Goal: Transaction & Acquisition: Purchase product/service

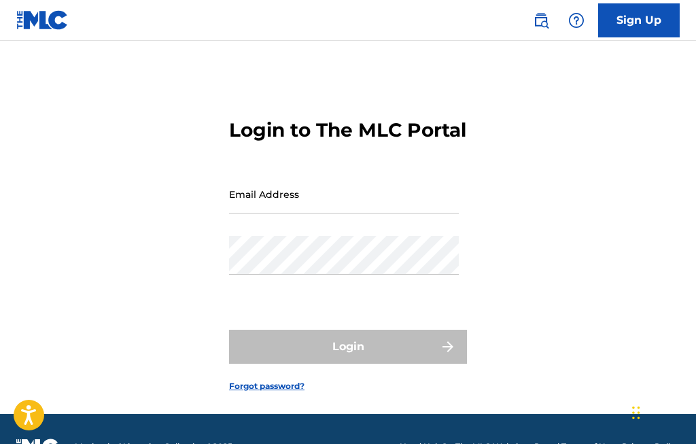
click at [289, 213] on input "Email Address" at bounding box center [344, 194] width 230 height 39
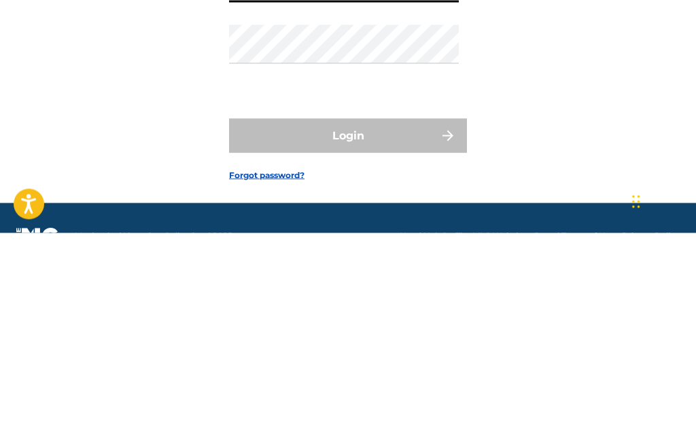
type input "[EMAIL_ADDRESS][DOMAIN_NAME]"
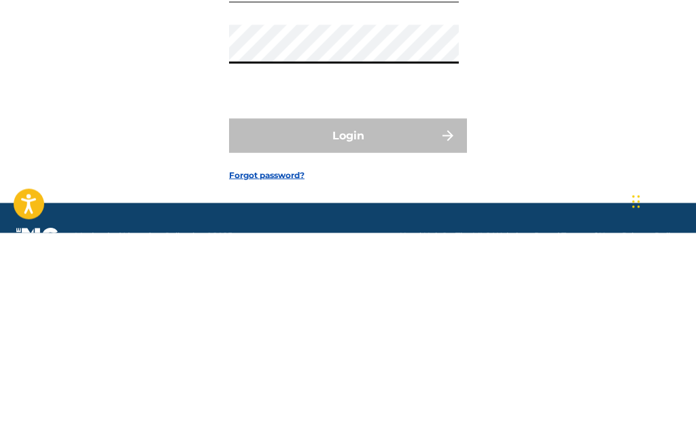
scroll to position [69, 0]
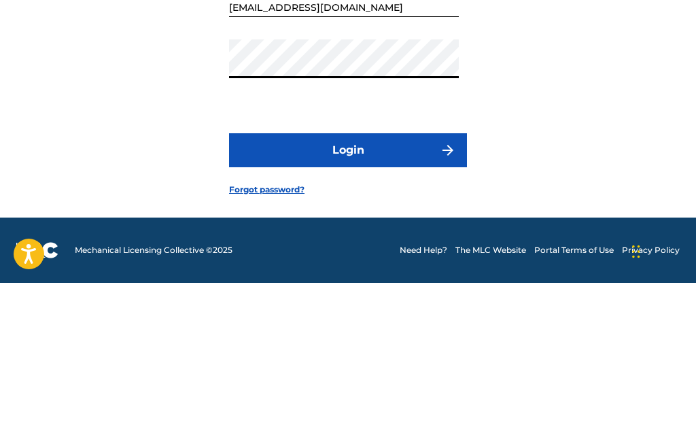
click at [636, 94] on div "Login to The MLC Portal Email Address [EMAIL_ADDRESS][DOMAIN_NAME] Password Log…" at bounding box center [348, 208] width 696 height 339
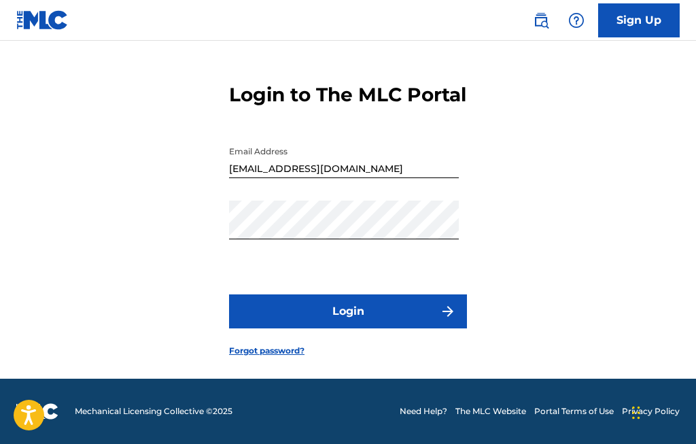
click at [407, 317] on button "Login" at bounding box center [348, 311] width 238 height 34
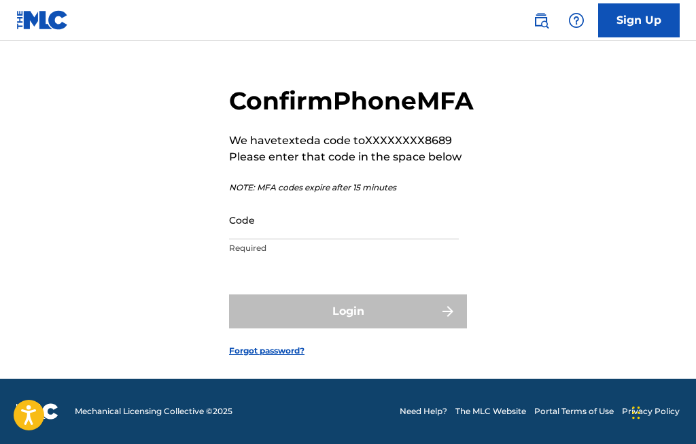
click at [290, 222] on input "Code" at bounding box center [344, 219] width 230 height 39
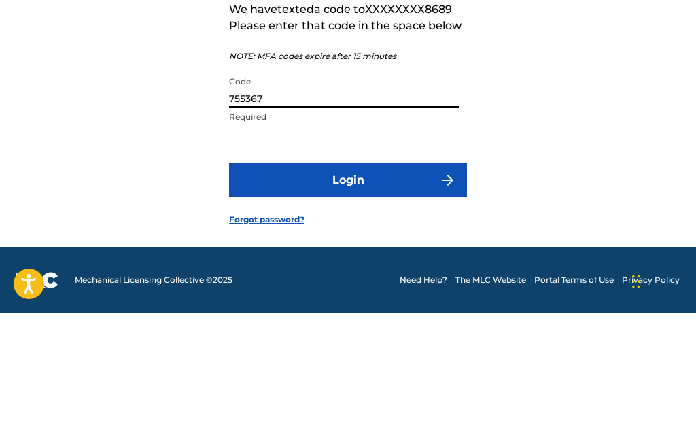
type input "755367"
click at [631, 79] on div "Confirm Phone MFA We have texted a code to XXXXXXXX8689 Please enter that code …" at bounding box center [348, 210] width 696 height 336
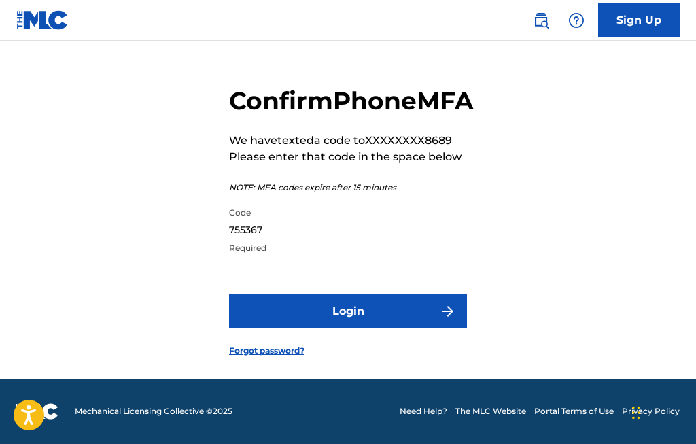
click at [400, 302] on button "Login" at bounding box center [348, 311] width 238 height 34
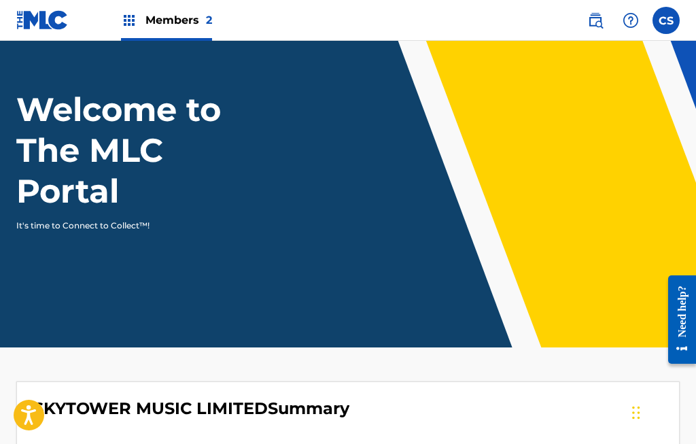
click at [667, 23] on label at bounding box center [665, 20] width 27 height 27
click at [666, 20] on input "CS [PERSON_NAME] [EMAIL_ADDRESS][DOMAIN_NAME] Notification Preferences Profile …" at bounding box center [666, 20] width 0 height 0
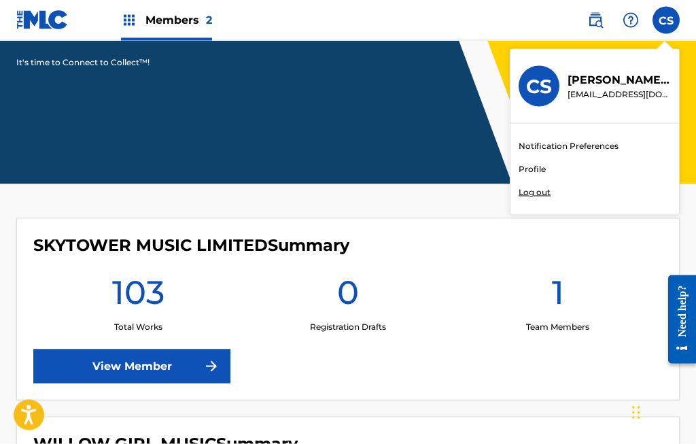
scroll to position [215, 0]
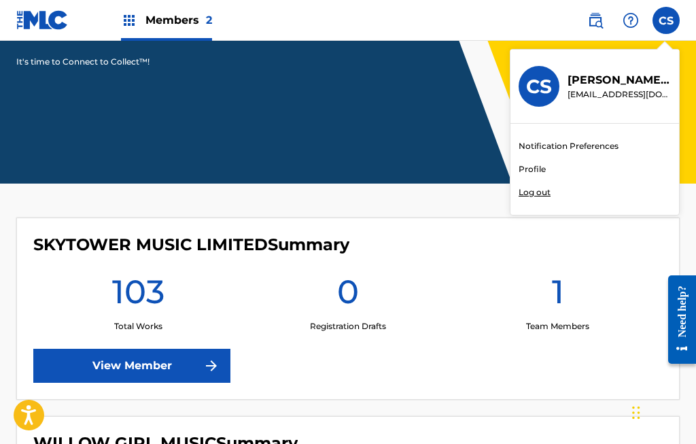
click at [665, 22] on div "CS CS [PERSON_NAME] [EMAIL_ADDRESS][DOMAIN_NAME] Notification Preferences Profi…" at bounding box center [665, 20] width 27 height 27
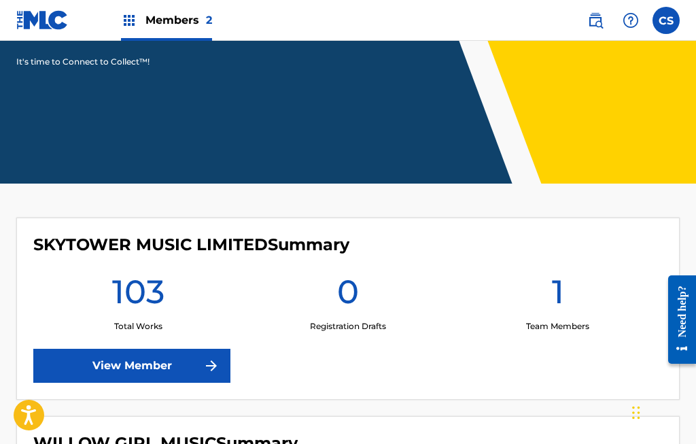
click at [128, 28] on img at bounding box center [129, 20] width 16 height 16
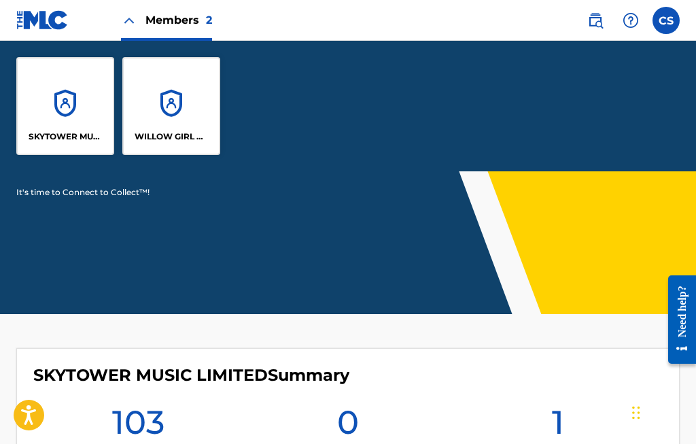
click at [77, 126] on div "SKYTOWER MUSIC LIMITED" at bounding box center [65, 106] width 98 height 98
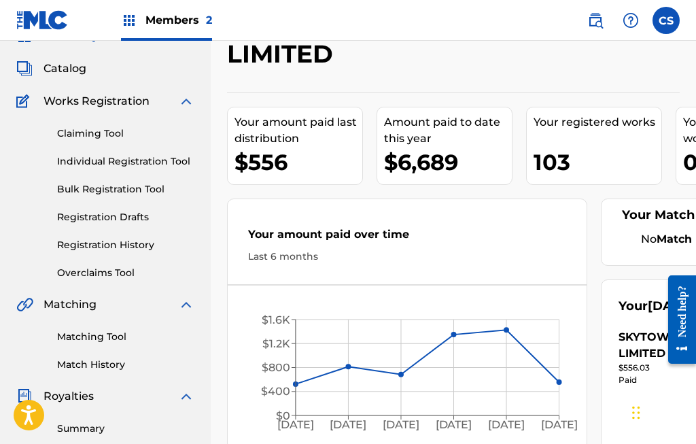
scroll to position [65, 0]
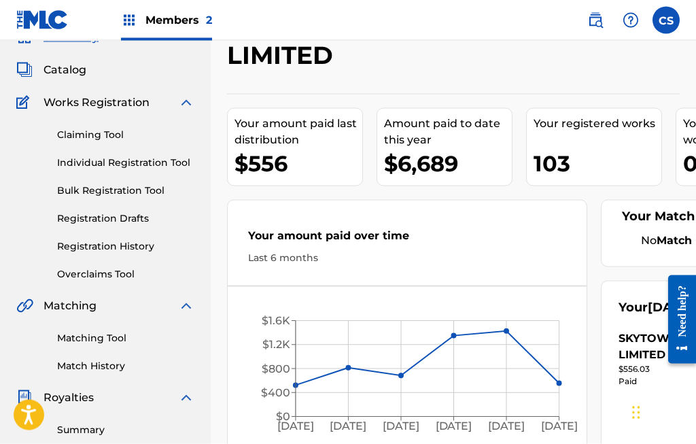
click at [113, 134] on link "Claiming Tool" at bounding box center [125, 135] width 137 height 14
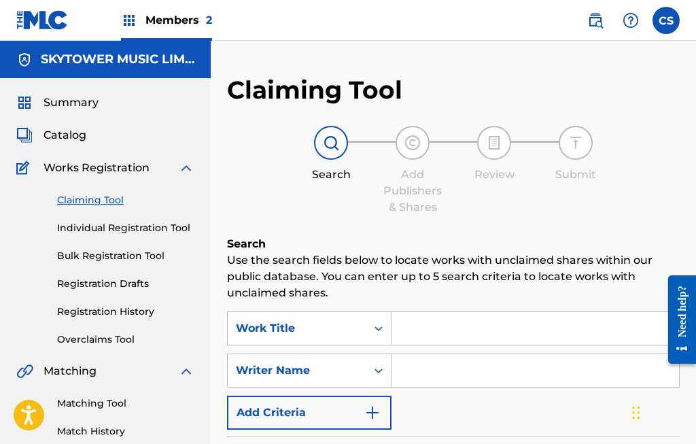
click at [510, 317] on input "Search Form" at bounding box center [534, 328] width 287 height 33
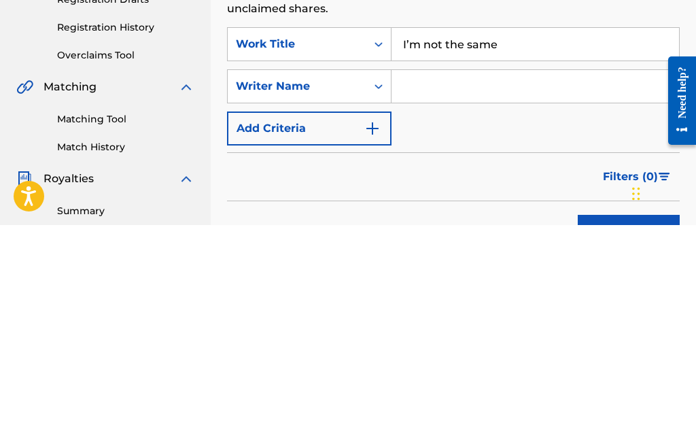
type input "I’m not the same"
click at [451, 289] on input "Search Form" at bounding box center [534, 305] width 287 height 33
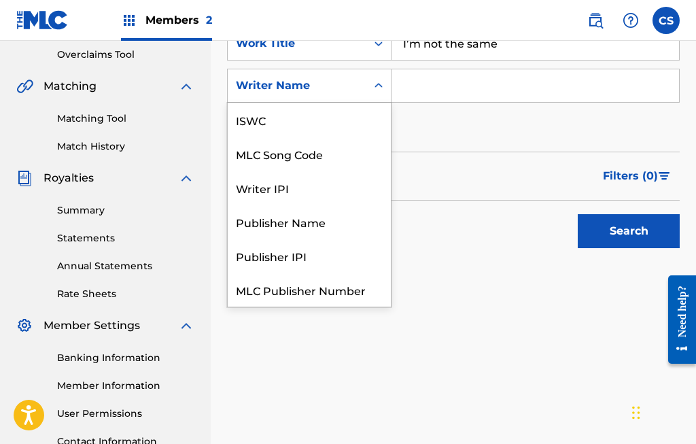
scroll to position [34, 0]
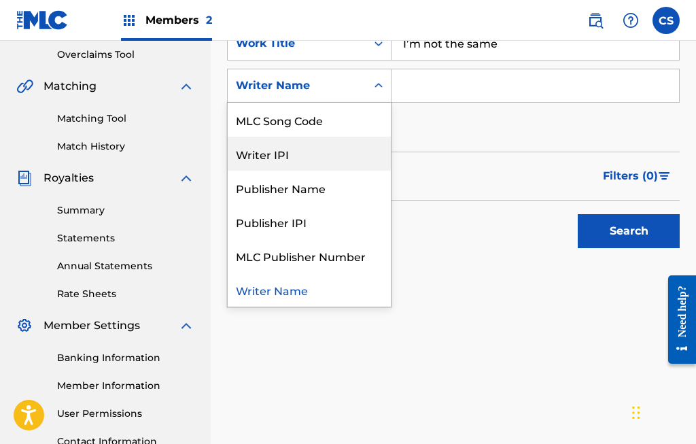
click at [302, 154] on div "Writer IPI" at bounding box center [309, 154] width 163 height 34
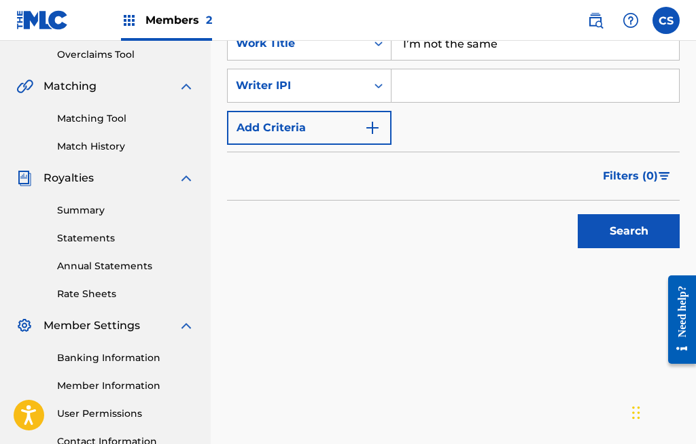
click at [448, 87] on input "Search Form" at bounding box center [534, 85] width 287 height 33
type input "00425434964"
click at [641, 231] on button "Search" at bounding box center [629, 232] width 102 height 34
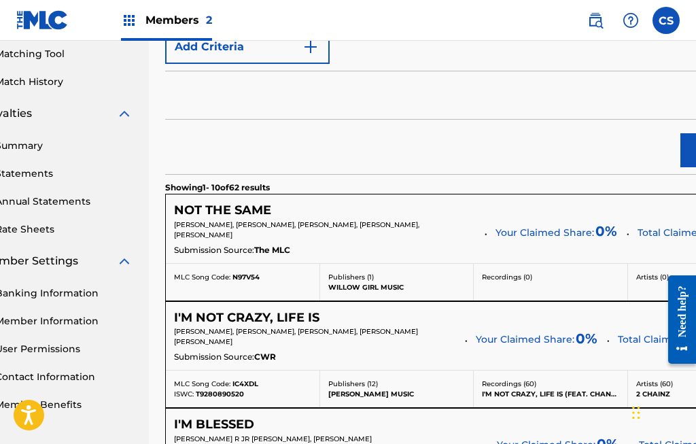
scroll to position [359, 62]
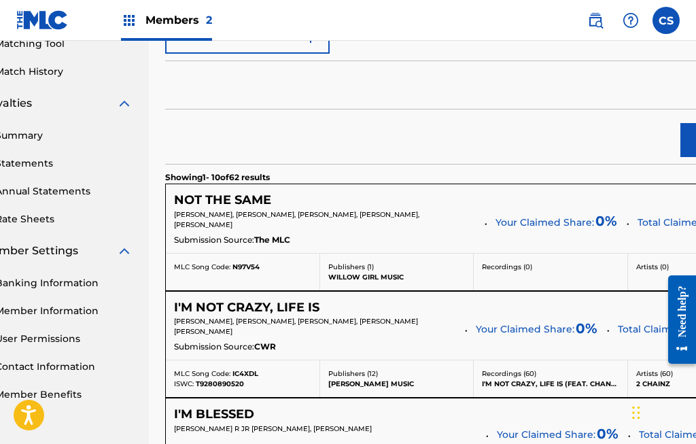
click at [637, 219] on span "Total Claimed Shares:" at bounding box center [689, 222] width 105 height 12
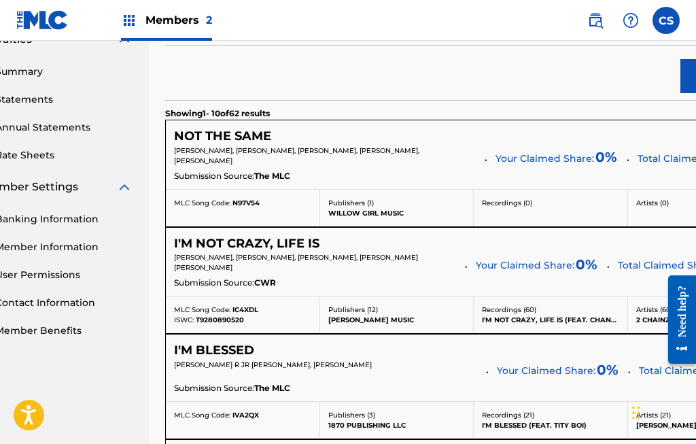
scroll to position [433, 62]
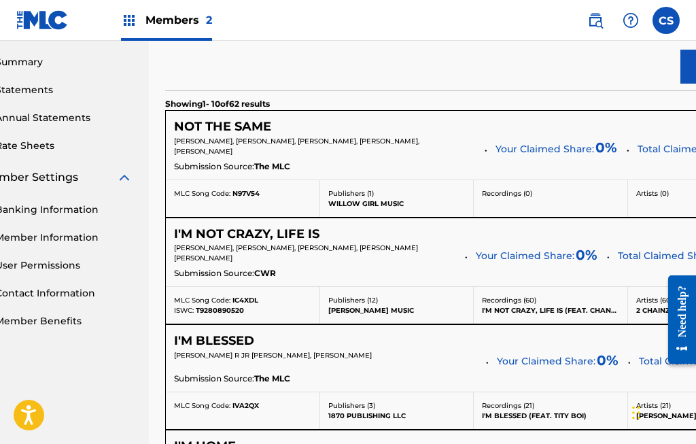
click at [442, 174] on div "Submission Source: The MLC" at bounding box center [473, 167] width 599 height 15
click at [398, 157] on div "[PERSON_NAME], [PERSON_NAME], [PERSON_NAME], [PERSON_NAME], [PERSON_NAME] Your …" at bounding box center [473, 147] width 599 height 23
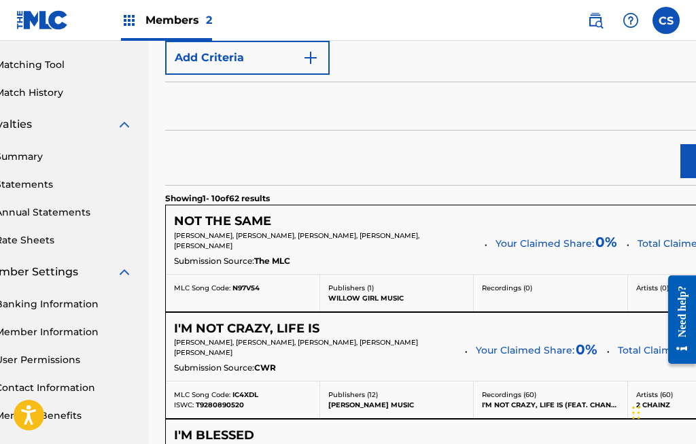
scroll to position [347, 62]
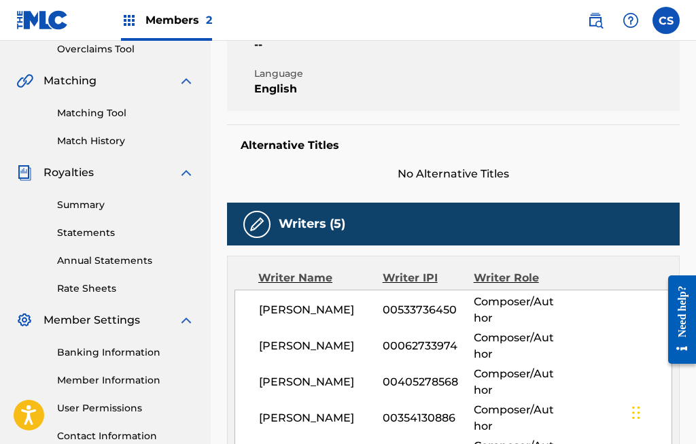
scroll to position [293, 0]
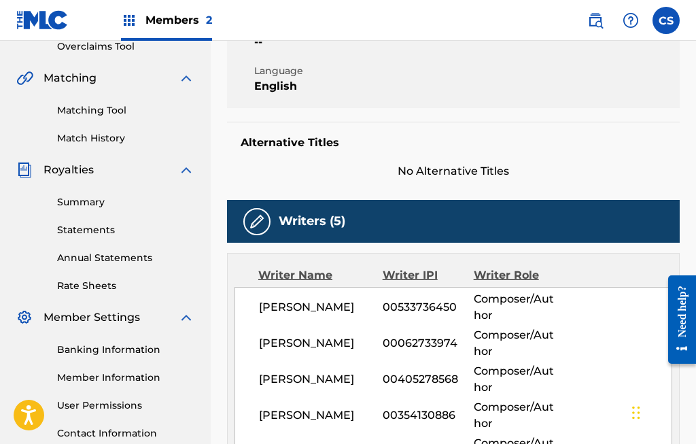
click at [544, 298] on span "Composer/Author" at bounding box center [515, 307] width 82 height 33
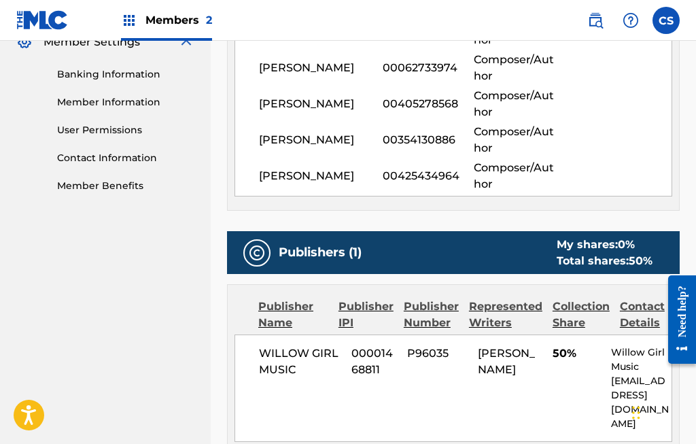
scroll to position [575, 0]
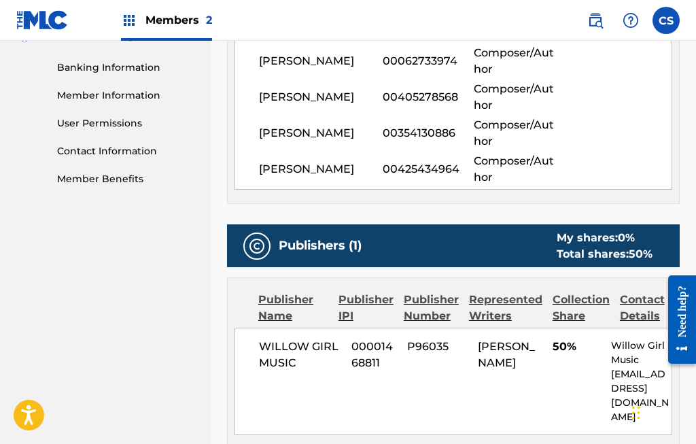
click at [56, 432] on nav "SKYTOWER MUSIC LIMITED Summary Catalog Works Registration Claiming Tool Individ…" at bounding box center [105, 38] width 211 height 1144
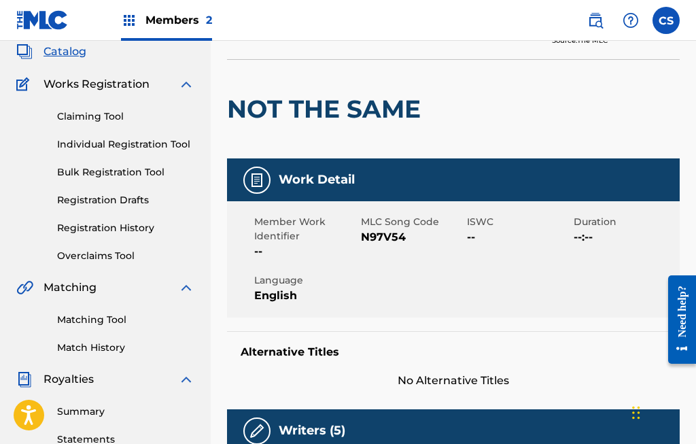
scroll to position [83, 0]
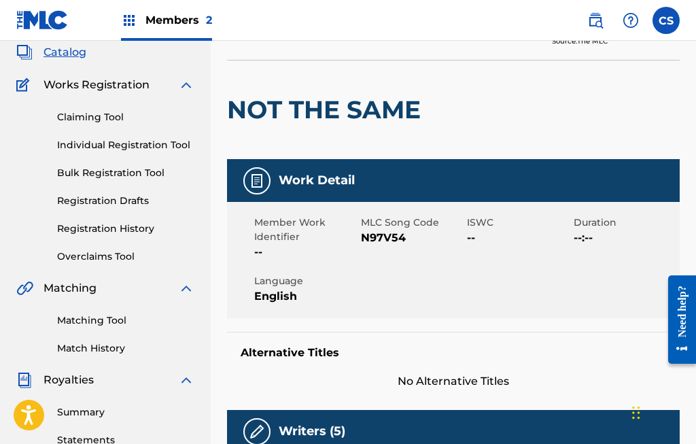
click at [262, 186] on img at bounding box center [257, 181] width 16 height 16
click at [432, 183] on div "Work Detail" at bounding box center [453, 180] width 453 height 43
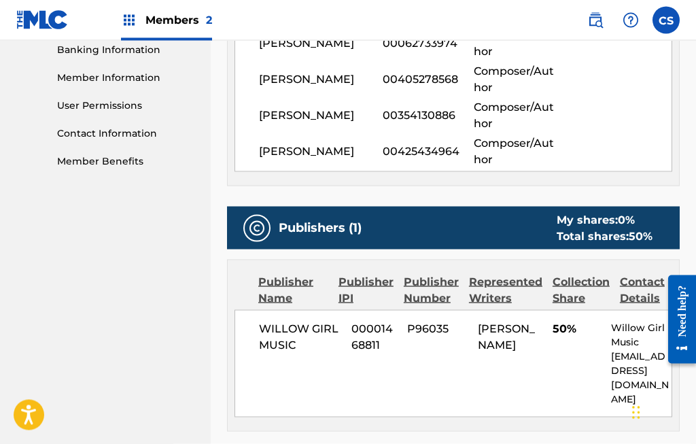
scroll to position [593, 0]
click at [633, 230] on span "50 %" at bounding box center [641, 236] width 24 height 13
click at [263, 235] on img at bounding box center [257, 228] width 16 height 16
click at [671, 24] on label at bounding box center [665, 20] width 27 height 27
click at [666, 20] on input "CS [PERSON_NAME] [EMAIL_ADDRESS][DOMAIN_NAME] Notification Preferences Profile …" at bounding box center [666, 20] width 0 height 0
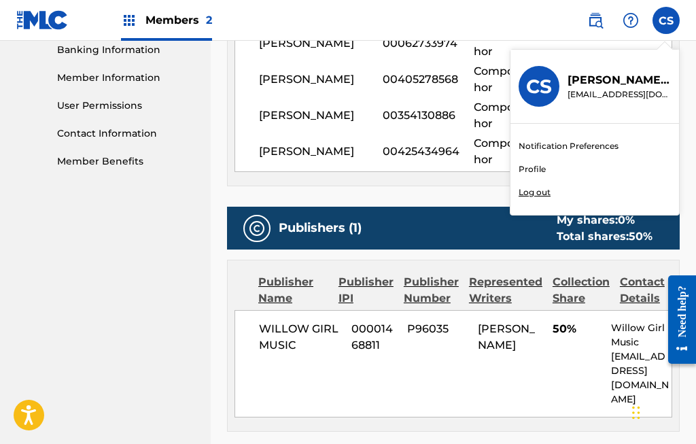
click at [668, 23] on div "CS CS [PERSON_NAME] [EMAIL_ADDRESS][DOMAIN_NAME] Notification Preferences Profi…" at bounding box center [665, 20] width 27 height 27
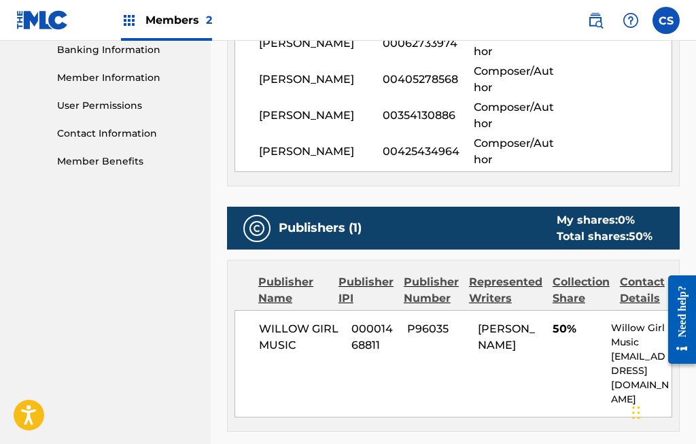
click at [600, 22] on img at bounding box center [595, 20] width 16 height 16
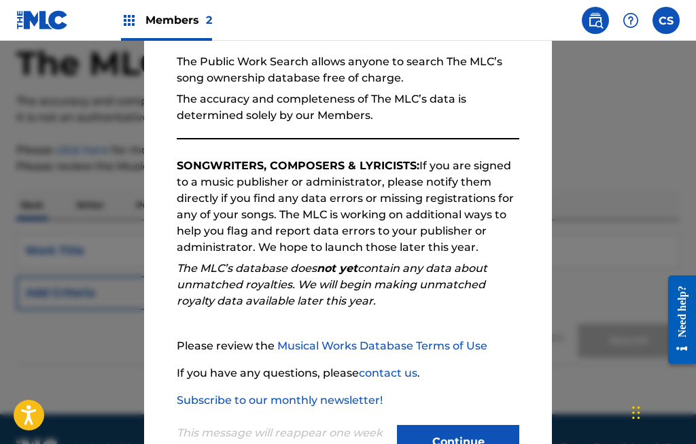
scroll to position [53, 0]
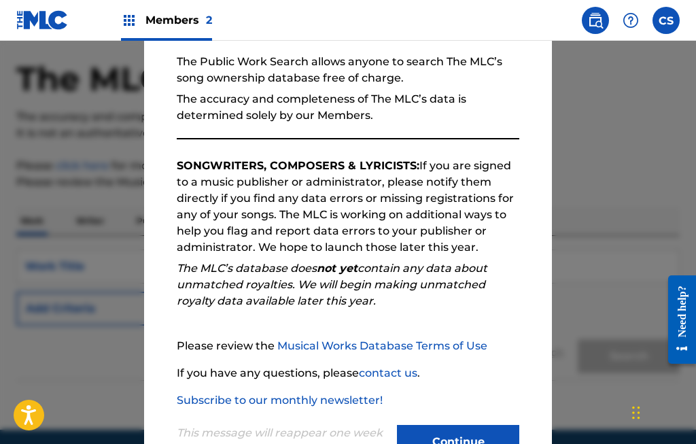
click at [468, 442] on button "Continue" at bounding box center [458, 442] width 122 height 34
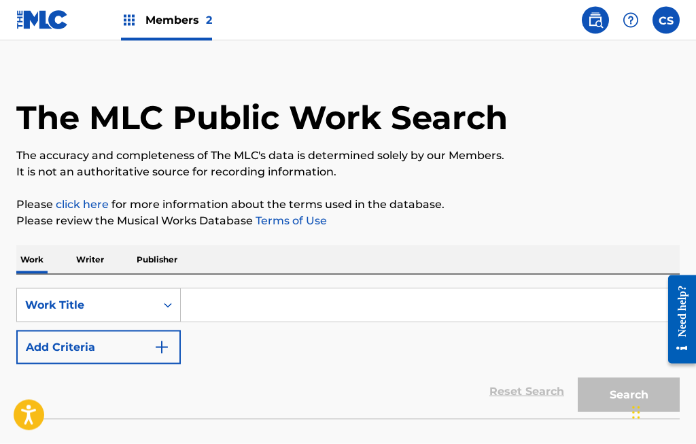
scroll to position [0, 0]
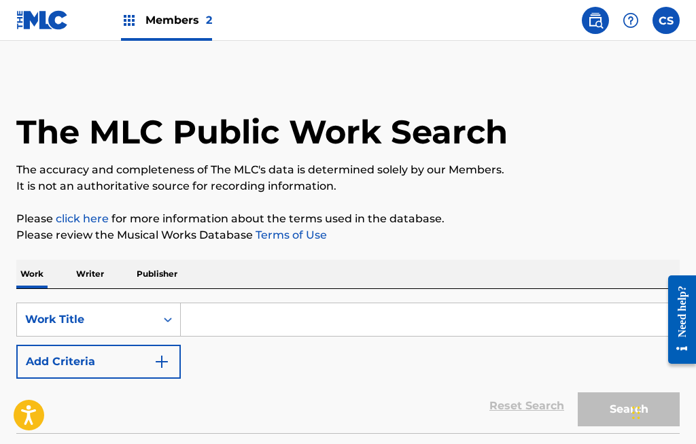
scroll to position [51, 0]
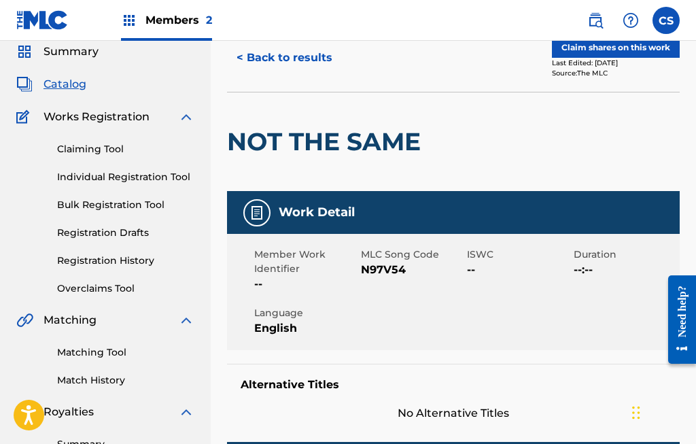
click at [251, 220] on img at bounding box center [257, 213] width 16 height 16
click at [649, 46] on button "Claim shares on this work" at bounding box center [616, 47] width 128 height 20
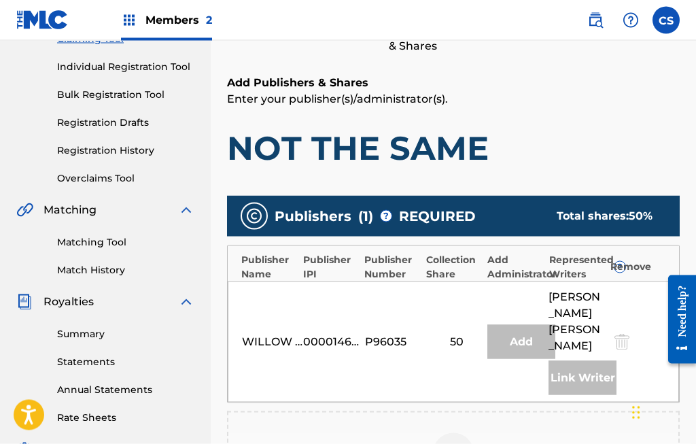
scroll to position [162, 0]
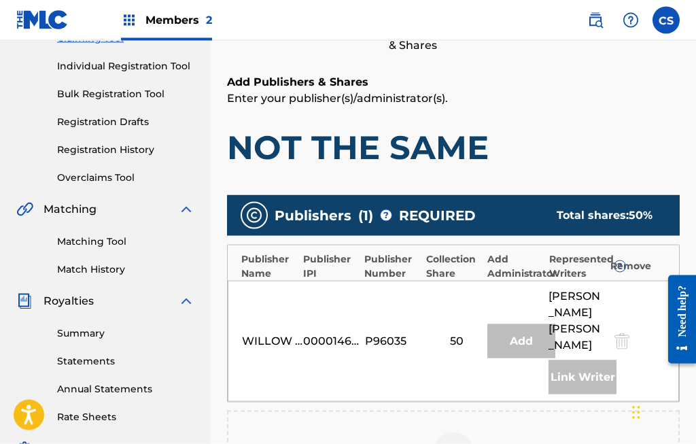
click at [526, 332] on div "Add" at bounding box center [521, 341] width 68 height 34
click at [533, 331] on div "Add" at bounding box center [521, 341] width 68 height 34
click at [596, 361] on div "Link Writer" at bounding box center [582, 377] width 68 height 34
click at [643, 266] on div "Remove" at bounding box center [640, 266] width 61 height 14
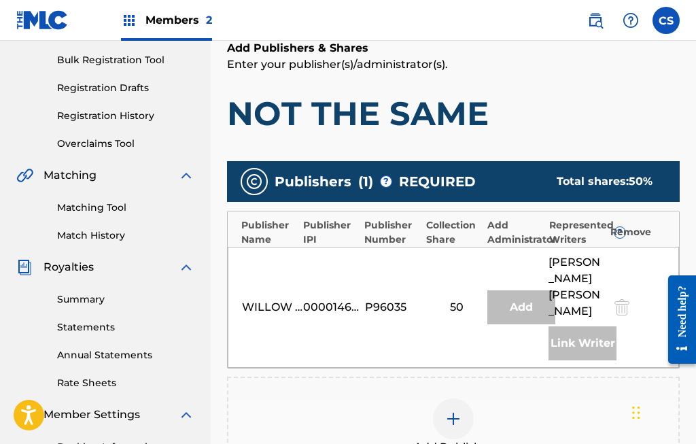
scroll to position [194, 0]
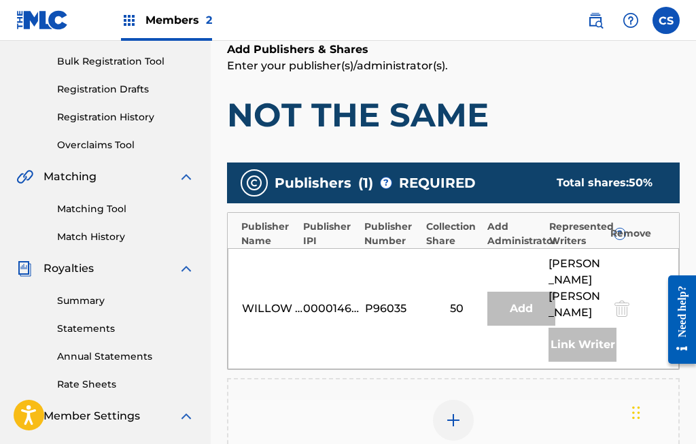
click at [651, 181] on span "50 %" at bounding box center [641, 182] width 24 height 13
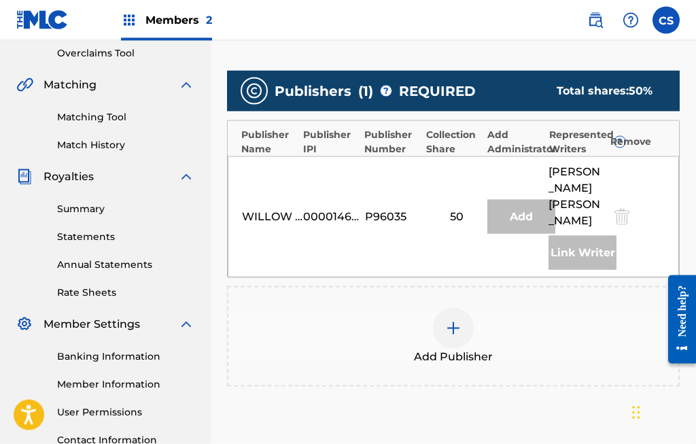
scroll to position [287, 0]
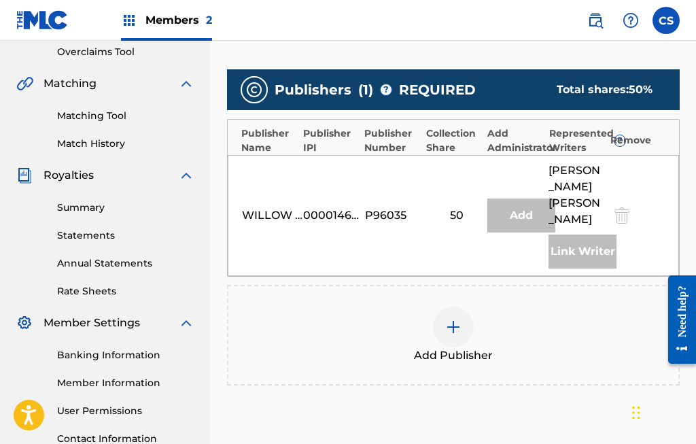
click at [459, 319] on img at bounding box center [453, 327] width 16 height 16
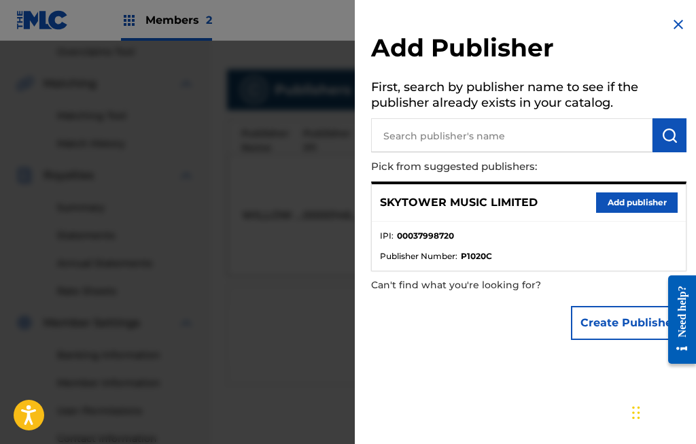
click at [646, 207] on button "Add publisher" at bounding box center [637, 202] width 82 height 20
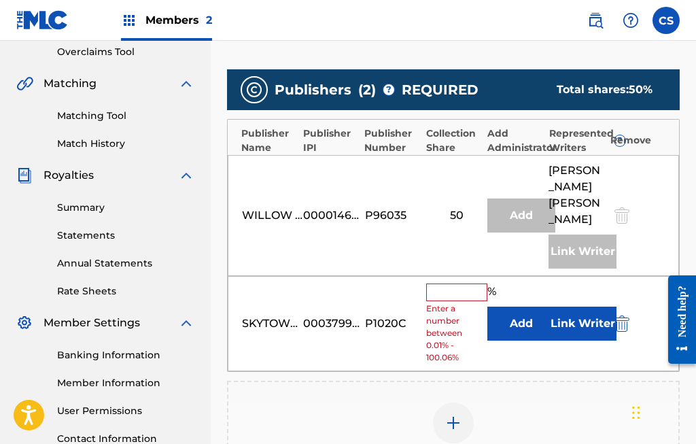
click at [457, 283] on input "text" at bounding box center [456, 292] width 61 height 18
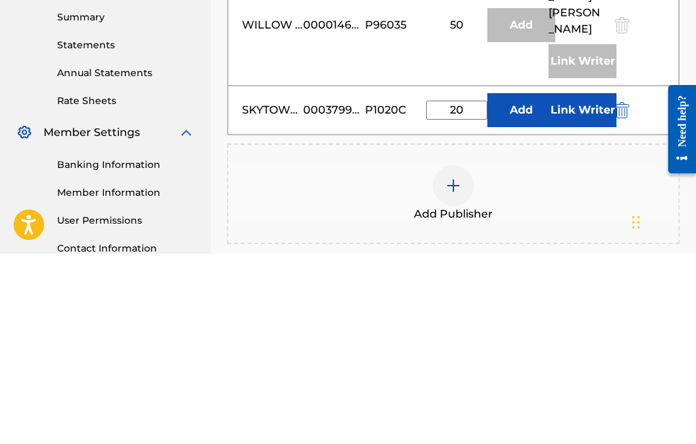
type input "20"
click at [531, 283] on button "Add" at bounding box center [521, 300] width 68 height 34
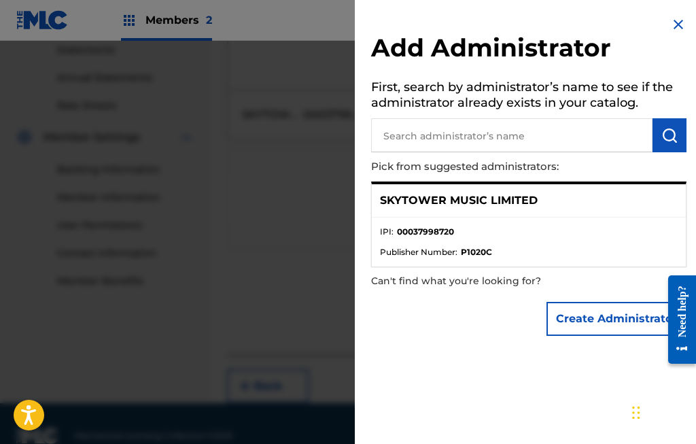
scroll to position [473, 0]
click at [680, 24] on img at bounding box center [678, 24] width 16 height 16
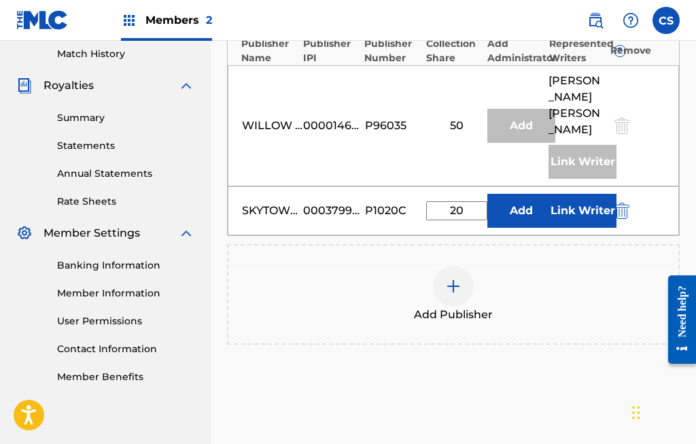
scroll to position [376, 0]
click at [524, 194] on button "Add" at bounding box center [521, 211] width 68 height 34
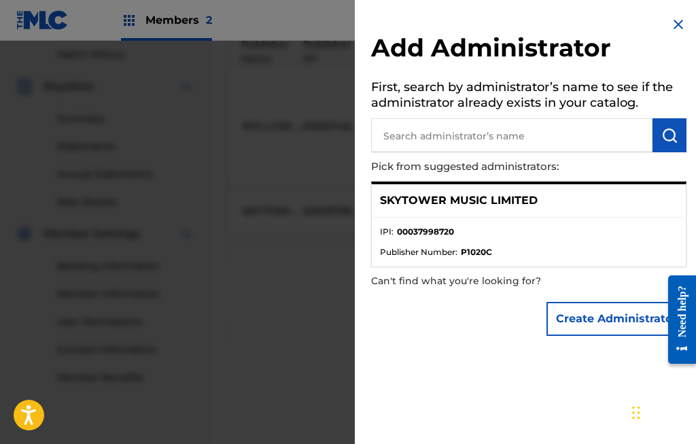
click at [677, 27] on img at bounding box center [678, 24] width 16 height 16
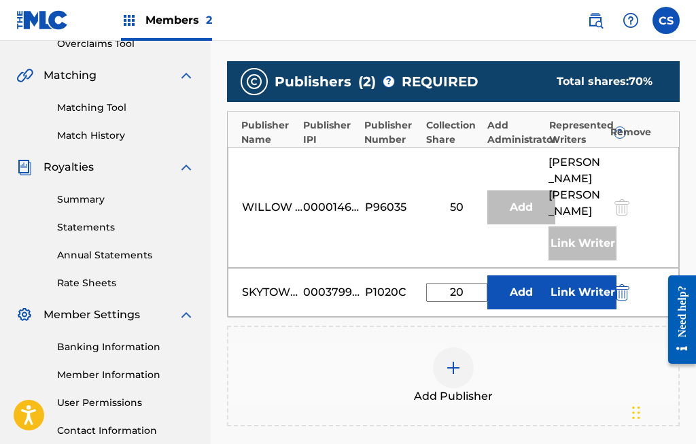
scroll to position [295, 0]
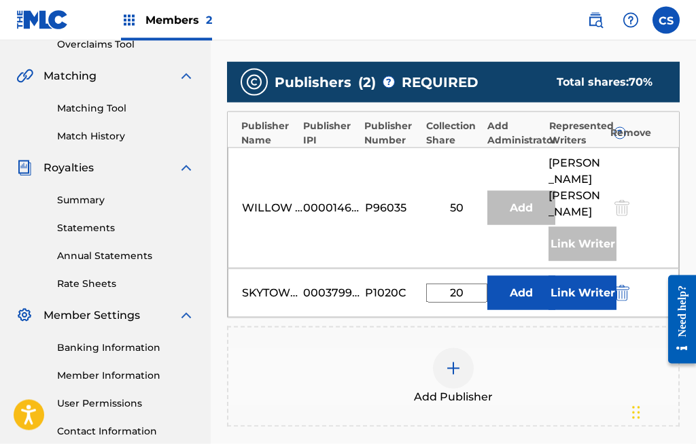
click at [469, 207] on div "50" at bounding box center [456, 208] width 61 height 16
click at [456, 360] on img at bounding box center [453, 368] width 16 height 16
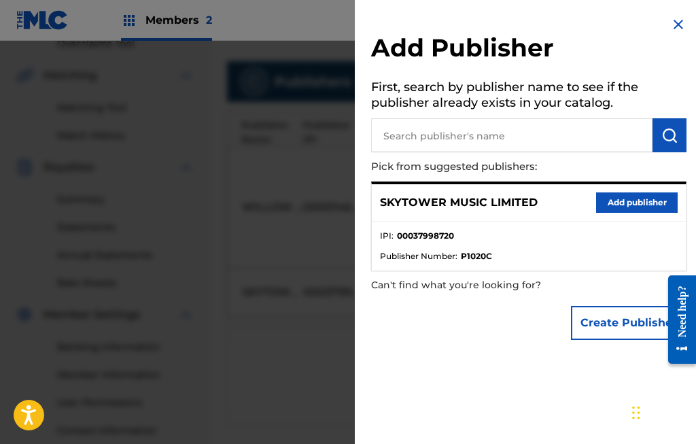
click at [448, 133] on input "text" at bounding box center [511, 135] width 281 height 34
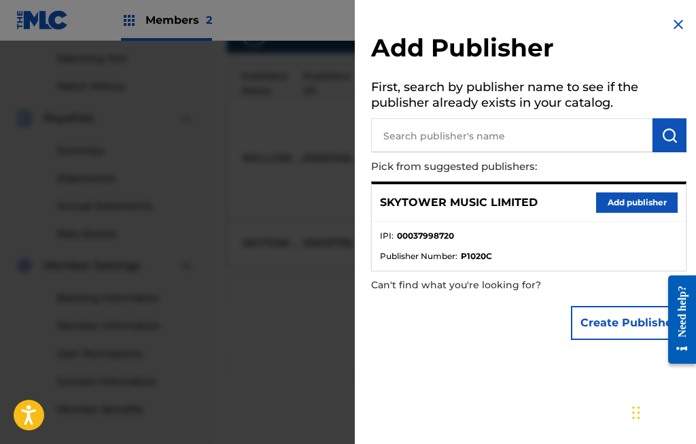
scroll to position [345, 0]
click at [459, 132] on input "text" at bounding box center [511, 135] width 281 height 34
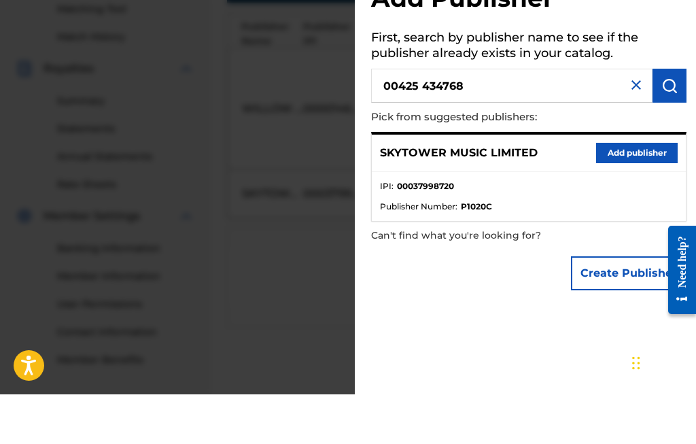
click at [670, 127] on img "submit" at bounding box center [669, 135] width 16 height 16
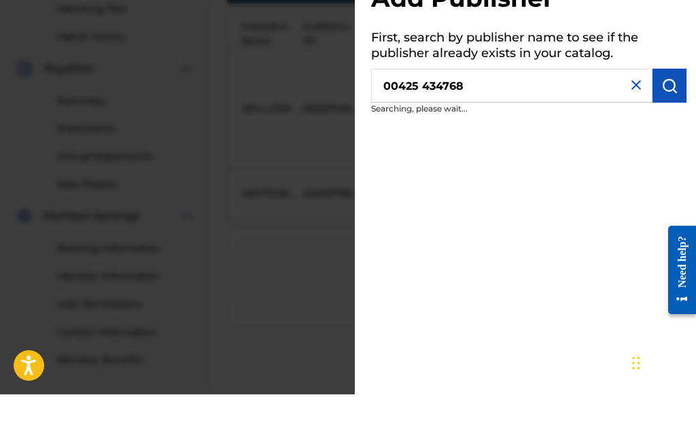
scroll to position [395, 0]
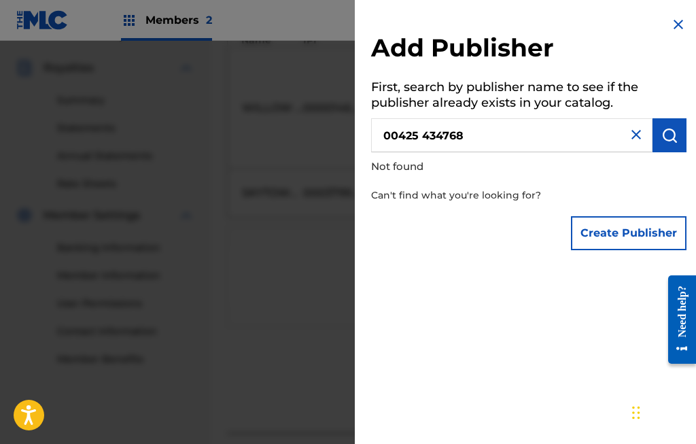
click at [422, 137] on input "00425 434768" at bounding box center [511, 135] width 281 height 34
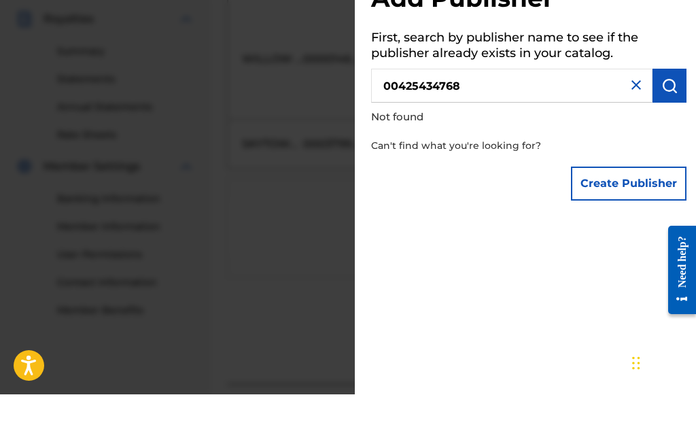
click at [479, 118] on input "00425434768" at bounding box center [511, 135] width 281 height 34
type input "00425434964"
click at [673, 127] on img "submit" at bounding box center [669, 135] width 16 height 16
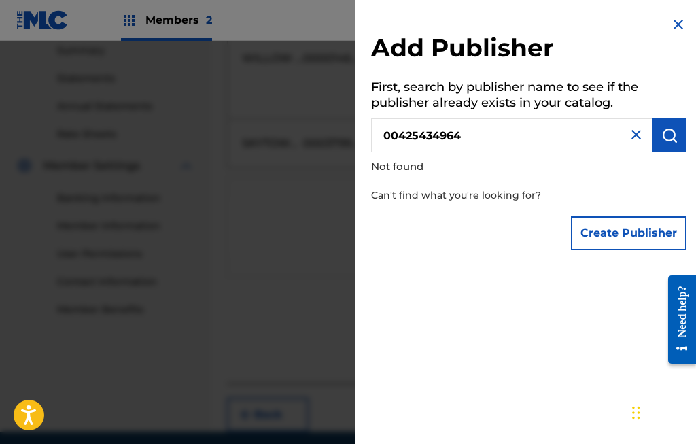
click at [637, 137] on img at bounding box center [636, 134] width 16 height 16
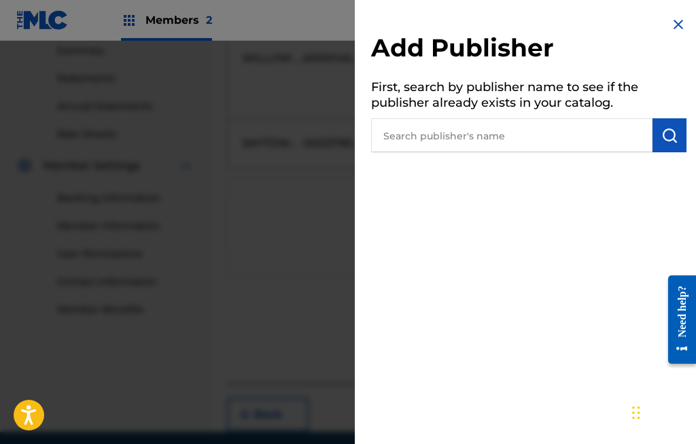
click at [417, 139] on input "text" at bounding box center [511, 135] width 281 height 34
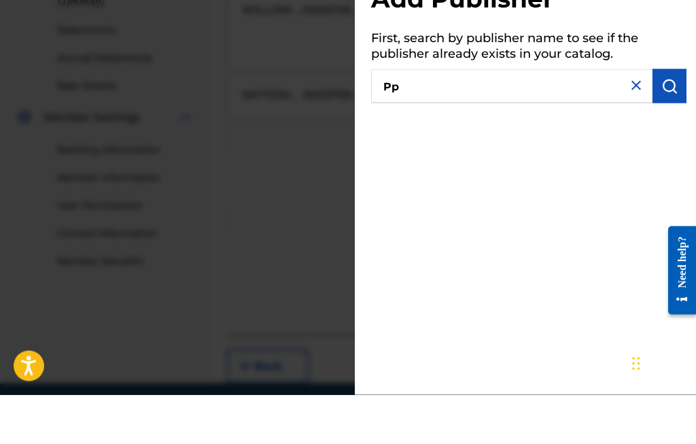
type input "P"
type input "[PERSON_NAME] music"
click at [671, 127] on img "submit" at bounding box center [669, 135] width 16 height 16
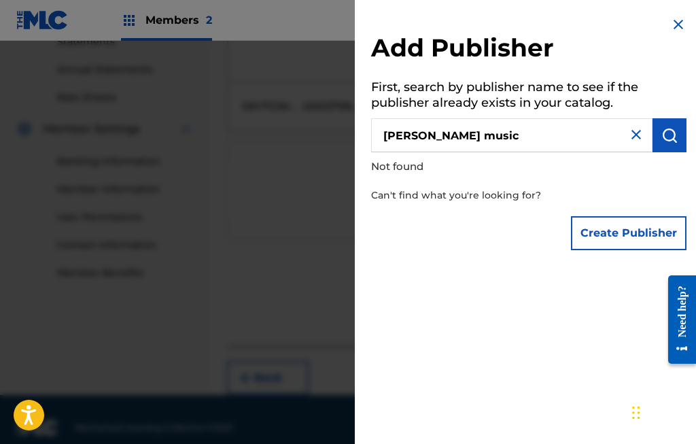
click at [639, 130] on img at bounding box center [636, 134] width 16 height 16
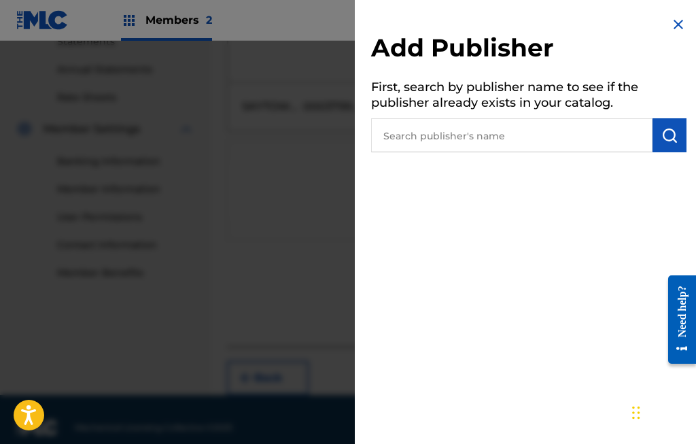
click at [675, 23] on img at bounding box center [678, 24] width 16 height 16
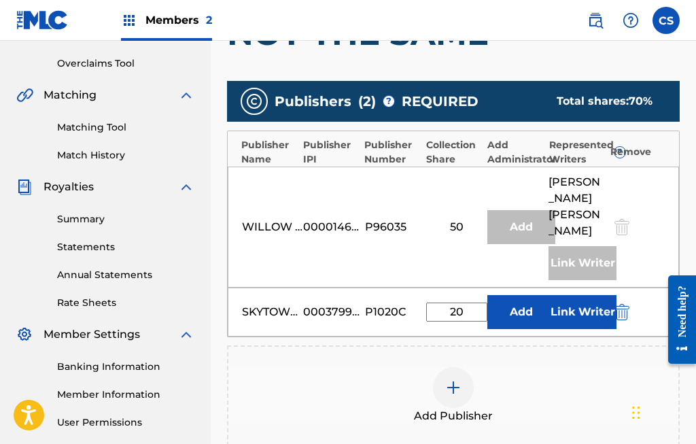
scroll to position [295, 0]
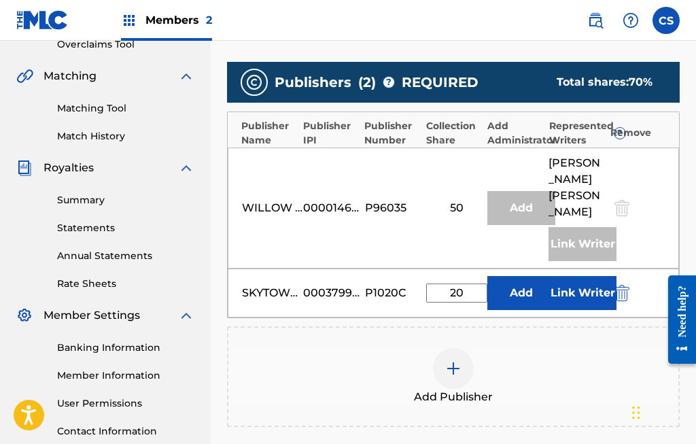
click at [582, 281] on button "Link Writer" at bounding box center [582, 293] width 68 height 34
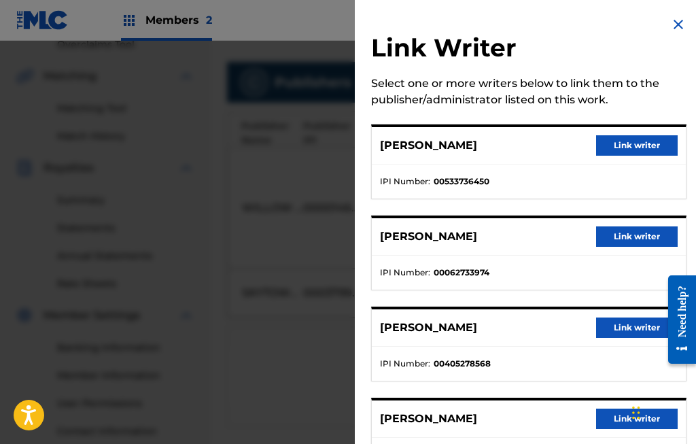
click at [650, 143] on button "Link writer" at bounding box center [637, 145] width 82 height 20
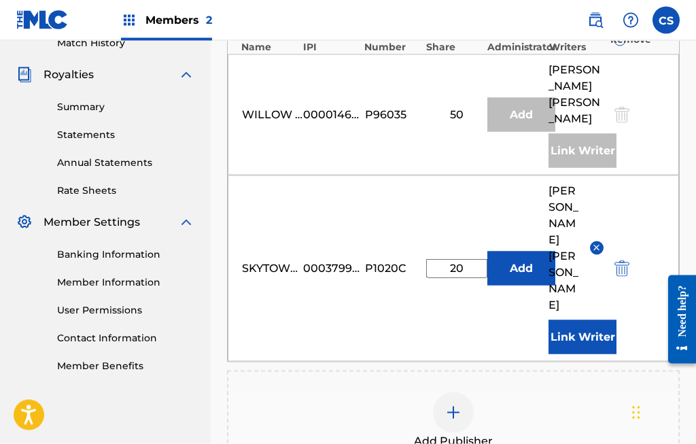
scroll to position [389, 0]
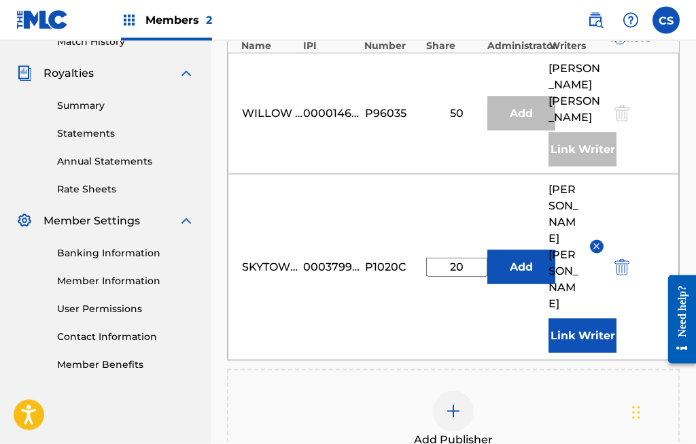
click at [621, 105] on div at bounding box center [620, 113] width 20 height 16
click at [587, 133] on div "Link Writer" at bounding box center [582, 150] width 68 height 34
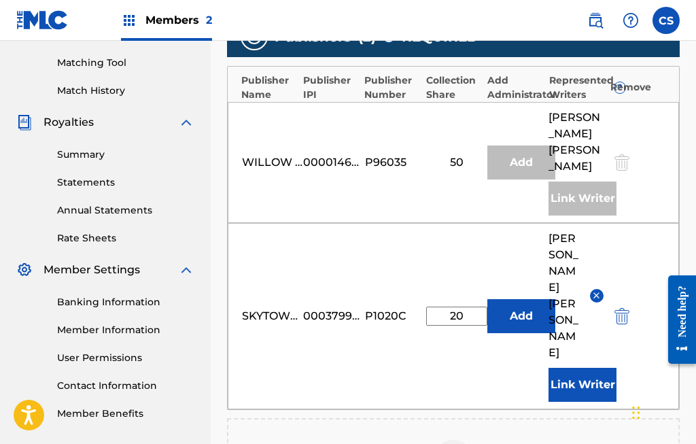
scroll to position [340, 0]
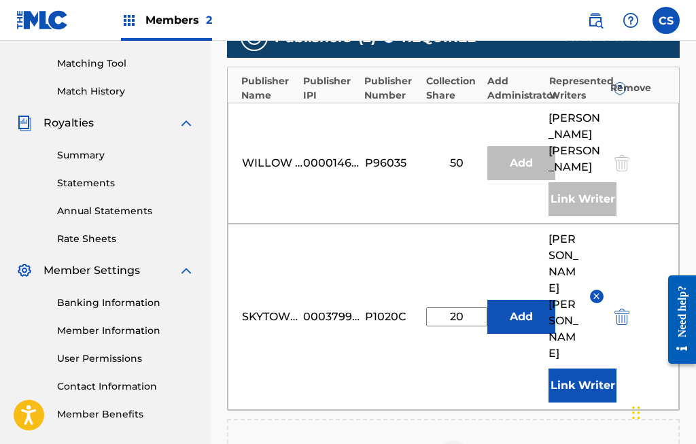
click at [638, 86] on div "Remove" at bounding box center [640, 88] width 61 height 14
click at [631, 86] on div "Remove" at bounding box center [640, 88] width 61 height 14
click at [500, 74] on div "Add Administrator" at bounding box center [514, 88] width 55 height 29
click at [507, 74] on div "Add Administrator" at bounding box center [514, 88] width 55 height 29
click at [326, 86] on div "Publisher IPI" at bounding box center [330, 88] width 55 height 29
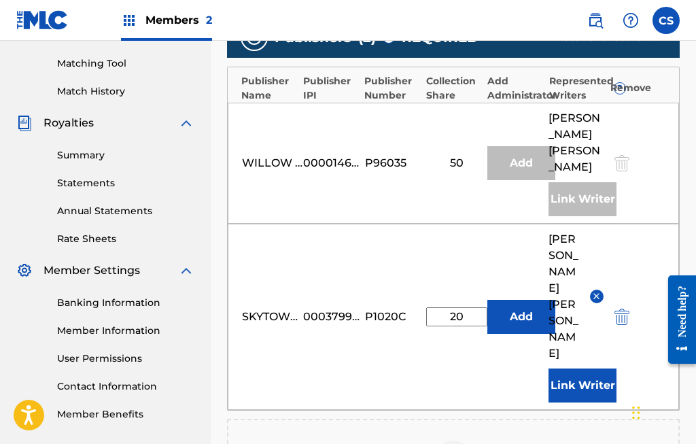
click at [265, 80] on div "Publisher Name" at bounding box center [268, 88] width 55 height 29
click at [430, 80] on div "Collection Share" at bounding box center [453, 88] width 55 height 29
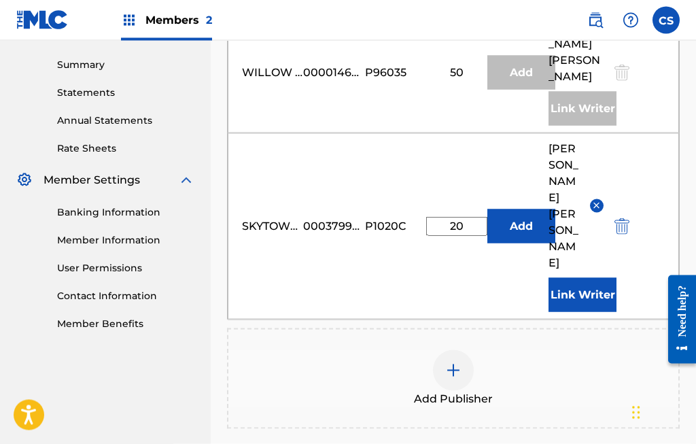
scroll to position [432, 0]
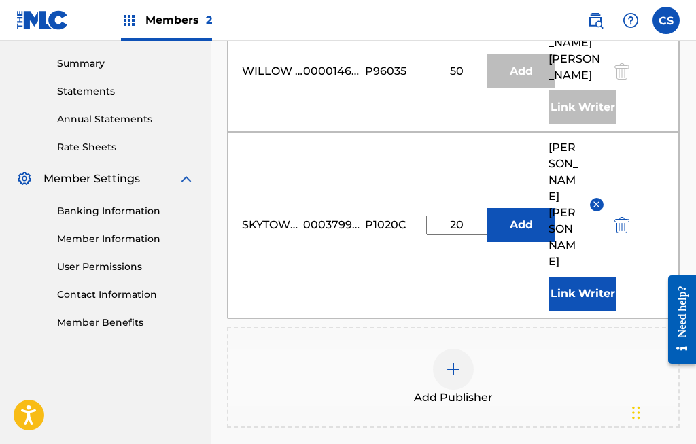
click at [459, 361] on img at bounding box center [453, 369] width 16 height 16
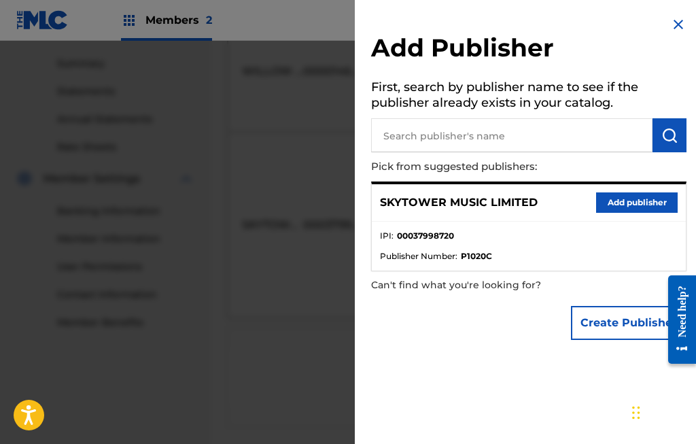
click at [591, 130] on input "text" at bounding box center [511, 135] width 281 height 34
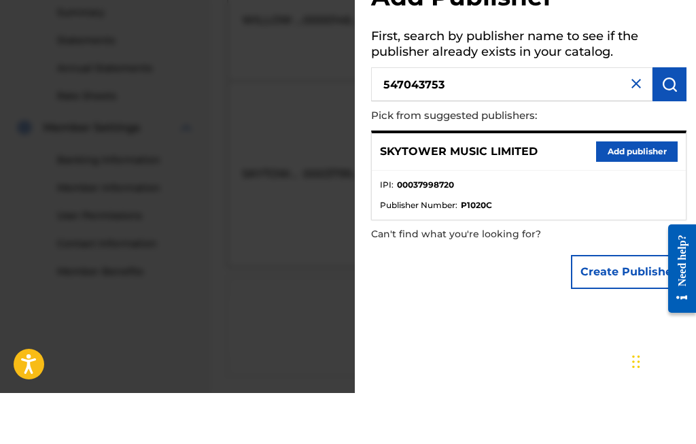
type input "547043753"
click at [667, 127] on img "submit" at bounding box center [669, 135] width 16 height 16
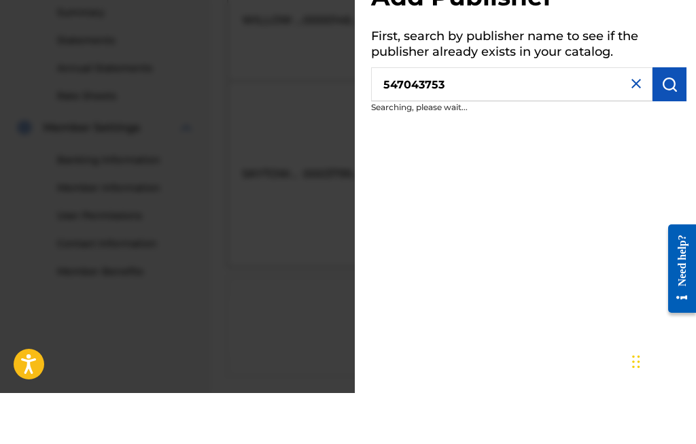
scroll to position [482, 0]
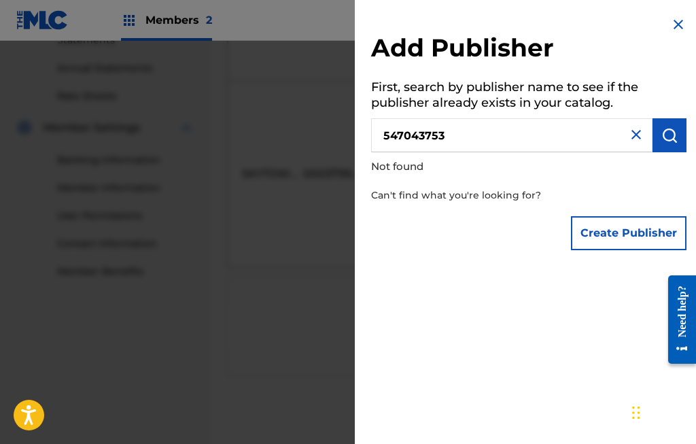
click at [633, 138] on img at bounding box center [636, 134] width 16 height 16
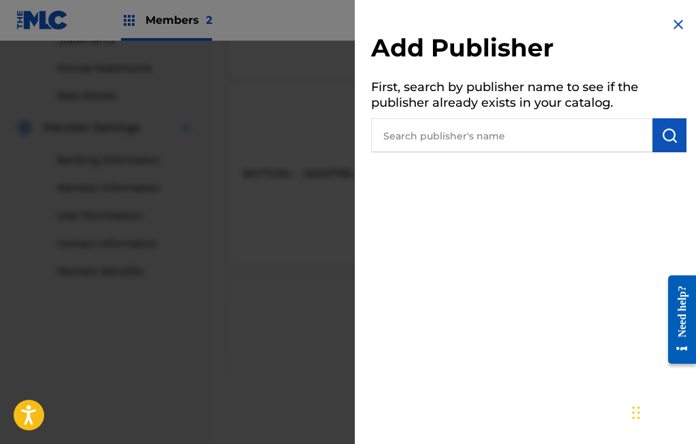
click at [408, 141] on input "text" at bounding box center [511, 135] width 281 height 34
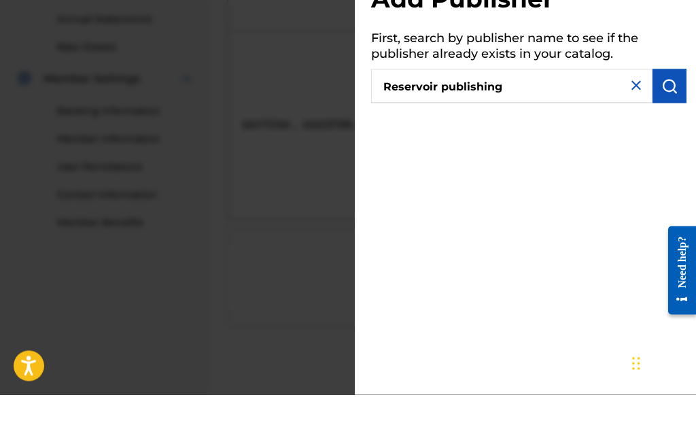
type input "Reservoir publishing"
click at [670, 127] on img "submit" at bounding box center [669, 135] width 16 height 16
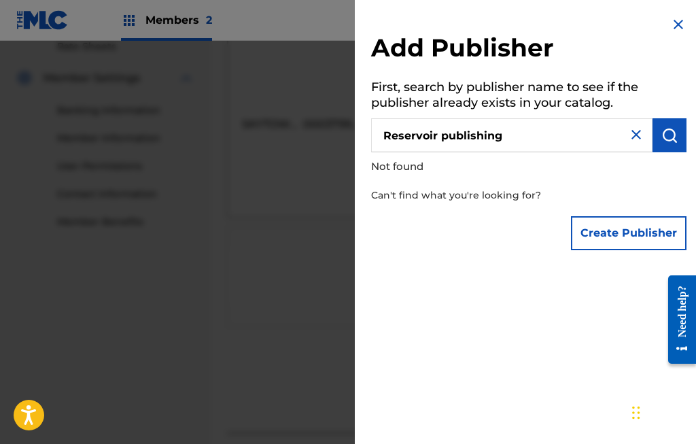
click at [671, 25] on img at bounding box center [678, 24] width 16 height 16
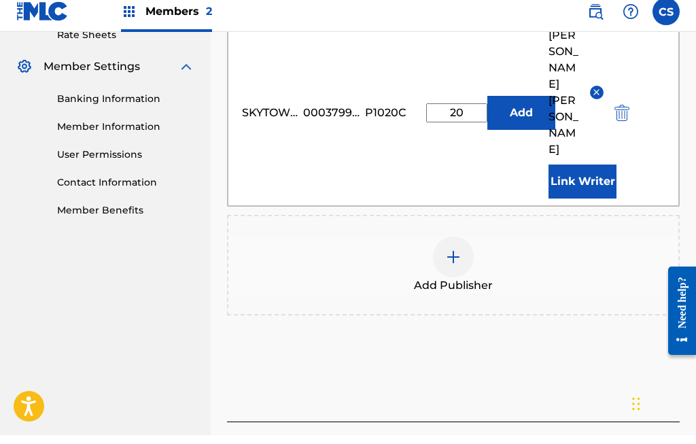
scroll to position [586, 0]
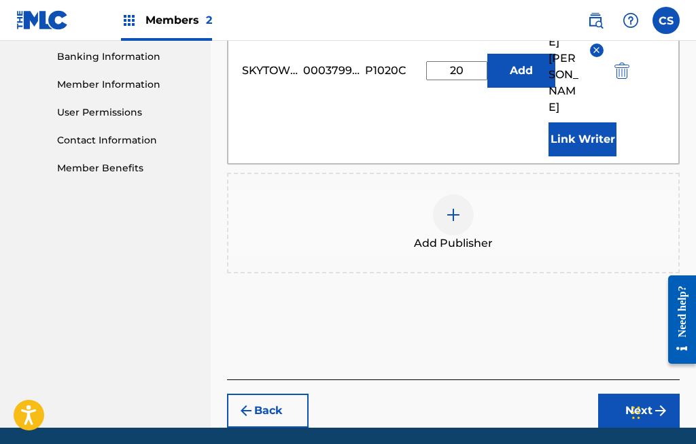
click at [646, 393] on button "Next" at bounding box center [639, 410] width 82 height 34
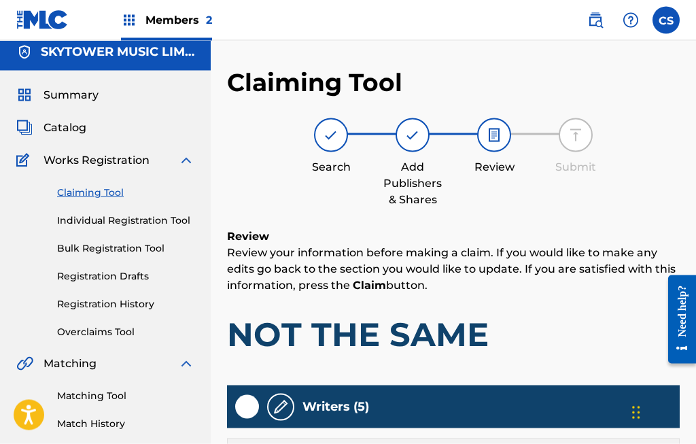
scroll to position [0, 0]
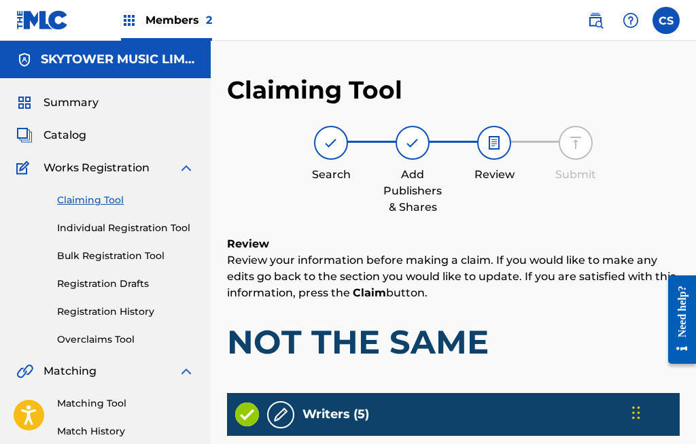
click at [495, 143] on img at bounding box center [494, 143] width 16 height 16
click at [416, 149] on img at bounding box center [412, 143] width 16 height 16
click at [334, 135] on img at bounding box center [331, 143] width 16 height 16
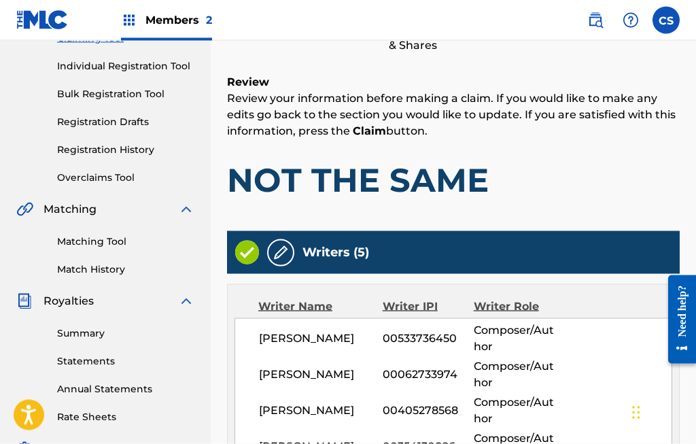
scroll to position [160, 0]
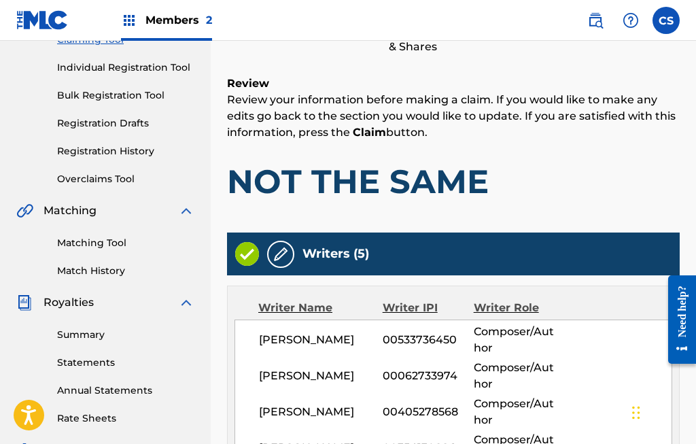
click at [117, 178] on link "Overclaims Tool" at bounding box center [125, 179] width 137 height 14
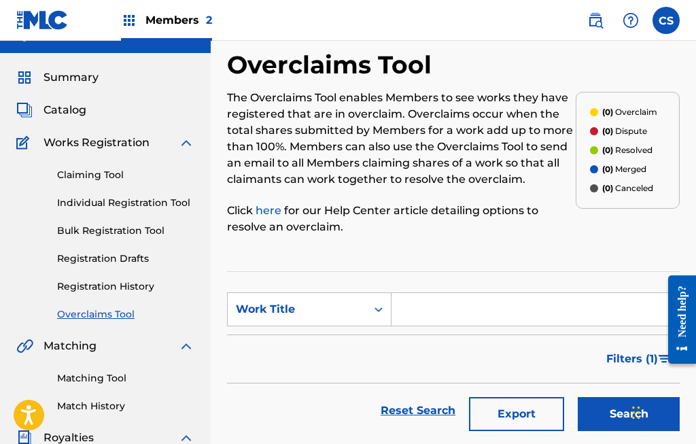
scroll to position [31, 0]
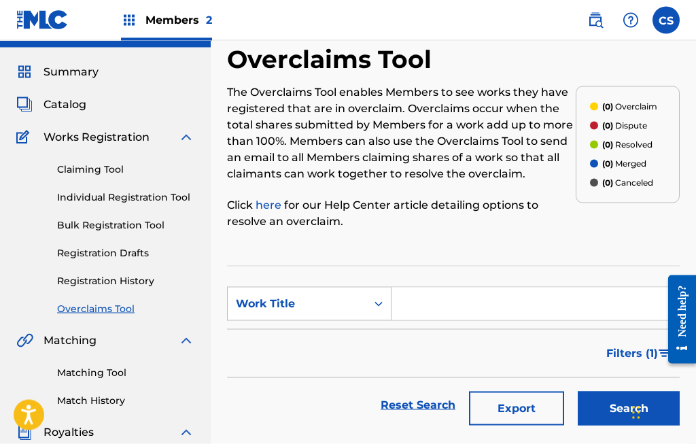
click at [450, 304] on input "Search Form" at bounding box center [534, 303] width 287 height 33
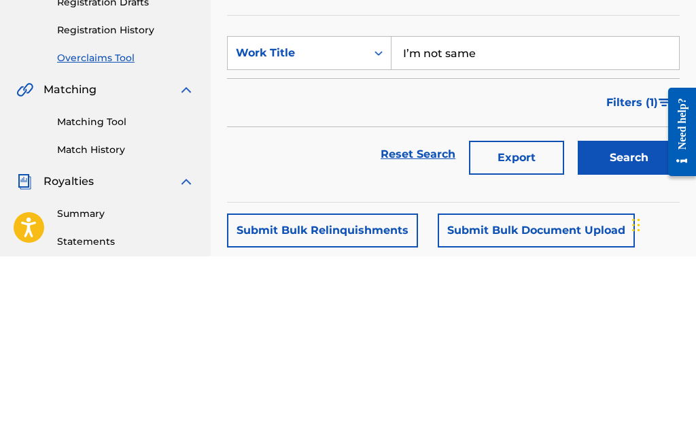
scroll to position [104, 0]
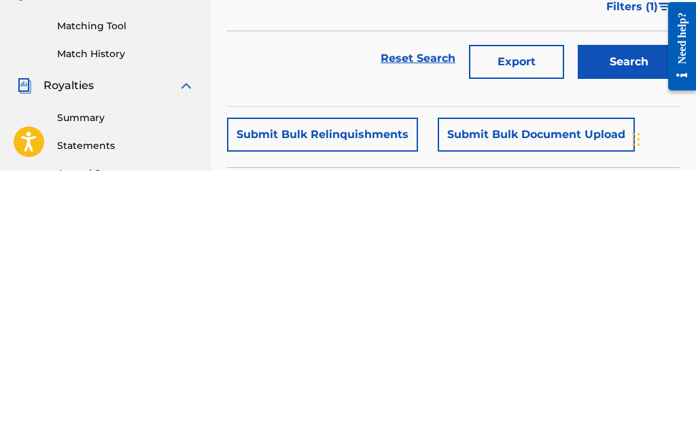
type input "I’m not same"
click at [640, 318] on button "Search" at bounding box center [629, 335] width 102 height 34
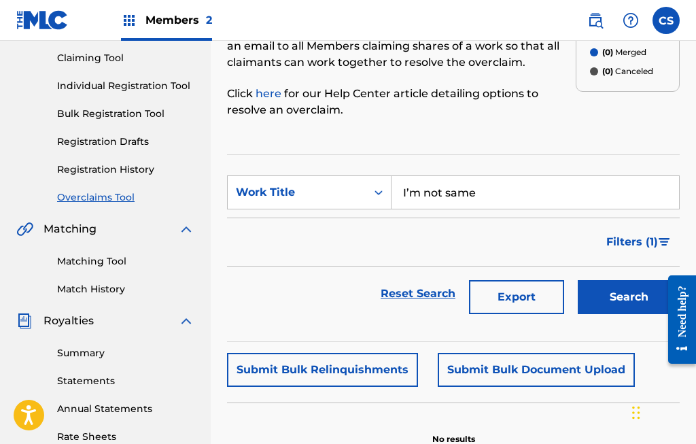
scroll to position [163, 0]
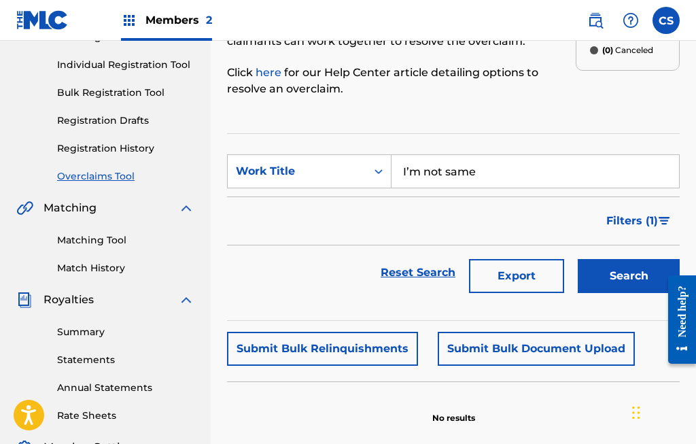
click at [627, 274] on button "Search" at bounding box center [629, 276] width 102 height 34
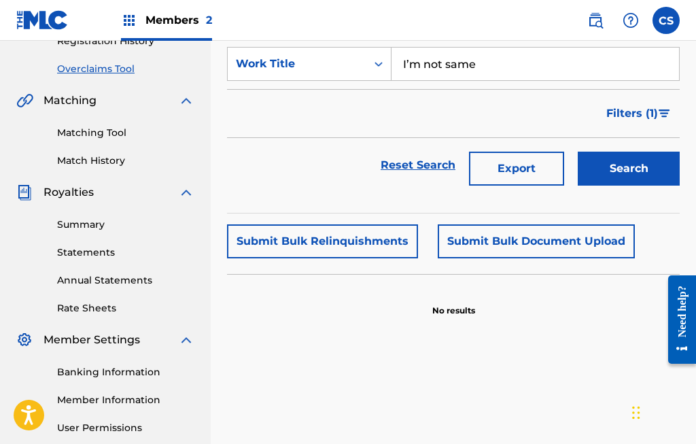
scroll to position [281, 0]
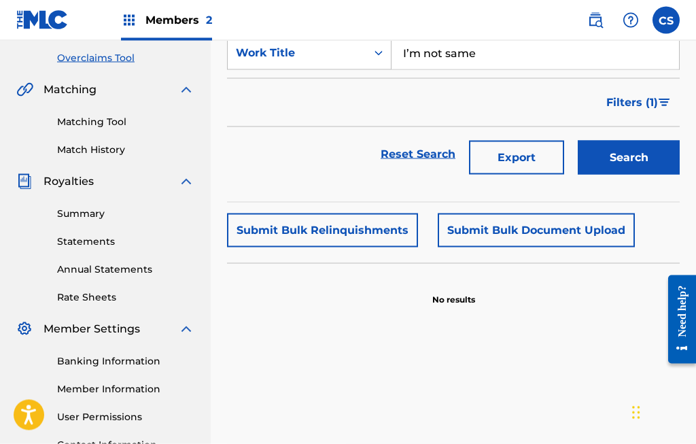
click at [602, 228] on button "Submit Bulk Document Upload" at bounding box center [536, 230] width 197 height 34
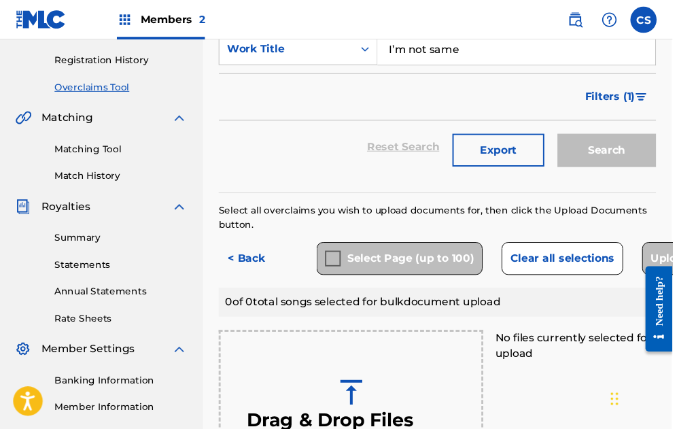
scroll to position [249, 1]
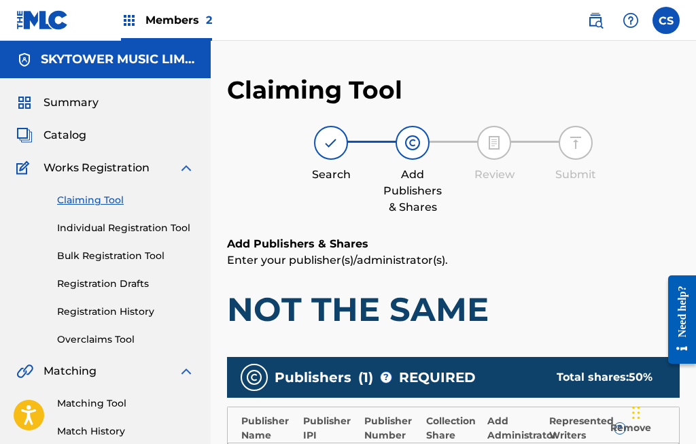
click at [416, 141] on img at bounding box center [412, 143] width 16 height 16
click at [64, 232] on link "Individual Registration Tool" at bounding box center [125, 228] width 137 height 14
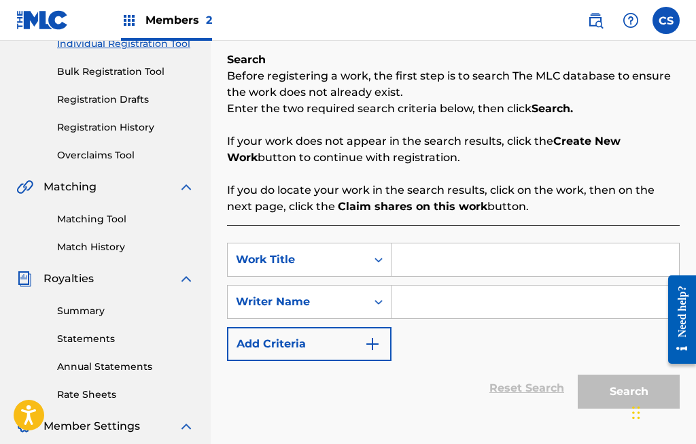
scroll to position [166, 0]
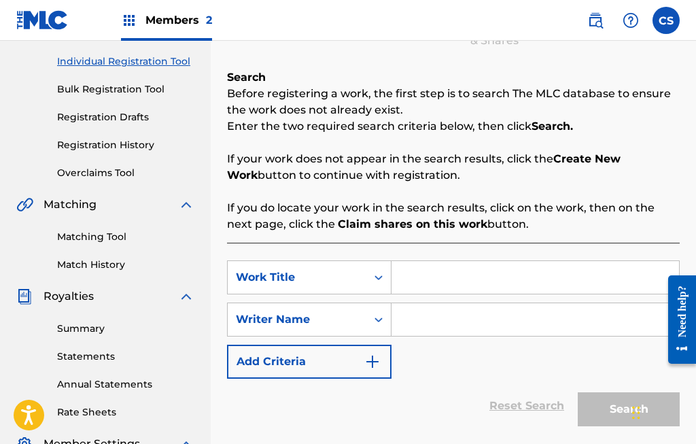
click at [509, 276] on input "Search Form" at bounding box center [534, 277] width 287 height 33
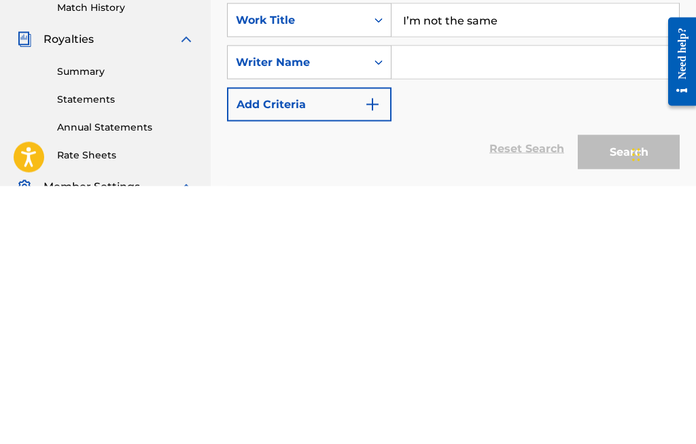
type input "I’m not the same"
click at [474, 304] on input "Search Form" at bounding box center [534, 320] width 287 height 33
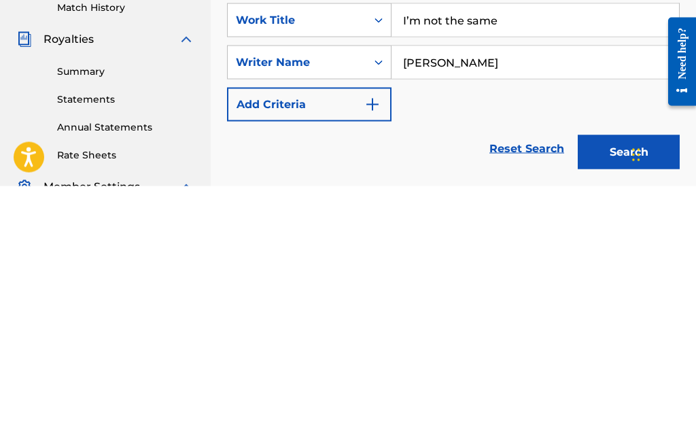
scroll to position [399, 0]
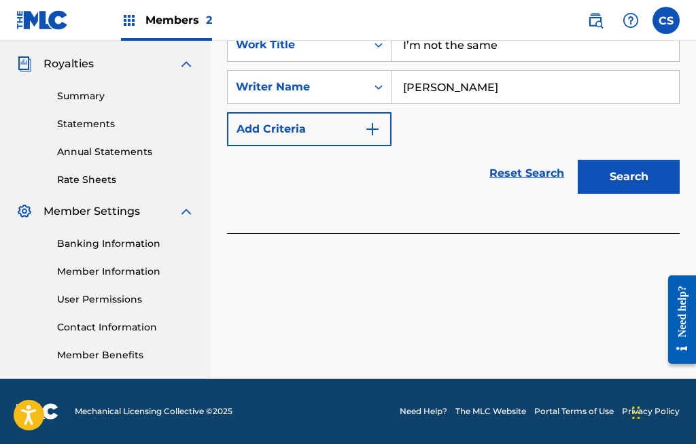
type input "[PERSON_NAME]"
click at [635, 181] on button "Search" at bounding box center [629, 177] width 102 height 34
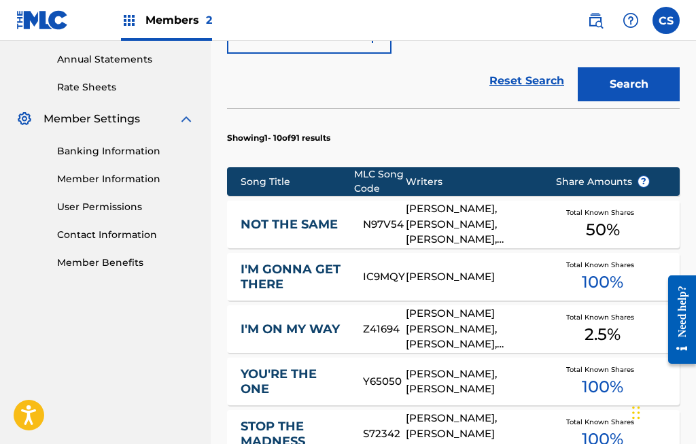
scroll to position [516, 0]
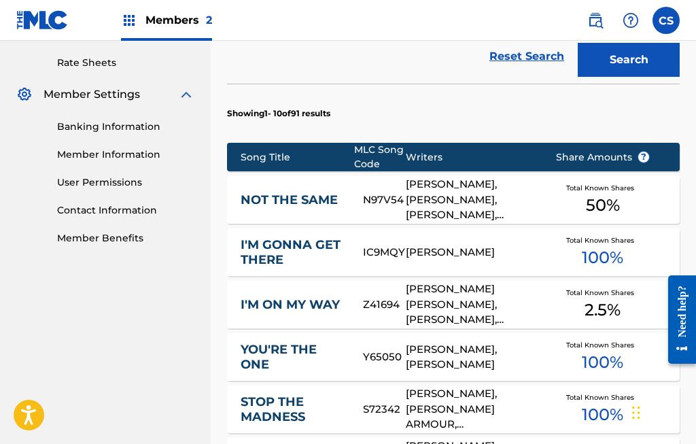
click at [468, 203] on div "[PERSON_NAME], [PERSON_NAME], [PERSON_NAME], [PERSON_NAME], [PERSON_NAME]" at bounding box center [470, 200] width 129 height 46
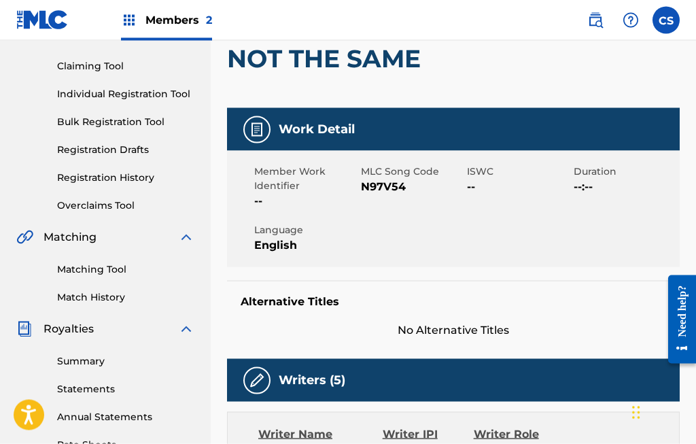
scroll to position [144, 0]
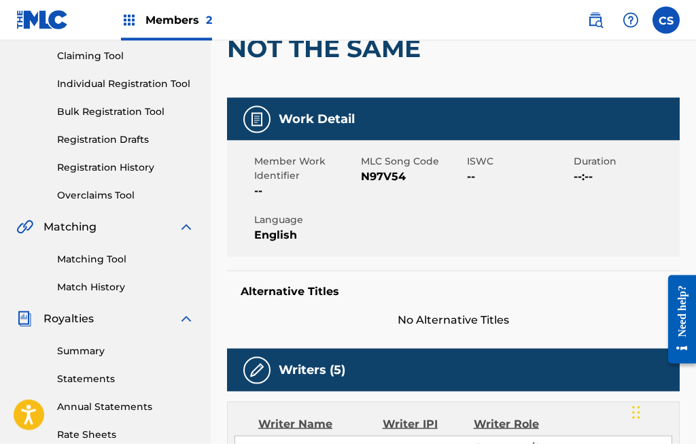
click at [317, 289] on h5 "Alternative Titles" at bounding box center [453, 292] width 425 height 14
click at [463, 320] on span "No Alternative Titles" at bounding box center [453, 320] width 453 height 16
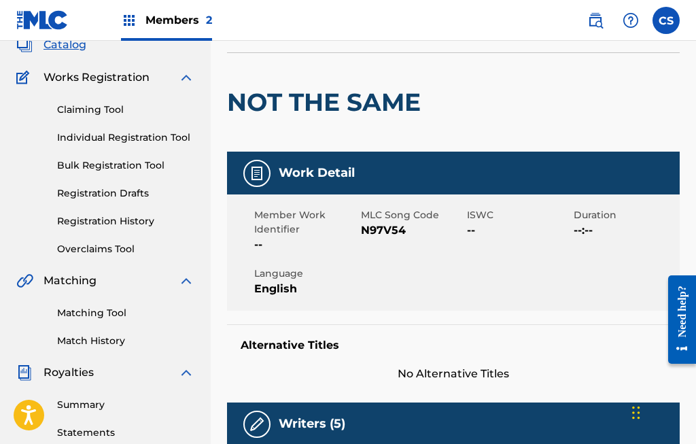
scroll to position [114, 0]
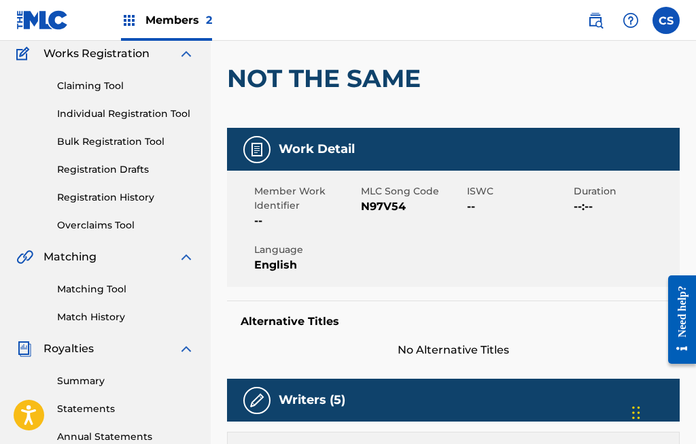
click at [576, 156] on div "Work Detail" at bounding box center [453, 149] width 453 height 43
click at [599, 23] on img at bounding box center [595, 20] width 16 height 16
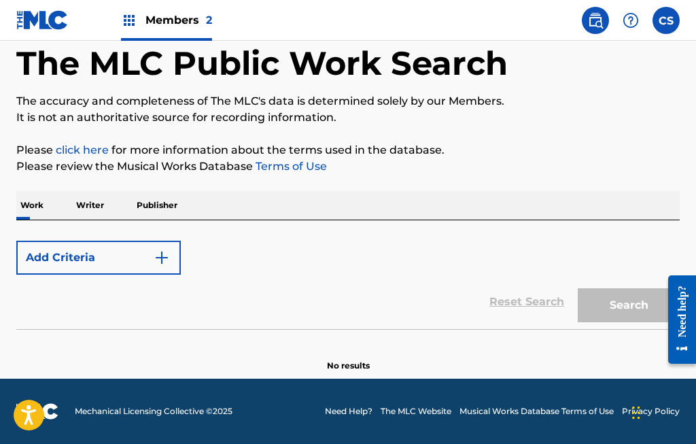
scroll to position [69, 0]
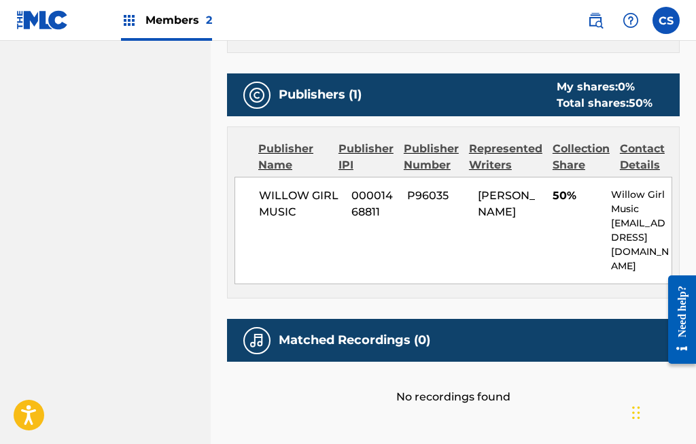
scroll to position [777, 0]
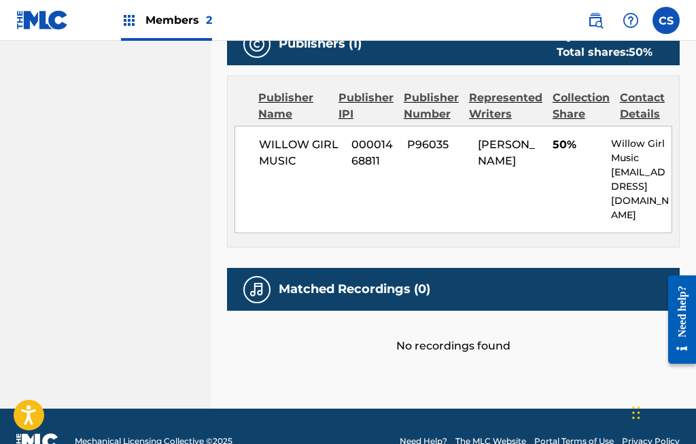
click at [648, 111] on div "Contact Details" at bounding box center [646, 106] width 52 height 33
click at [649, 101] on div "Contact Details" at bounding box center [646, 106] width 52 height 33
click at [594, 110] on div "Collection Share" at bounding box center [580, 106] width 57 height 33
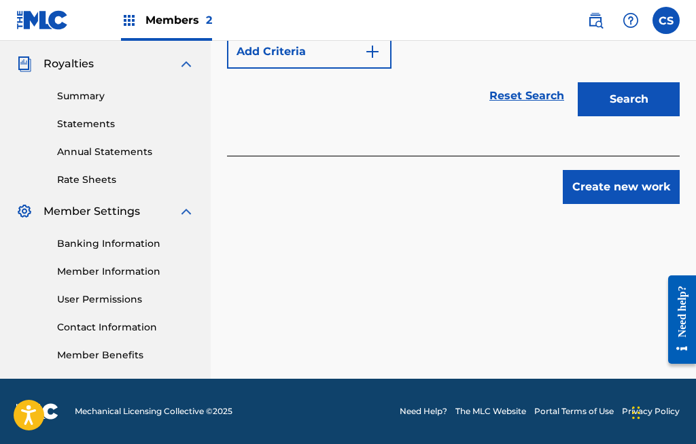
scroll to position [399, 0]
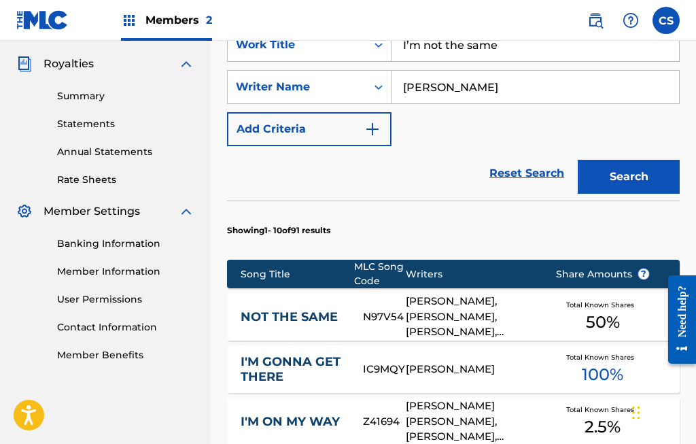
click at [380, 127] on img "Search Form" at bounding box center [372, 129] width 16 height 16
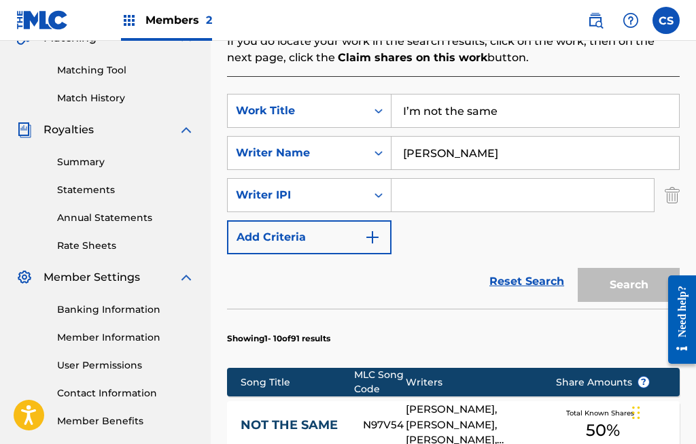
scroll to position [349, 0]
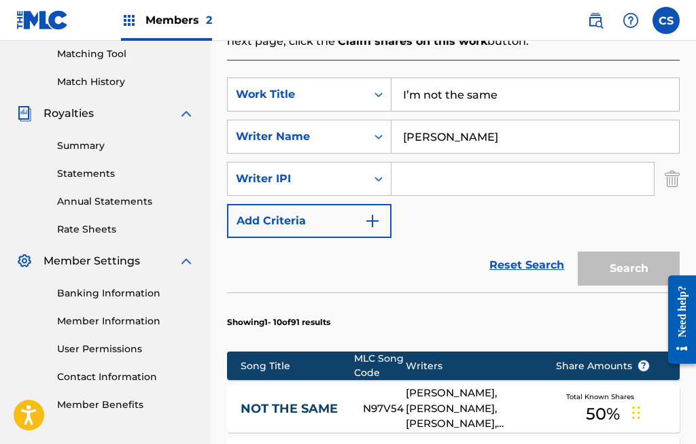
click at [371, 223] on img "Search Form" at bounding box center [372, 221] width 16 height 16
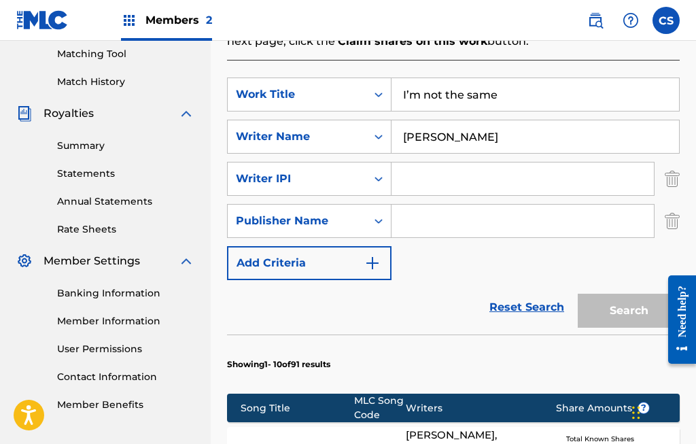
click at [369, 269] on img "Search Form" at bounding box center [372, 263] width 16 height 16
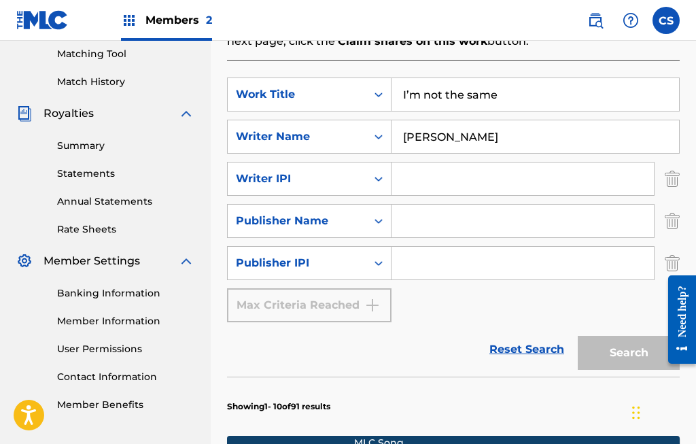
click at [416, 186] on input "Search Form" at bounding box center [522, 178] width 262 height 33
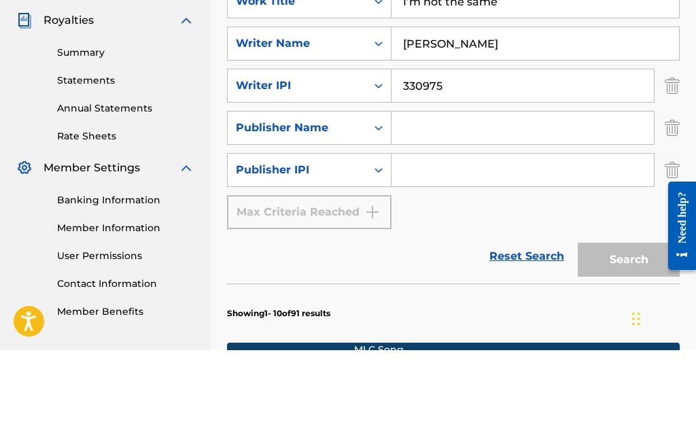
scroll to position [443, 0]
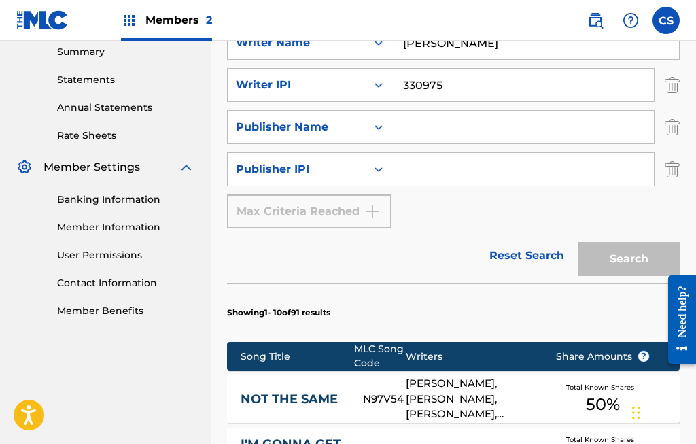
type input "330975"
click at [559, 126] on input "Search Form" at bounding box center [522, 127] width 262 height 33
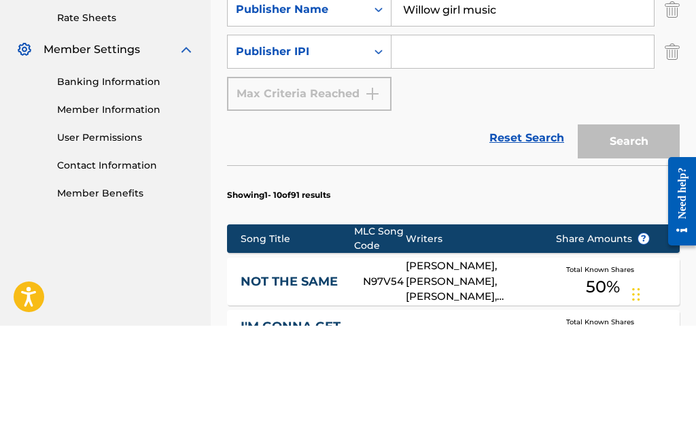
type input "Willow girl music"
click at [468, 154] on input "Search Form" at bounding box center [522, 170] width 262 height 33
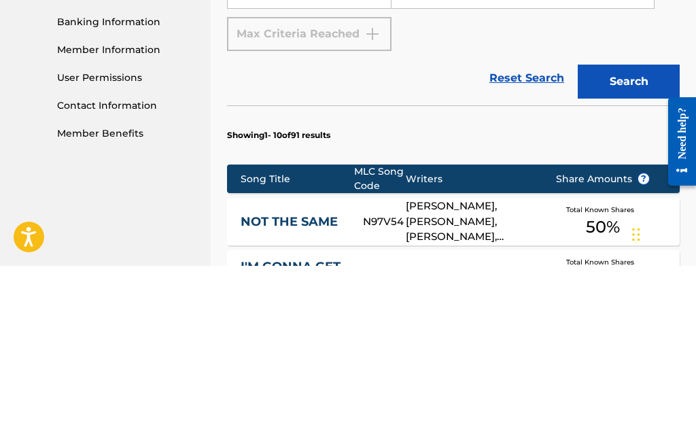
type input "372344"
click at [630, 243] on button "Search" at bounding box center [629, 260] width 102 height 34
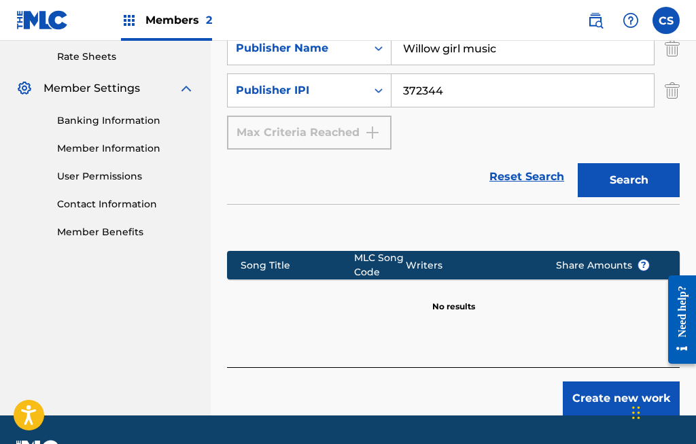
scroll to position [508, 0]
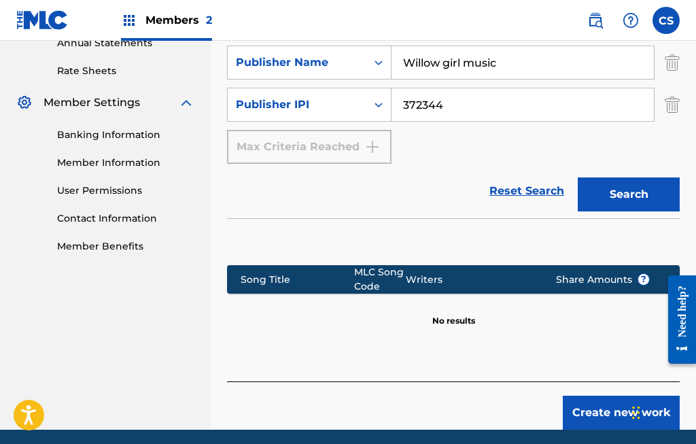
click at [623, 410] on button "Create new work" at bounding box center [621, 412] width 117 height 34
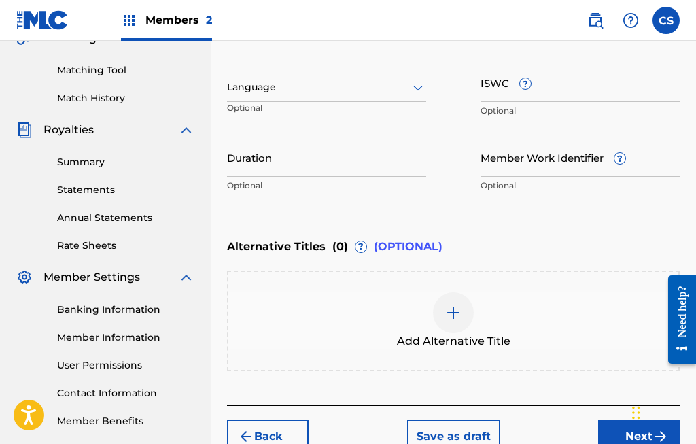
scroll to position [357, 0]
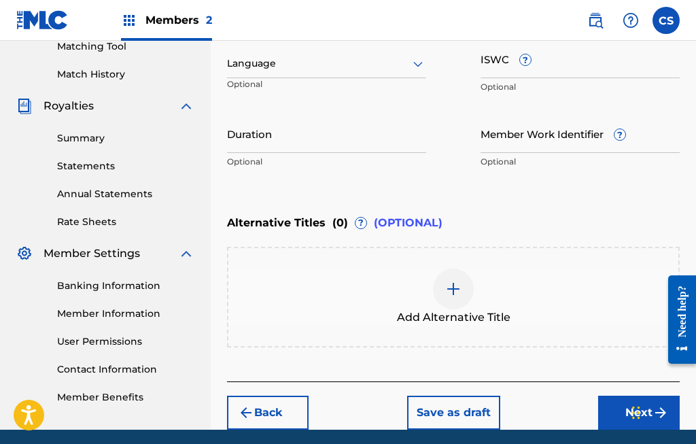
click at [641, 408] on button "Next" at bounding box center [639, 412] width 82 height 34
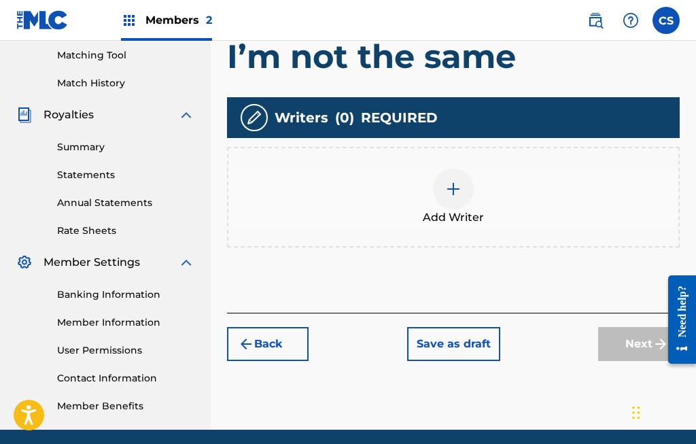
click at [453, 190] on img at bounding box center [453, 189] width 16 height 16
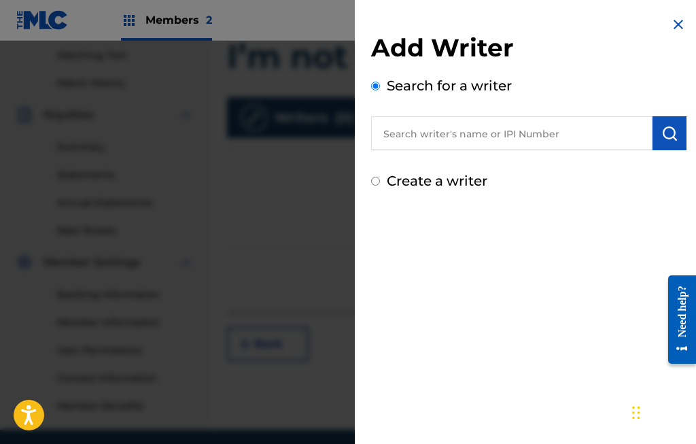
click at [565, 137] on input "text" at bounding box center [511, 133] width 281 height 34
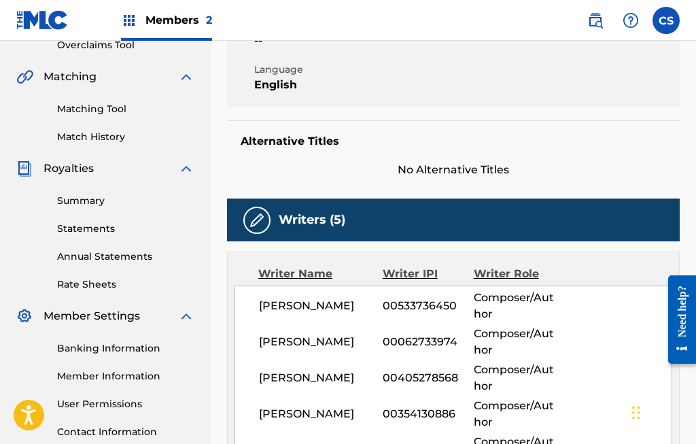
scroll to position [296, 0]
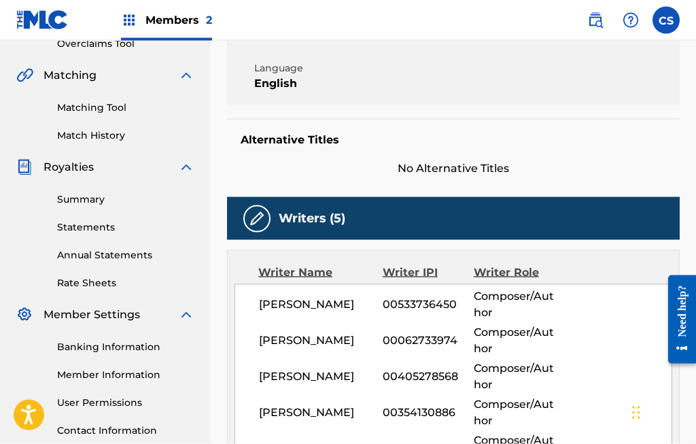
click at [20, 314] on img at bounding box center [24, 314] width 16 height 16
click at [29, 315] on img at bounding box center [24, 314] width 16 height 16
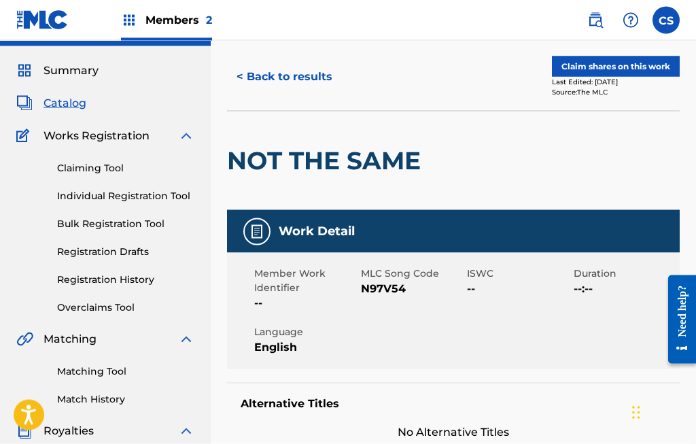
scroll to position [34, 0]
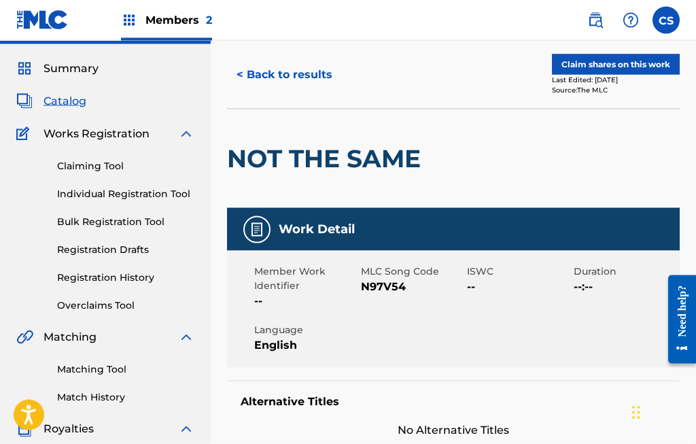
click at [578, 332] on div "Member Work Identifier -- MLC Song Code N97V54 ISWC -- Duration --:-- Language …" at bounding box center [453, 309] width 453 height 116
click at [249, 234] on img at bounding box center [257, 230] width 16 height 16
click at [259, 230] on img at bounding box center [257, 230] width 16 height 16
click at [258, 230] on img at bounding box center [257, 230] width 16 height 16
click at [259, 231] on img at bounding box center [257, 230] width 16 height 16
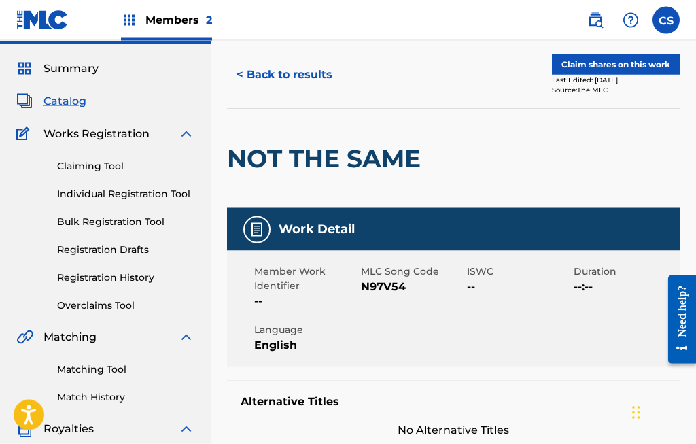
click at [633, 230] on div "Work Detail" at bounding box center [453, 229] width 453 height 43
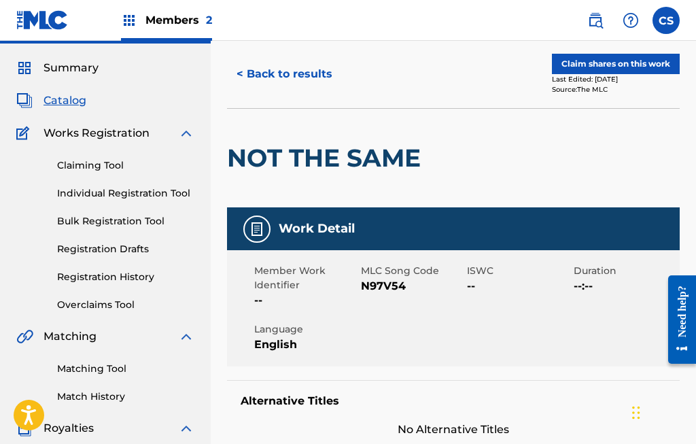
scroll to position [35, 0]
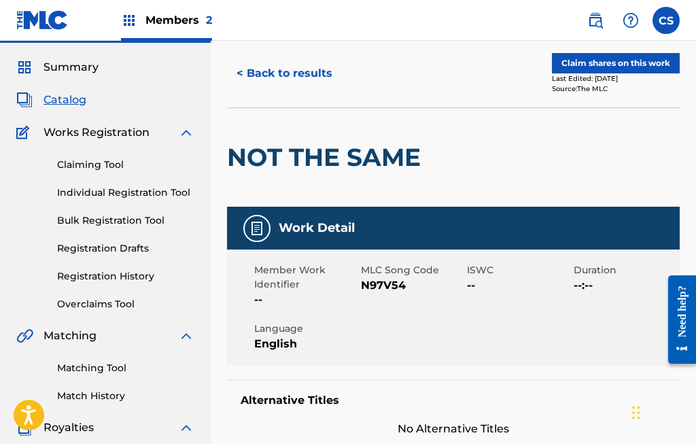
click at [660, 63] on button "Claim shares on this work" at bounding box center [616, 63] width 128 height 20
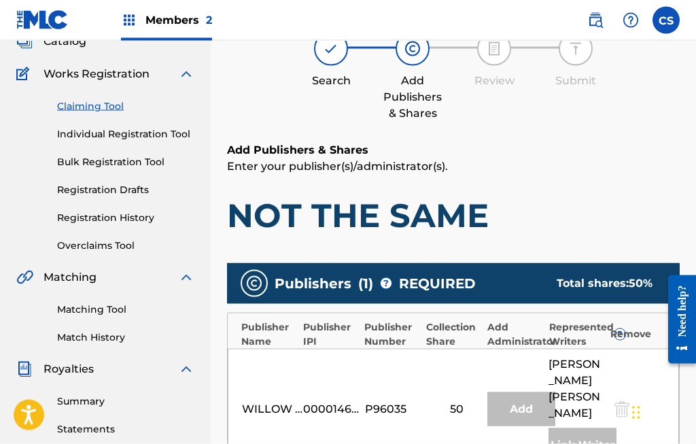
scroll to position [107, 0]
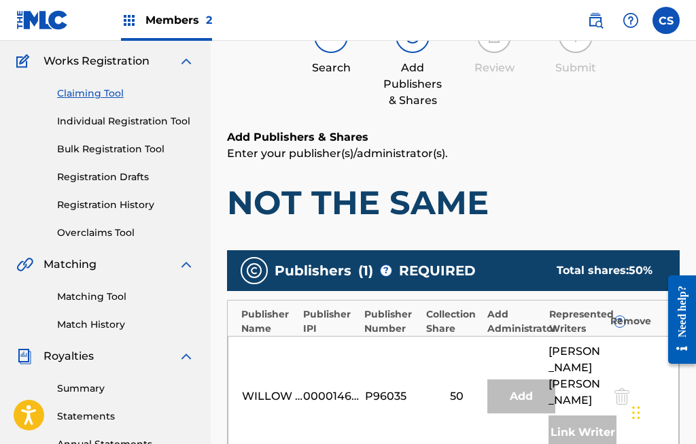
click at [623, 388] on div at bounding box center [620, 396] width 20 height 16
click at [587, 415] on div "Link Writer" at bounding box center [582, 432] width 68 height 34
click at [530, 388] on div "Add" at bounding box center [521, 396] width 68 height 34
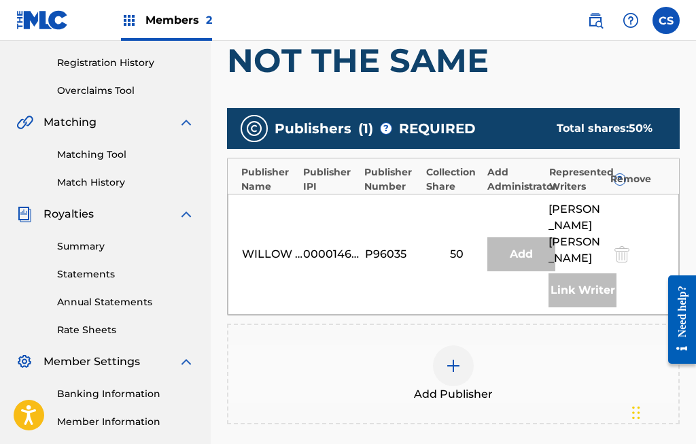
scroll to position [247, 0]
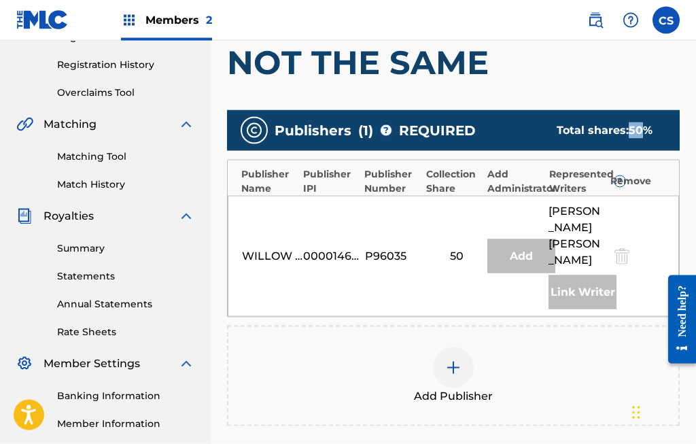
click at [643, 224] on div "WILLOW GIRL MUSIC 00001468811 P96035 50 Add [PERSON_NAME] Link Writer" at bounding box center [453, 256] width 451 height 121
click at [650, 233] on div "WILLOW GIRL MUSIC 00001468811 P96035 50 Add [PERSON_NAME] Link Writer" at bounding box center [453, 256] width 451 height 121
click at [586, 170] on div "Represented Writers ?" at bounding box center [576, 181] width 55 height 29
click at [591, 170] on div "Represented Writers ?" at bounding box center [576, 181] width 55 height 29
click at [571, 188] on div "Represented Writers ?" at bounding box center [576, 181] width 55 height 29
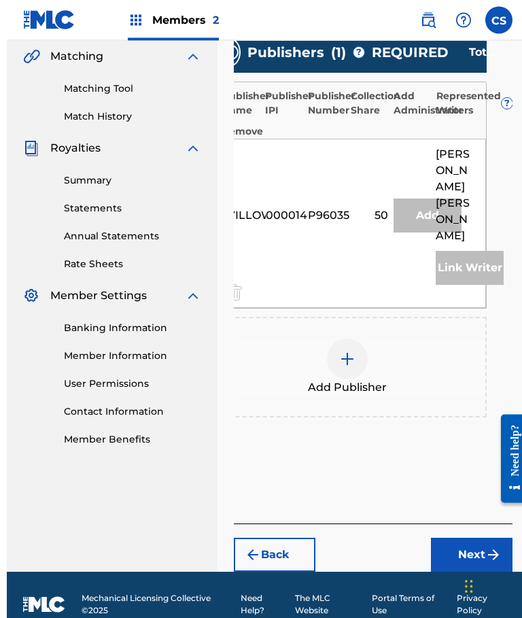
scroll to position [317, 0]
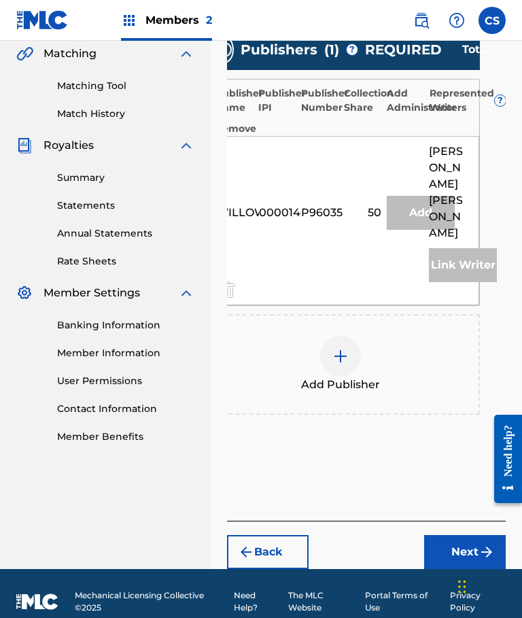
click at [462, 443] on button "Next" at bounding box center [465, 552] width 82 height 34
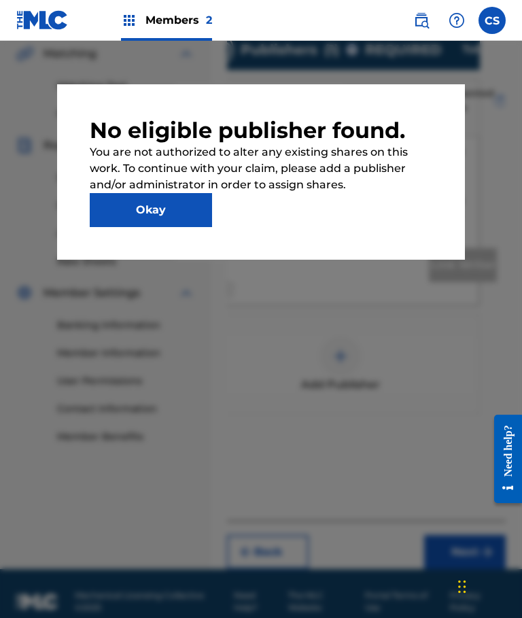
click at [114, 216] on button "Okay" at bounding box center [151, 210] width 122 height 34
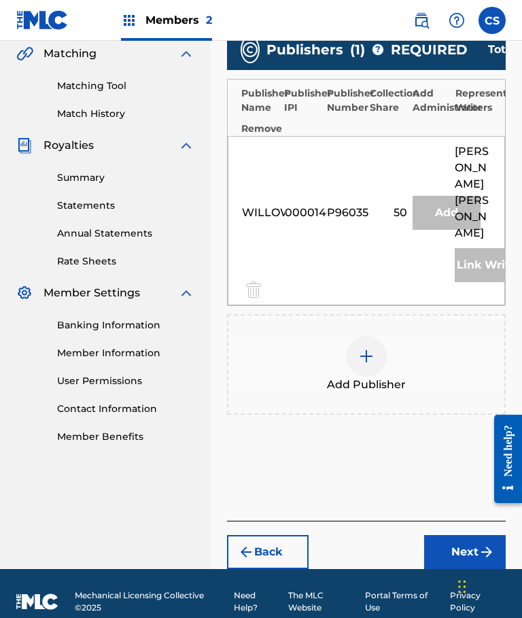
scroll to position [0, 0]
click at [374, 348] on img at bounding box center [366, 356] width 16 height 16
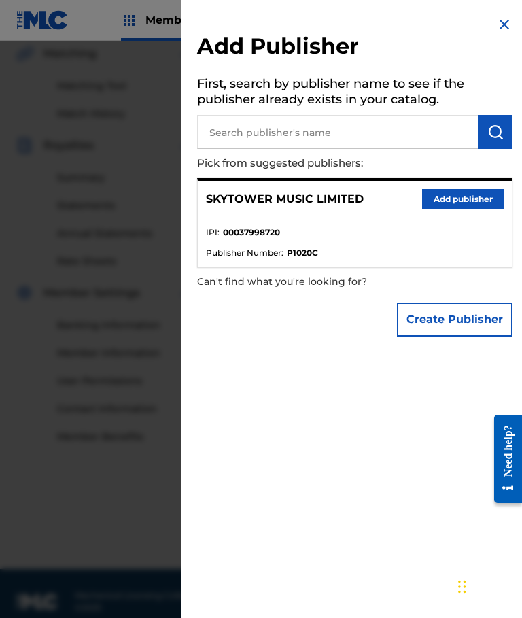
click at [459, 200] on button "Add publisher" at bounding box center [463, 199] width 82 height 20
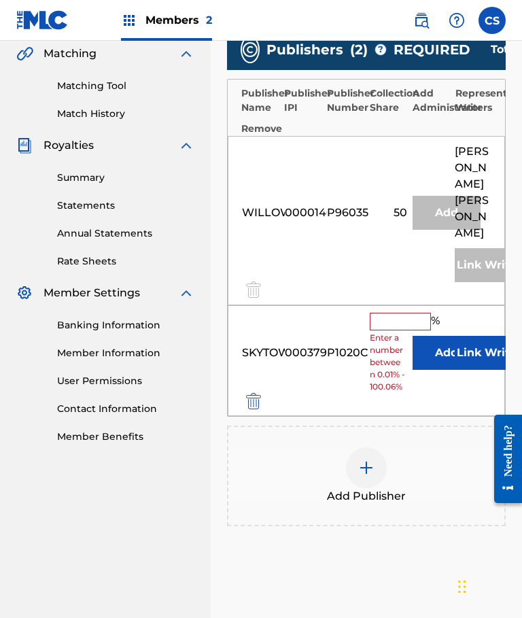
click at [396, 313] on input "text" at bounding box center [400, 322] width 61 height 18
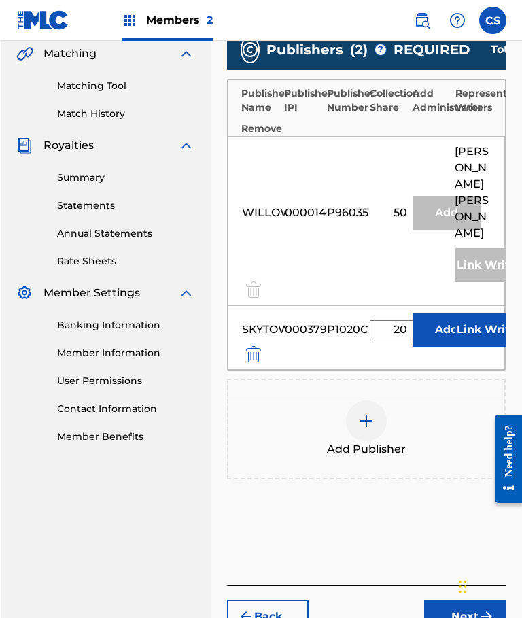
scroll to position [322, 1]
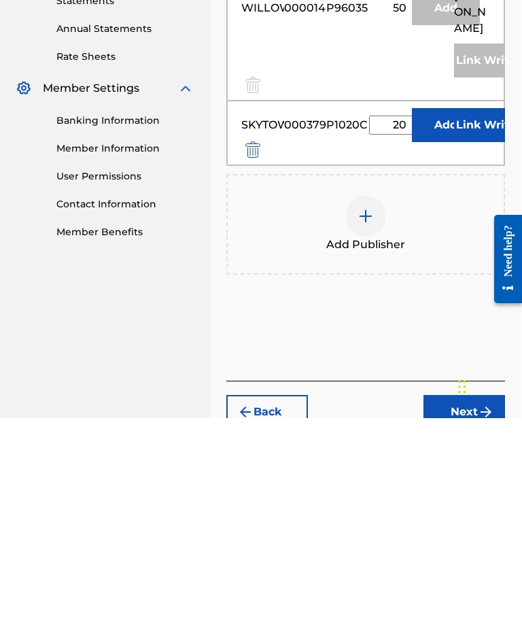
type input "20"
click at [368, 408] on img at bounding box center [365, 416] width 16 height 16
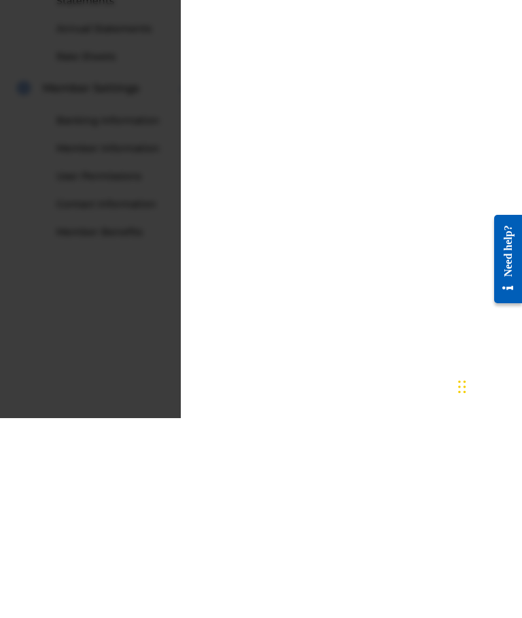
scroll to position [382, 1]
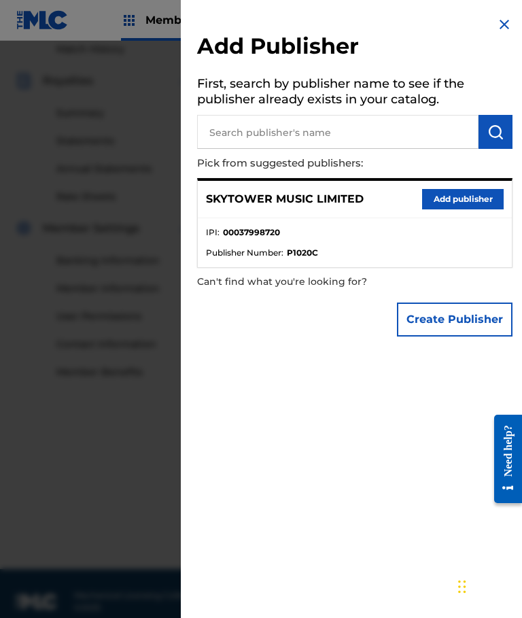
click at [466, 196] on button "Add publisher" at bounding box center [463, 199] width 82 height 20
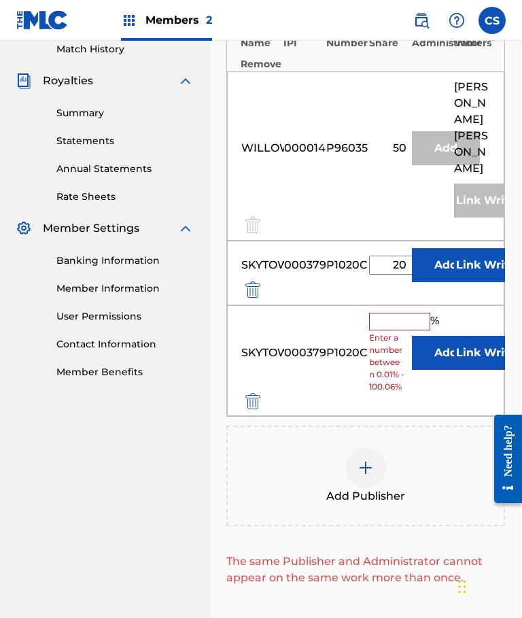
click at [256, 257] on div "SKYTOWER MUSIC LIMITED 00037998720 P1020C 20 % Add Link Writer" at bounding box center [365, 273] width 277 height 65
click at [256, 281] on img "submit" at bounding box center [252, 289] width 15 height 16
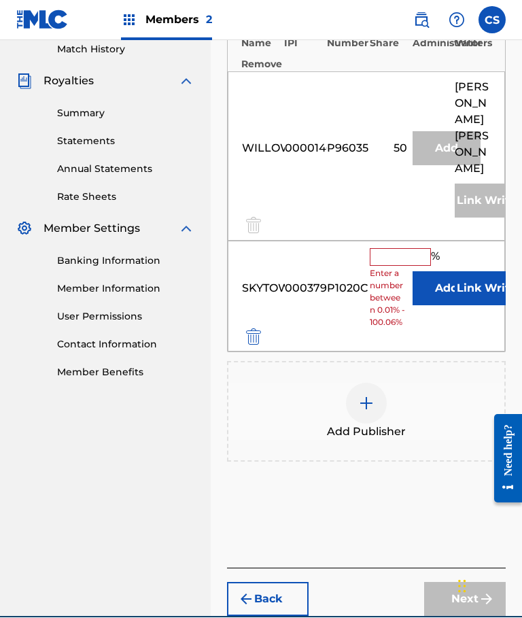
scroll to position [377, 1]
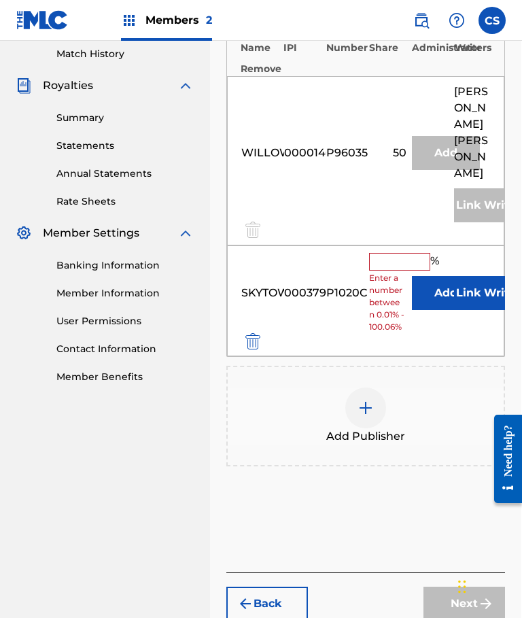
click at [371, 400] on img at bounding box center [365, 408] width 16 height 16
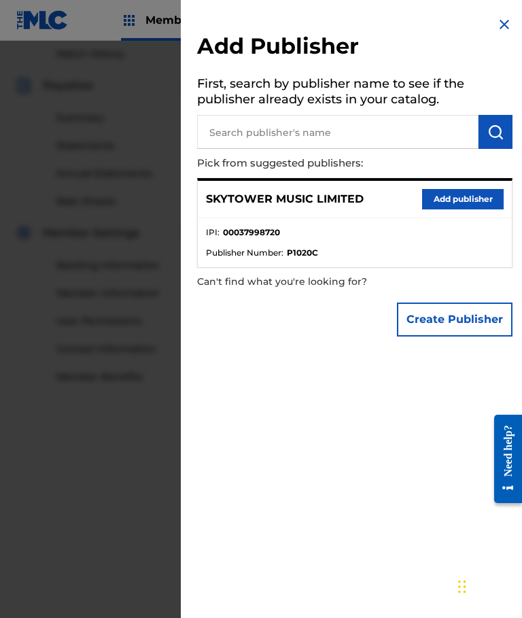
click at [505, 16] on img at bounding box center [504, 24] width 16 height 16
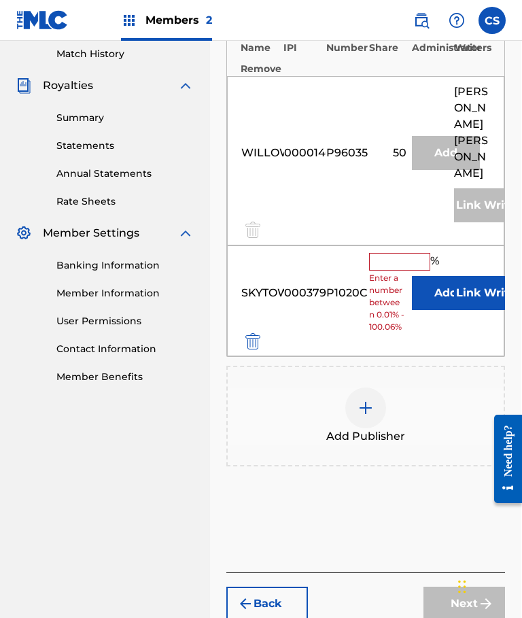
click at [465, 443] on div "Next" at bounding box center [464, 603] width 82 height 34
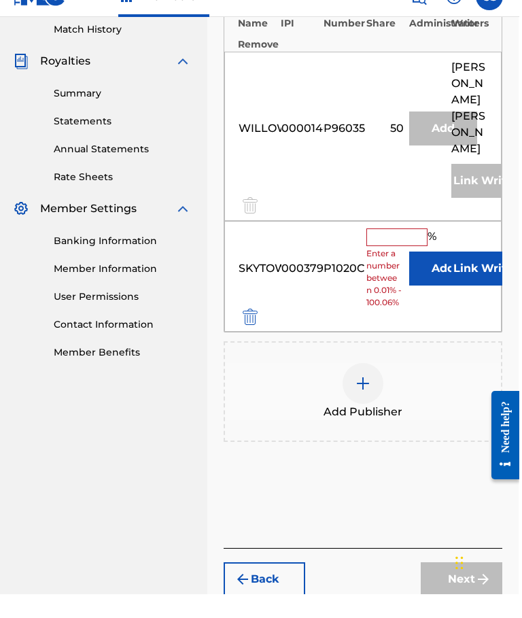
scroll to position [378, 0]
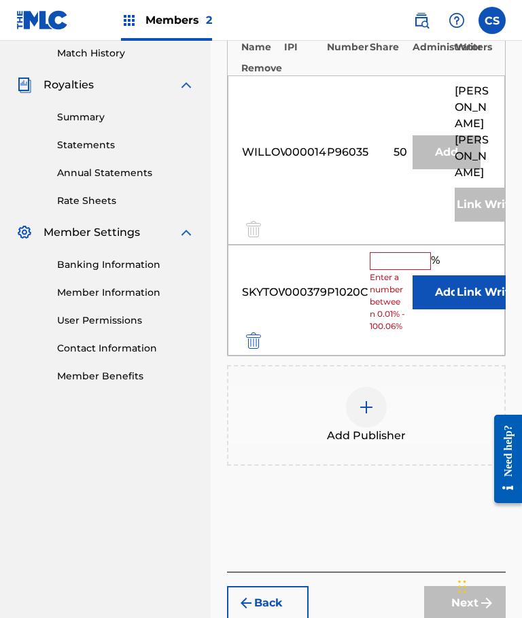
click at [299, 443] on button "Back" at bounding box center [268, 603] width 82 height 34
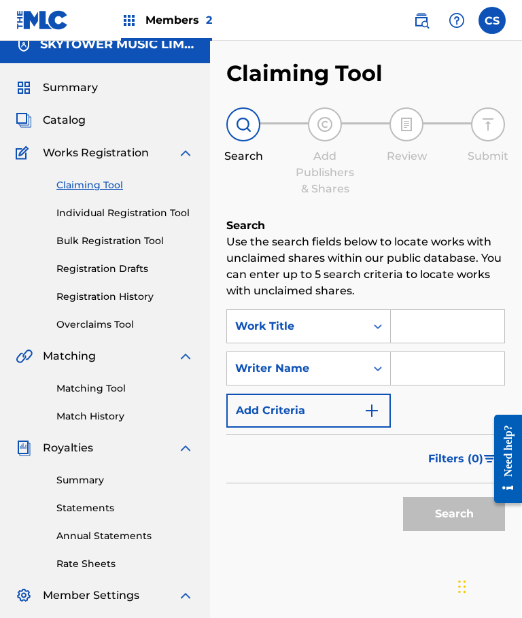
scroll to position [0, 1]
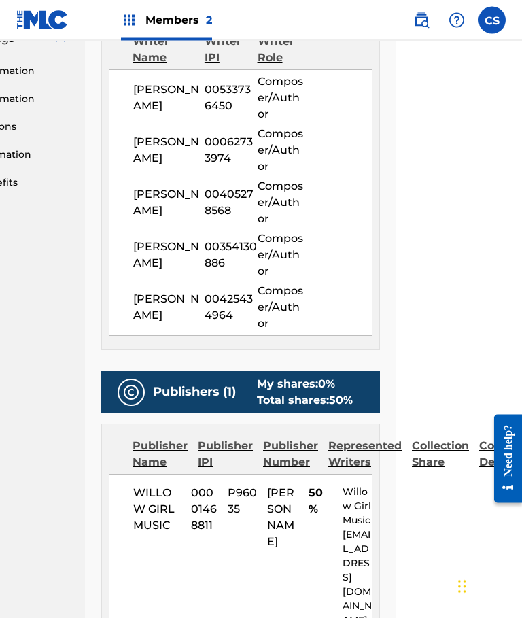
scroll to position [572, 126]
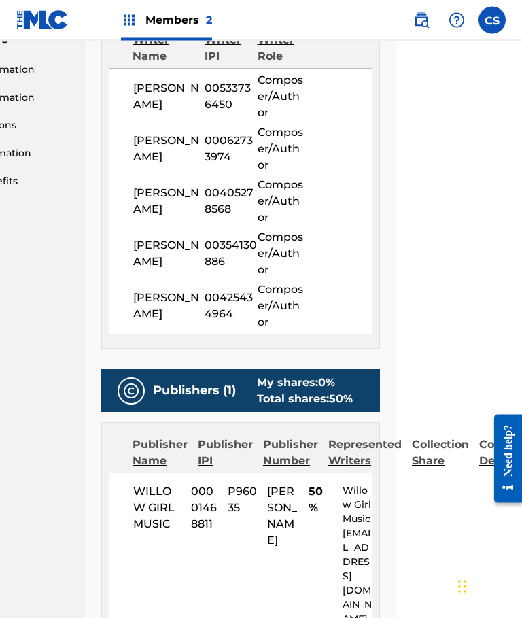
click at [436, 443] on div "Collection Share" at bounding box center [440, 453] width 57 height 33
click at [434, 443] on div "Collection Share" at bounding box center [440, 453] width 57 height 33
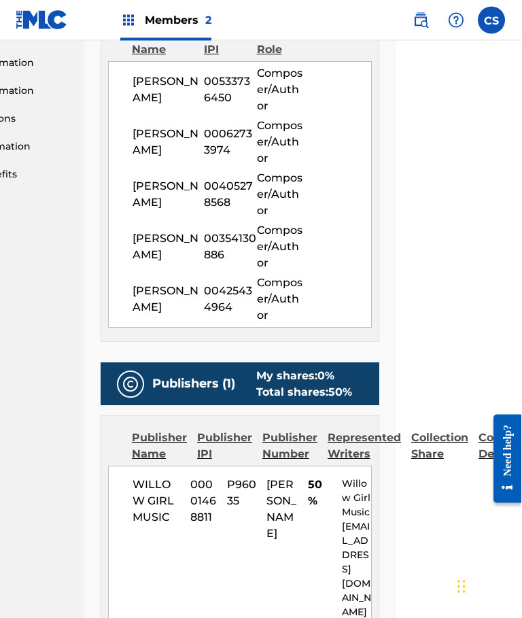
scroll to position [580, 126]
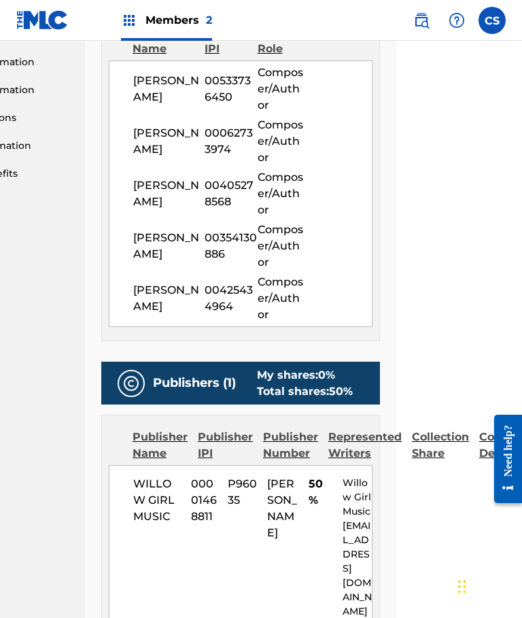
click at [495, 401] on div at bounding box center [503, 458] width 38 height 116
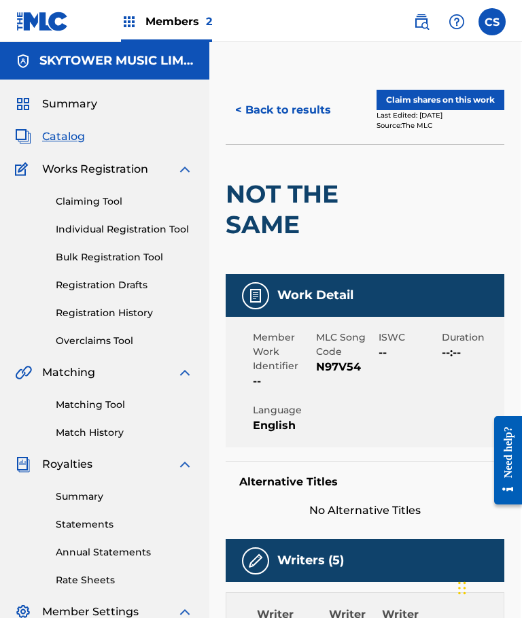
scroll to position [0, 0]
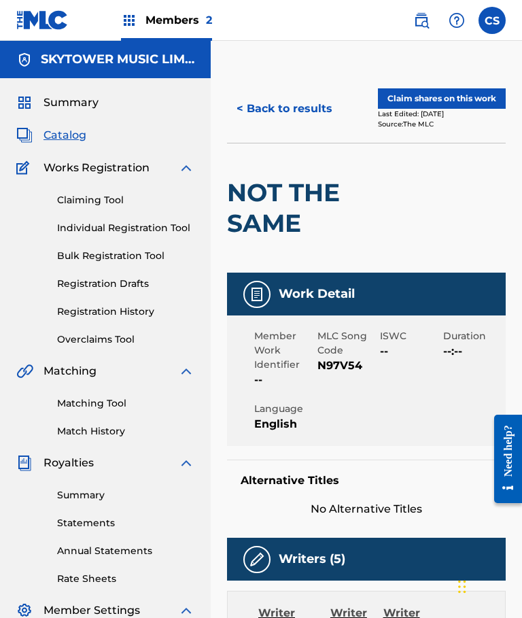
click at [283, 110] on button "< Back to results" at bounding box center [284, 109] width 115 height 34
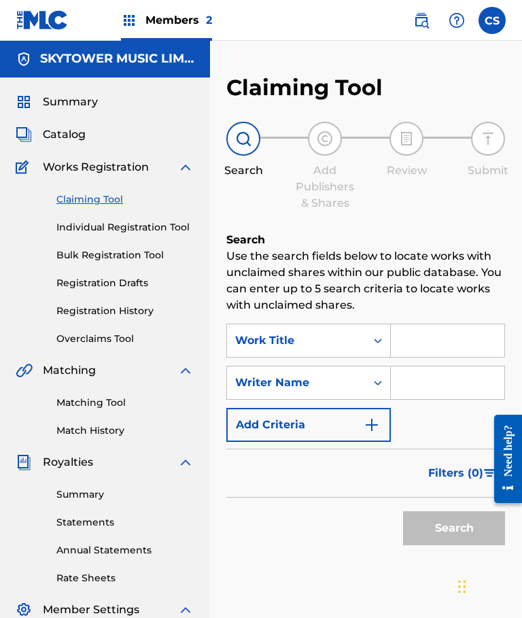
scroll to position [0, 1]
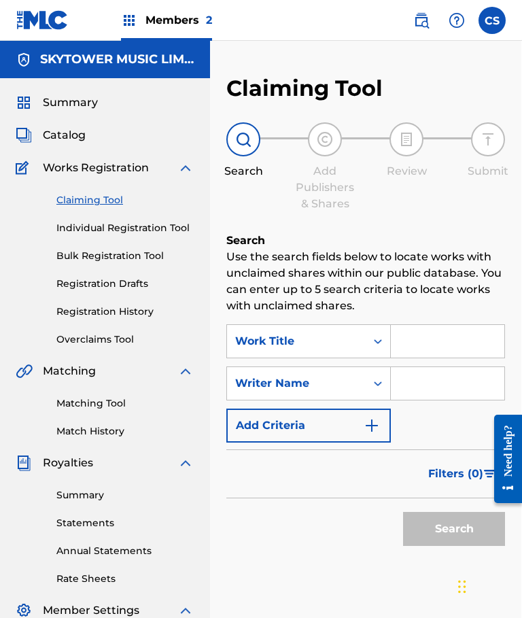
scroll to position [46, 0]
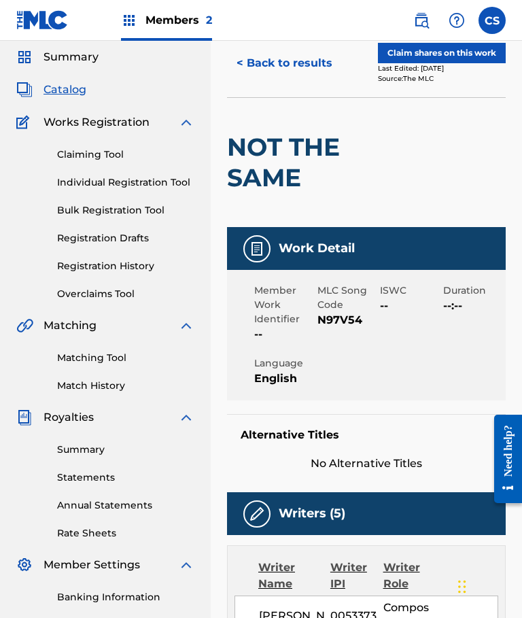
click at [81, 129] on span "Works Registration" at bounding box center [96, 122] width 106 height 16
click at [262, 253] on img at bounding box center [257, 249] width 16 height 16
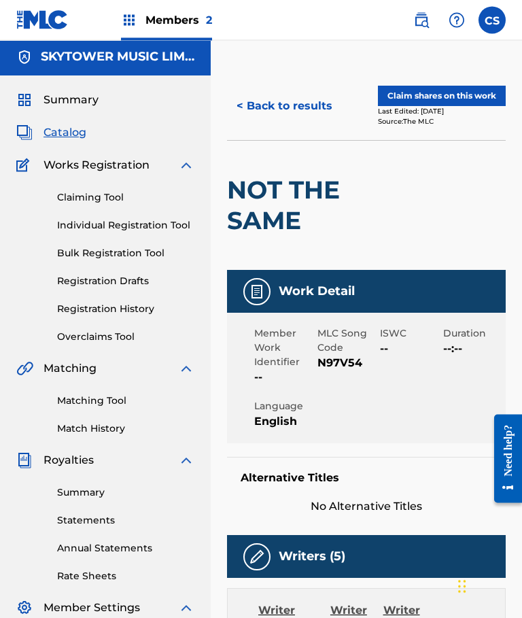
scroll to position [0, 0]
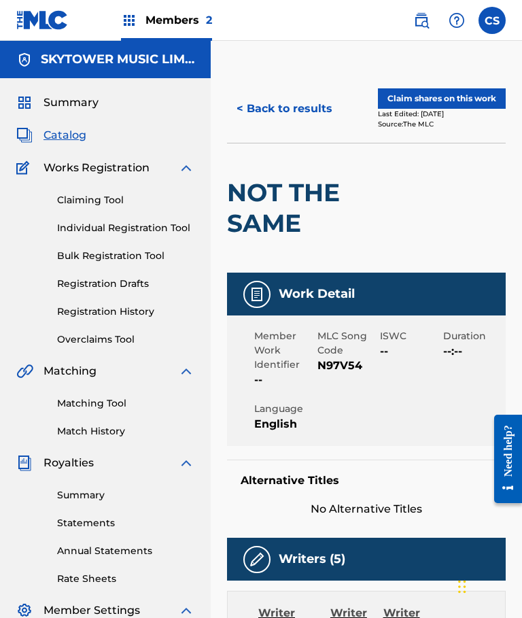
click at [61, 239] on div "Claiming Tool Individual Registration Tool Bulk Registration Tool Registration …" at bounding box center [105, 261] width 178 height 171
click at [71, 234] on link "Individual Registration Tool" at bounding box center [125, 228] width 137 height 14
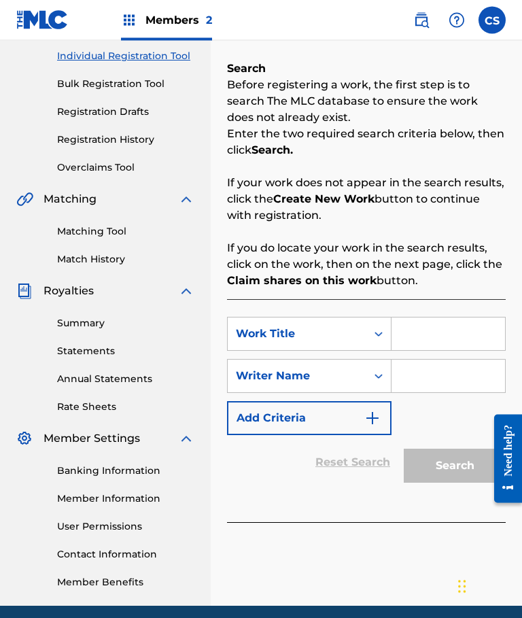
scroll to position [174, 0]
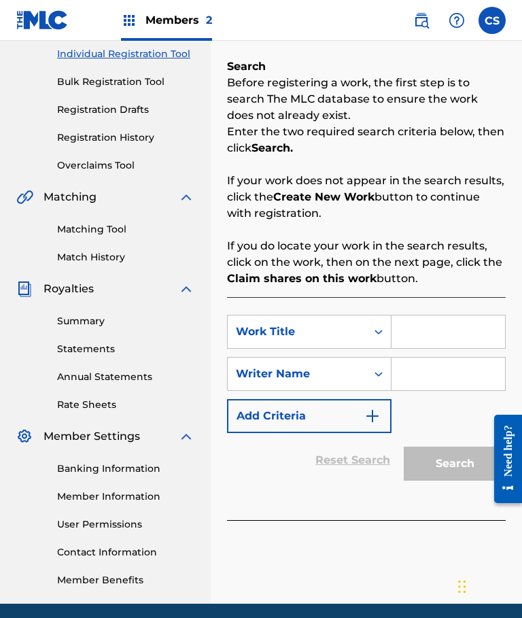
click at [428, 334] on input "Search Form" at bounding box center [447, 331] width 113 height 33
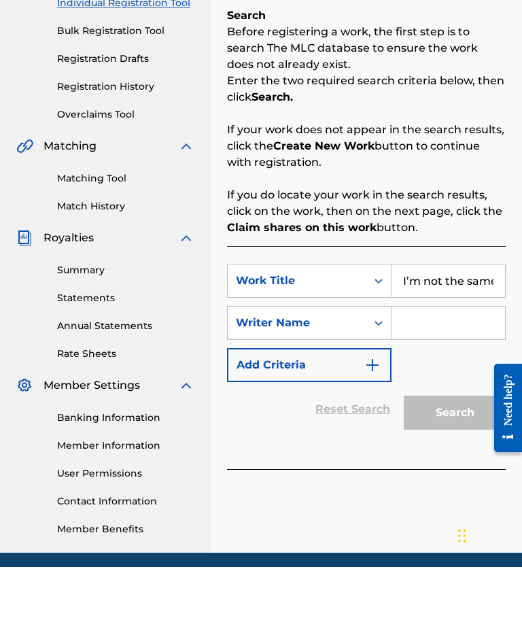
type input "I’m not the same"
click at [432, 357] on input "Search Form" at bounding box center [447, 373] width 113 height 33
type input "W"
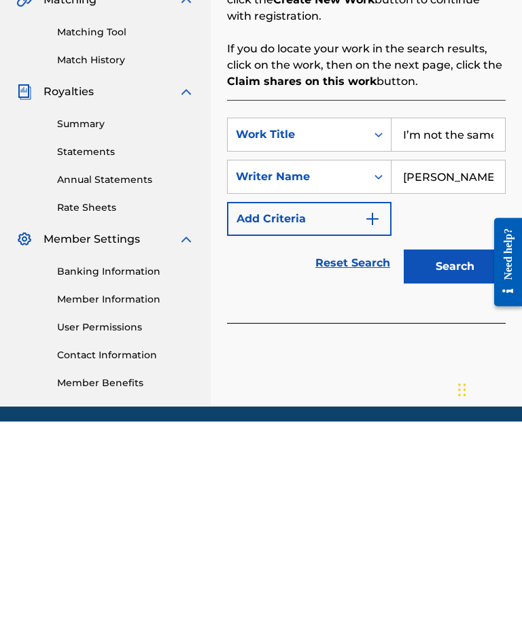
type input "[PERSON_NAME]"
click at [453, 443] on button "Search" at bounding box center [455, 463] width 102 height 34
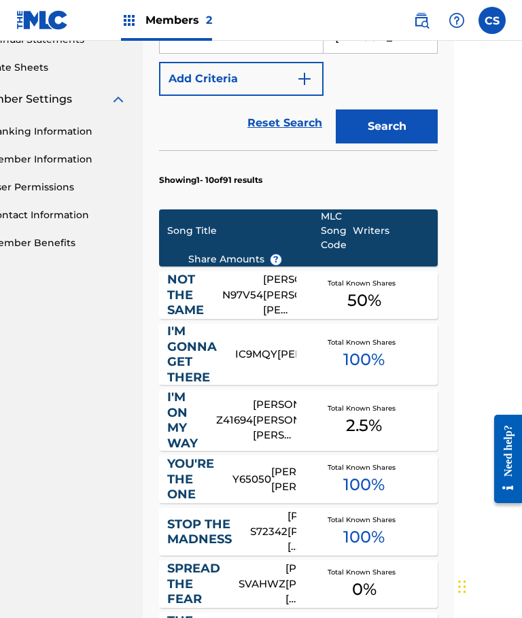
scroll to position [488, 66]
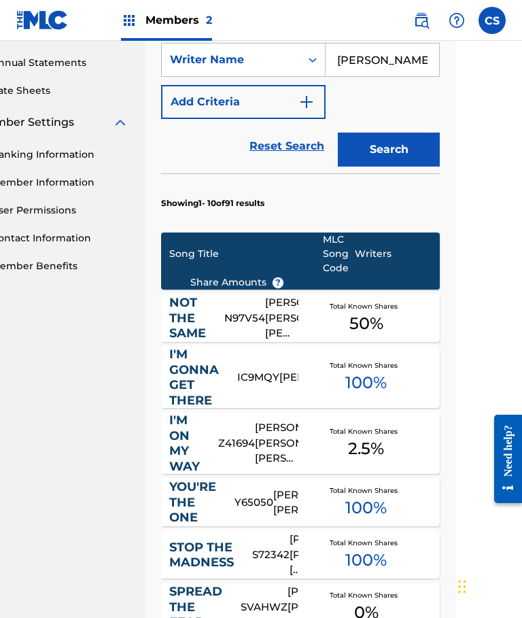
click at [372, 319] on span "50 %" at bounding box center [366, 323] width 34 height 24
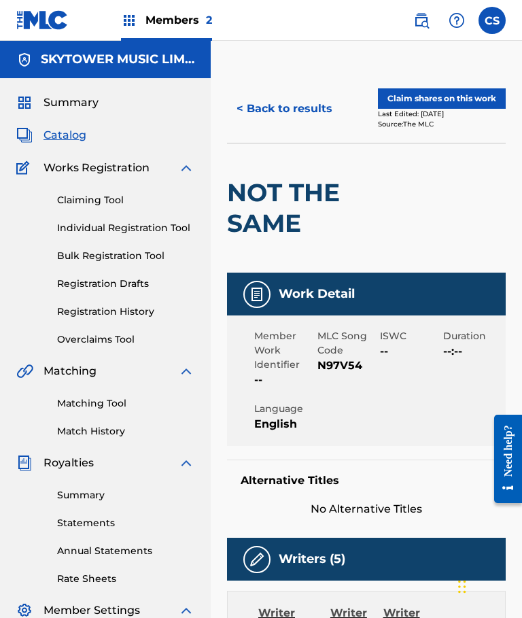
click at [384, 443] on span "No Alternative Titles" at bounding box center [366, 509] width 279 height 16
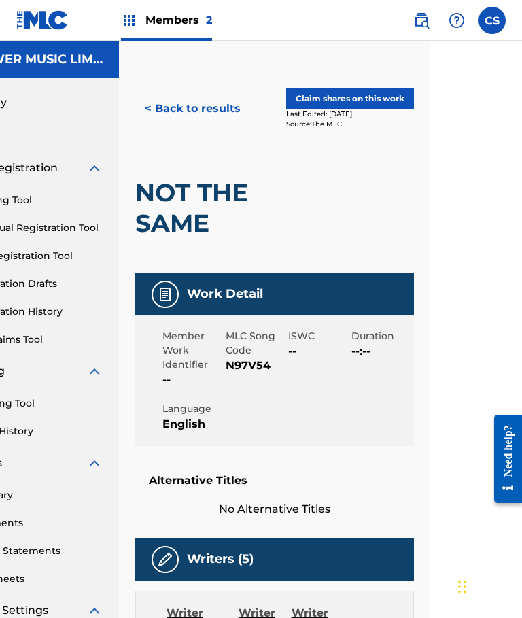
scroll to position [0, 82]
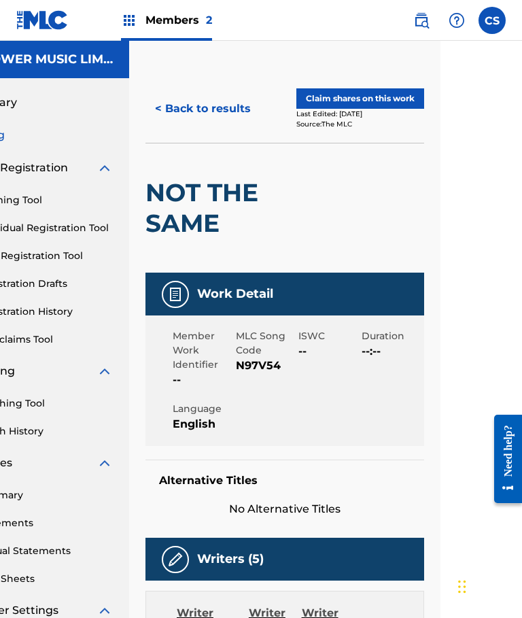
click at [400, 97] on button "Claim shares on this work" at bounding box center [360, 98] width 128 height 20
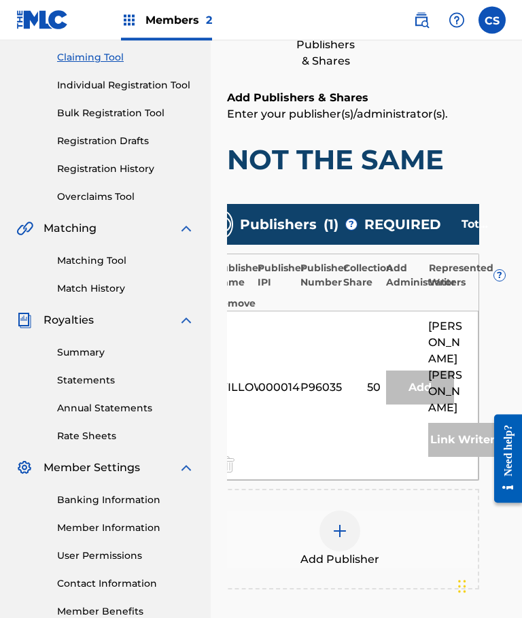
scroll to position [0, 26]
click at [427, 376] on div "Add" at bounding box center [421, 388] width 68 height 34
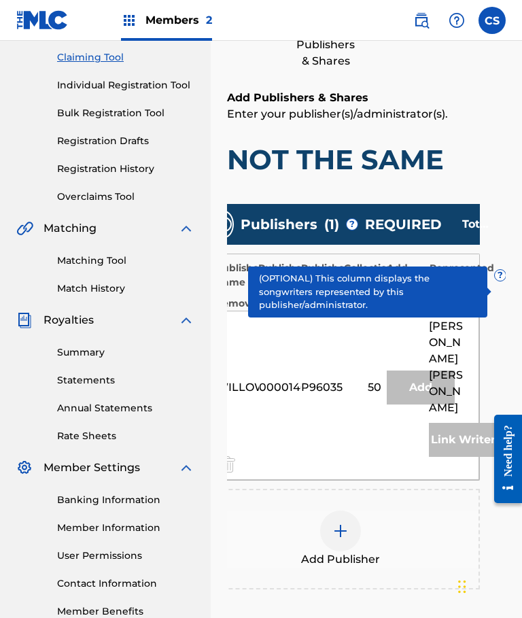
click at [504, 270] on span "?" at bounding box center [500, 275] width 11 height 11
click at [442, 275] on div "Represented Writers ?" at bounding box center [447, 275] width 36 height 29
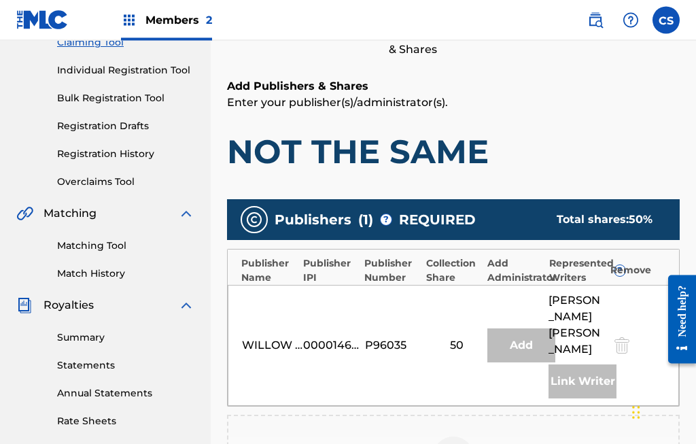
scroll to position [189, 0]
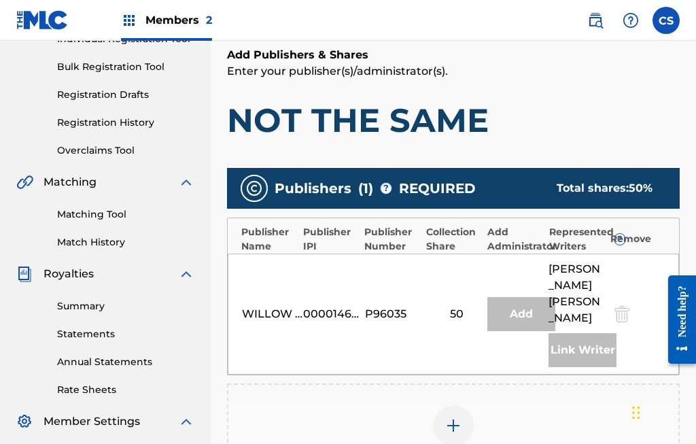
click at [635, 237] on div "Remove" at bounding box center [640, 239] width 61 height 14
click at [650, 279] on div "WILLOW GIRL MUSIC 00001468811 P96035 50 Add [PERSON_NAME] Link Writer" at bounding box center [453, 313] width 451 height 121
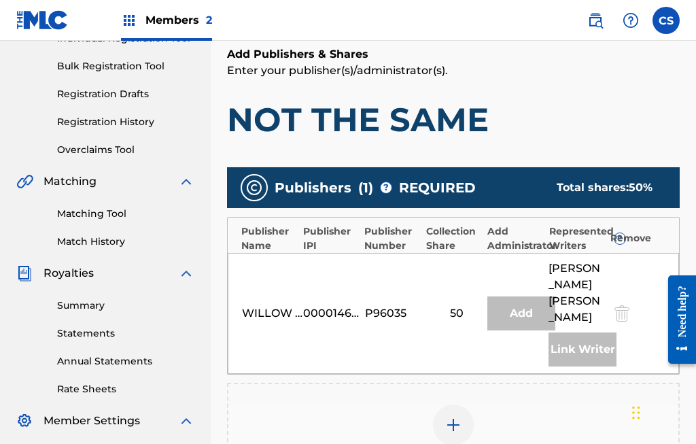
scroll to position [174, 0]
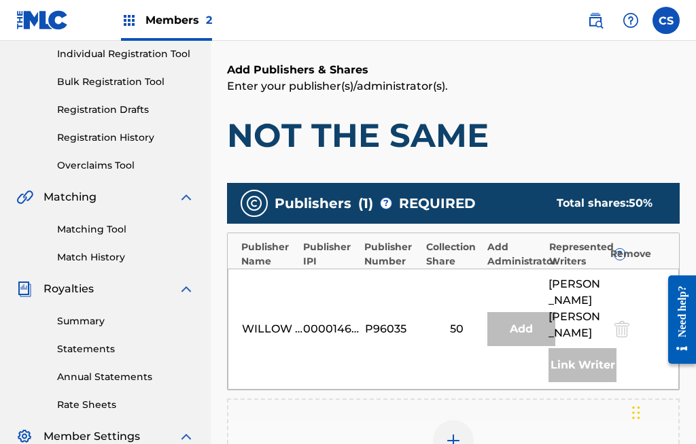
click at [182, 198] on img at bounding box center [186, 197] width 16 height 16
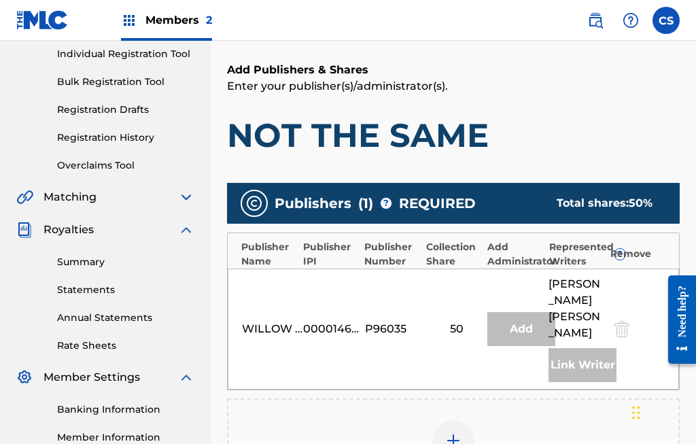
click at [186, 235] on img at bounding box center [186, 230] width 16 height 16
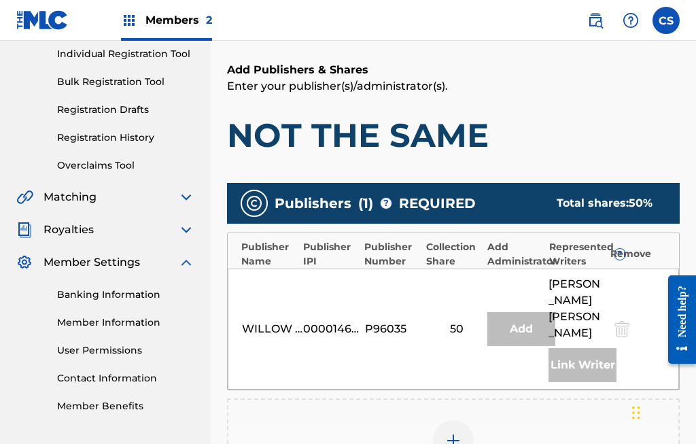
click at [190, 266] on img at bounding box center [186, 262] width 16 height 16
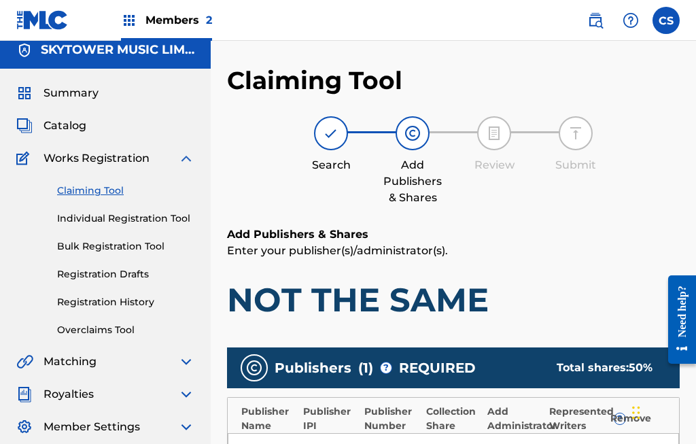
scroll to position [0, 0]
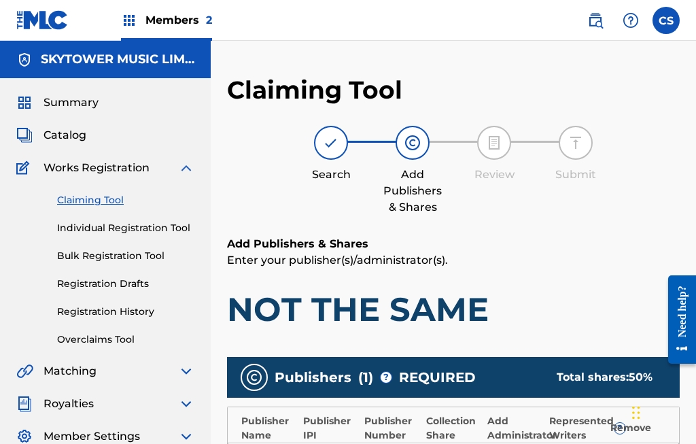
click at [188, 163] on img at bounding box center [186, 168] width 16 height 16
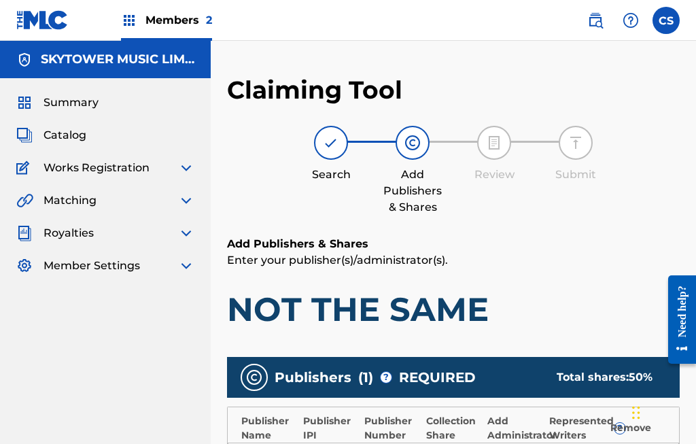
click at [185, 170] on img at bounding box center [186, 168] width 16 height 16
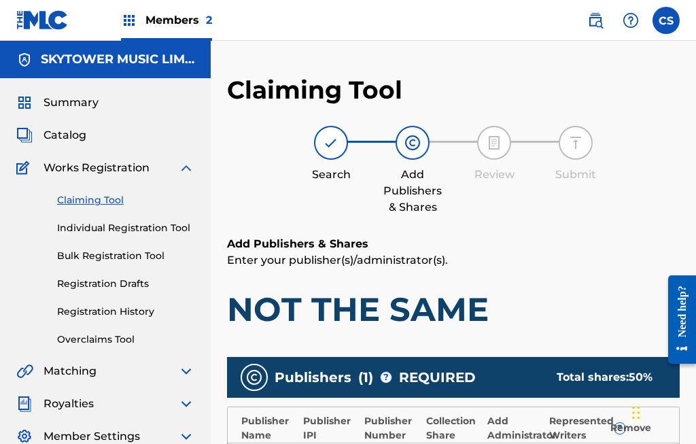
click at [156, 226] on link "Individual Registration Tool" at bounding box center [125, 228] width 137 height 14
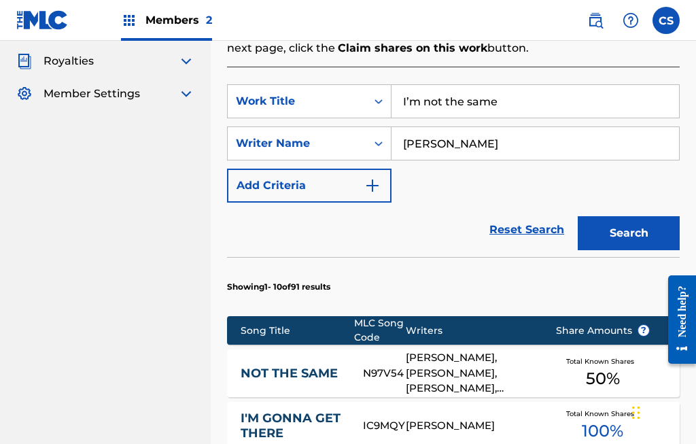
scroll to position [350, 0]
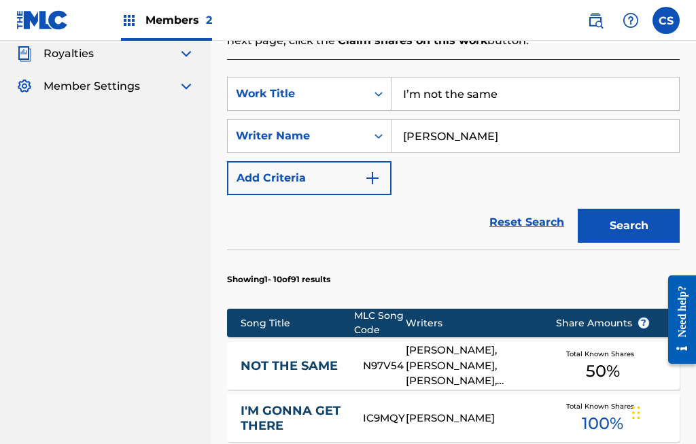
click at [492, 372] on div "[PERSON_NAME], [PERSON_NAME], [PERSON_NAME], [PERSON_NAME], [PERSON_NAME]" at bounding box center [470, 365] width 129 height 46
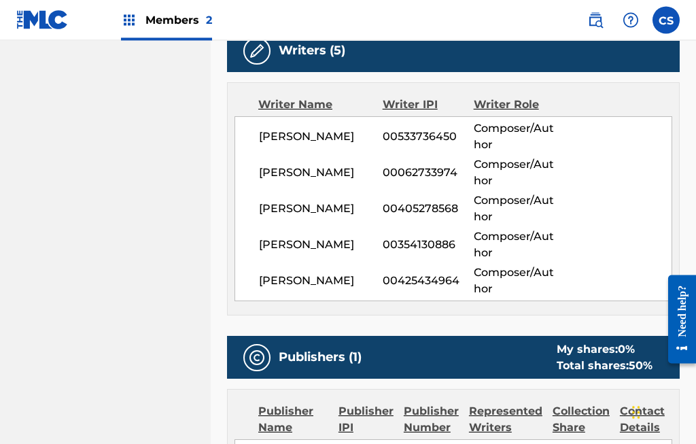
scroll to position [463, 0]
click at [612, 353] on div "My shares: 0 %" at bounding box center [605, 349] width 96 height 16
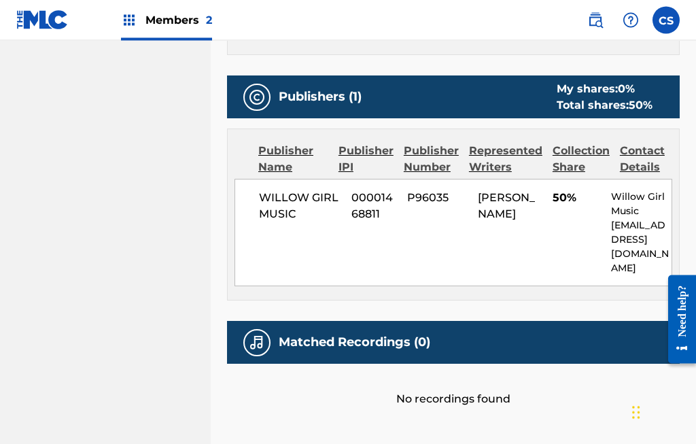
scroll to position [724, 0]
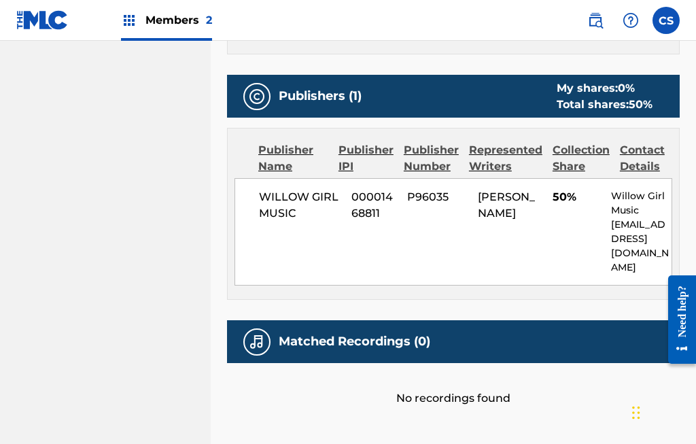
click at [681, 319] on div "Need help?" at bounding box center [682, 311] width 18 height 52
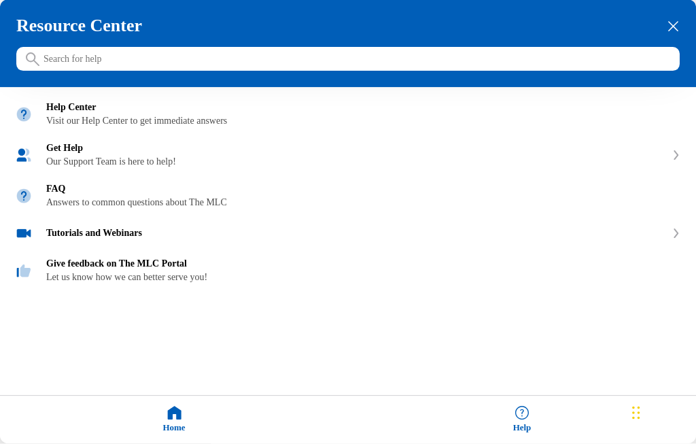
click at [76, 127] on div "Visit our Help Center to get immediate answers" at bounding box center [363, 121] width 635 height 11
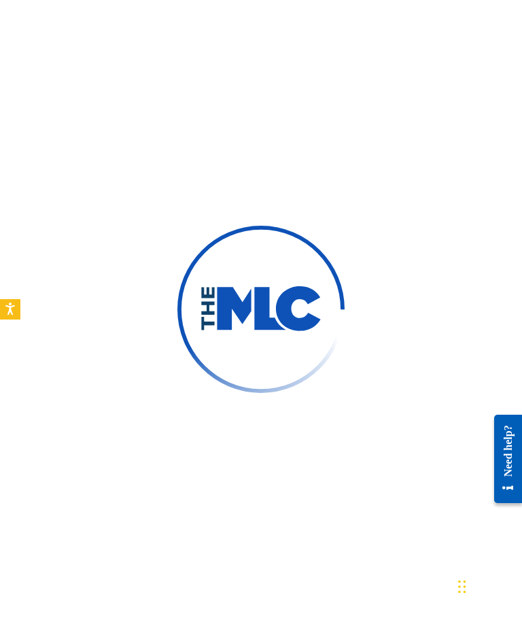
click at [441, 217] on div at bounding box center [261, 309] width 522 height 618
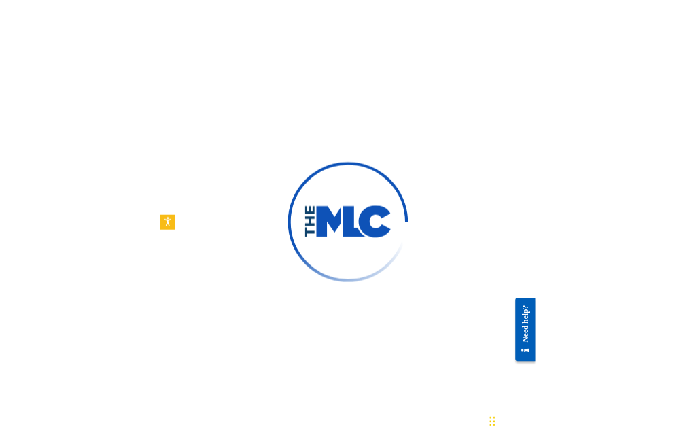
scroll to position [154, 0]
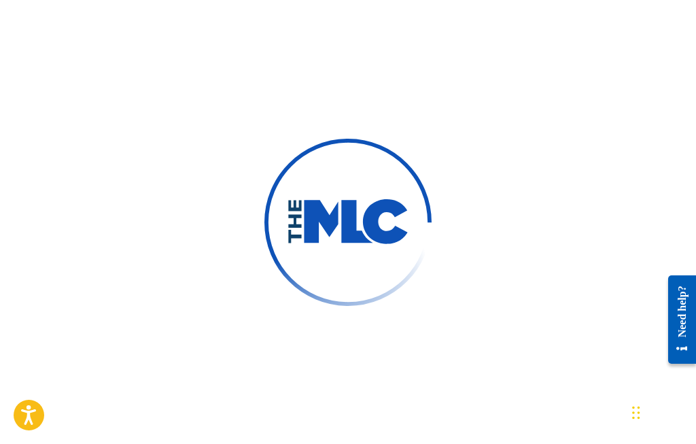
click at [521, 261] on div at bounding box center [348, 222] width 696 height 444
click at [521, 175] on div at bounding box center [348, 222] width 696 height 444
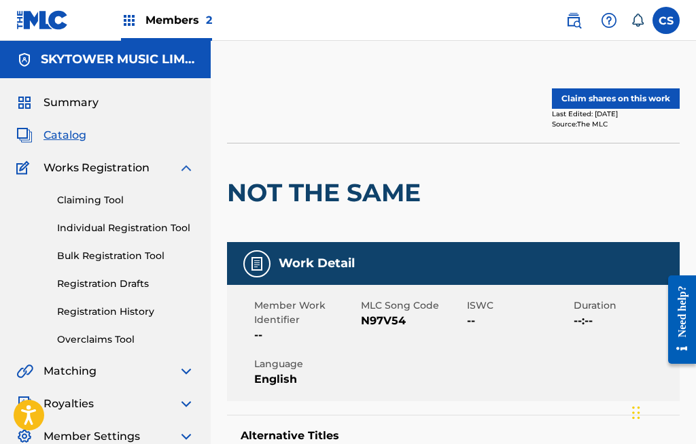
click at [126, 21] on img at bounding box center [129, 20] width 16 height 16
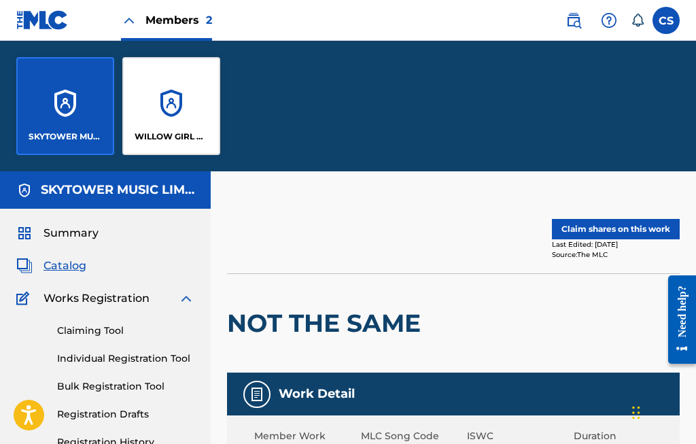
click at [164, 107] on div "WILLOW GIRL MUSIC" at bounding box center [171, 106] width 98 height 98
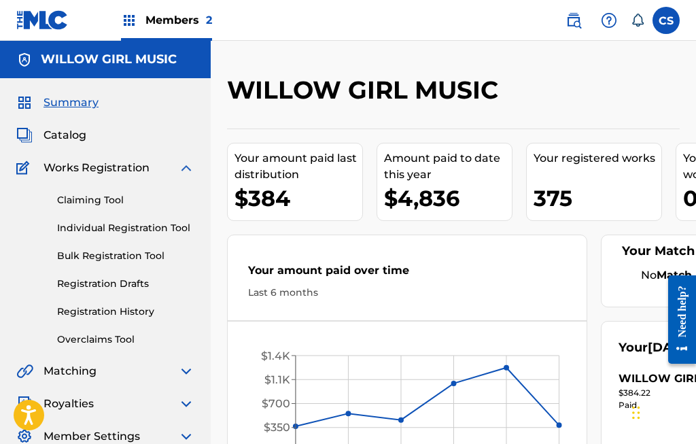
click at [103, 200] on link "Claiming Tool" at bounding box center [125, 200] width 137 height 14
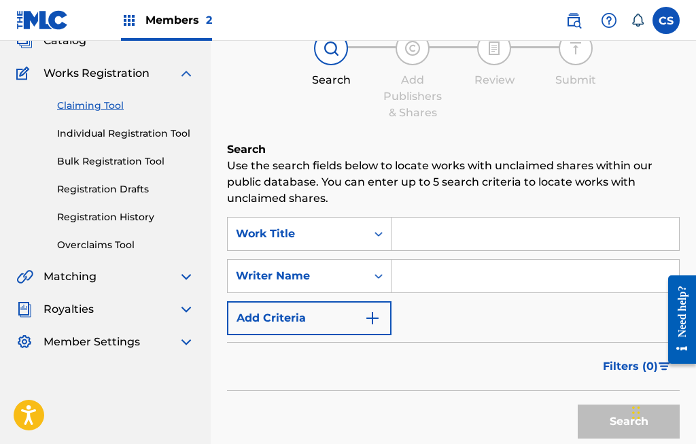
scroll to position [95, 0]
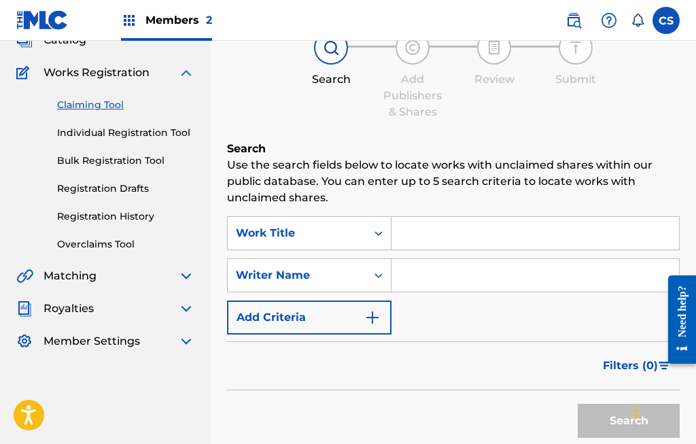
click at [478, 232] on input "Search Form" at bounding box center [534, 233] width 287 height 33
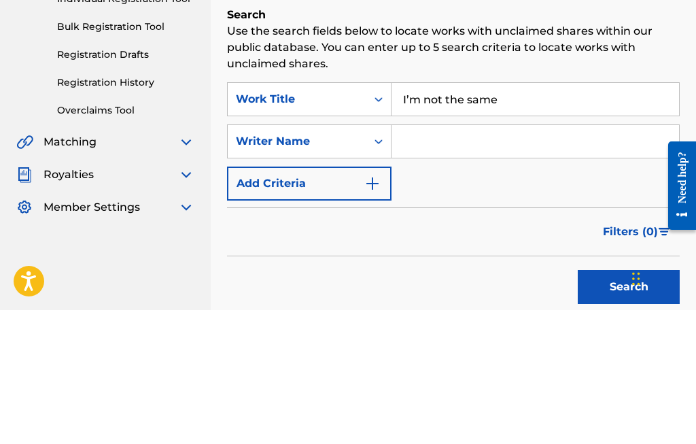
type input "I’m not the same"
click at [456, 259] on input "Search Form" at bounding box center [534, 275] width 287 height 33
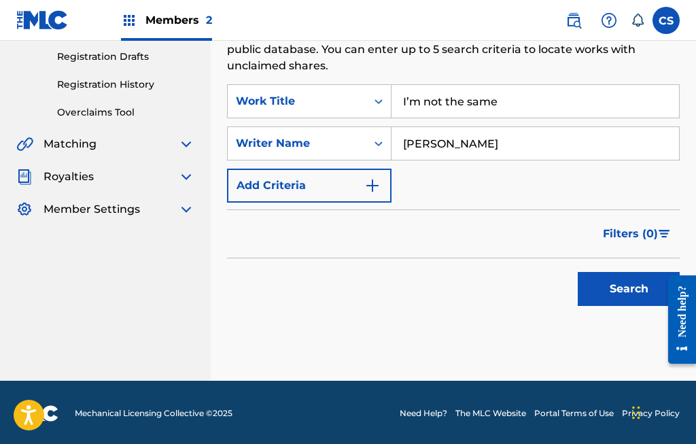
scroll to position [229, 0]
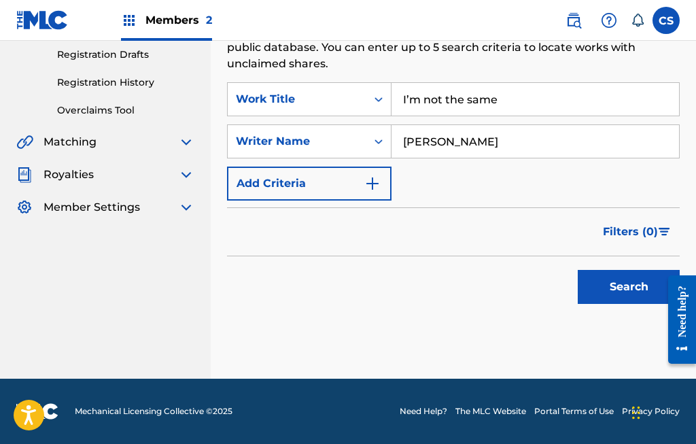
type input "[PERSON_NAME]"
click at [629, 281] on button "Search" at bounding box center [629, 287] width 102 height 34
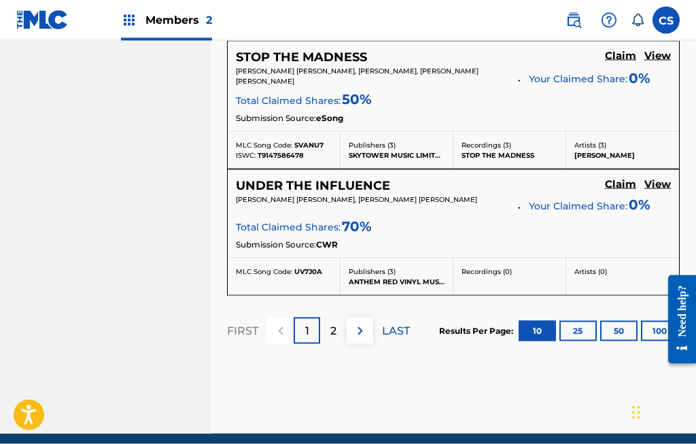
scroll to position [1542, 0]
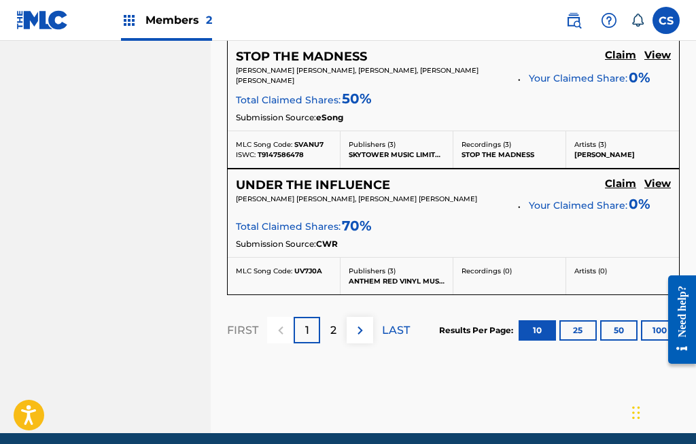
click at [338, 324] on div "2" at bounding box center [333, 330] width 27 height 27
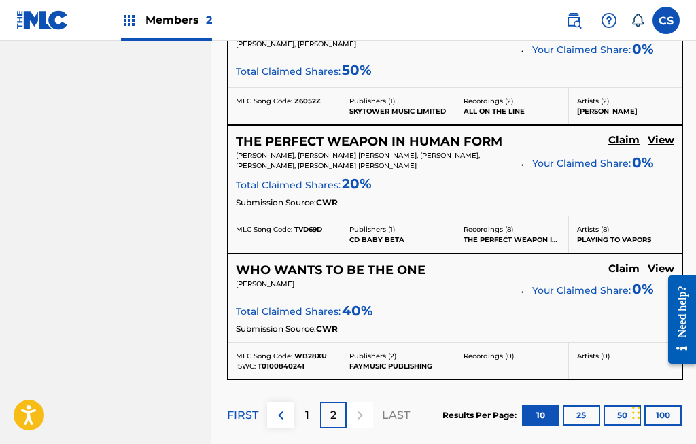
scroll to position [1479, 0]
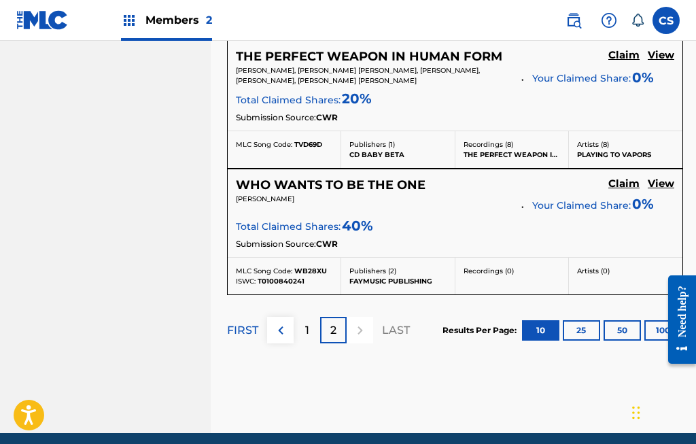
click at [576, 324] on button "25" at bounding box center [581, 330] width 37 height 20
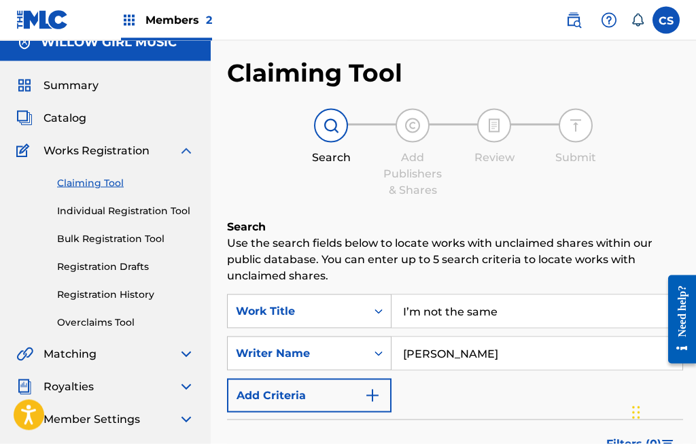
scroll to position [0, 0]
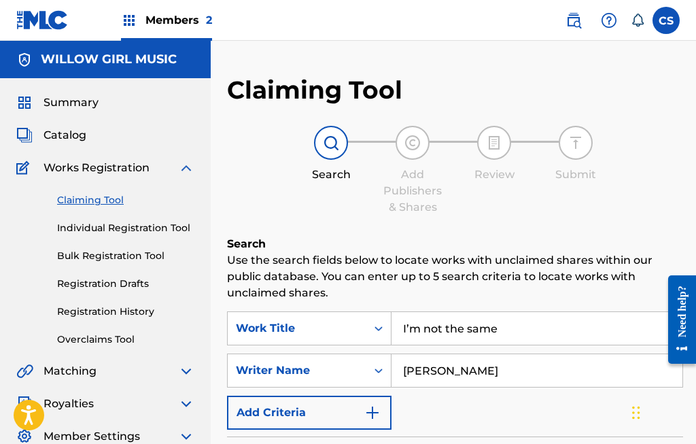
click at [422, 334] on input "I’m not the same" at bounding box center [536, 328] width 291 height 33
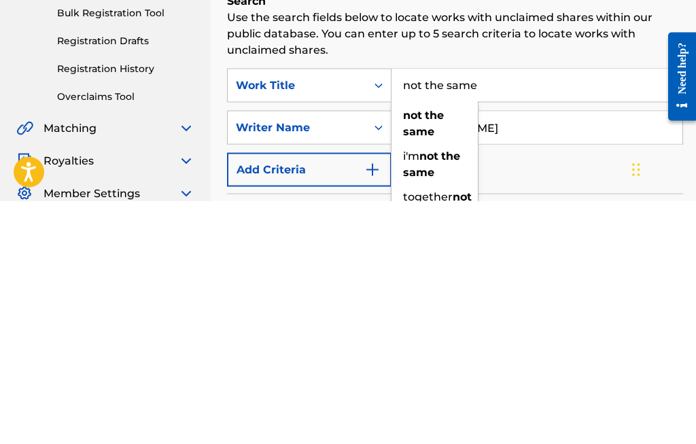
type input "not the same"
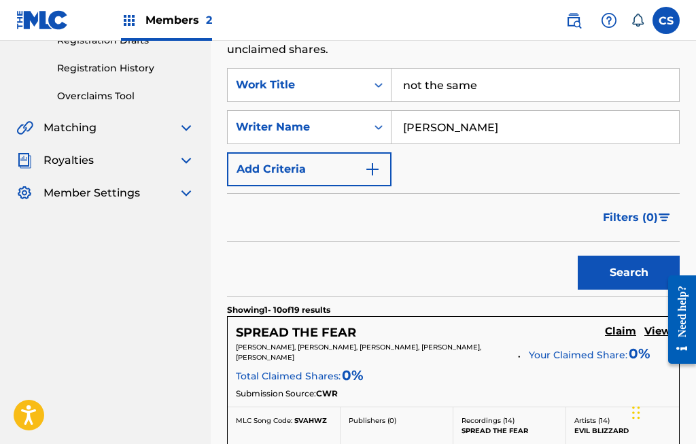
click at [638, 271] on button "Search" at bounding box center [629, 273] width 102 height 34
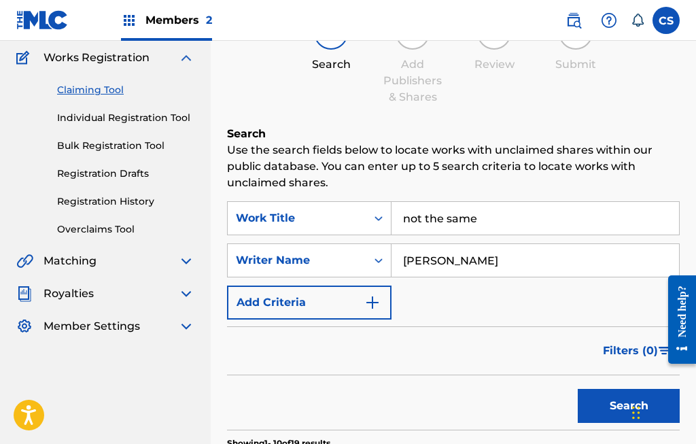
scroll to position [109, 0]
click at [367, 302] on img "Search Form" at bounding box center [372, 303] width 16 height 16
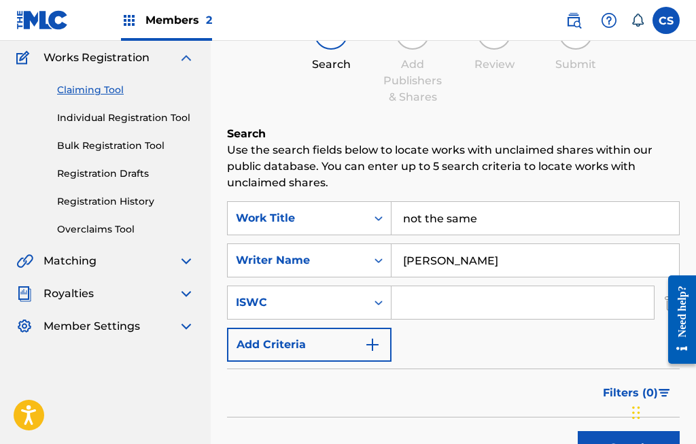
click at [374, 342] on img "Search Form" at bounding box center [372, 344] width 16 height 16
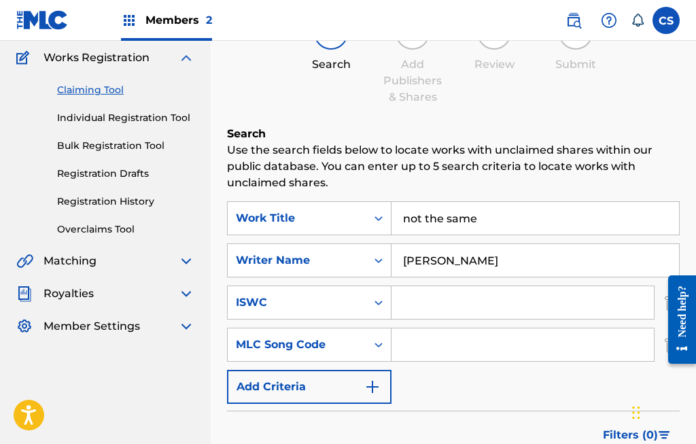
click at [374, 380] on img "Search Form" at bounding box center [372, 386] width 16 height 16
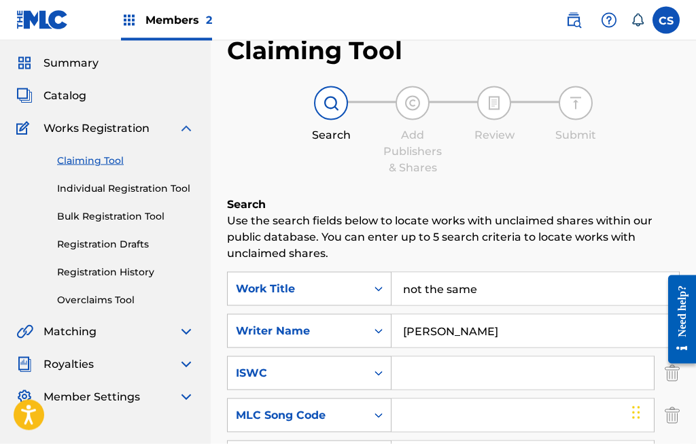
scroll to position [0, 0]
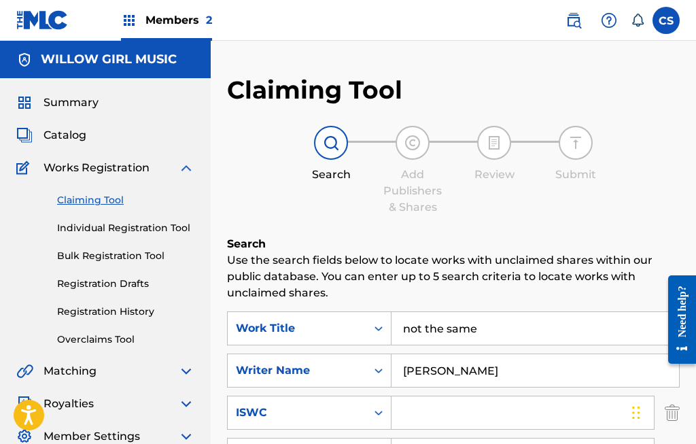
click at [52, 167] on span "Works Registration" at bounding box center [96, 168] width 106 height 16
click at [71, 163] on span "Works Registration" at bounding box center [96, 168] width 106 height 16
click at [60, 226] on link "Individual Registration Tool" at bounding box center [125, 228] width 137 height 14
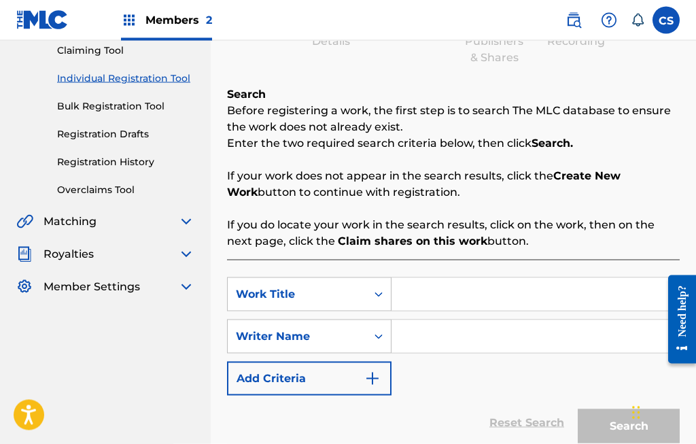
scroll to position [150, 0]
click at [501, 296] on input "Search Form" at bounding box center [534, 293] width 287 height 33
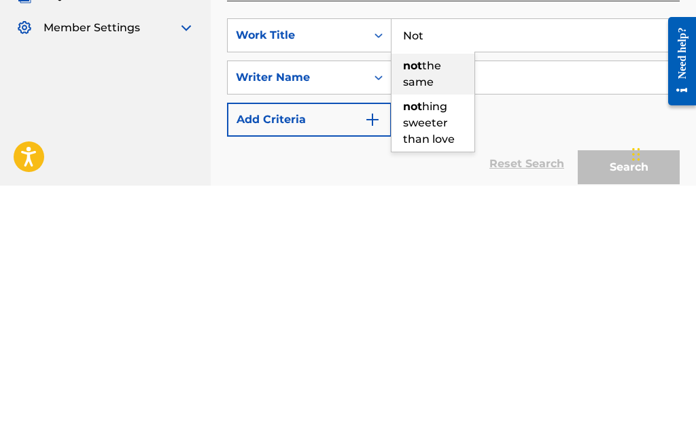
click at [429, 317] on span "the same" at bounding box center [422, 331] width 38 height 29
type input "not the same"
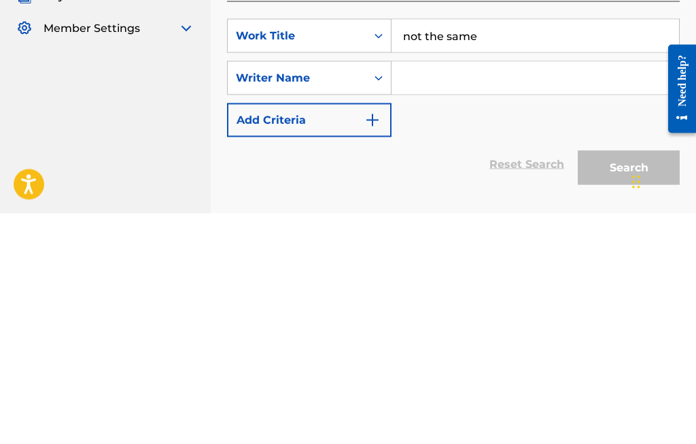
scroll to position [179, 0]
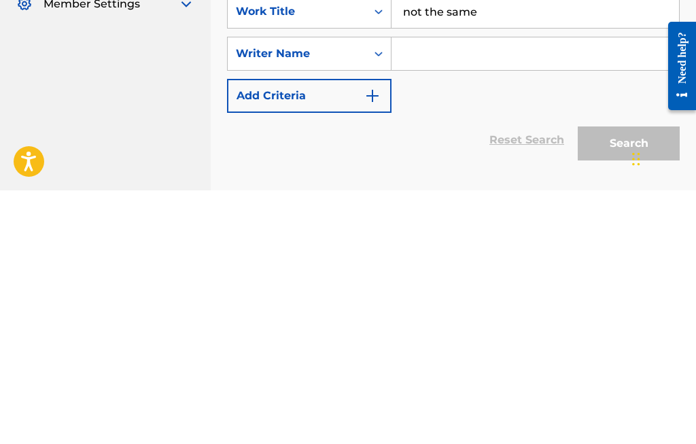
click at [524, 291] on input "Search Form" at bounding box center [534, 307] width 287 height 33
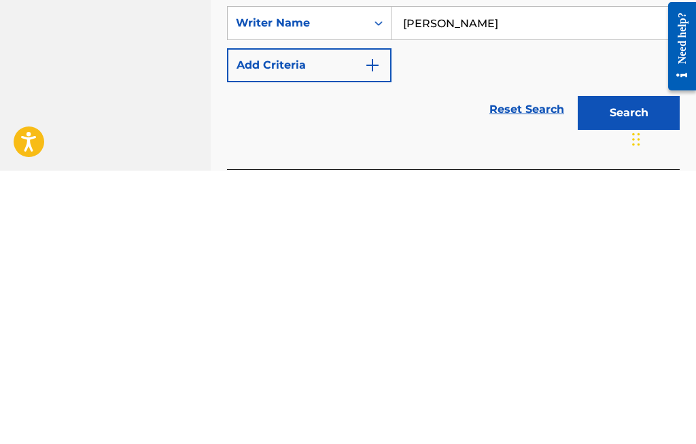
scroll to position [268, 0]
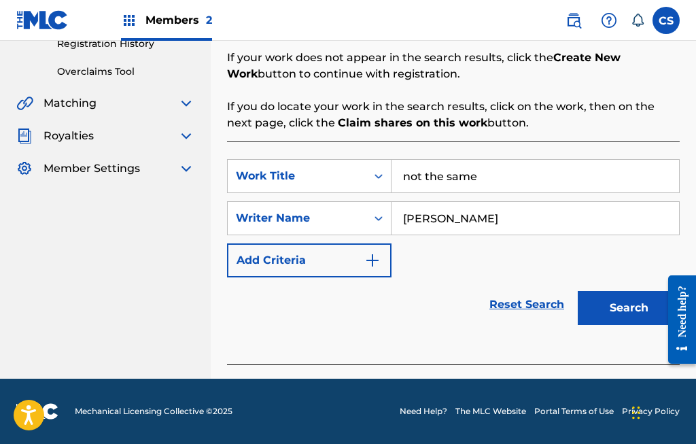
type input "[PERSON_NAME]"
click at [635, 305] on button "Search" at bounding box center [629, 308] width 102 height 34
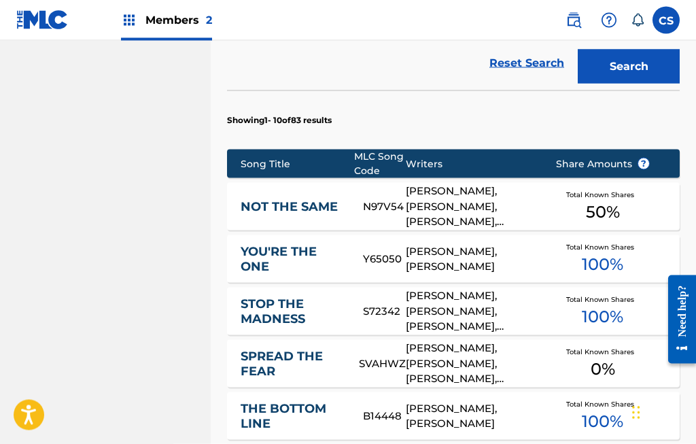
scroll to position [510, 0]
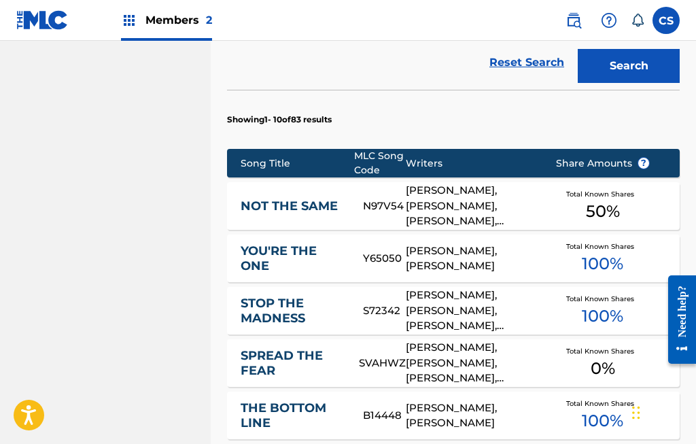
click at [574, 209] on div "Total Known Shares 50 %" at bounding box center [603, 206] width 136 height 41
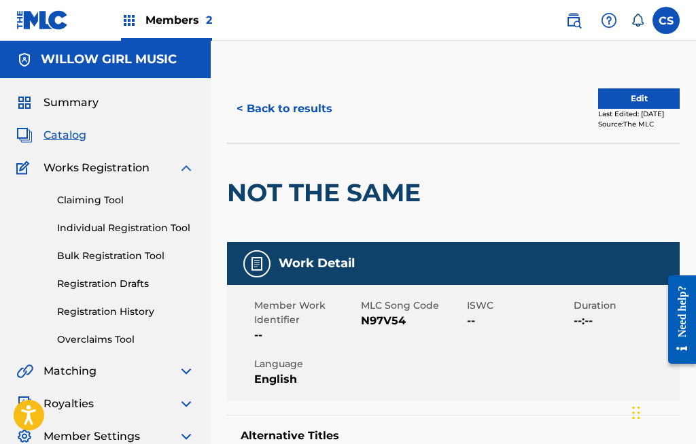
click at [648, 94] on button "Edit" at bounding box center [639, 98] width 82 height 20
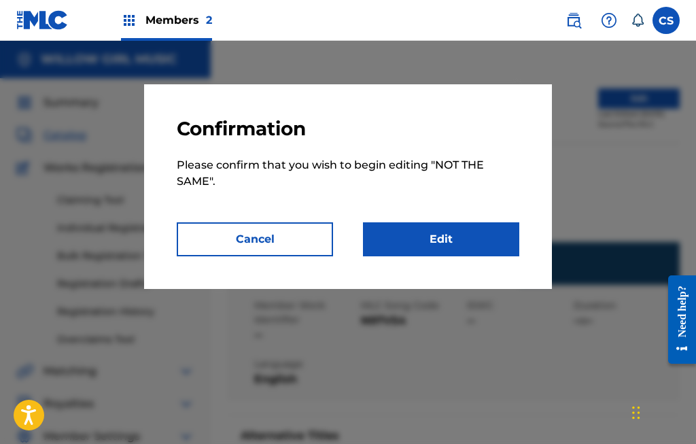
click at [455, 243] on link "Edit" at bounding box center [441, 239] width 156 height 34
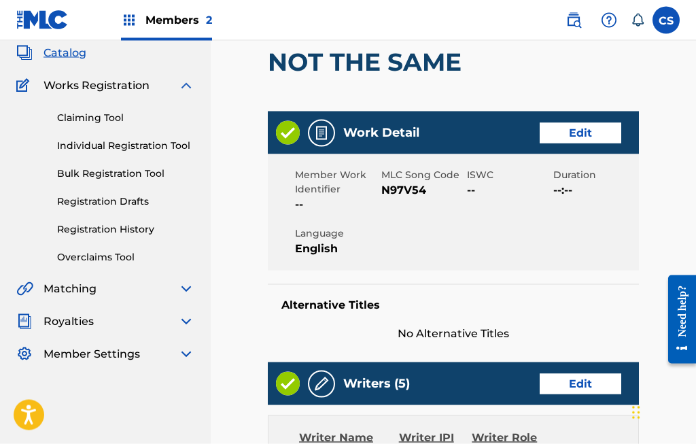
scroll to position [84, 0]
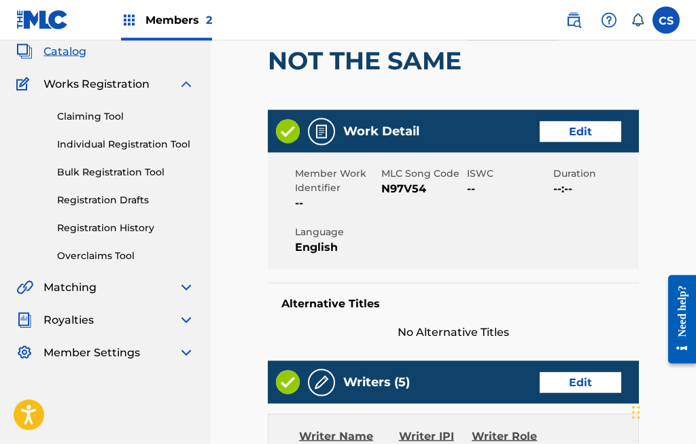
click at [593, 384] on link "Edit" at bounding box center [581, 382] width 82 height 20
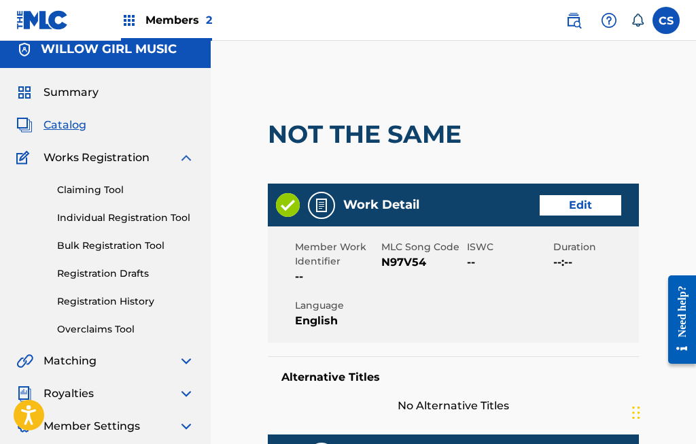
scroll to position [10, 0]
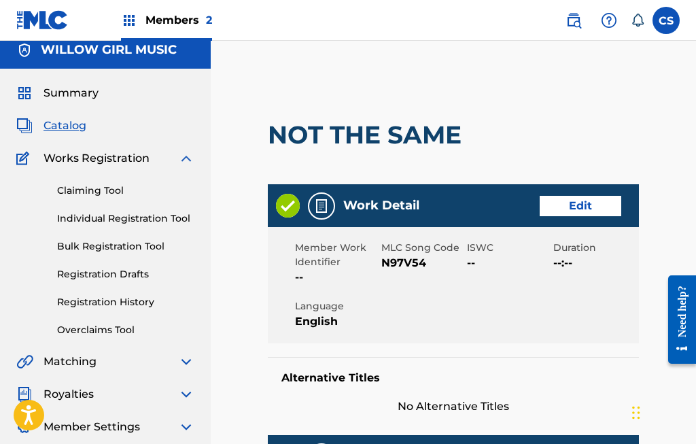
click at [589, 205] on link "Edit" at bounding box center [581, 206] width 82 height 20
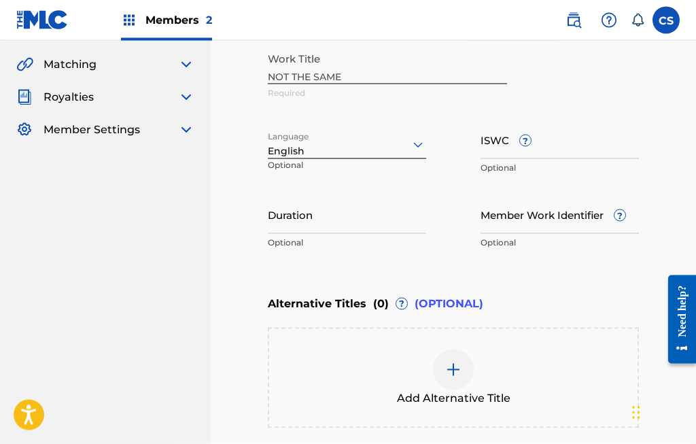
scroll to position [308, 0]
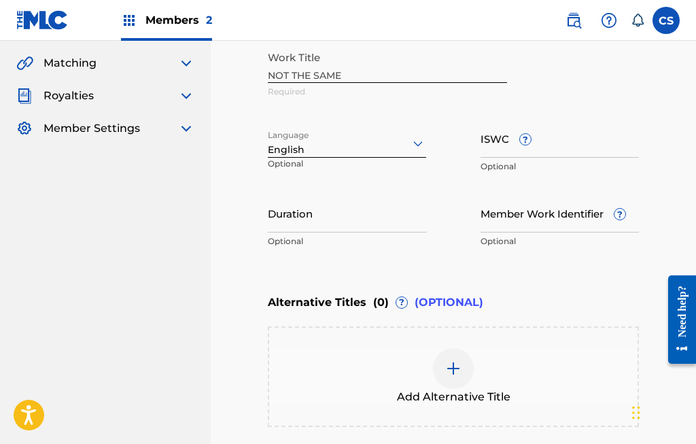
click at [454, 366] on img at bounding box center [453, 368] width 16 height 16
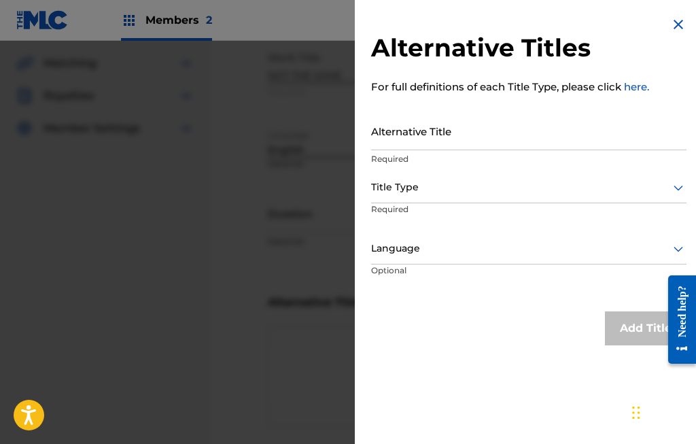
click at [508, 133] on input "Alternative Title" at bounding box center [528, 130] width 315 height 39
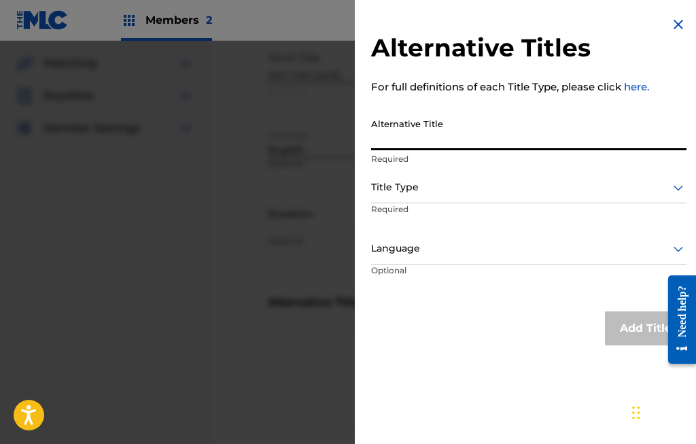
scroll to position [307, 0]
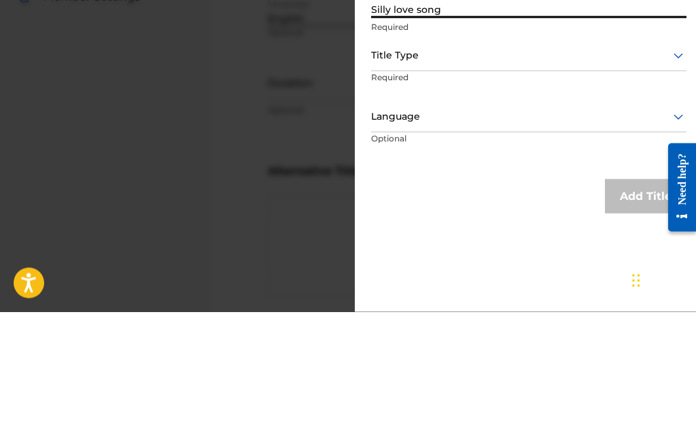
type input "Silly love song"
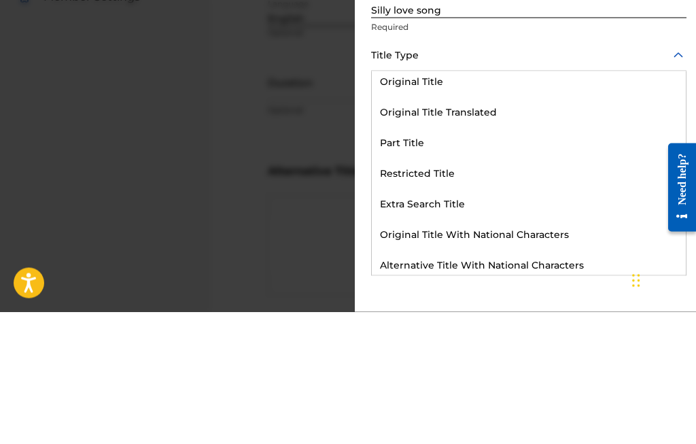
scroll to position [96, 0]
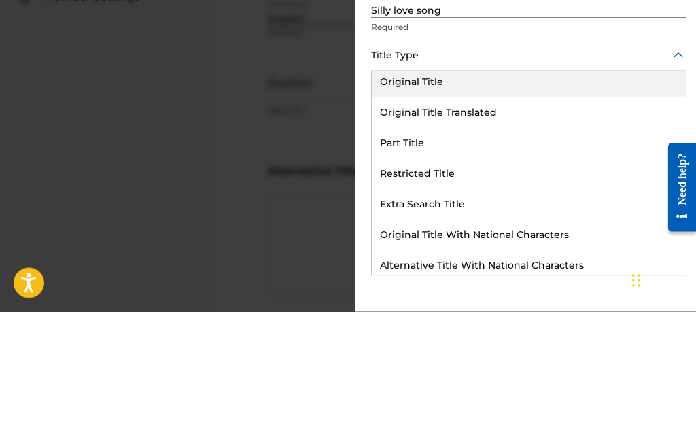
click at [437, 198] on div "Original Title" at bounding box center [529, 213] width 314 height 31
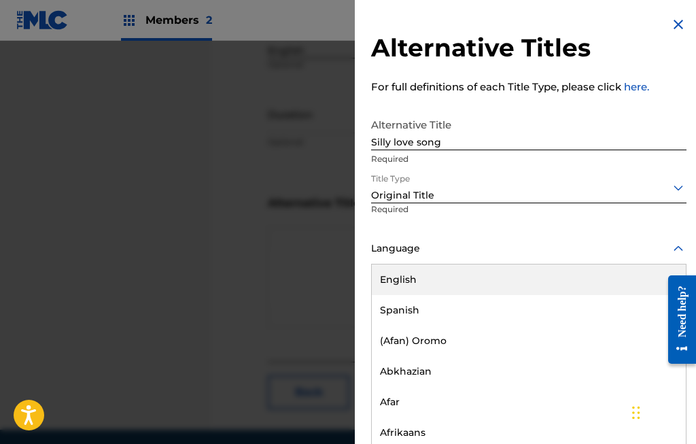
scroll to position [407, 24]
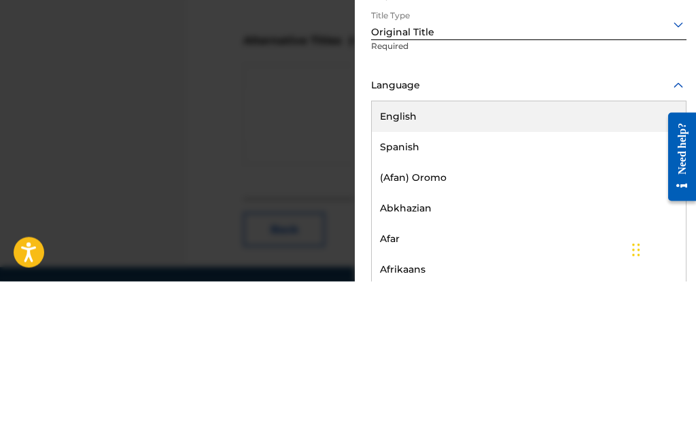
click at [588, 264] on div "English" at bounding box center [529, 279] width 314 height 31
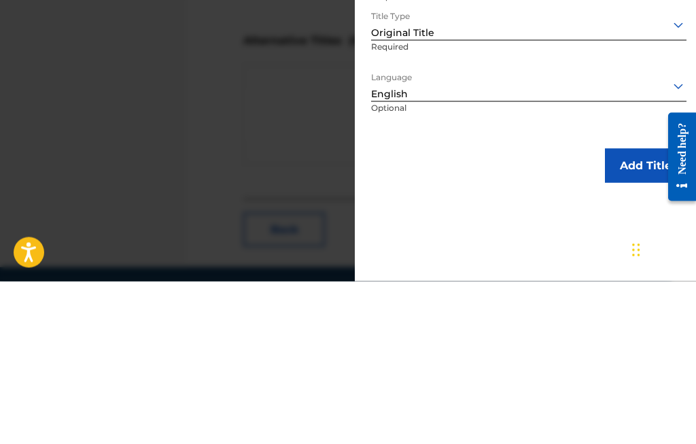
scroll to position [458, 24]
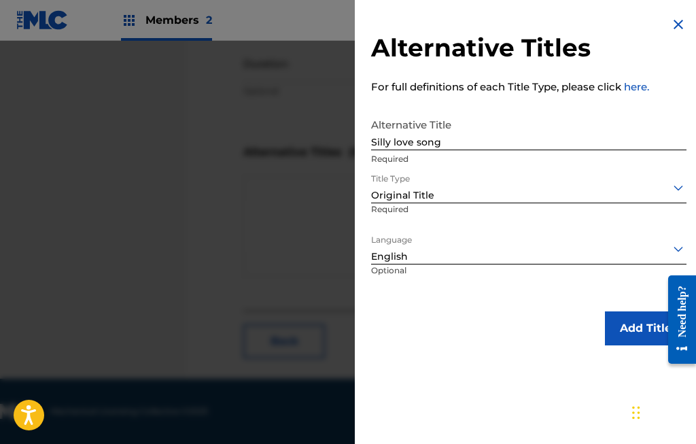
click at [644, 330] on button "Add Title" at bounding box center [646, 328] width 82 height 34
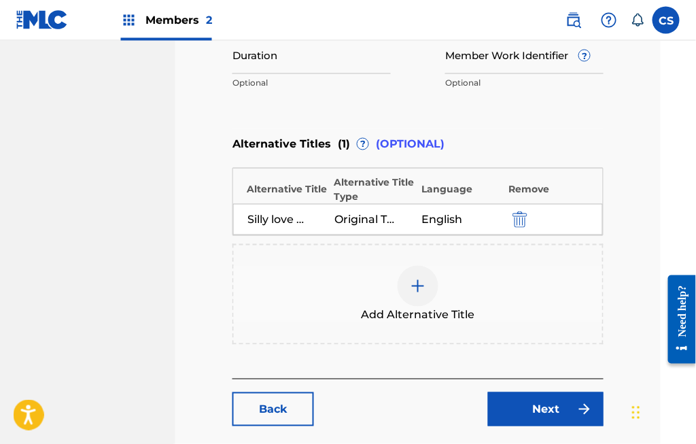
scroll to position [455, 33]
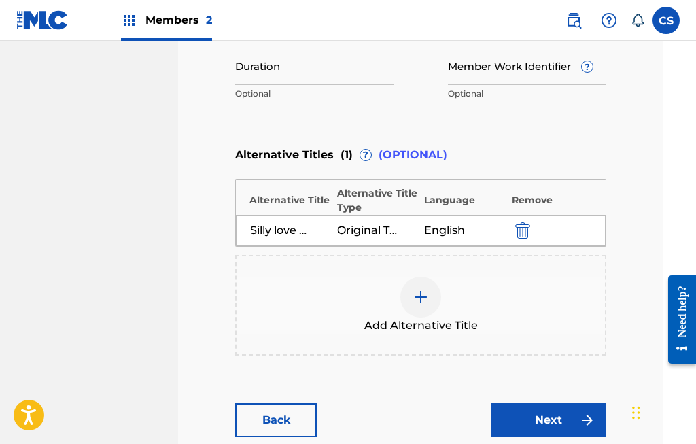
click at [544, 424] on link "Next" at bounding box center [549, 420] width 116 height 34
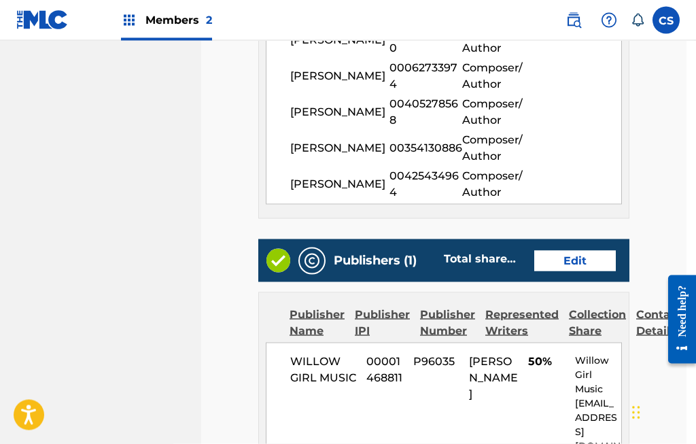
scroll to position [620, 10]
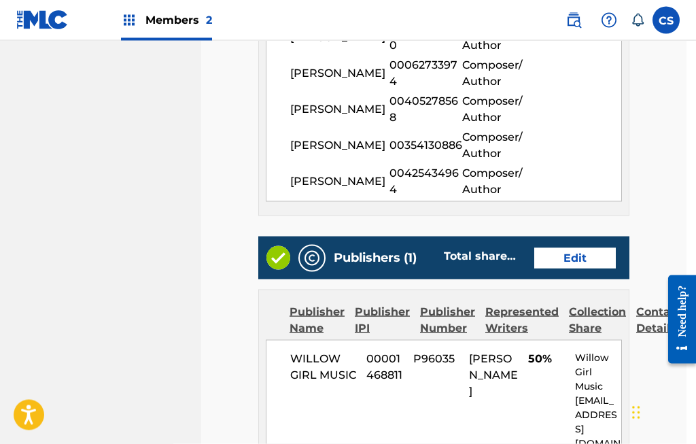
click at [585, 257] on link "Edit" at bounding box center [575, 258] width 82 height 20
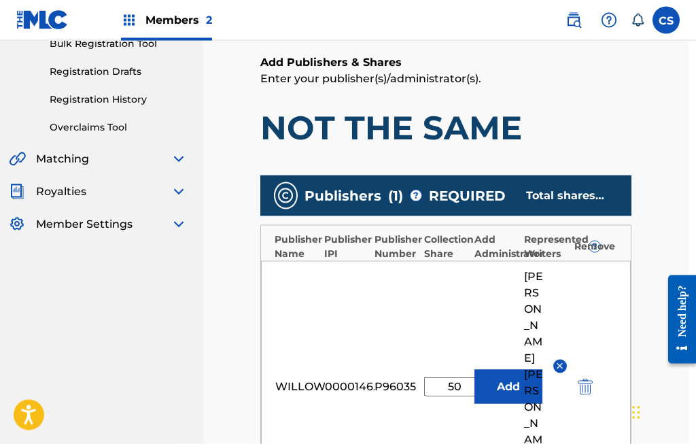
scroll to position [213, 5]
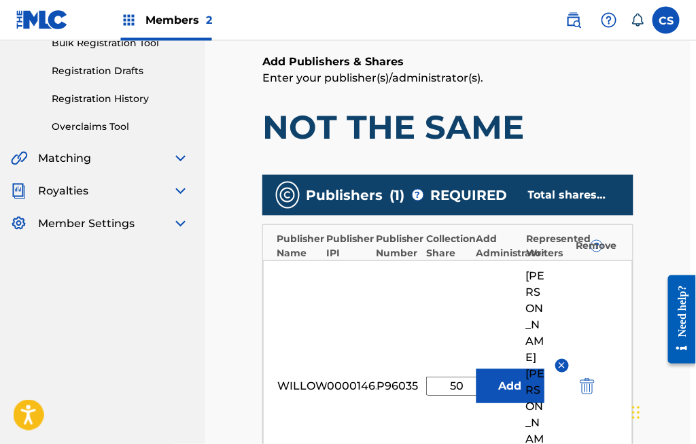
click at [467, 376] on input "50" at bounding box center [456, 385] width 61 height 19
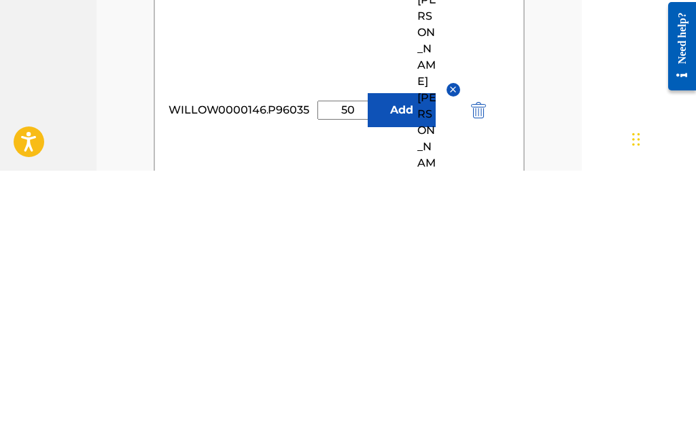
click at [478, 375] on img "submit" at bounding box center [478, 383] width 15 height 16
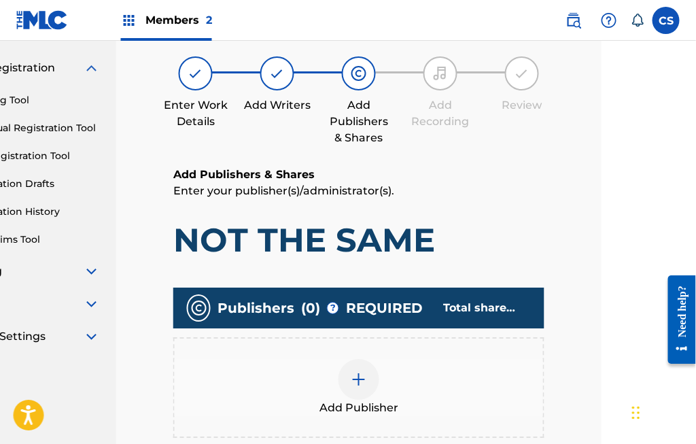
scroll to position [102, 97]
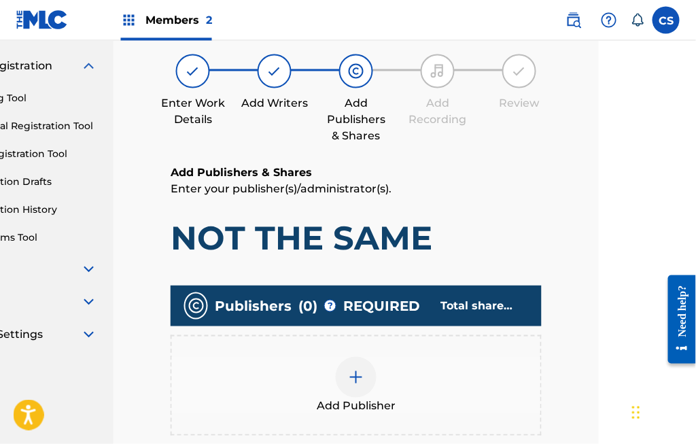
click at [362, 370] on img at bounding box center [356, 377] width 16 height 16
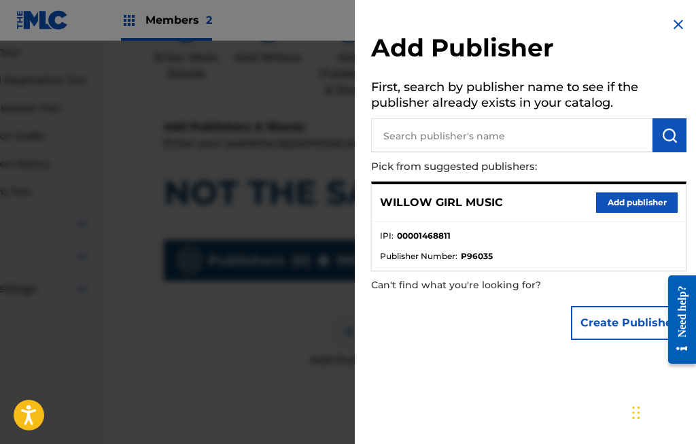
scroll to position [148, 106]
click at [639, 198] on button "Add publisher" at bounding box center [637, 202] width 82 height 20
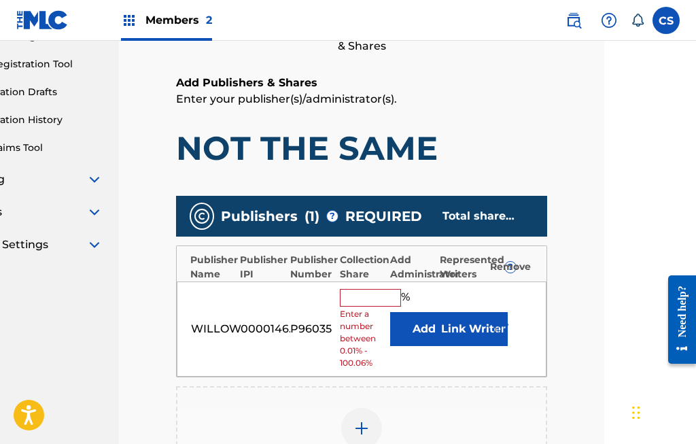
scroll to position [207, 92]
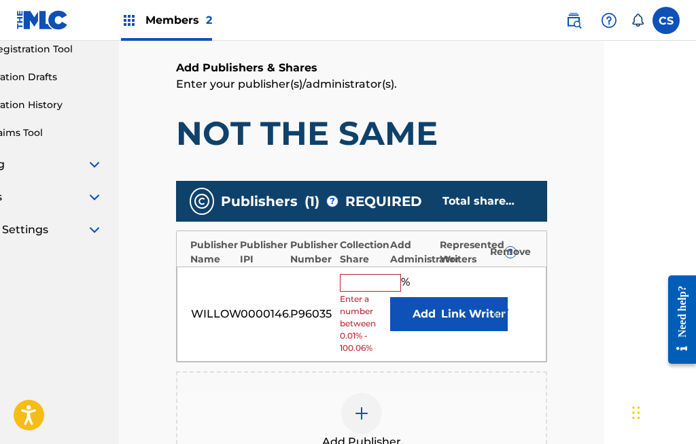
click at [357, 281] on input "text" at bounding box center [370, 283] width 61 height 18
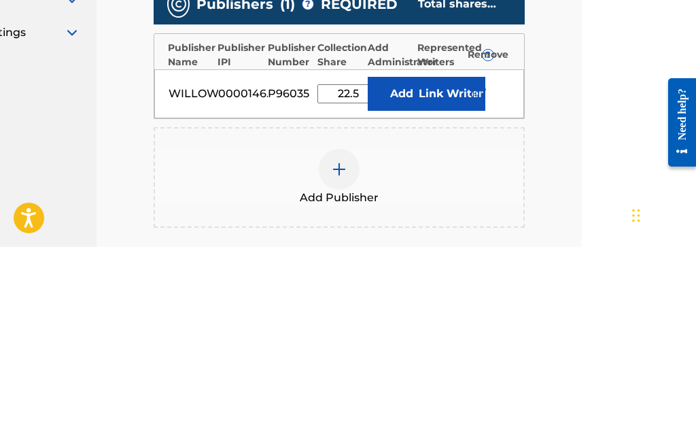
scroll to position [404, 115]
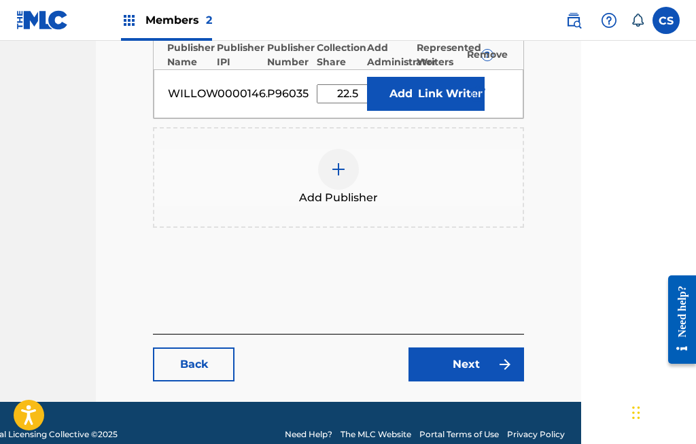
type input "22.5"
click at [444, 88] on button "Link Writer" at bounding box center [451, 94] width 68 height 34
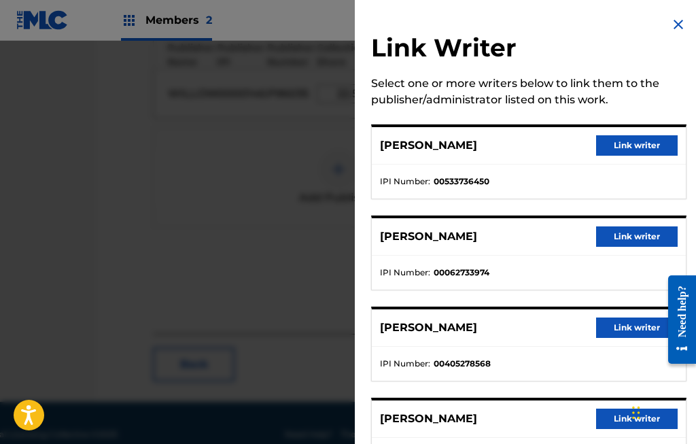
click at [642, 230] on button "Link writer" at bounding box center [637, 236] width 82 height 20
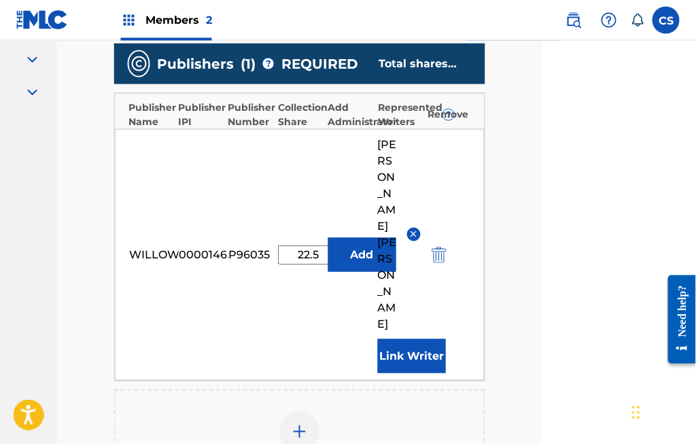
scroll to position [345, 154]
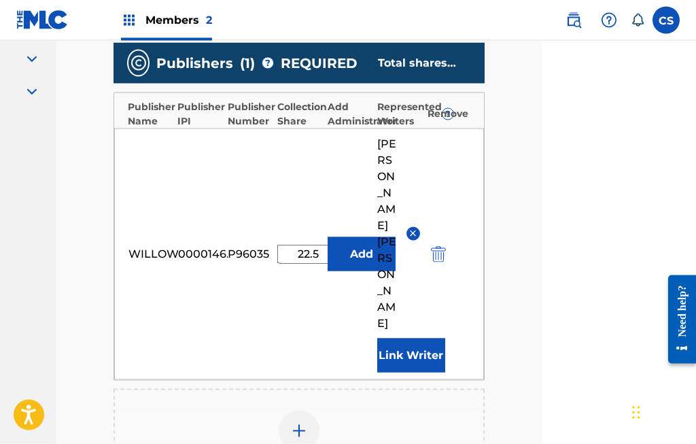
click at [415, 338] on button "Link Writer" at bounding box center [411, 355] width 68 height 34
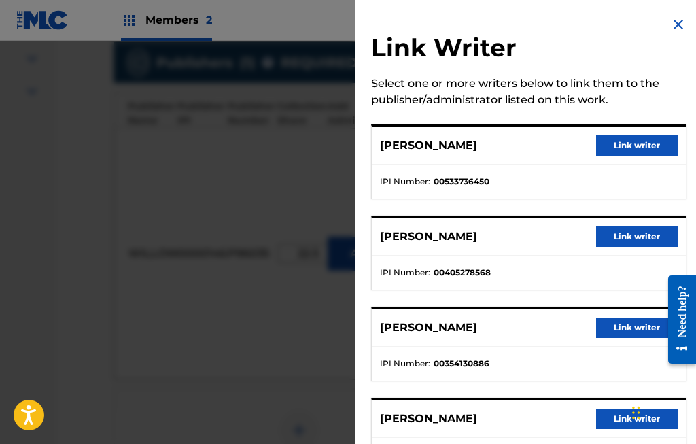
click at [674, 23] on img at bounding box center [678, 24] width 16 height 16
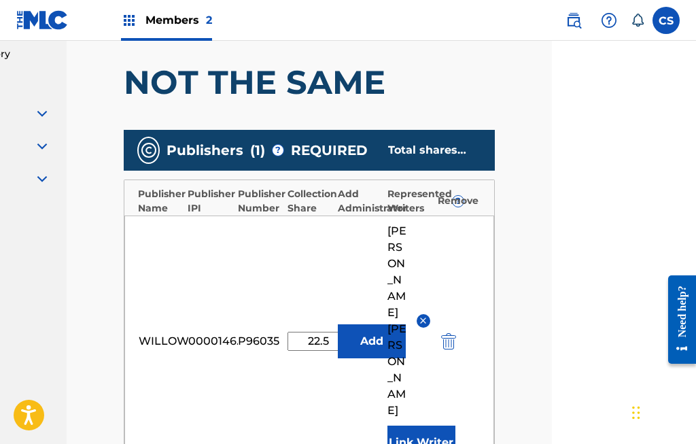
scroll to position [240, 147]
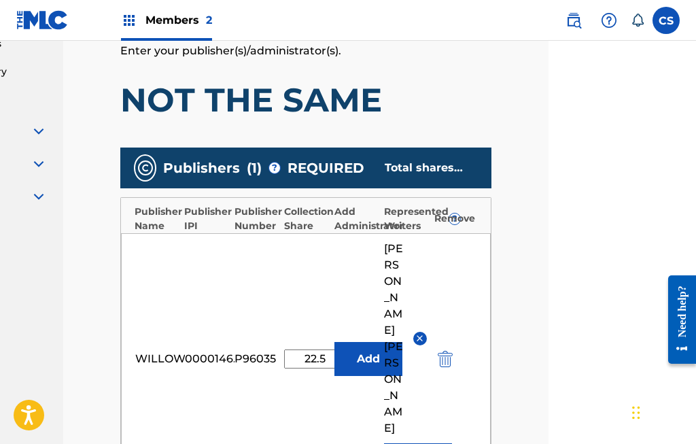
click at [421, 333] on img at bounding box center [420, 338] width 10 height 10
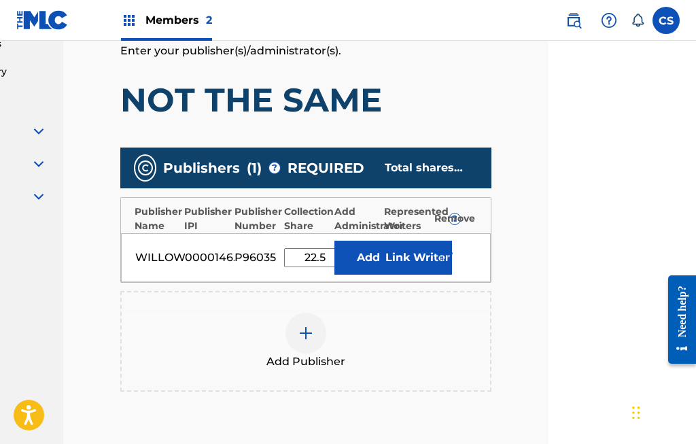
click at [408, 254] on button "Link Writer" at bounding box center [418, 258] width 68 height 34
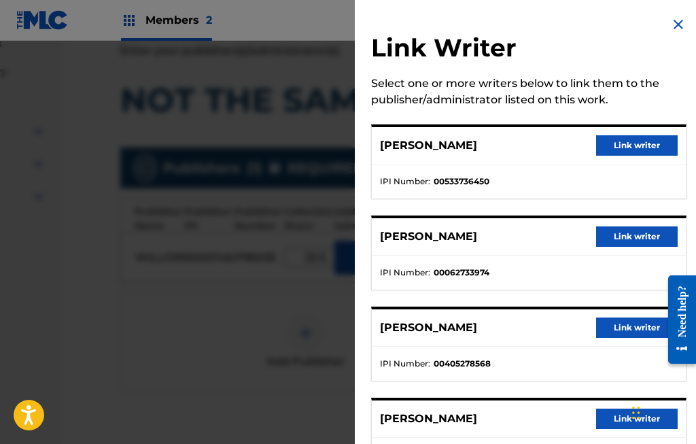
click at [534, 231] on div "MICHAEL LEE STOKES Link writer" at bounding box center [529, 236] width 314 height 37
click at [615, 223] on div "MICHAEL LEE STOKES Link writer" at bounding box center [529, 236] width 314 height 37
click at [632, 223] on div "MICHAEL LEE STOKES Link writer" at bounding box center [529, 236] width 314 height 37
click at [637, 228] on button "Link writer" at bounding box center [637, 236] width 82 height 20
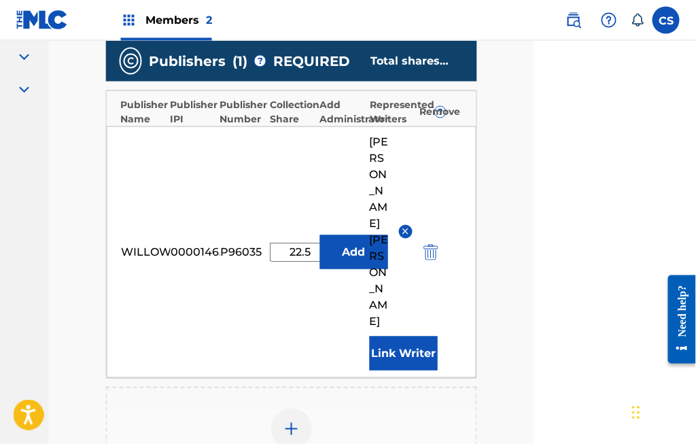
scroll to position [348, 162]
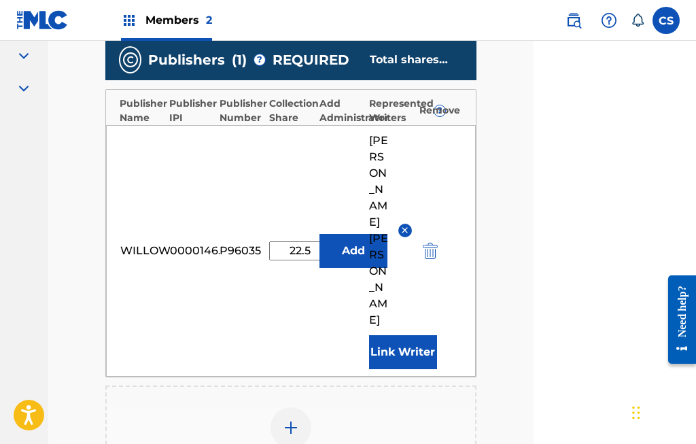
click at [293, 419] on img at bounding box center [291, 427] width 16 height 16
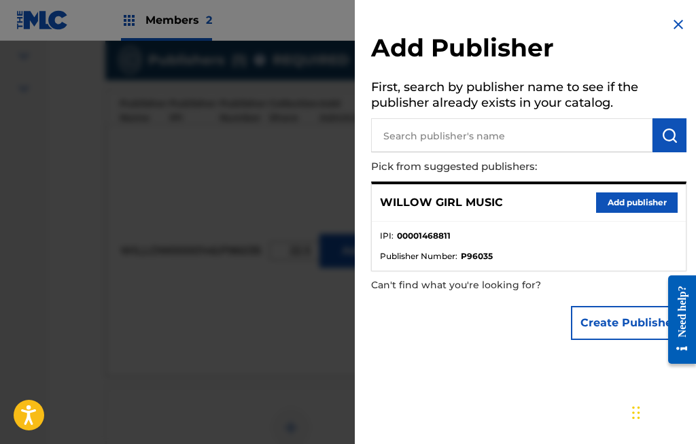
click at [684, 16] on img at bounding box center [678, 24] width 16 height 16
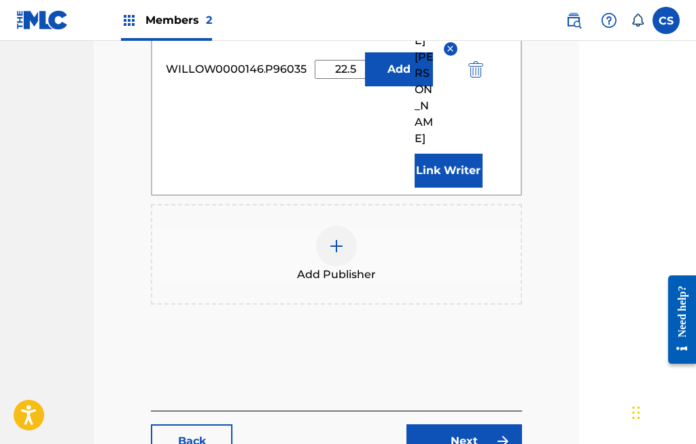
click at [472, 424] on link "Next" at bounding box center [464, 441] width 116 height 34
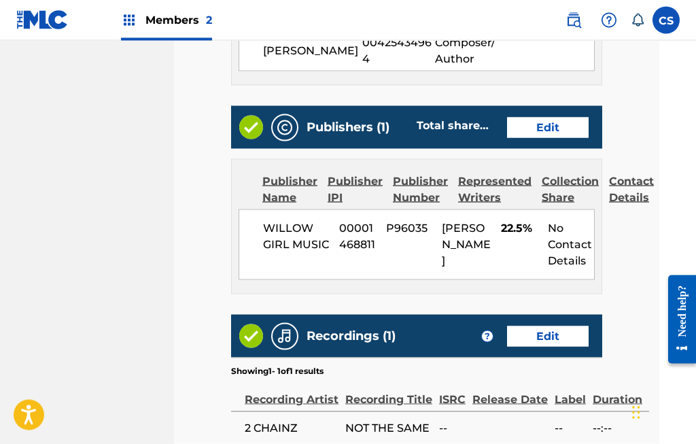
scroll to position [749, 37]
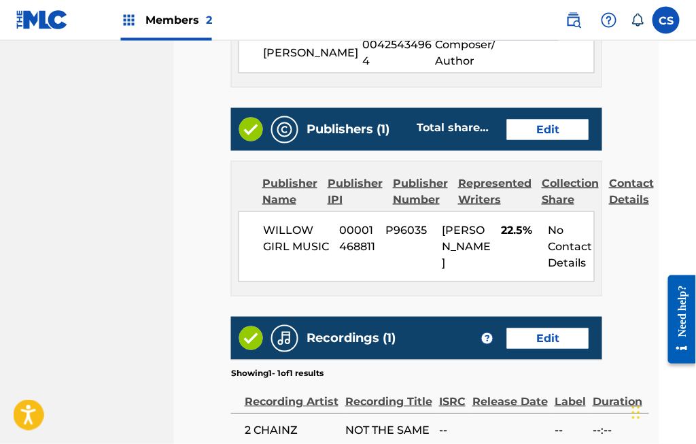
click at [558, 126] on link "Edit" at bounding box center [548, 130] width 82 height 20
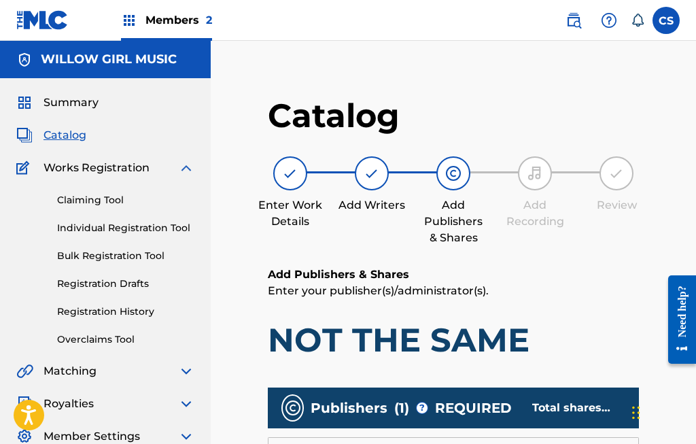
click at [457, 169] on img at bounding box center [453, 173] width 16 height 16
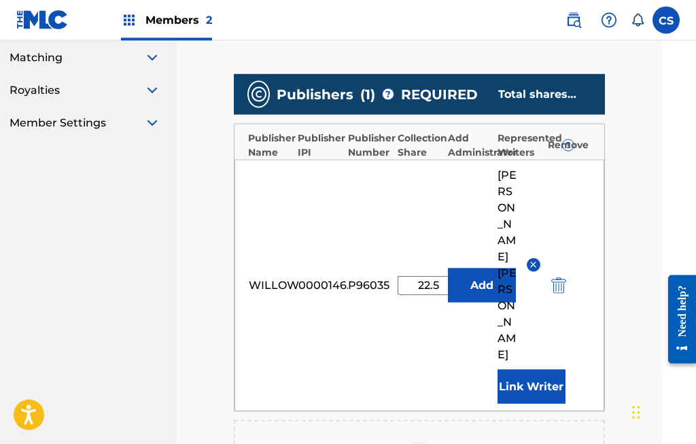
scroll to position [314, 34]
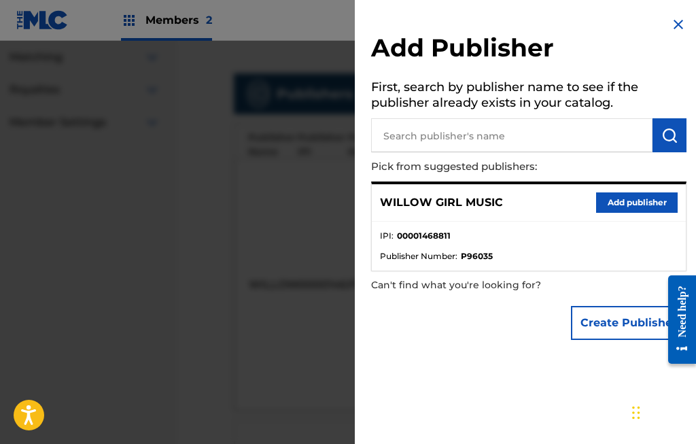
click at [459, 128] on input "text" at bounding box center [511, 135] width 281 height 34
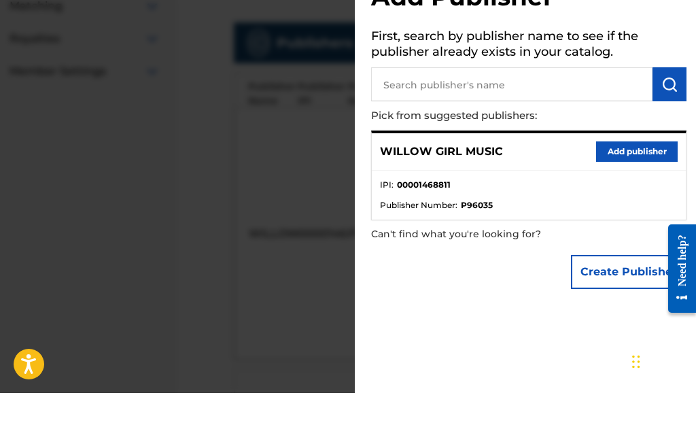
click at [419, 118] on input "text" at bounding box center [511, 135] width 281 height 34
click at [666, 127] on img "submit" at bounding box center [669, 135] width 16 height 16
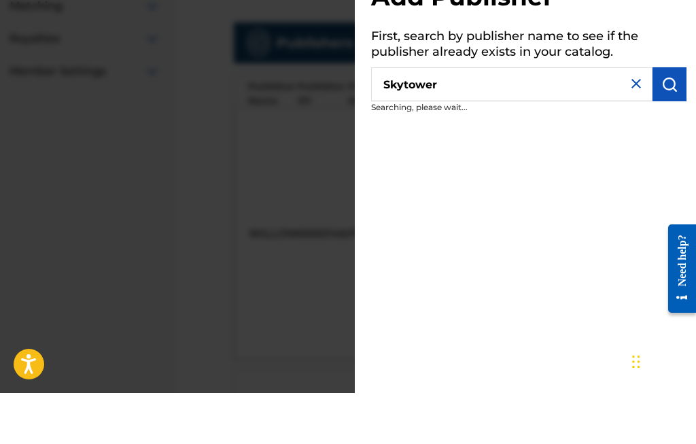
scroll to position [365, 34]
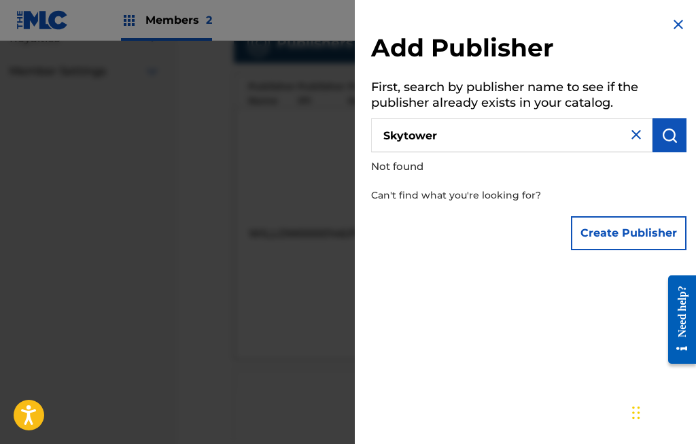
click at [482, 130] on input "Skytower" at bounding box center [511, 135] width 281 height 34
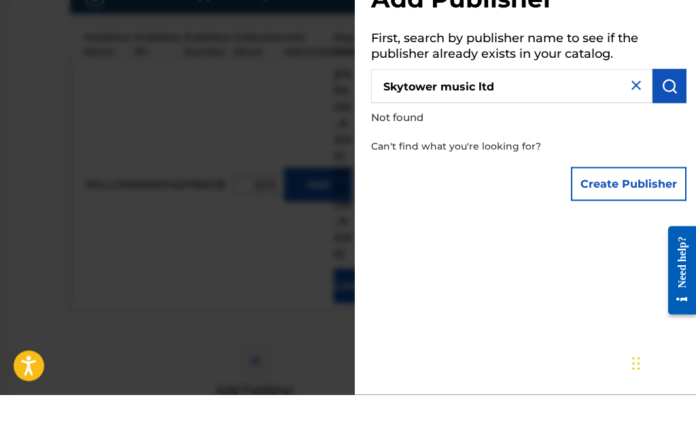
type input "Skytower music ltd"
click at [663, 127] on img "submit" at bounding box center [669, 135] width 16 height 16
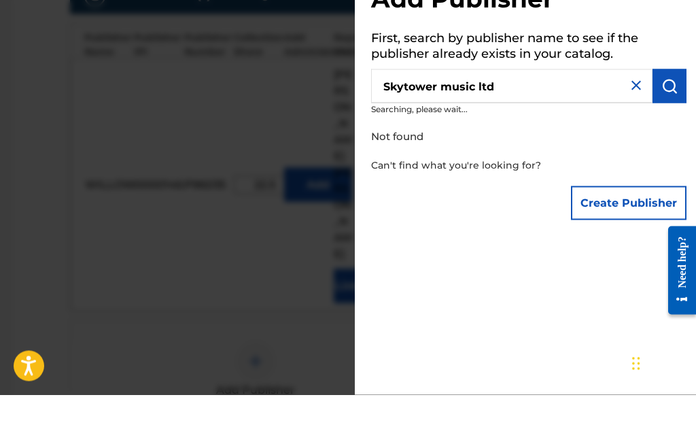
scroll to position [415, 198]
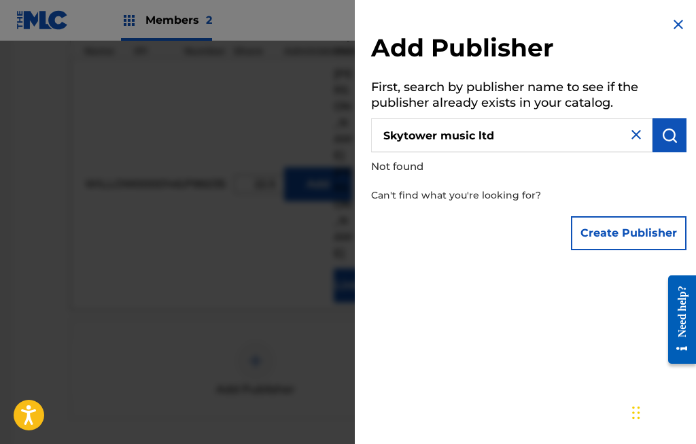
click at [637, 129] on img at bounding box center [636, 134] width 16 height 16
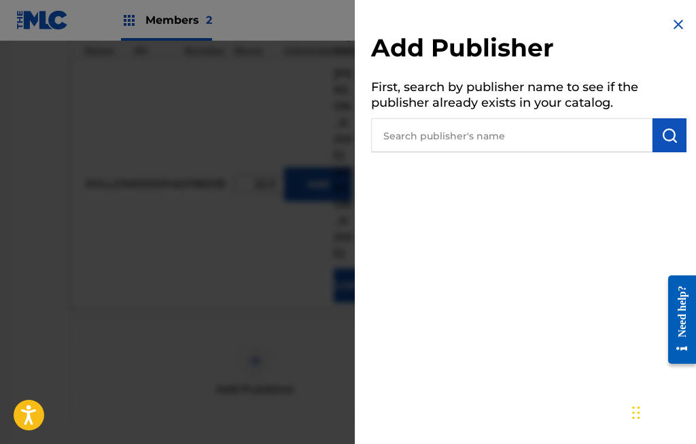
click at [385, 133] on input "text" at bounding box center [511, 135] width 281 height 34
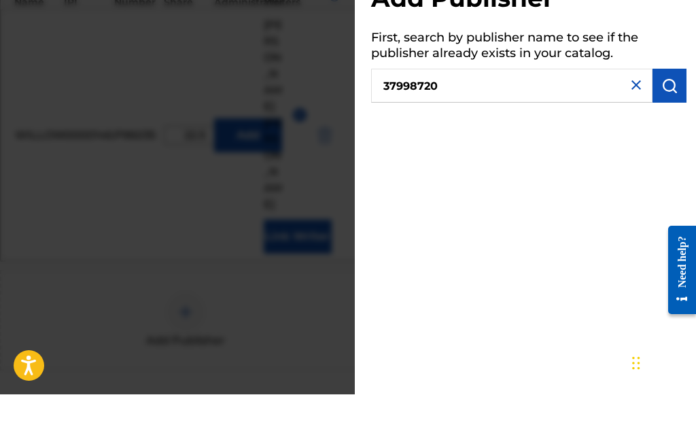
type input "37998720"
click at [667, 127] on img "submit" at bounding box center [669, 135] width 16 height 16
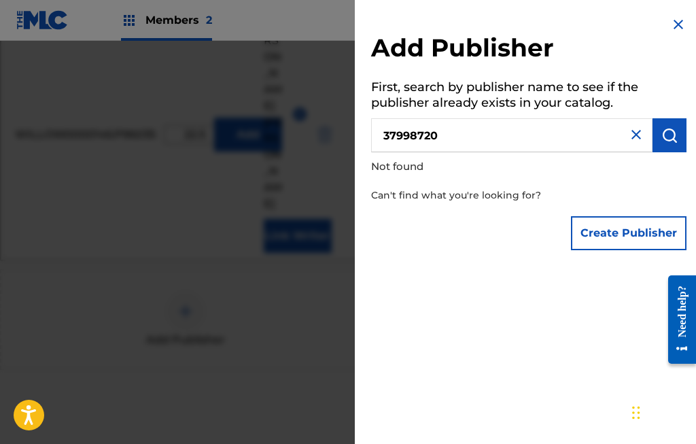
click at [645, 137] on input "37998720" at bounding box center [511, 135] width 281 height 34
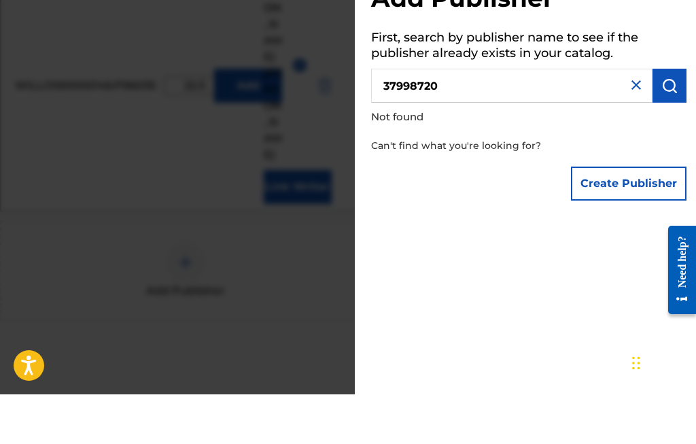
click at [637, 126] on img at bounding box center [636, 134] width 16 height 16
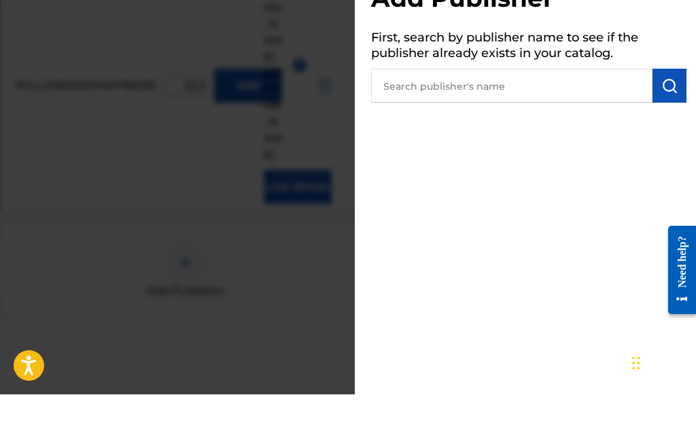
scroll to position [514, 268]
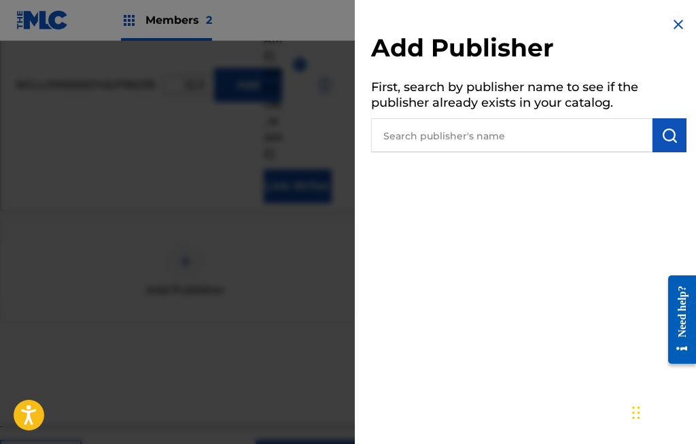
click at [679, 25] on img at bounding box center [678, 24] width 16 height 16
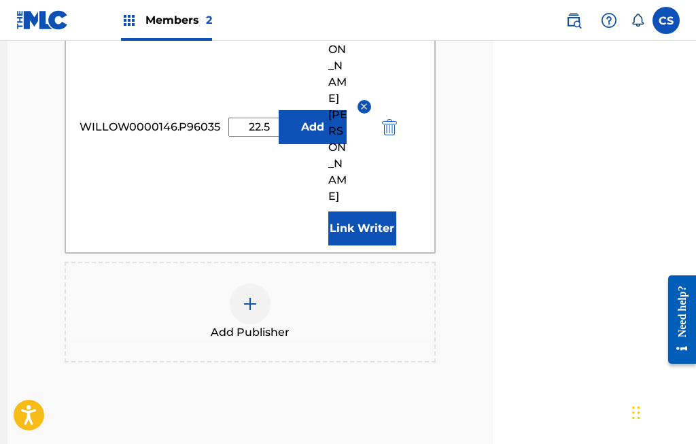
scroll to position [474, 203]
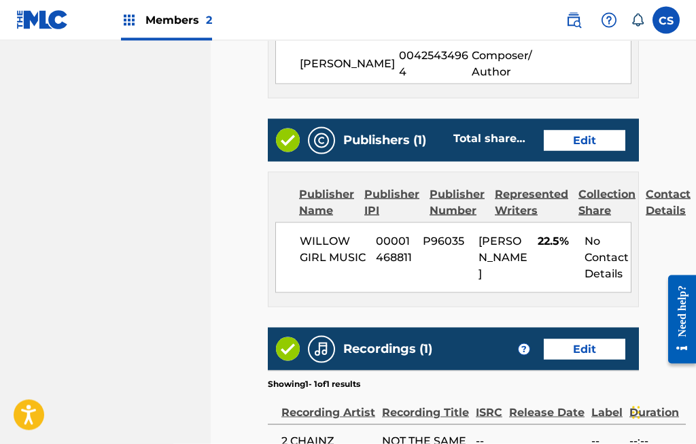
scroll to position [739, 0]
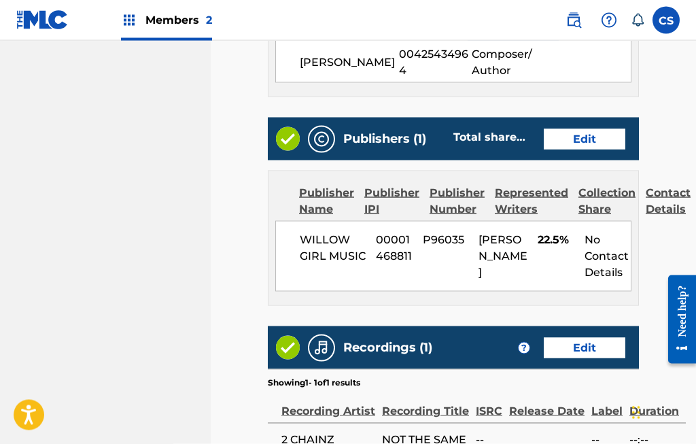
click at [595, 136] on link "Edit" at bounding box center [585, 139] width 82 height 20
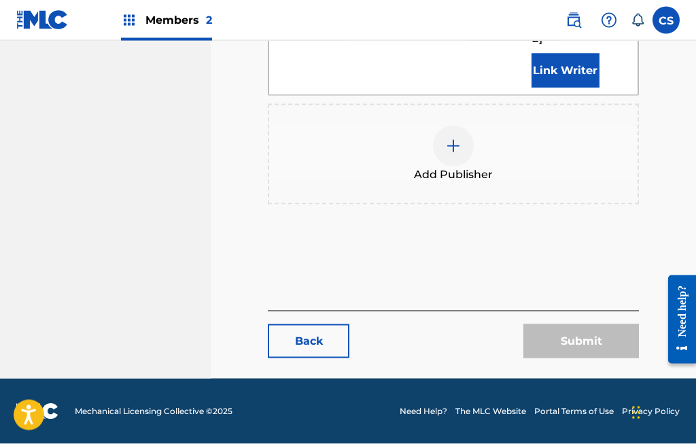
scroll to position [580, 0]
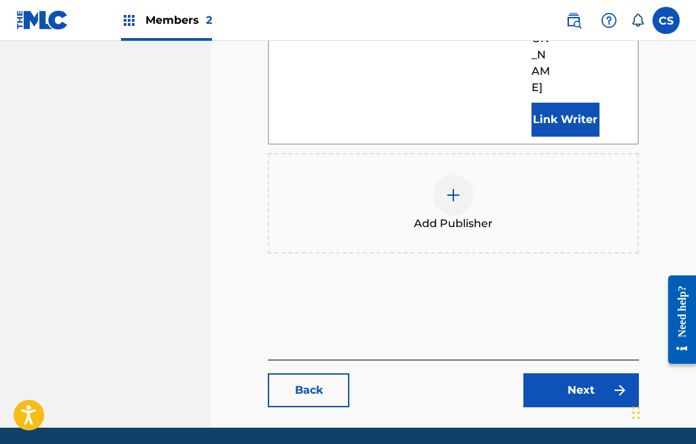
click at [457, 187] on img at bounding box center [453, 195] width 16 height 16
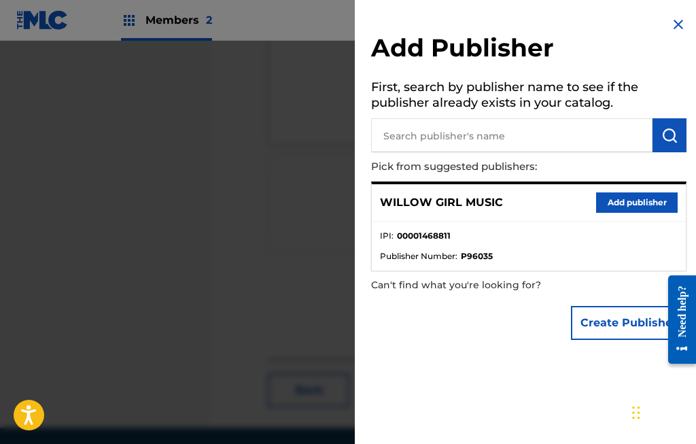
click at [427, 131] on input "text" at bounding box center [511, 135] width 281 height 34
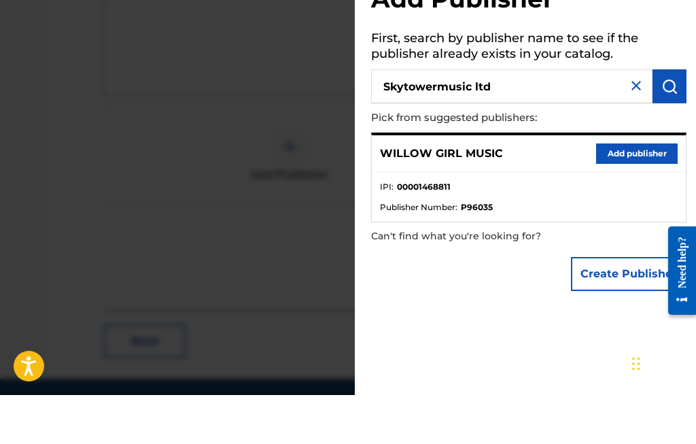
type input "Skytowermusic ltd"
click at [669, 127] on img "submit" at bounding box center [669, 135] width 16 height 16
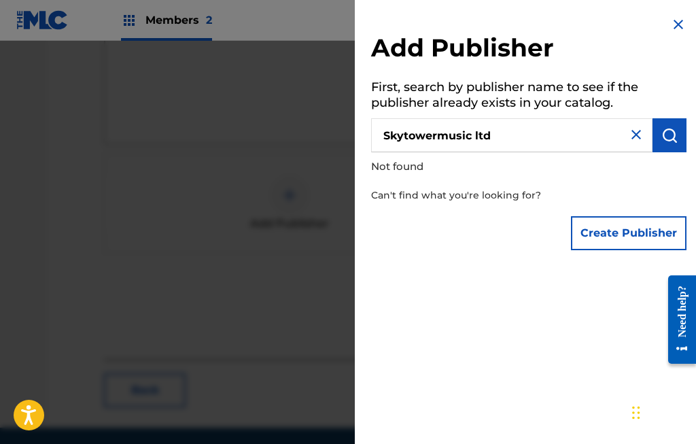
click at [510, 190] on p "Can't find what you're looking for?" at bounding box center [490, 195] width 238 height 28
click at [638, 226] on button "Create Publisher" at bounding box center [629, 233] width 116 height 34
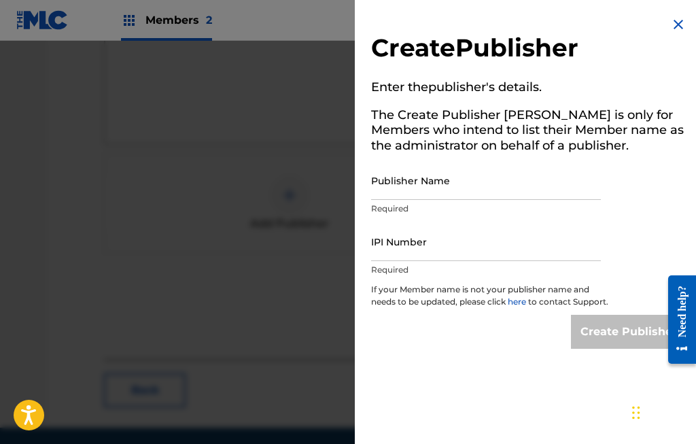
click at [398, 180] on input "Publisher Name" at bounding box center [486, 180] width 230 height 39
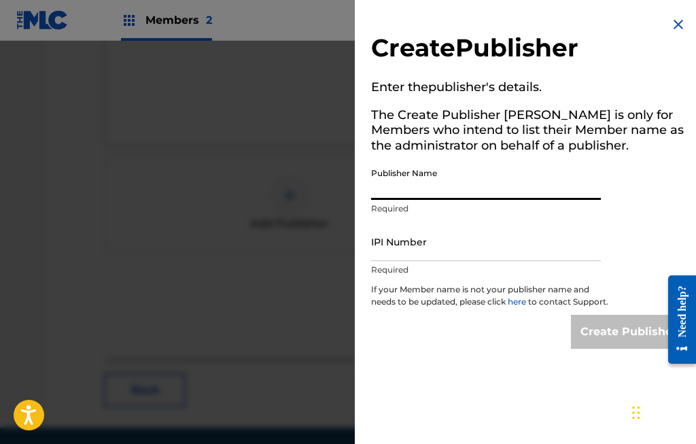
scroll to position [580, 268]
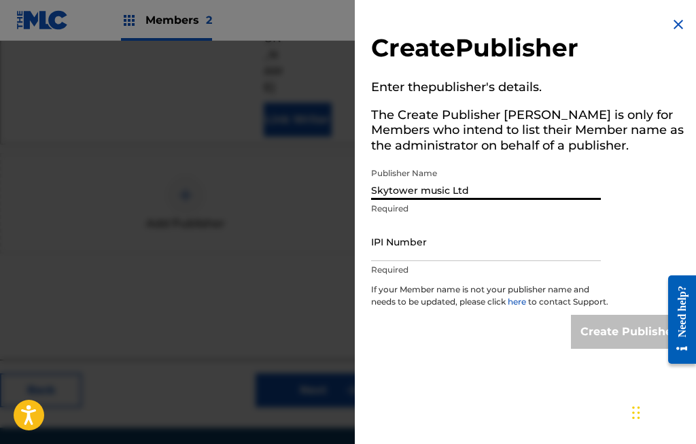
type input "Skytower music Ltd"
click at [394, 240] on input "IPI Number" at bounding box center [486, 241] width 230 height 39
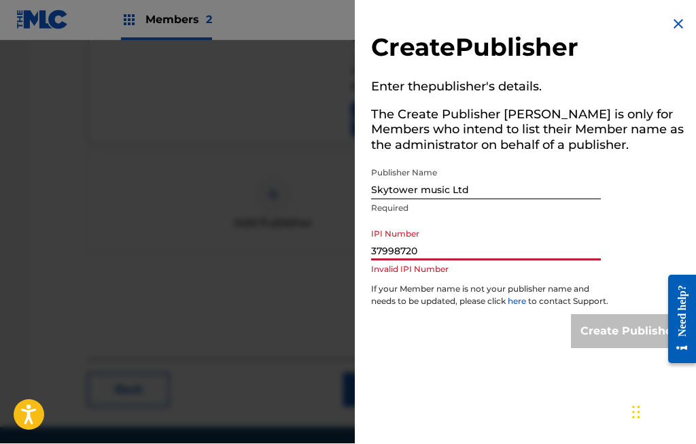
scroll to position [580, 179]
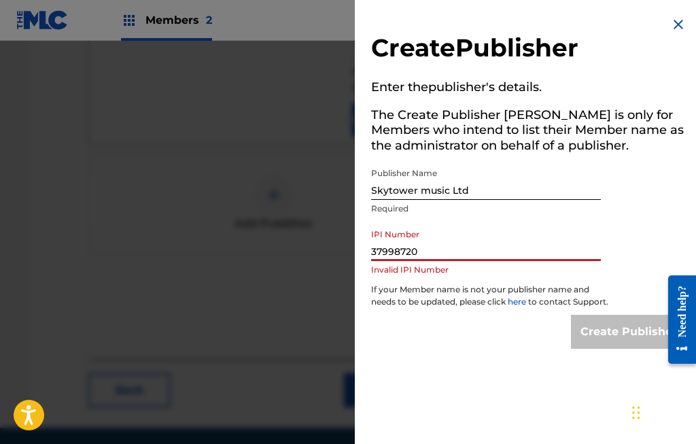
type input "37998720"
click at [629, 341] on div "Create Publisher" at bounding box center [629, 332] width 116 height 34
click at [624, 345] on div "Create Publisher" at bounding box center [629, 332] width 116 height 34
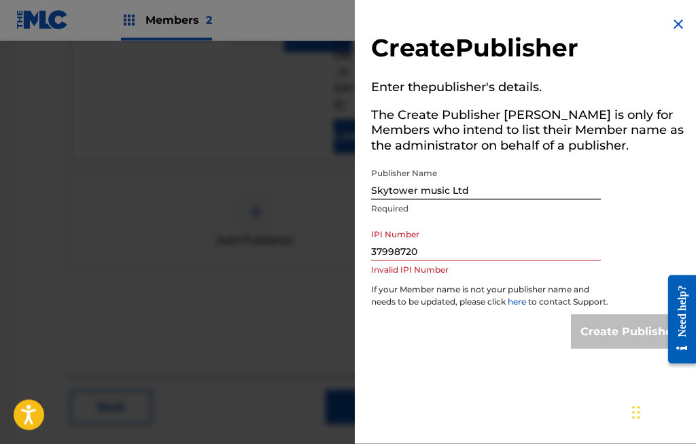
scroll to position [552, 205]
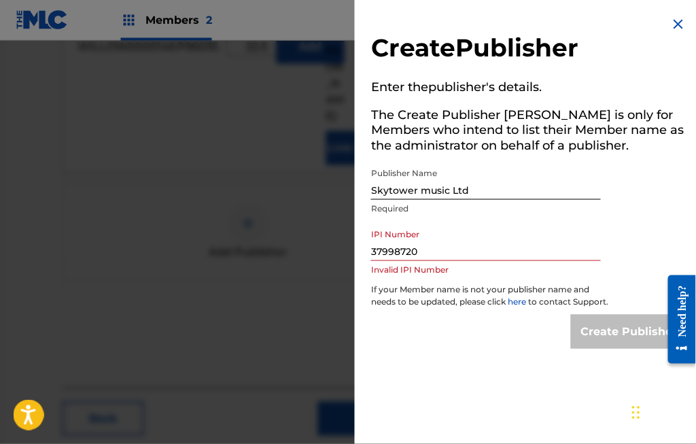
click at [692, 19] on div "Create Publisher Enter the publisher 's details. The Create Publisher button is…" at bounding box center [529, 182] width 348 height 365
click at [680, 22] on img at bounding box center [678, 24] width 16 height 16
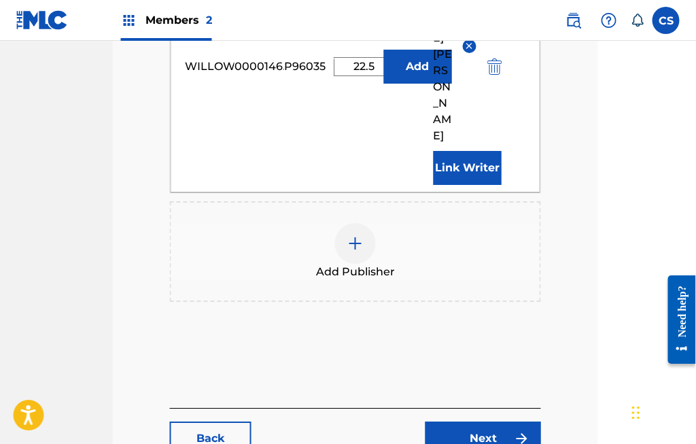
scroll to position [531, 98]
click at [500, 422] on link "Next" at bounding box center [483, 439] width 116 height 34
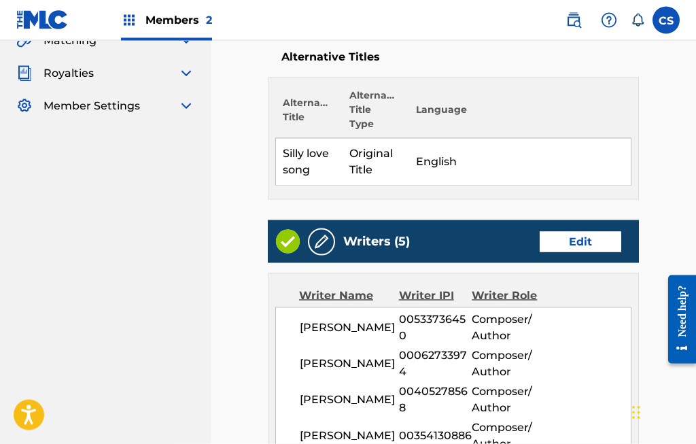
scroll to position [331, 0]
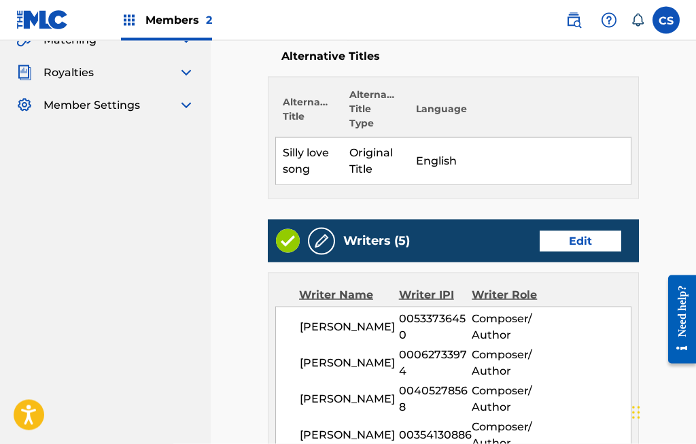
click at [591, 236] on link "Edit" at bounding box center [581, 241] width 82 height 20
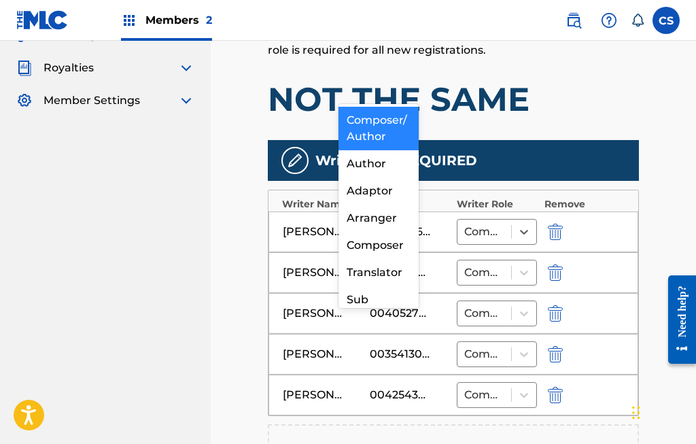
scroll to position [336, 118]
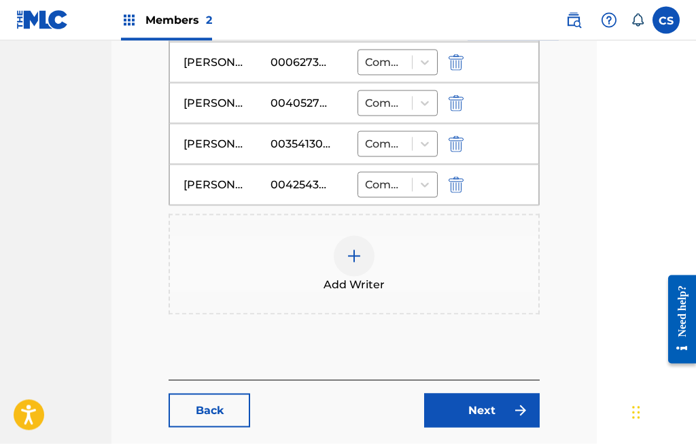
scroll to position [564, 96]
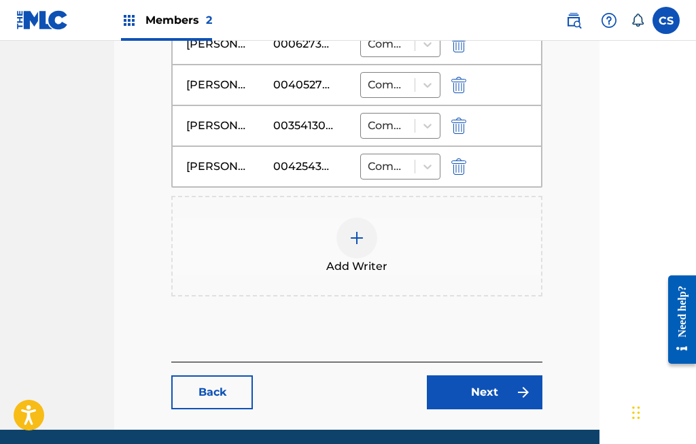
click at [501, 387] on link "Next" at bounding box center [485, 392] width 116 height 34
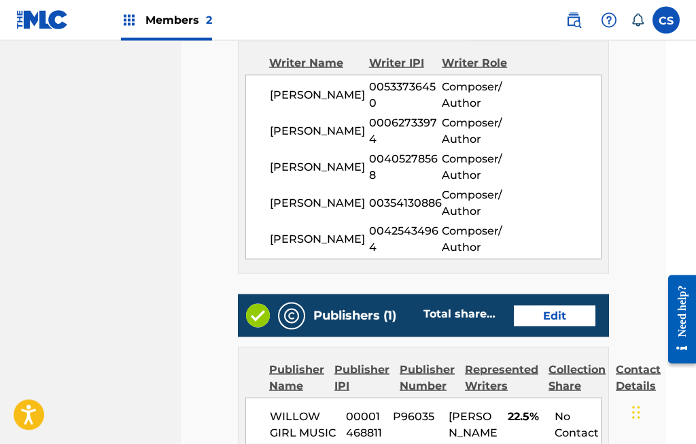
scroll to position [565, 29]
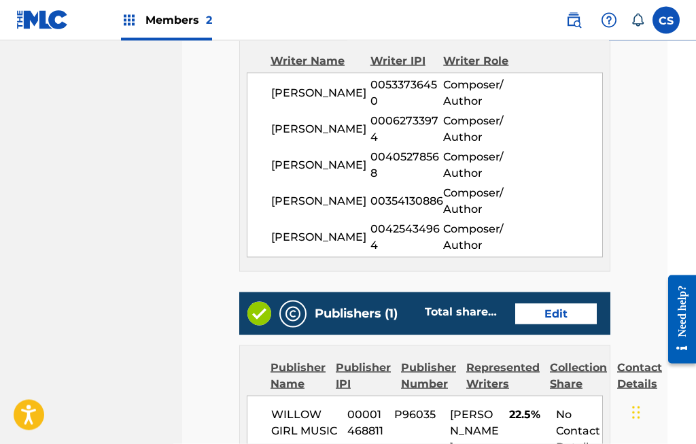
click at [563, 314] on link "Edit" at bounding box center [556, 314] width 82 height 20
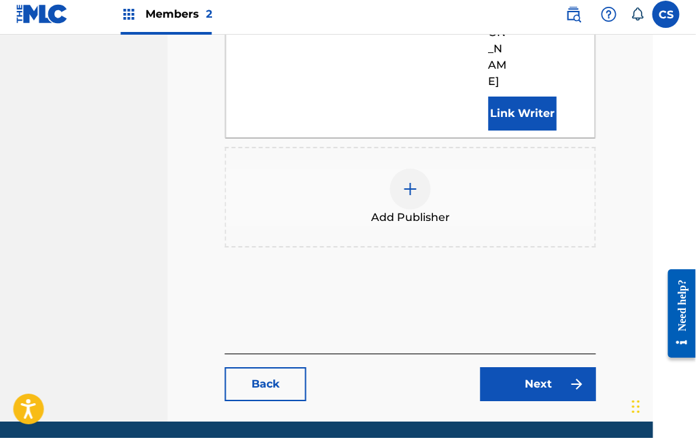
scroll to position [580, 43]
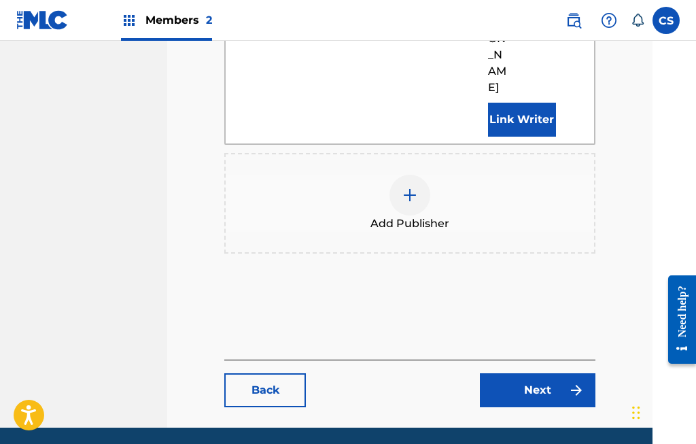
click at [548, 373] on link "Next" at bounding box center [538, 390] width 116 height 34
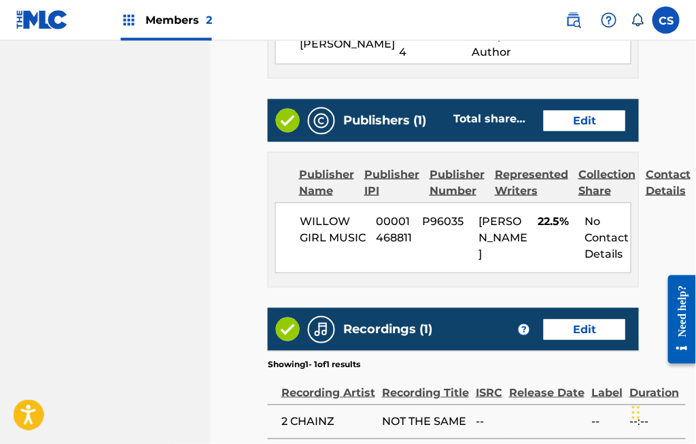
scroll to position [759, 0]
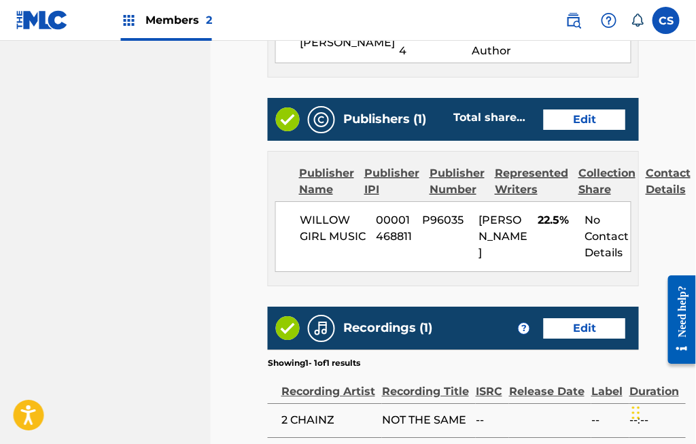
click at [582, 118] on link "Edit" at bounding box center [585, 119] width 82 height 20
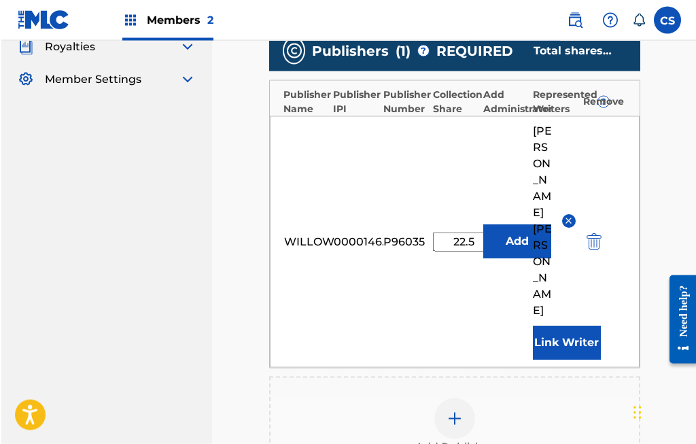
scroll to position [358, 0]
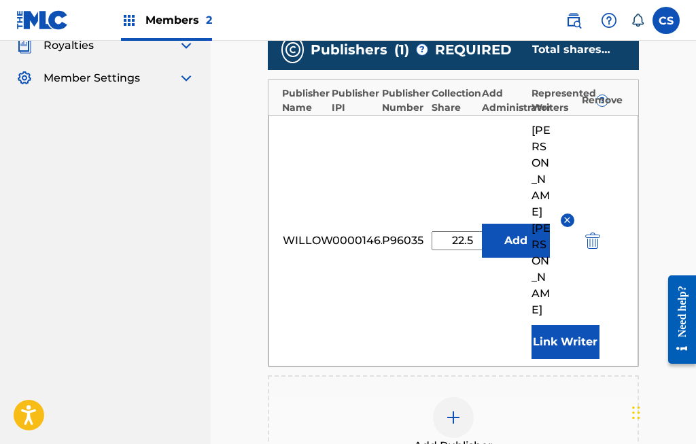
click at [453, 409] on img at bounding box center [453, 417] width 16 height 16
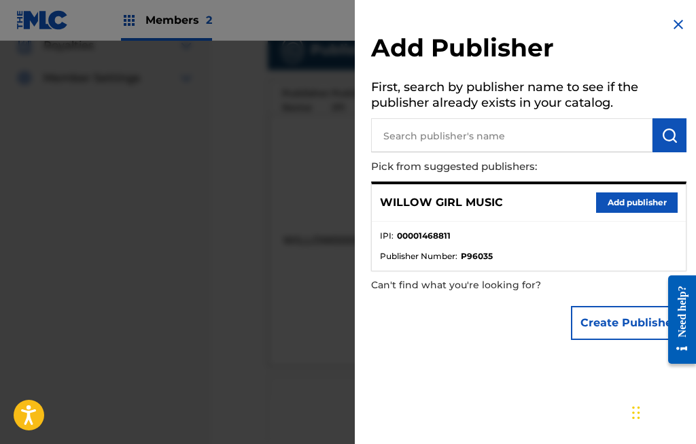
click at [542, 130] on input "text" at bounding box center [511, 135] width 281 height 34
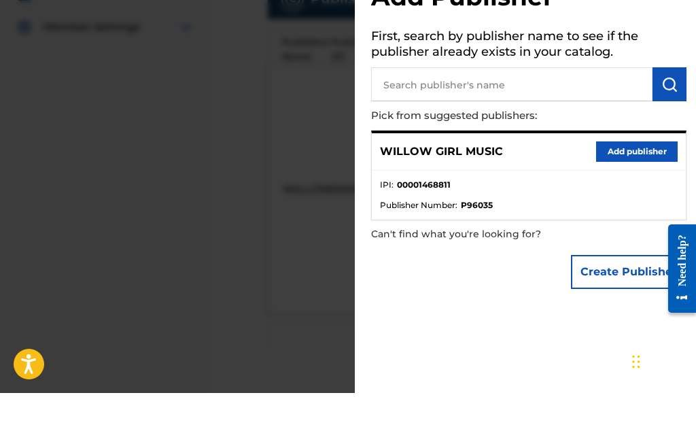
click at [420, 118] on input "text" at bounding box center [511, 135] width 281 height 34
type input "357146454"
click at [662, 127] on img "submit" at bounding box center [669, 135] width 16 height 16
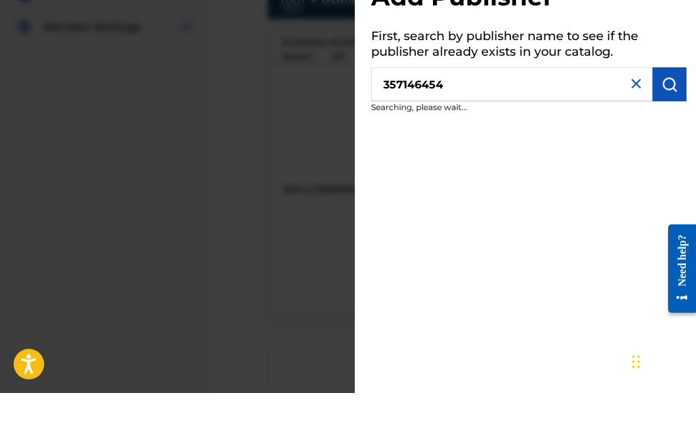
scroll to position [409, 0]
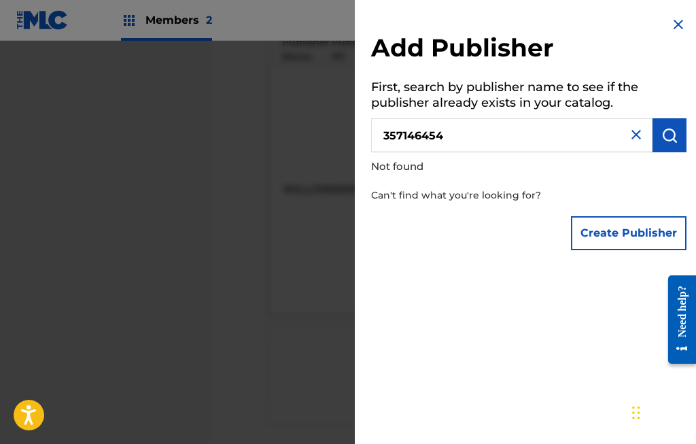
click at [661, 137] on img "submit" at bounding box center [669, 135] width 16 height 16
click at [667, 136] on img "submit" at bounding box center [669, 135] width 16 height 16
click at [627, 221] on button "Create Publisher" at bounding box center [629, 233] width 116 height 34
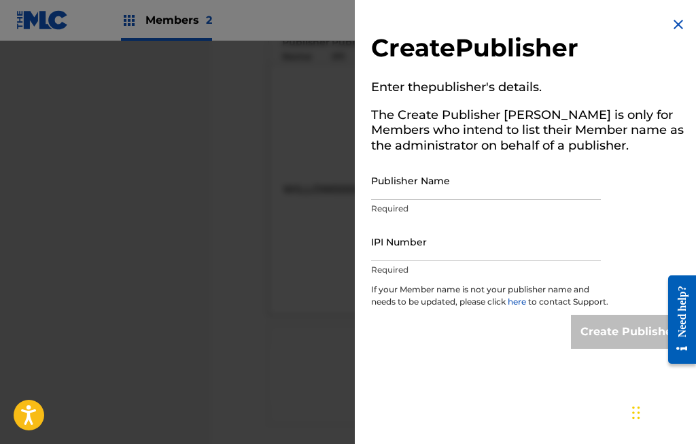
click at [399, 232] on input "IPI Number" at bounding box center [486, 241] width 230 height 39
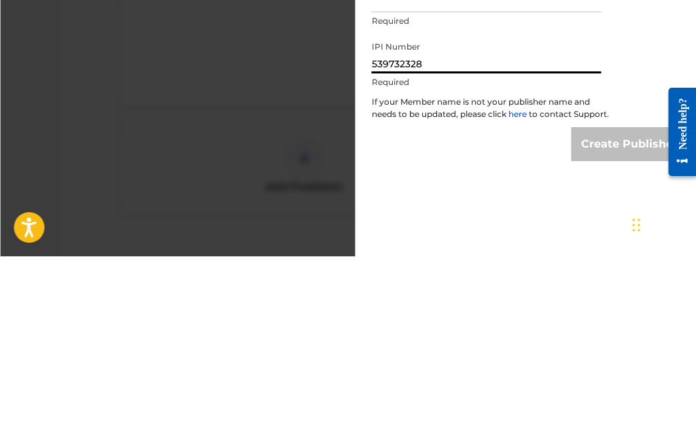
scroll to position [429, 147]
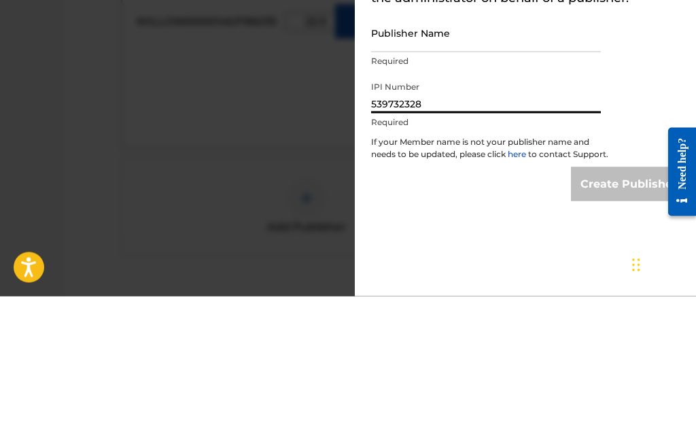
type input "539732328"
click at [386, 161] on input "Publisher Name" at bounding box center [486, 180] width 230 height 39
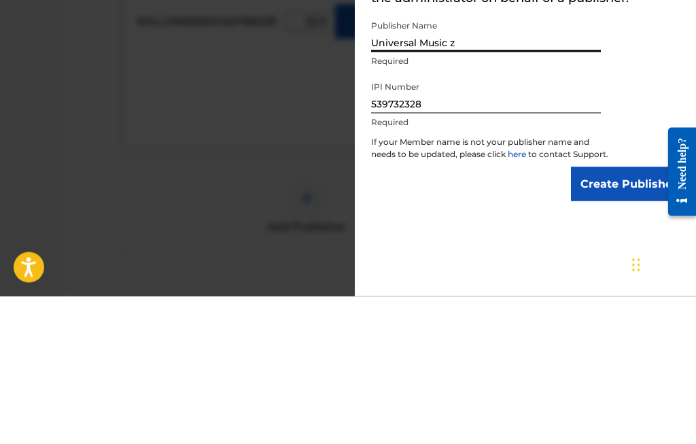
type input "Universal Music"
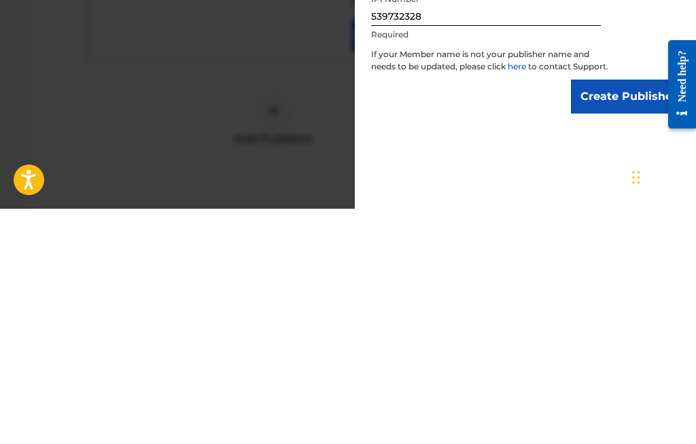
click at [610, 315] on input "Create Publisher" at bounding box center [629, 332] width 116 height 34
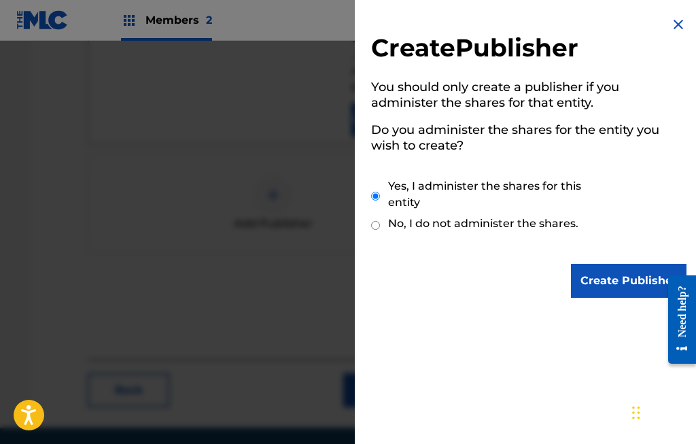
click at [512, 217] on label "No, I do not administer the shares." at bounding box center [483, 223] width 190 height 16
click at [380, 219] on input "No, I do not administer the shares." at bounding box center [375, 225] width 9 height 13
radio input "true"
click at [624, 275] on input "Create Publisher" at bounding box center [629, 281] width 116 height 34
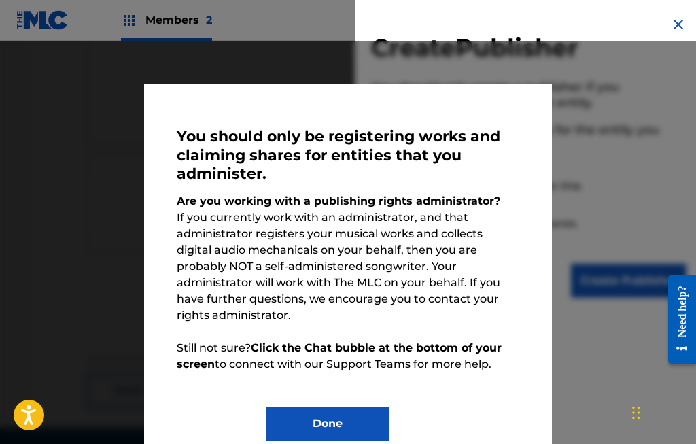
click at [345, 406] on button "Done" at bounding box center [327, 423] width 122 height 34
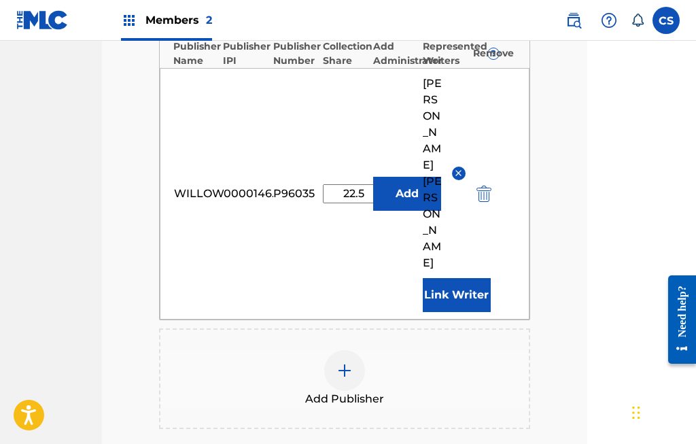
scroll to position [408, 109]
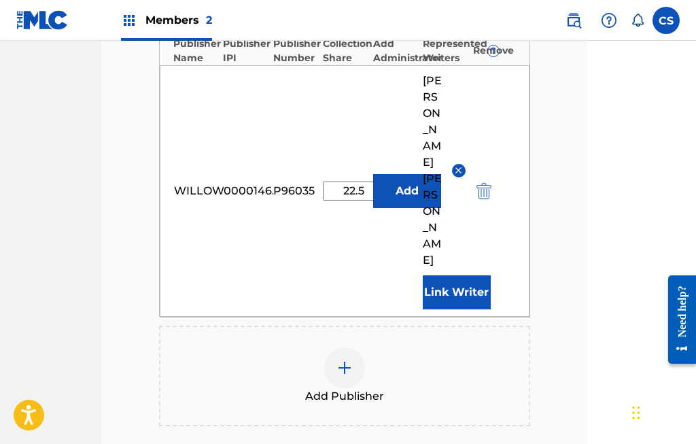
click at [350, 359] on img at bounding box center [344, 367] width 16 height 16
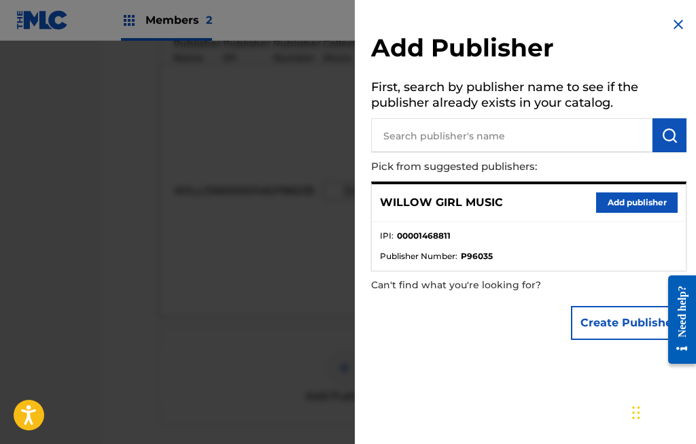
click at [626, 316] on button "Create Publisher" at bounding box center [629, 323] width 116 height 34
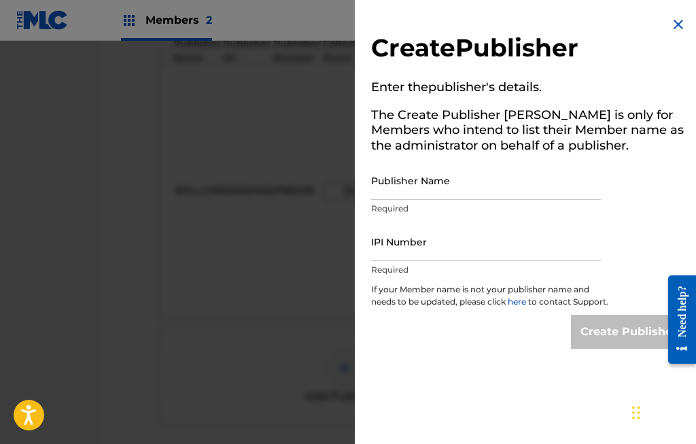
click at [432, 173] on input "Publisher Name" at bounding box center [486, 180] width 230 height 39
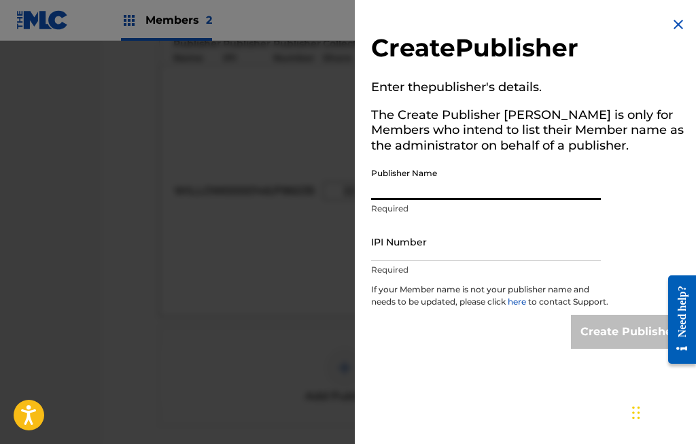
scroll to position [407, 247]
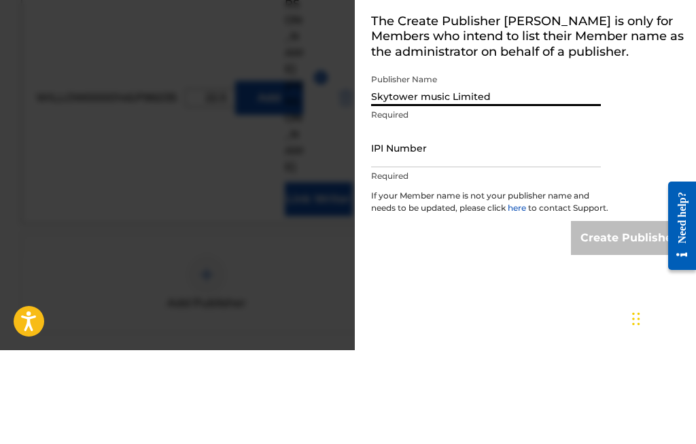
type input "Skytower music Limited"
click at [461, 222] on input "IPI Number" at bounding box center [486, 241] width 230 height 39
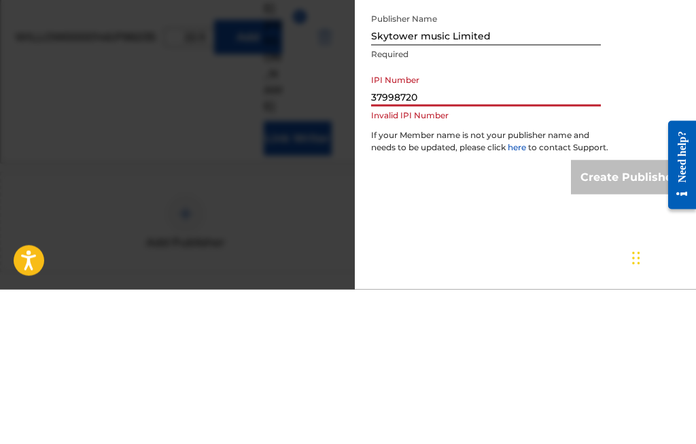
scroll to position [407, 264]
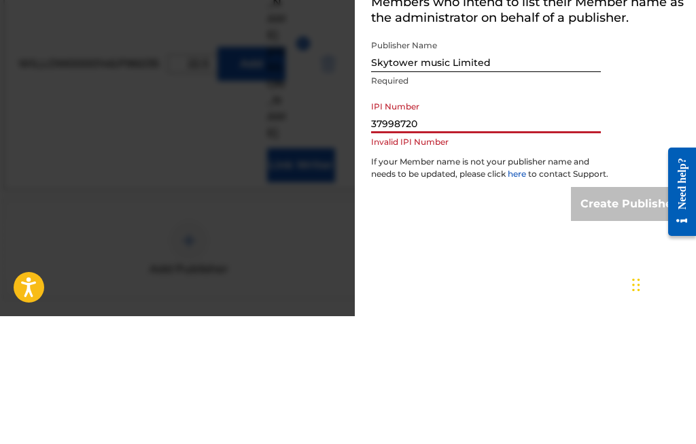
type input "37998720"
click at [506, 161] on input "Skytower music Limited" at bounding box center [486, 180] width 230 height 39
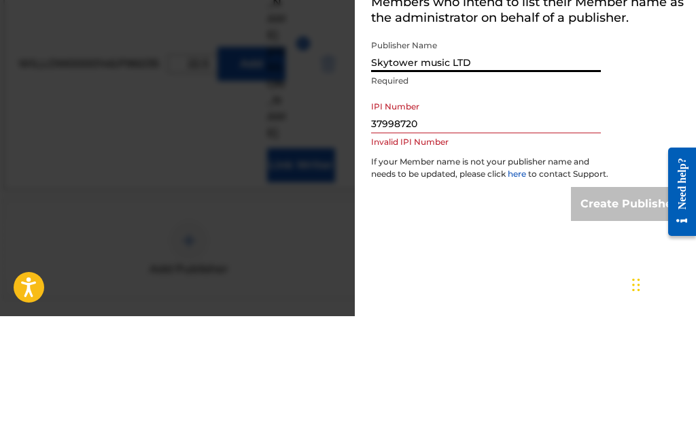
scroll to position [535, 265]
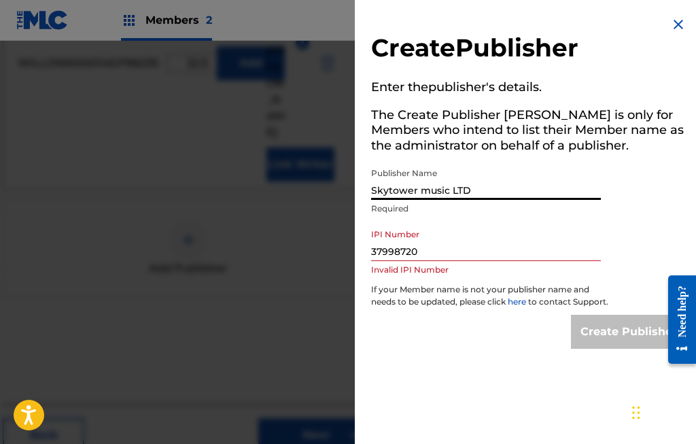
type input "Skytower music LTD"
click at [625, 343] on div "Create Publisher" at bounding box center [629, 332] width 116 height 34
click at [620, 339] on div "Create Publisher" at bounding box center [629, 332] width 116 height 34
click at [679, 19] on img at bounding box center [678, 24] width 16 height 16
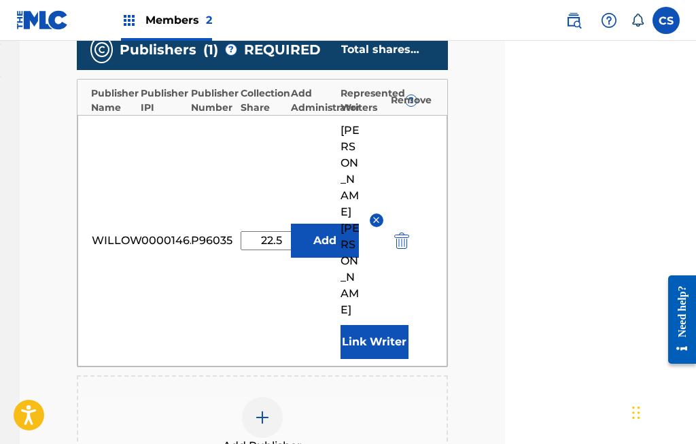
scroll to position [338, 185]
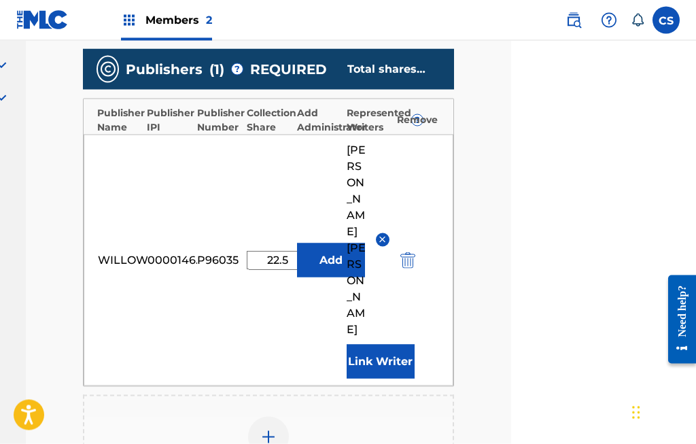
click at [333, 243] on button "Add" at bounding box center [331, 260] width 68 height 34
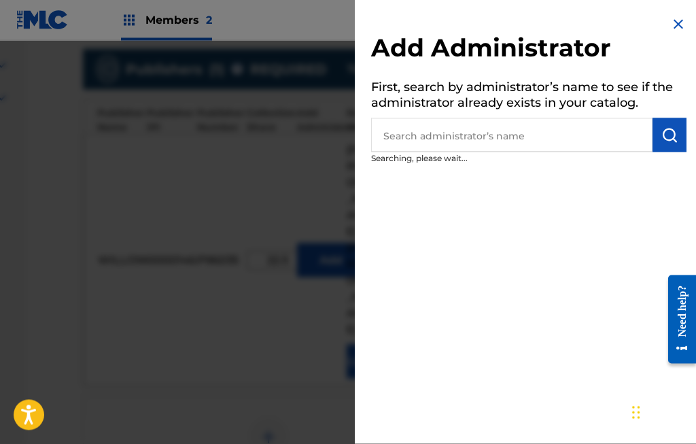
scroll to position [339, 185]
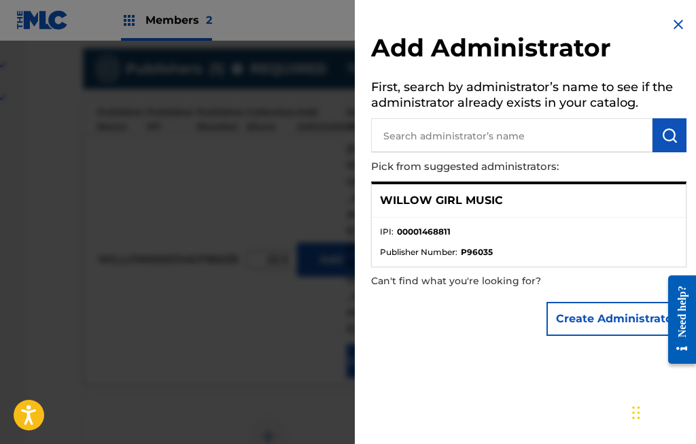
click at [663, 27] on div "Add Administrator First, search by administrator’s name to see if the administr…" at bounding box center [529, 179] width 348 height 359
click at [684, 18] on img at bounding box center [678, 24] width 16 height 16
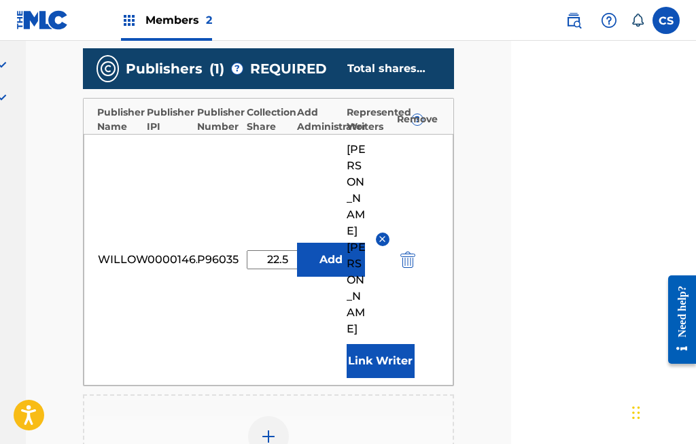
click at [684, 17] on nav "Members 2 CS CS Clinton Stokes csegmichael@mac.com Notification Preferences Pro…" at bounding box center [348, 20] width 696 height 41
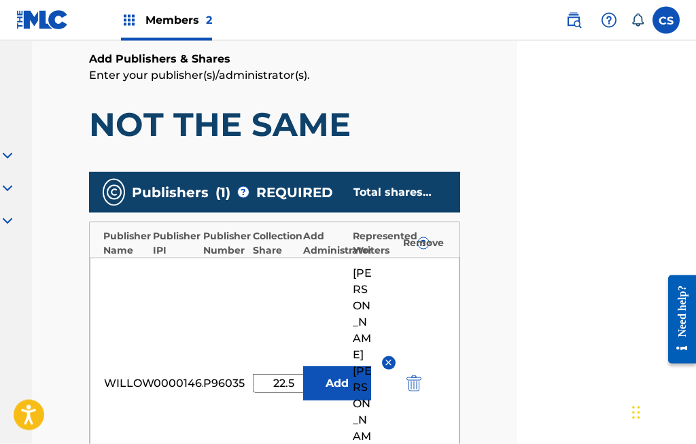
scroll to position [217, 179]
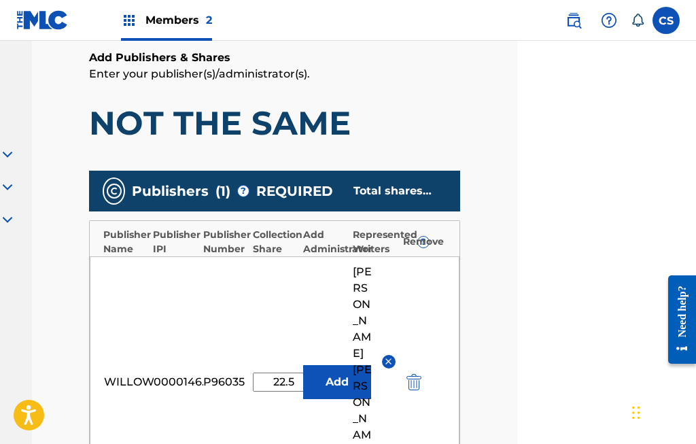
click at [336, 365] on button "Add" at bounding box center [337, 382] width 68 height 34
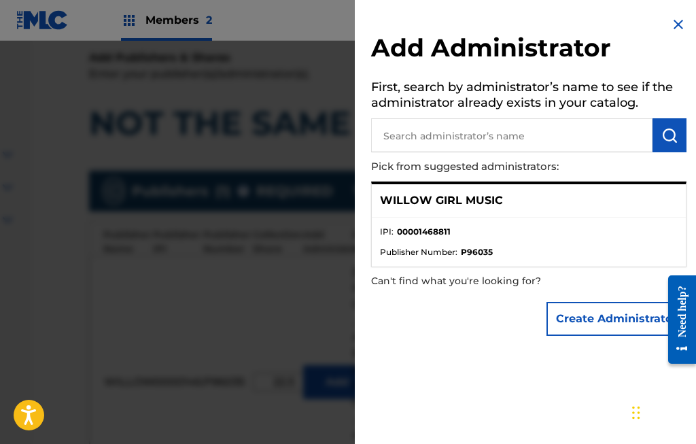
click at [677, 20] on img at bounding box center [678, 24] width 16 height 16
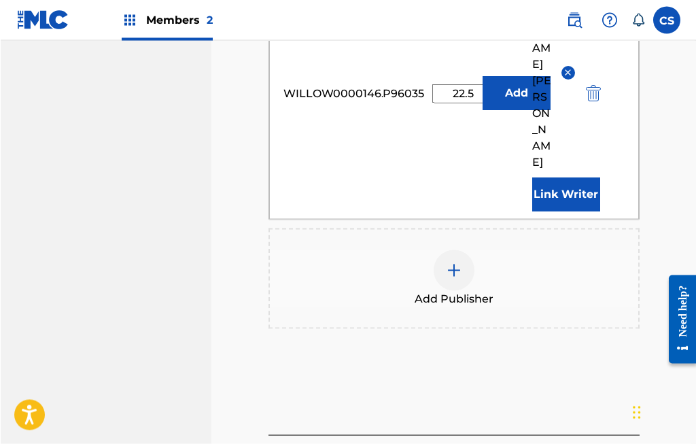
scroll to position [529, 0]
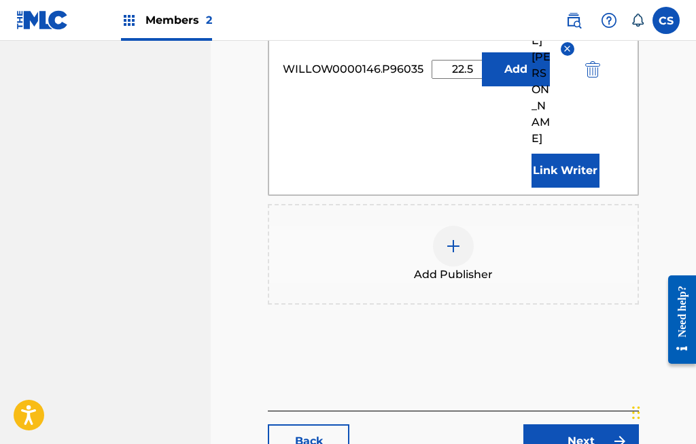
click at [571, 424] on link "Next" at bounding box center [581, 441] width 116 height 34
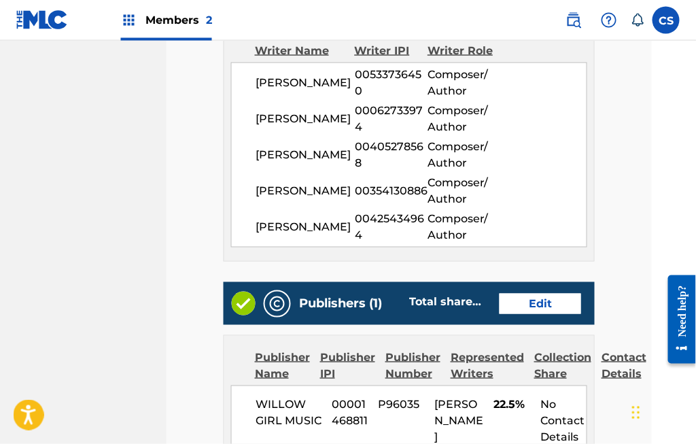
scroll to position [580, 44]
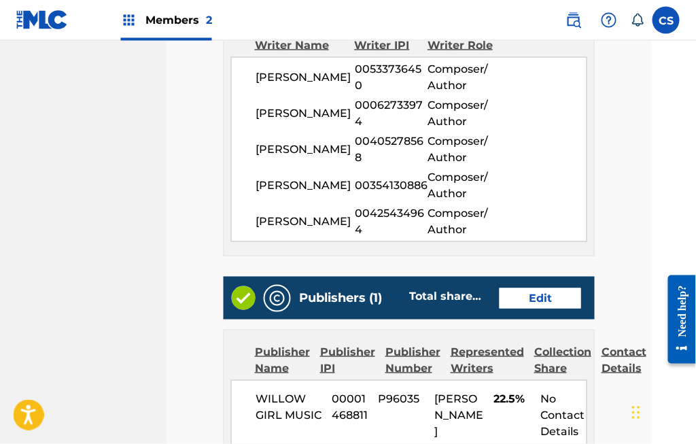
click at [541, 294] on link "Edit" at bounding box center [540, 298] width 82 height 20
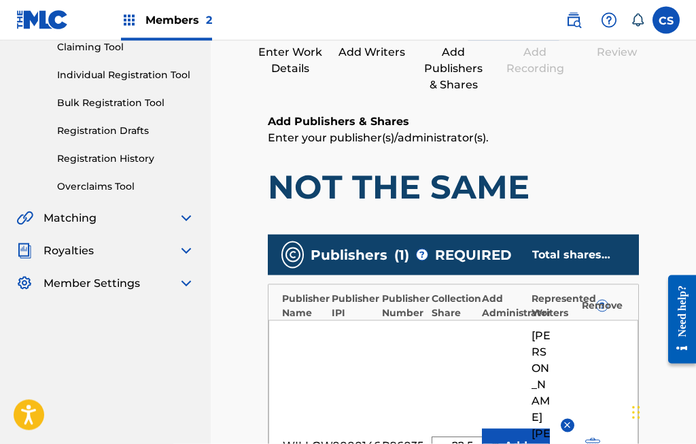
scroll to position [154, 0]
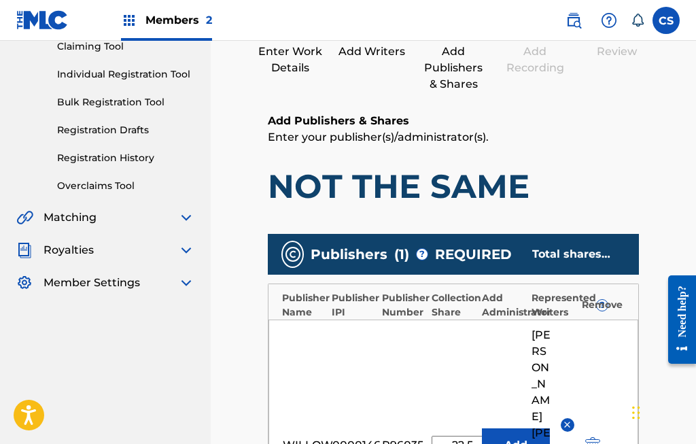
click at [471, 436] on input "22.5" at bounding box center [462, 445] width 61 height 19
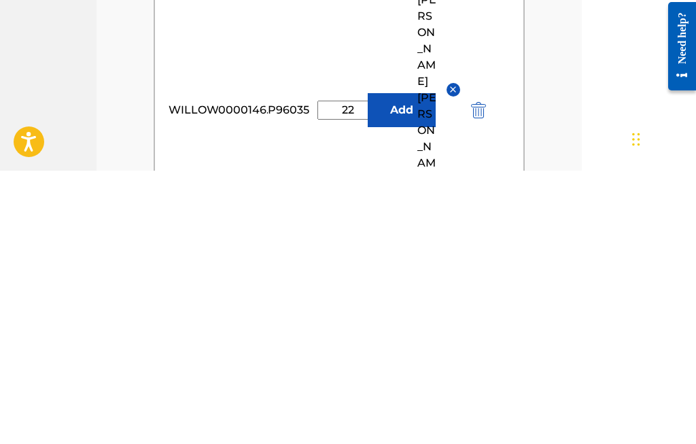
type input "2"
type input "45"
click at [406, 366] on button "Add" at bounding box center [402, 383] width 68 height 34
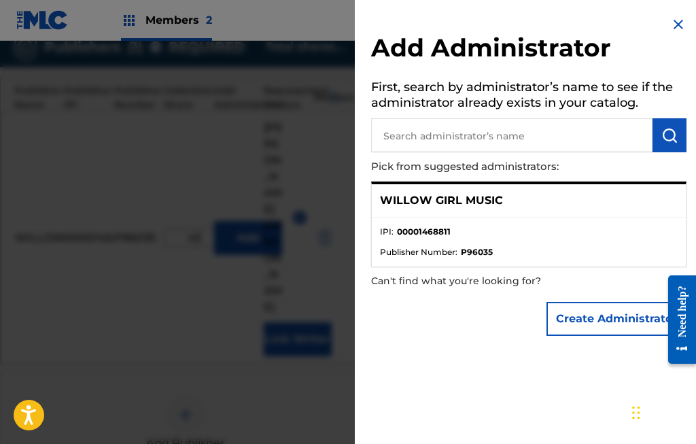
scroll to position [359, 268]
click at [619, 315] on button "Create Administrator" at bounding box center [616, 319] width 140 height 34
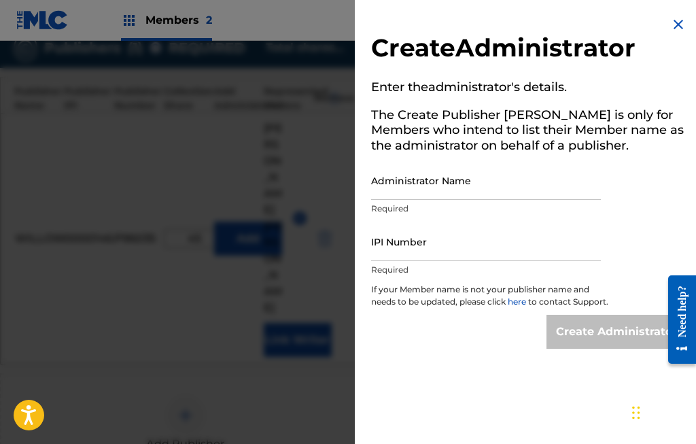
click at [675, 24] on img at bounding box center [678, 24] width 16 height 16
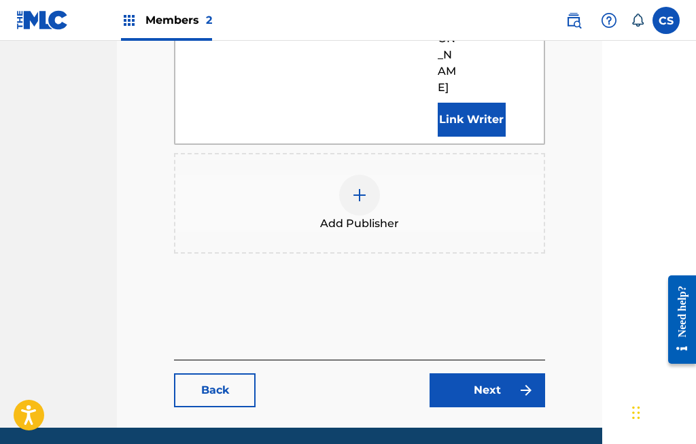
scroll to position [580, 92]
click at [487, 373] on link "Next" at bounding box center [489, 390] width 116 height 34
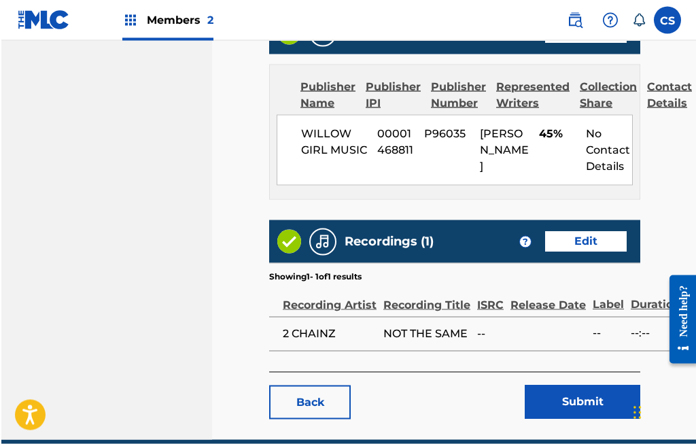
scroll to position [854, 0]
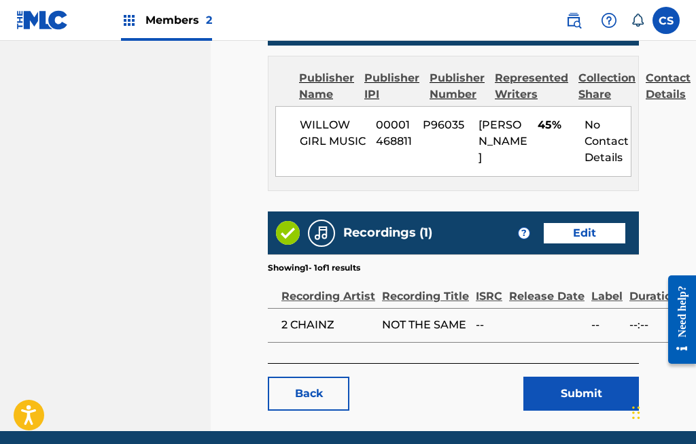
click at [581, 389] on button "Submit" at bounding box center [581, 393] width 116 height 34
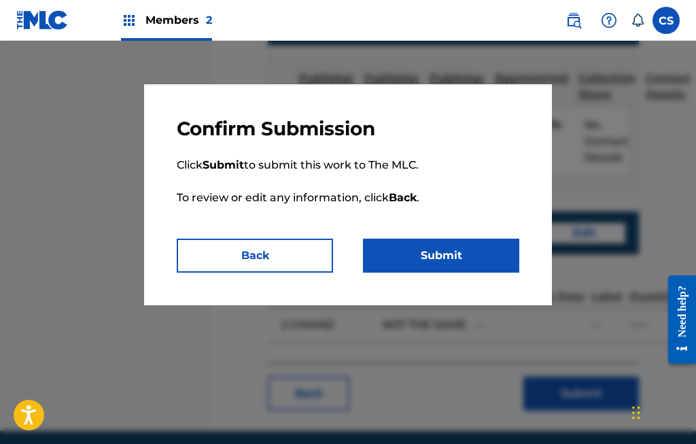
click at [444, 255] on button "Submit" at bounding box center [441, 256] width 156 height 34
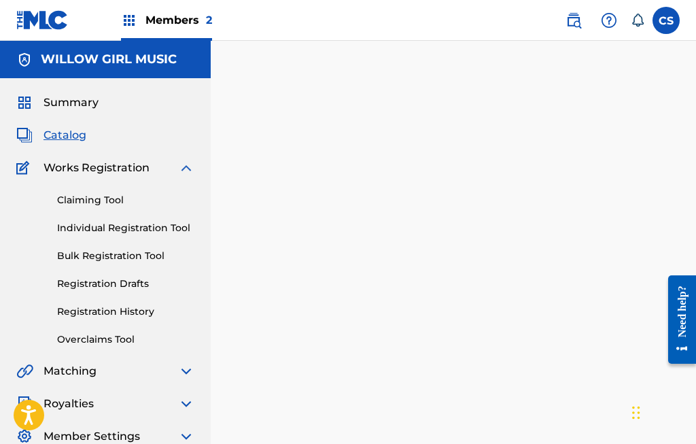
click at [113, 197] on link "Claiming Tool" at bounding box center [125, 200] width 137 height 14
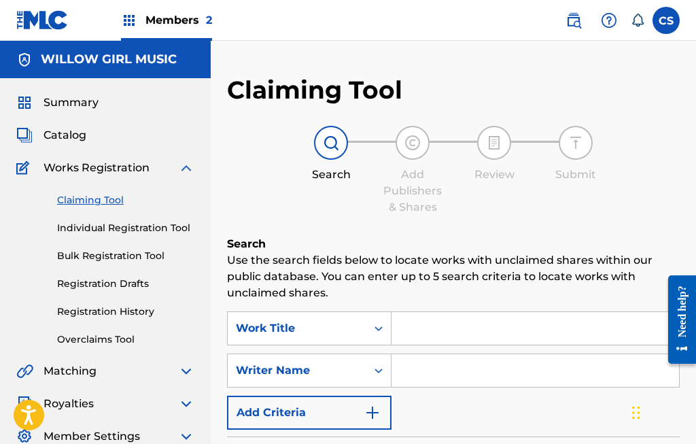
click at [427, 330] on input "Search Form" at bounding box center [534, 328] width 287 height 33
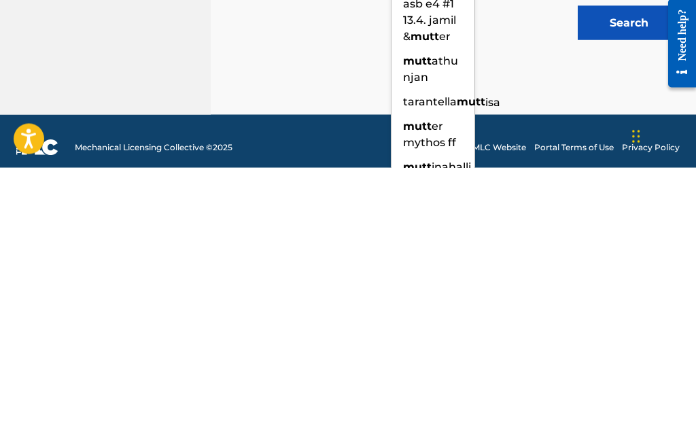
scroll to position [205, 0]
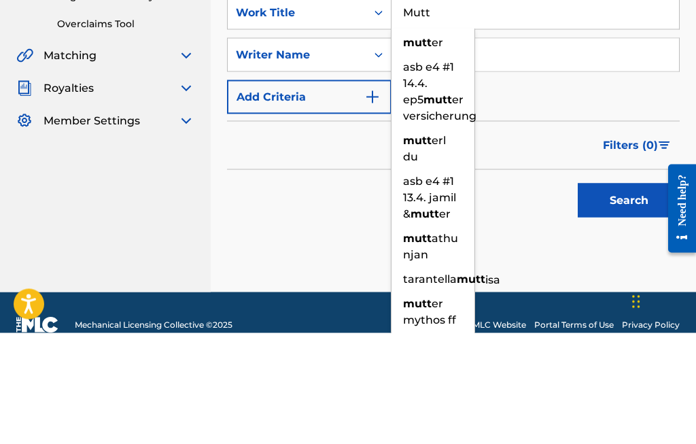
type input "Mutt"
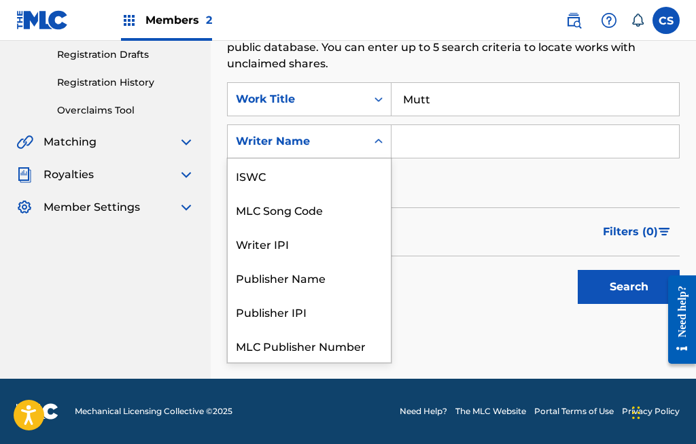
scroll to position [34, 0]
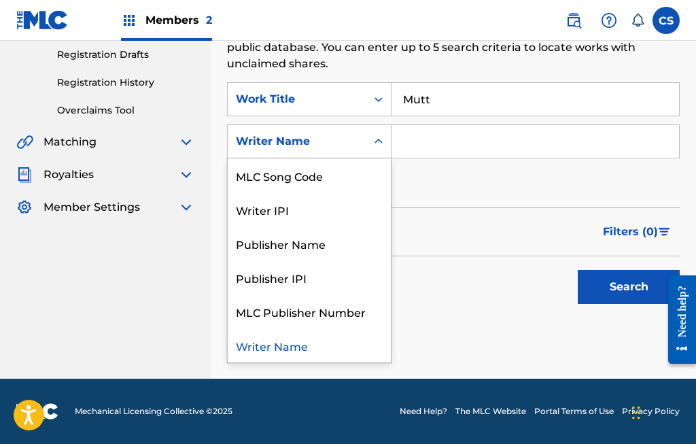
click at [425, 141] on input "Search Form" at bounding box center [534, 141] width 287 height 33
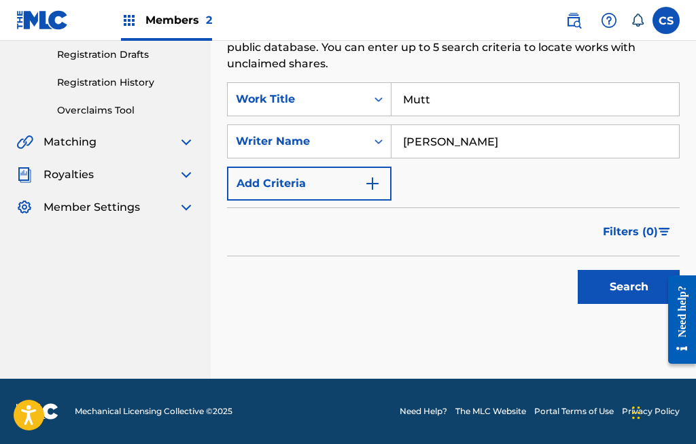
type input "Leon Thomas"
click at [631, 288] on button "Search" at bounding box center [629, 287] width 102 height 34
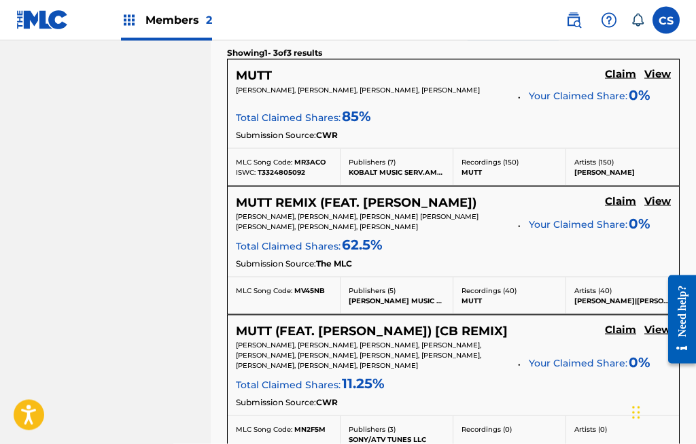
scroll to position [501, 0]
click at [666, 69] on h5 "View" at bounding box center [657, 73] width 27 height 13
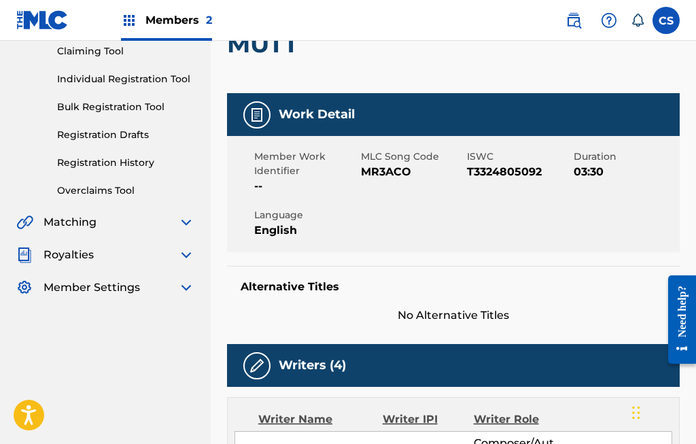
scroll to position [139, 0]
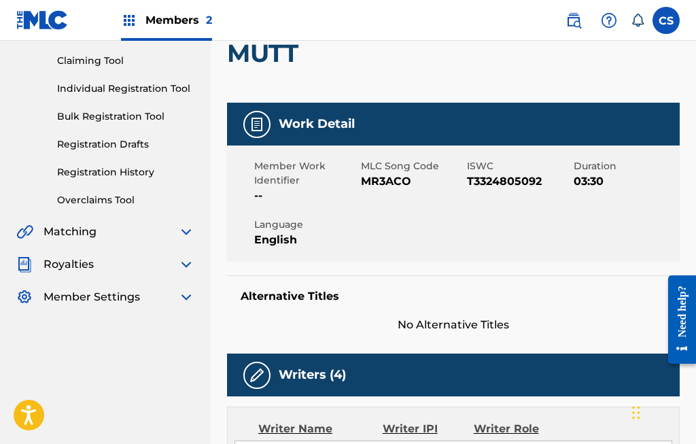
click at [459, 303] on div "Alternative Titles No Alternative Titles" at bounding box center [453, 304] width 453 height 58
click at [393, 125] on div "Work Detail" at bounding box center [453, 124] width 453 height 43
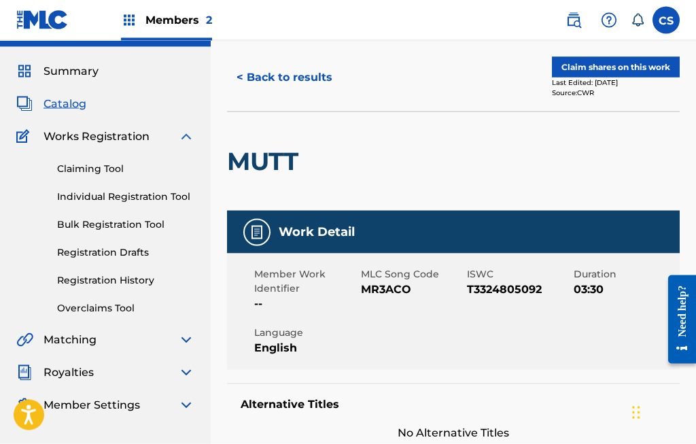
scroll to position [0, 0]
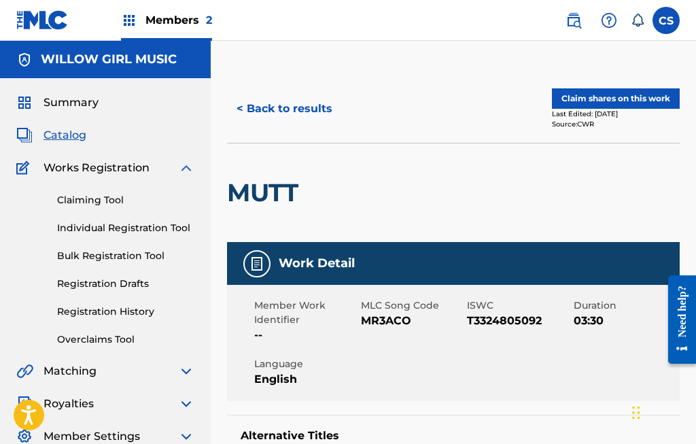
click at [643, 99] on button "Claim shares on this work" at bounding box center [616, 98] width 128 height 20
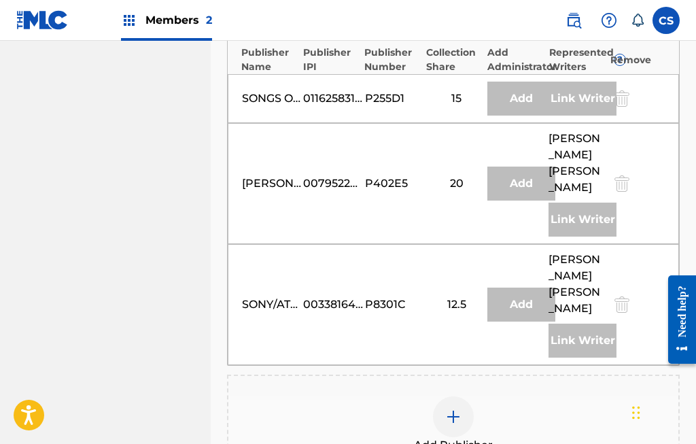
scroll to position [844, 0]
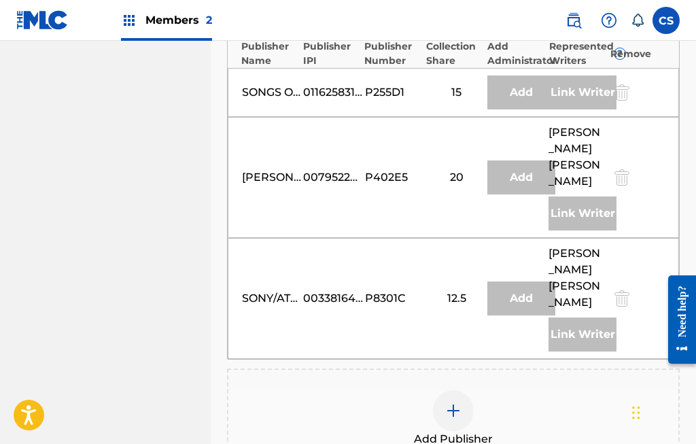
click at [459, 402] on img at bounding box center [453, 410] width 16 height 16
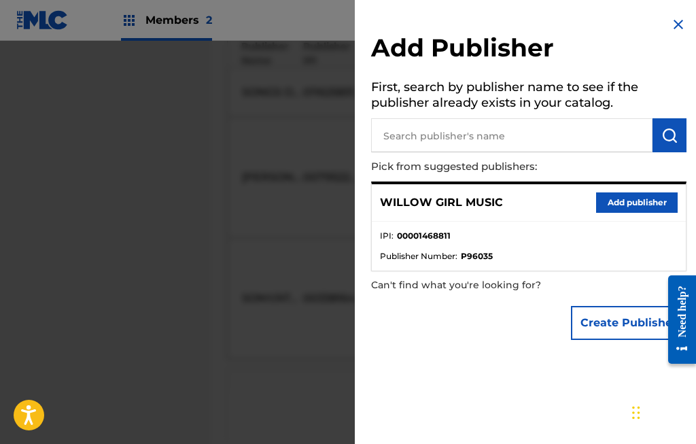
click at [637, 198] on button "Add publisher" at bounding box center [637, 202] width 82 height 20
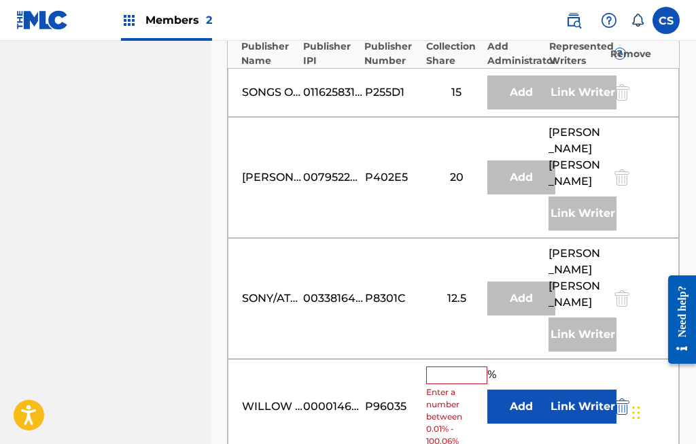
click at [451, 366] on input "text" at bounding box center [456, 375] width 61 height 18
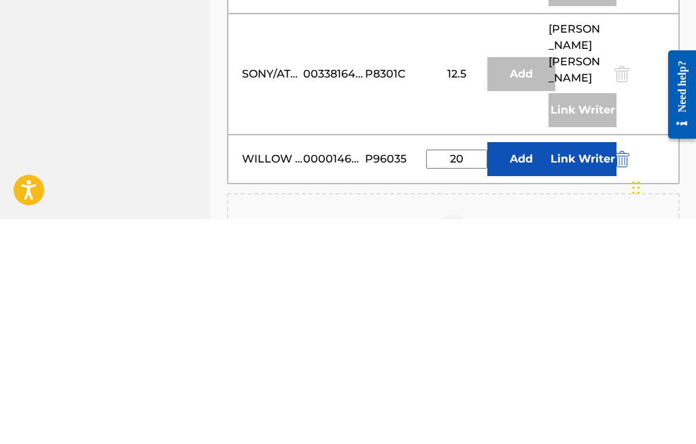
type input "20"
click at [523, 367] on button "Add" at bounding box center [521, 384] width 68 height 34
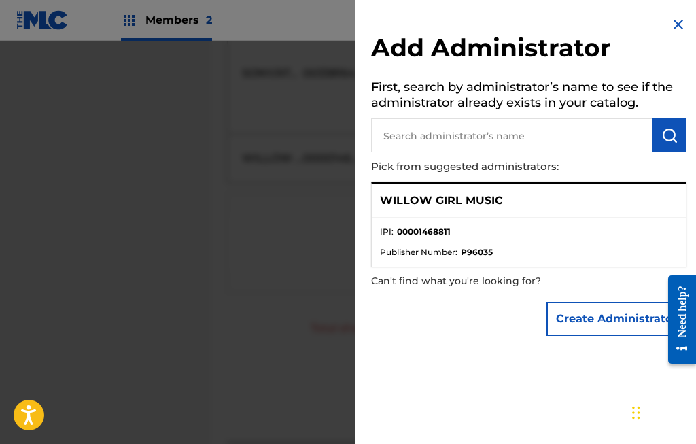
scroll to position [1065, 0]
click at [675, 18] on img at bounding box center [678, 24] width 16 height 16
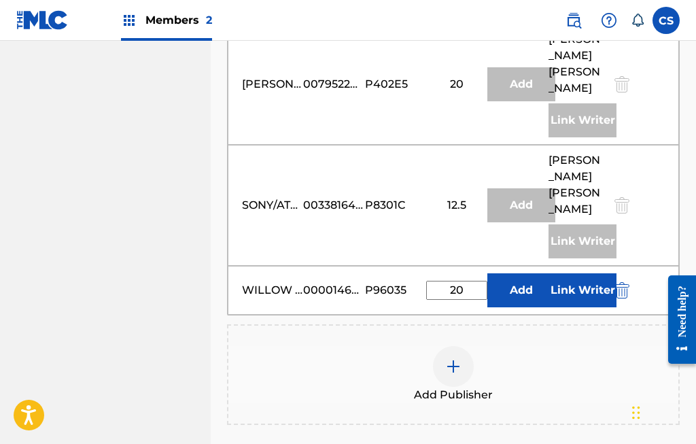
scroll to position [946, 0]
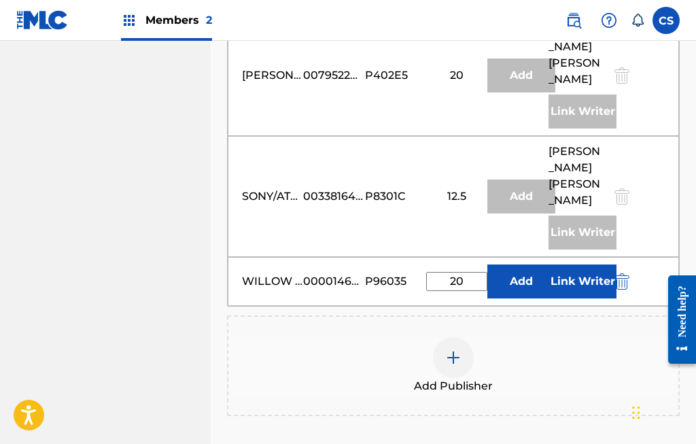
click at [586, 264] on button "Link Writer" at bounding box center [582, 281] width 68 height 34
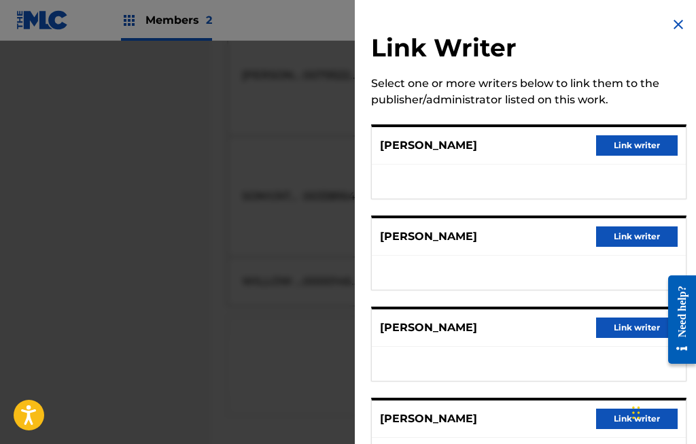
scroll to position [0, 0]
click at [679, 17] on img at bounding box center [678, 24] width 16 height 16
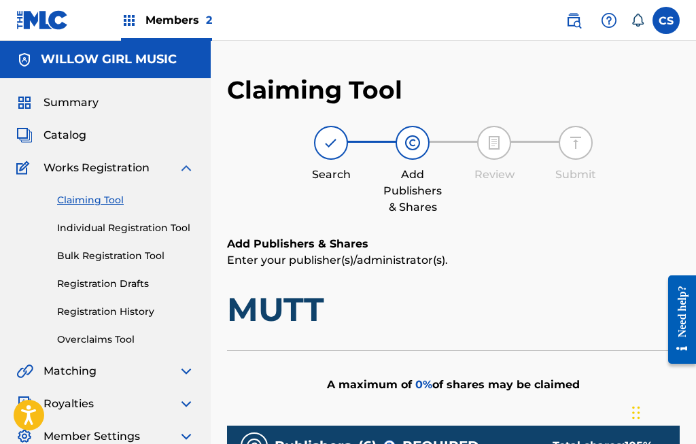
click at [410, 135] on img at bounding box center [412, 143] width 16 height 16
click at [419, 138] on img at bounding box center [412, 143] width 16 height 16
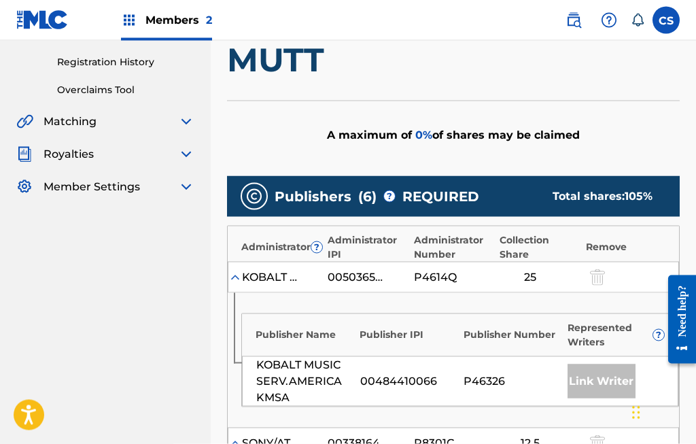
scroll to position [252, 0]
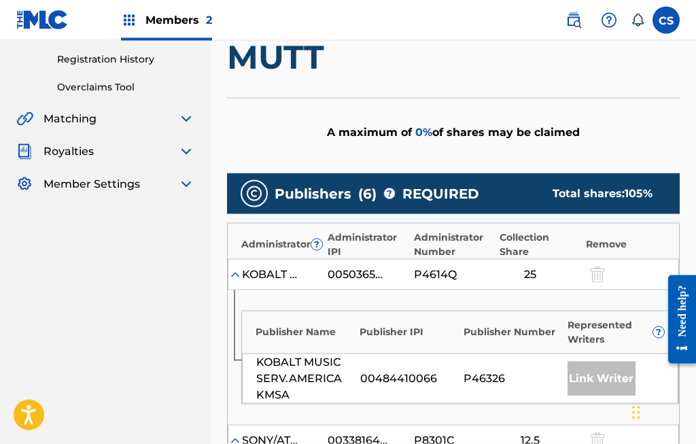
click at [594, 267] on div at bounding box center [596, 274] width 20 height 16
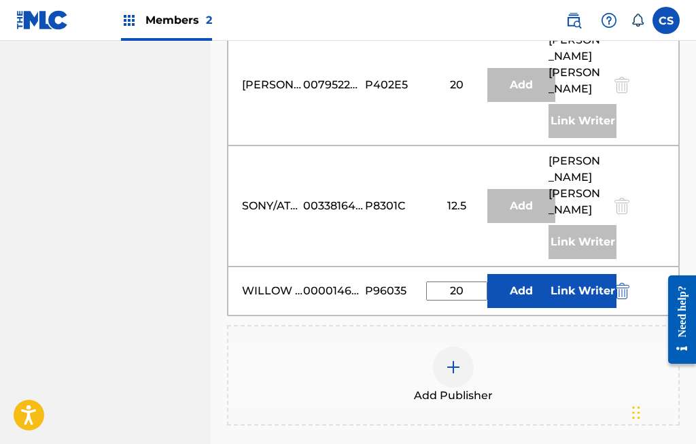
scroll to position [933, 0]
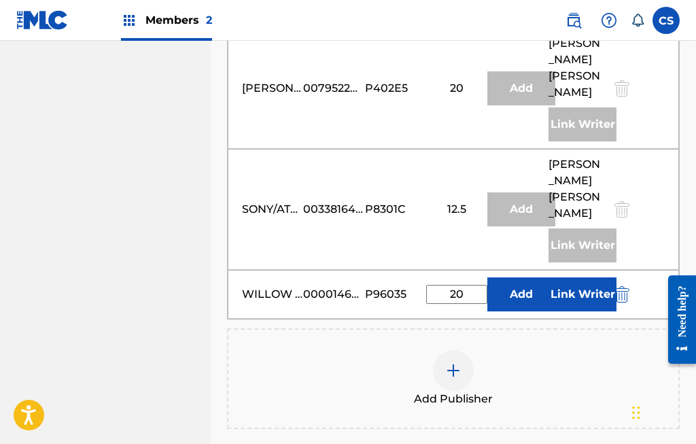
click at [457, 362] on img at bounding box center [453, 370] width 16 height 16
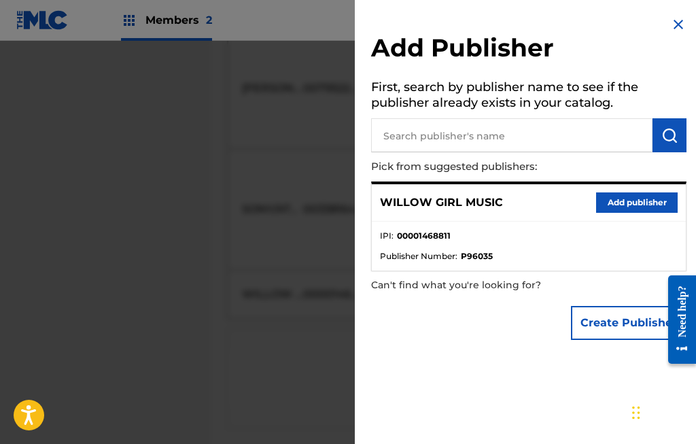
click at [434, 128] on input "text" at bounding box center [511, 135] width 281 height 34
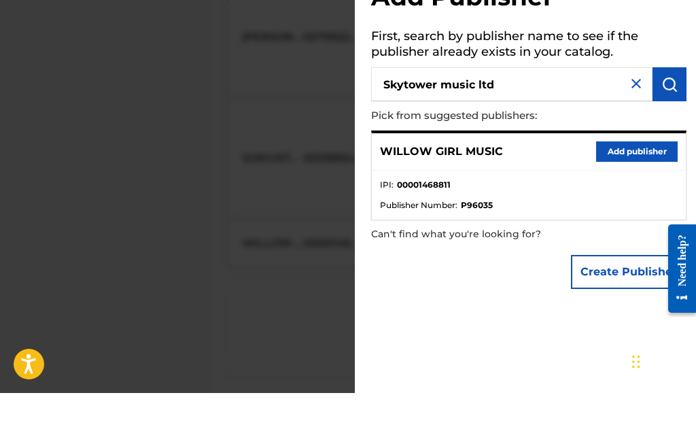
type input "Skytower music ltd"
click at [662, 127] on img "submit" at bounding box center [669, 135] width 16 height 16
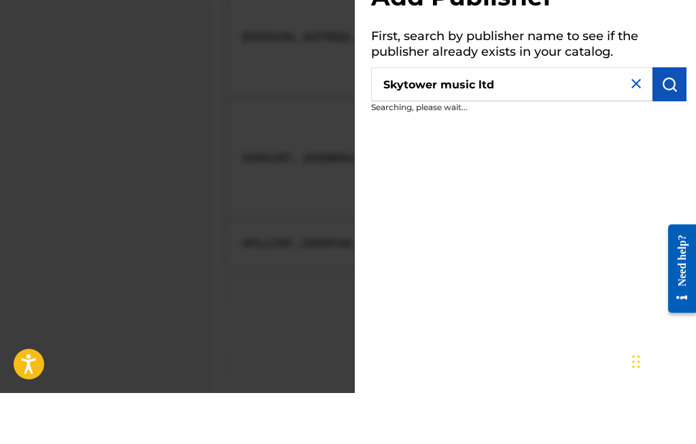
scroll to position [984, 0]
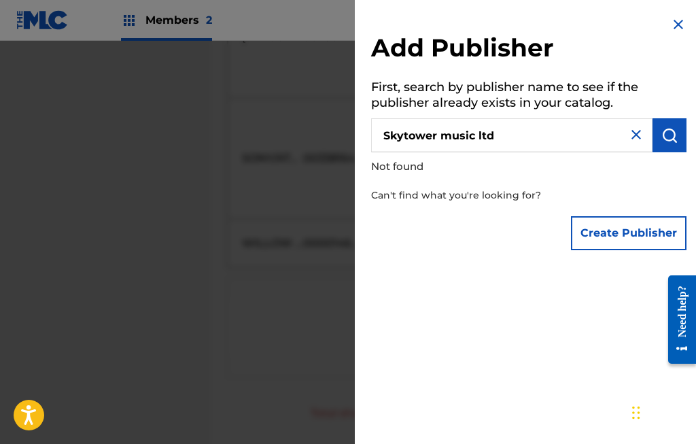
click at [637, 127] on img at bounding box center [636, 134] width 16 height 16
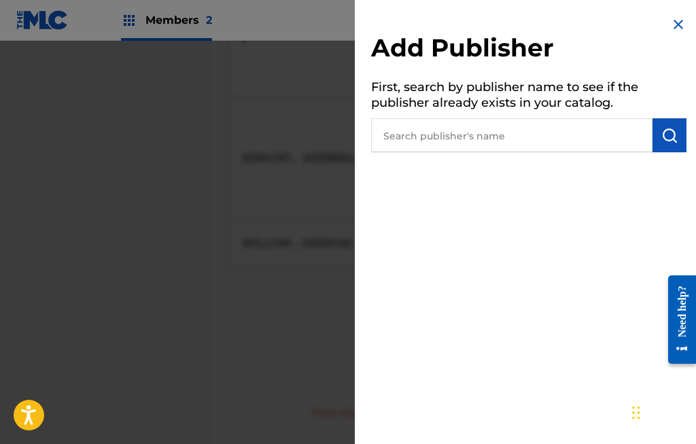
click at [677, 23] on img at bounding box center [678, 24] width 16 height 16
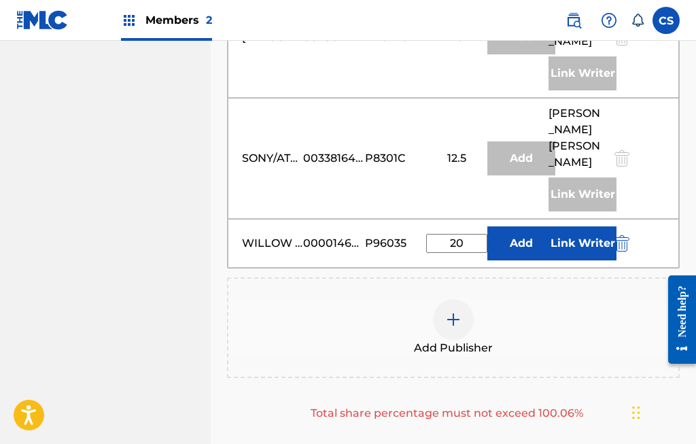
click at [469, 234] on input "20" at bounding box center [456, 243] width 61 height 19
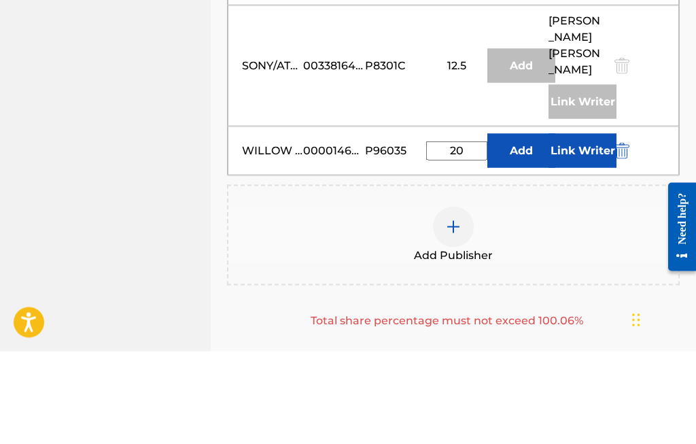
type input "2"
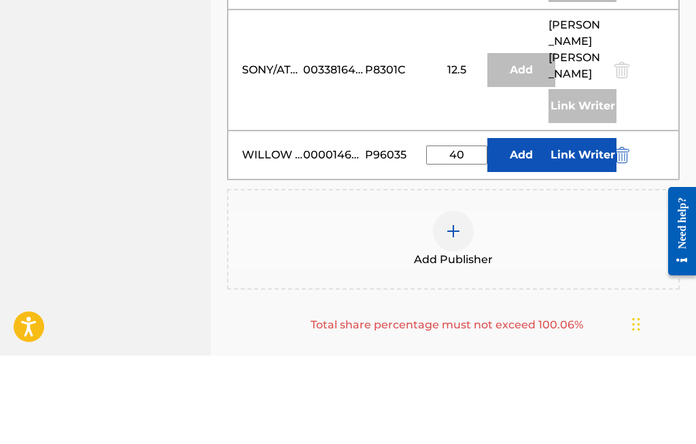
type input "40"
click at [586, 226] on button "Link Writer" at bounding box center [582, 243] width 68 height 34
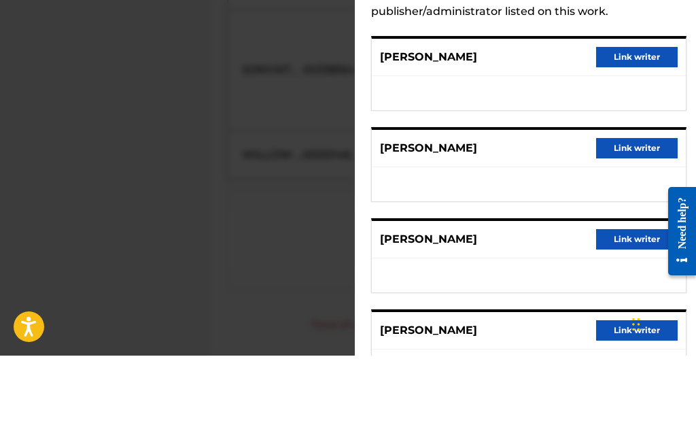
scroll to position [1072, 0]
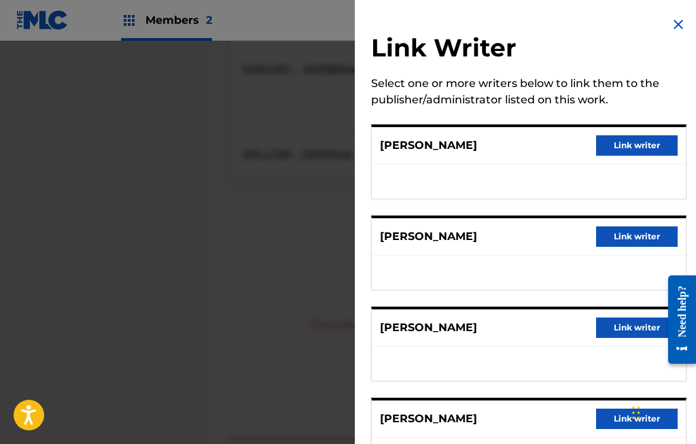
click at [560, 89] on div "Select one or more writers below to link them to the publisher/administrator li…" at bounding box center [528, 91] width 315 height 33
click at [677, 20] on img at bounding box center [678, 24] width 16 height 16
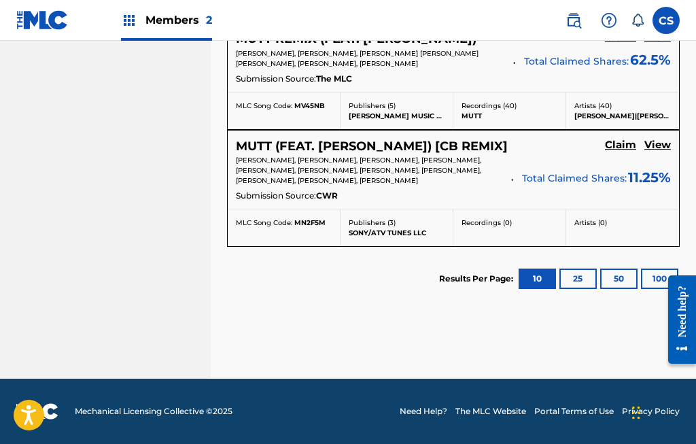
scroll to position [565, 0]
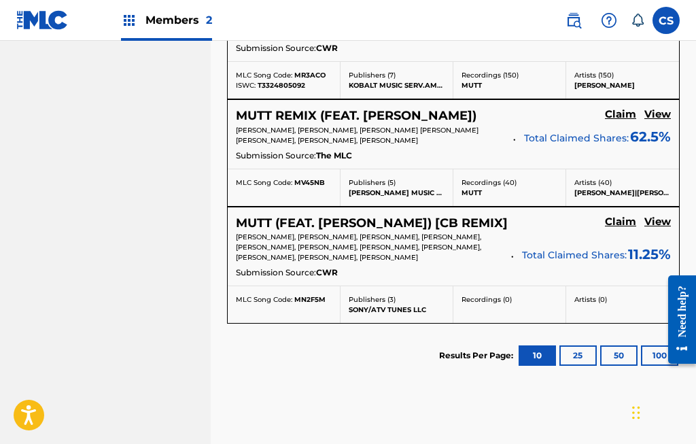
click at [406, 243] on p "LAZARO ANDRES CAMEJO, ROBERT GUERINGER, ELI TRENT, MARIAH MARTINEZ, DANA PORTAL…" at bounding box center [369, 247] width 266 height 31
click at [381, 223] on h5 "MUTT (FEAT. CHRIS BROWN) [CB REMIX]" at bounding box center [372, 223] width 272 height 16
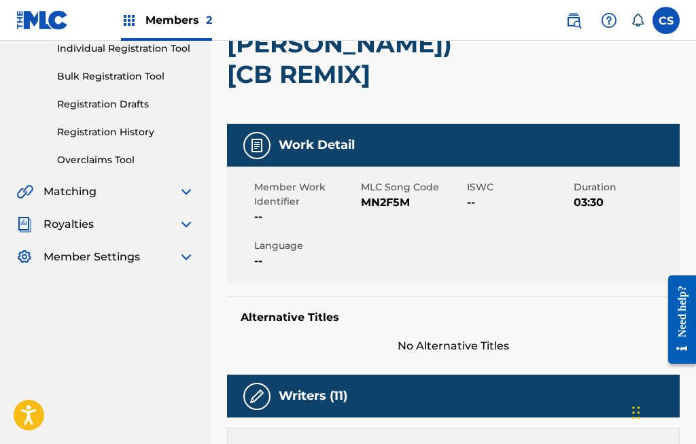
scroll to position [180, 0]
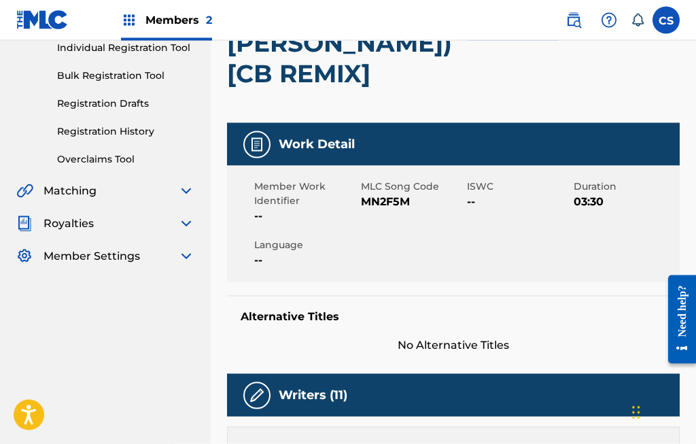
click at [435, 337] on span "No Alternative Titles" at bounding box center [453, 345] width 453 height 16
click at [455, 300] on div "Alternative Titles No Alternative Titles" at bounding box center [453, 325] width 453 height 58
click at [451, 301] on div "Alternative Titles No Alternative Titles" at bounding box center [453, 325] width 453 height 58
click at [452, 337] on span "No Alternative Titles" at bounding box center [453, 345] width 453 height 16
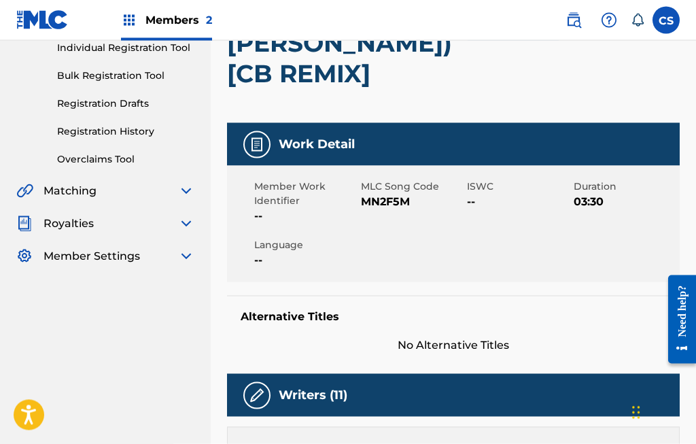
click at [492, 337] on span "No Alternative Titles" at bounding box center [453, 345] width 453 height 16
click at [538, 123] on div "Work Detail" at bounding box center [453, 144] width 453 height 43
click at [445, 337] on span "No Alternative Titles" at bounding box center [453, 345] width 453 height 16
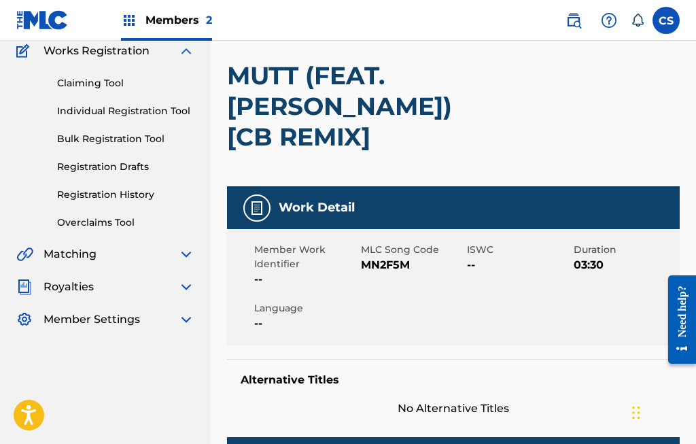
scroll to position [107, 0]
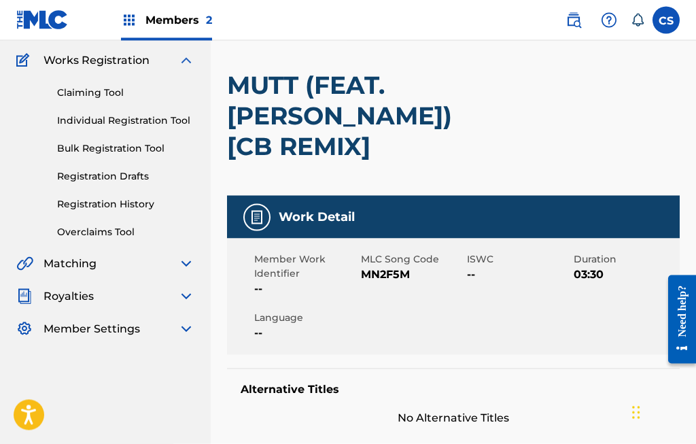
click at [118, 90] on link "Claiming Tool" at bounding box center [125, 93] width 137 height 14
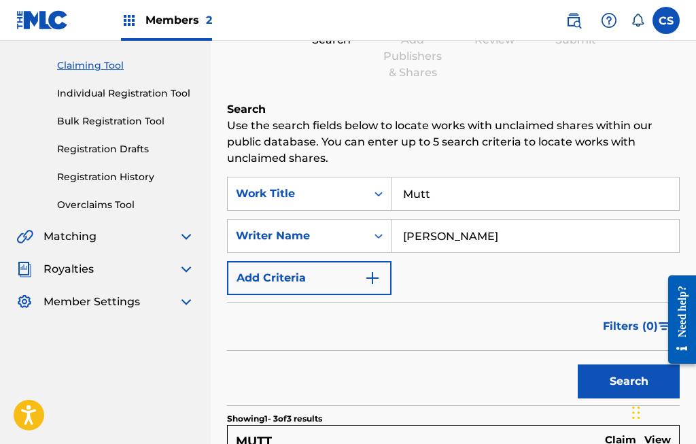
scroll to position [134, 0]
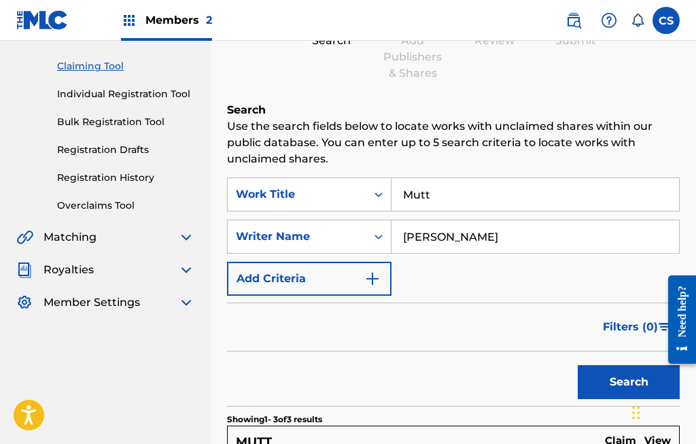
click at [371, 277] on img "Search Form" at bounding box center [372, 278] width 16 height 16
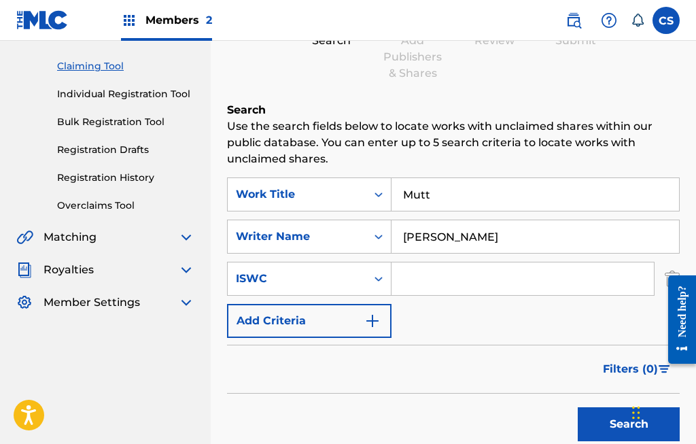
click at [461, 323] on div "SearchWithCriteriab0b13087-bb3f-41ac-96db-ea565820680e Work Title Mutt SearchWi…" at bounding box center [453, 257] width 453 height 160
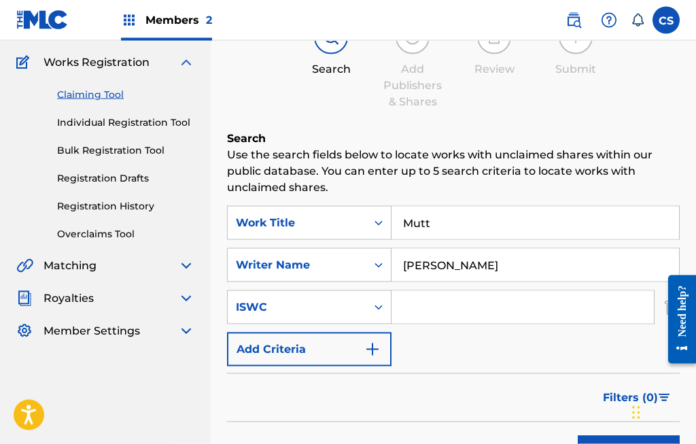
scroll to position [99, 0]
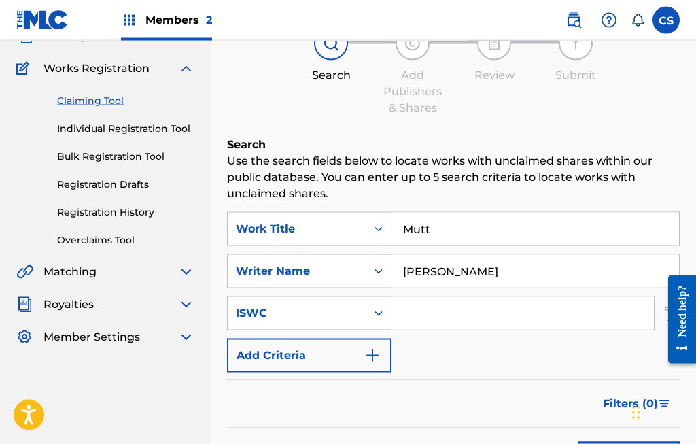
click at [126, 235] on link "Overclaims Tool" at bounding box center [125, 240] width 137 height 14
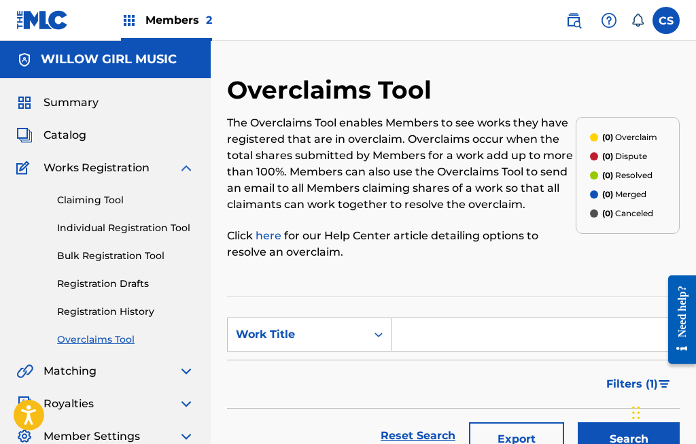
click at [439, 333] on input "Search Form" at bounding box center [534, 334] width 287 height 33
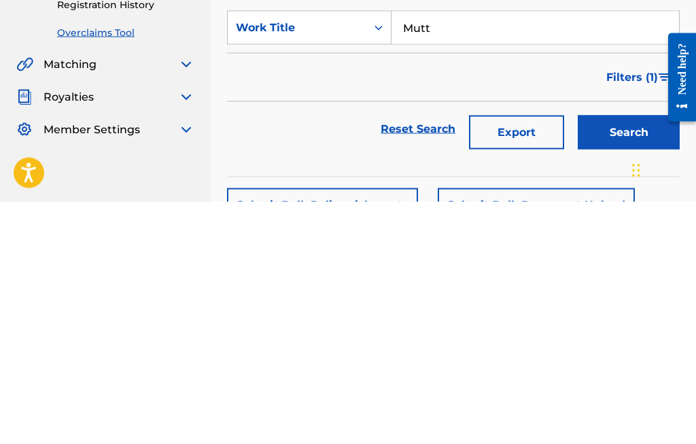
scroll to position [66, 0]
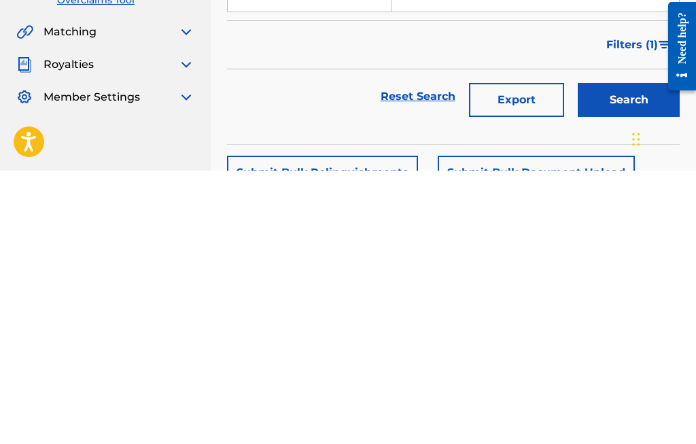
type input "Mutt"
click at [620, 356] on button "Search" at bounding box center [629, 373] width 102 height 34
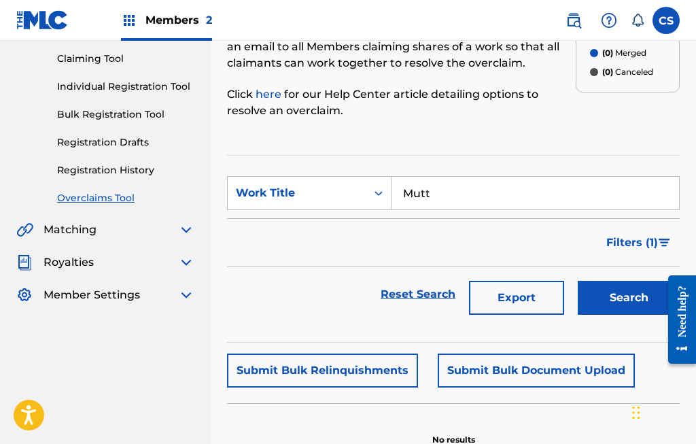
scroll to position [147, 0]
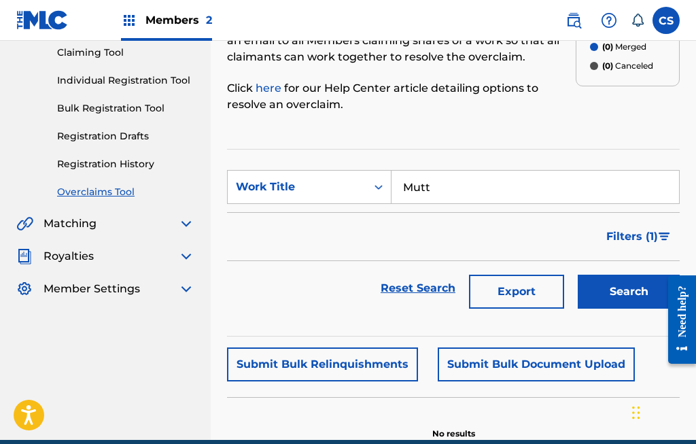
click at [631, 292] on button "Search" at bounding box center [629, 292] width 102 height 34
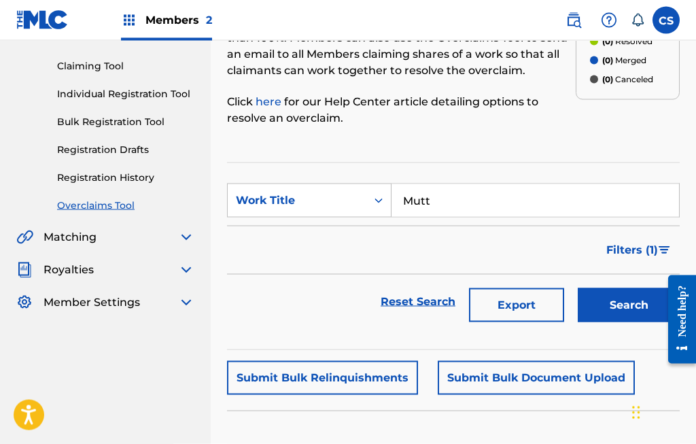
scroll to position [135, 0]
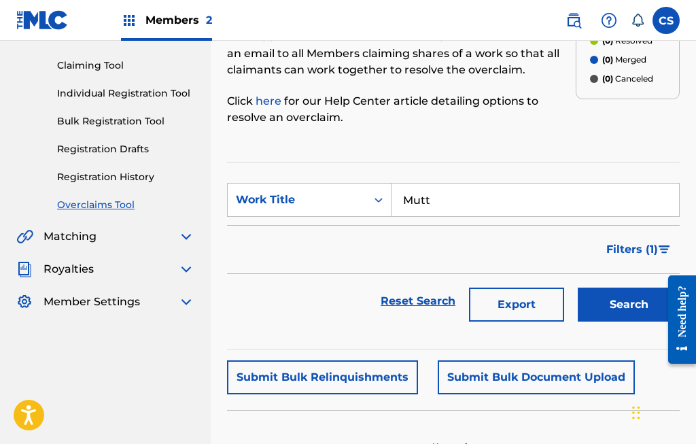
click at [536, 200] on input "Mutt" at bounding box center [534, 199] width 287 height 33
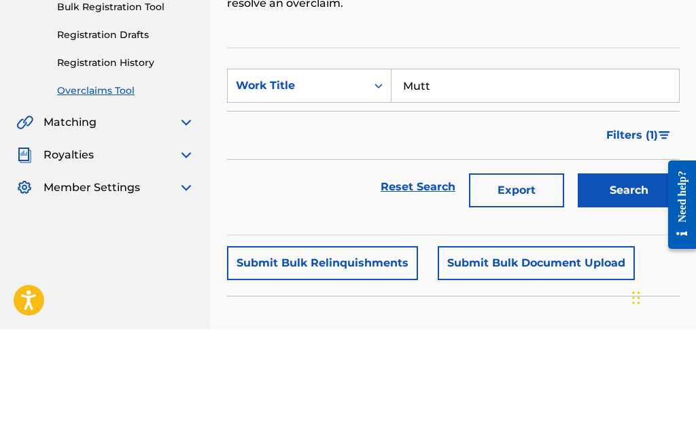
click at [555, 226] on div "Filters ( 1 )" at bounding box center [453, 250] width 453 height 49
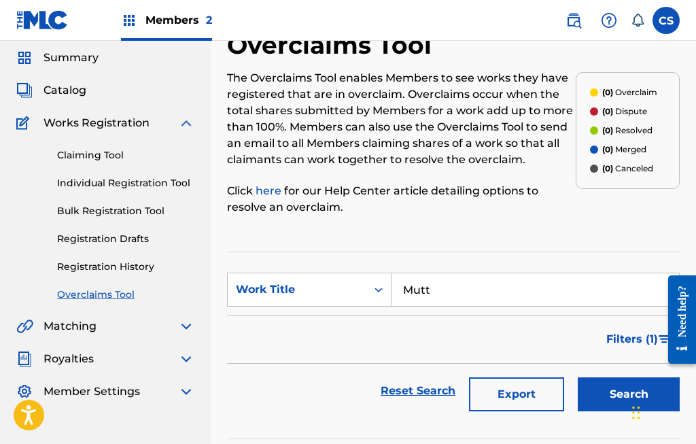
scroll to position [40, 0]
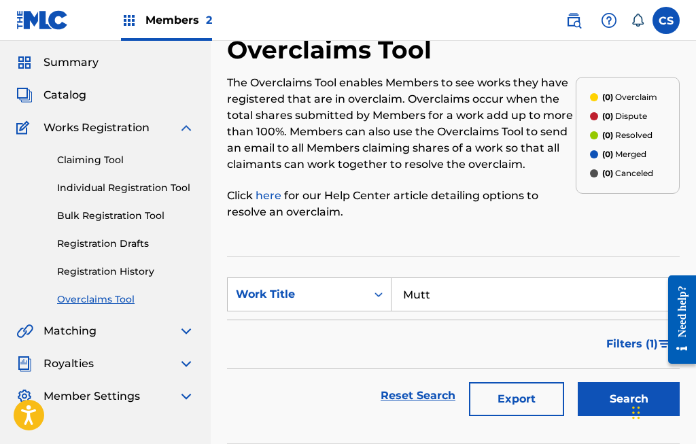
click at [180, 181] on link "Individual Registration Tool" at bounding box center [125, 188] width 137 height 14
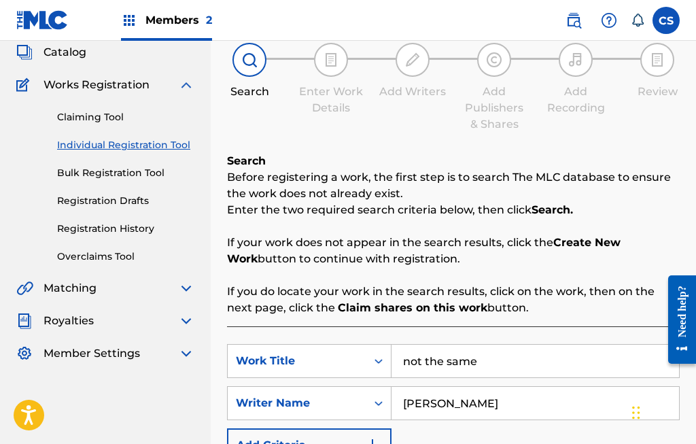
scroll to position [90, 0]
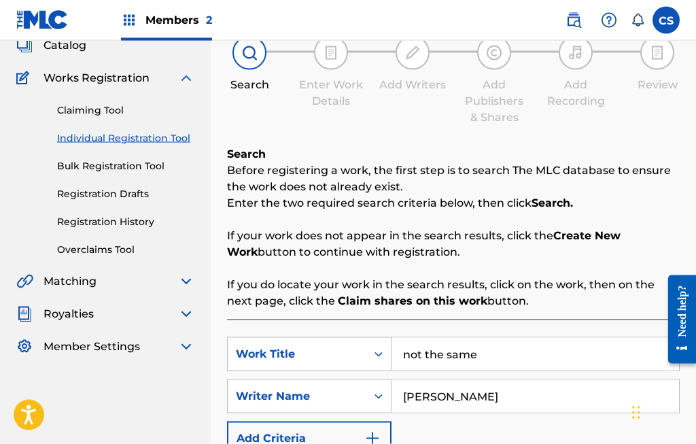
click at [493, 351] on input "not the same" at bounding box center [534, 354] width 287 height 33
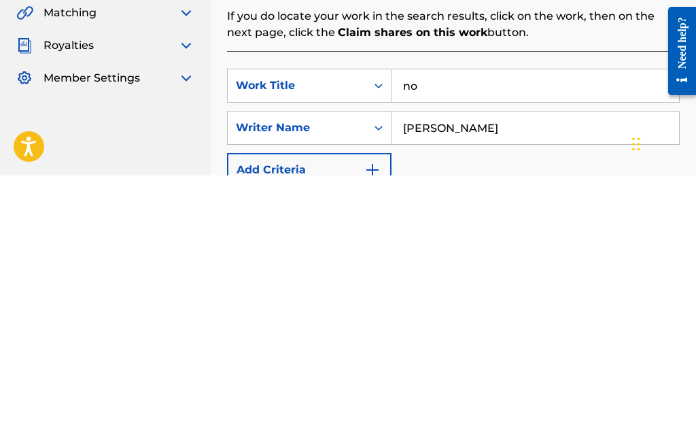
type input "n"
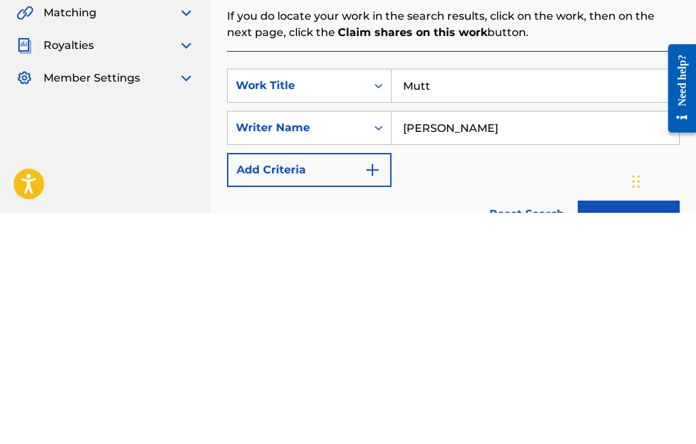
scroll to position [128, 0]
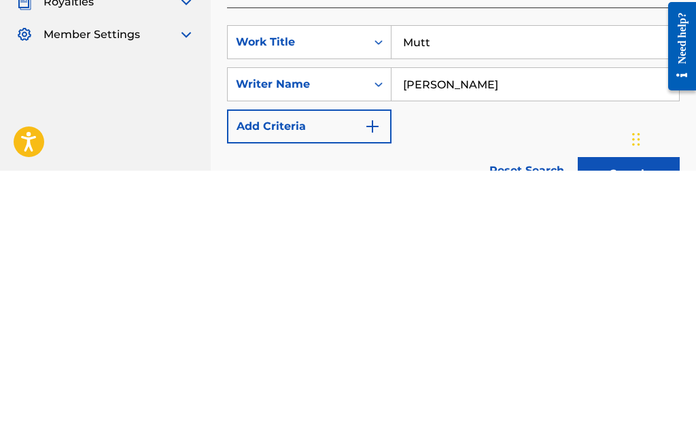
type input "Mutt"
click at [500, 341] on input "[PERSON_NAME]" at bounding box center [534, 357] width 287 height 33
type input "M"
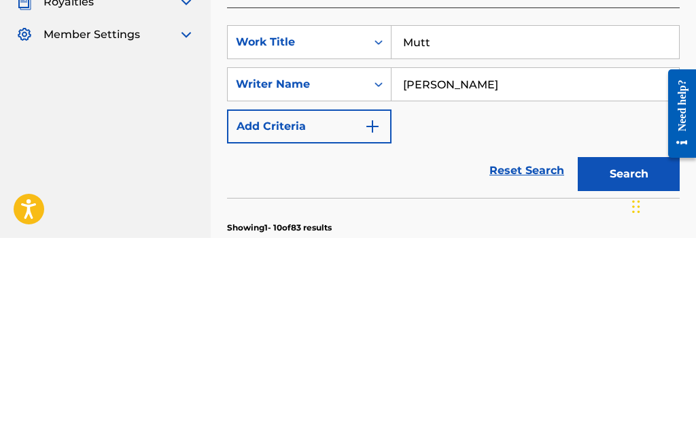
scroll to position [204, 0]
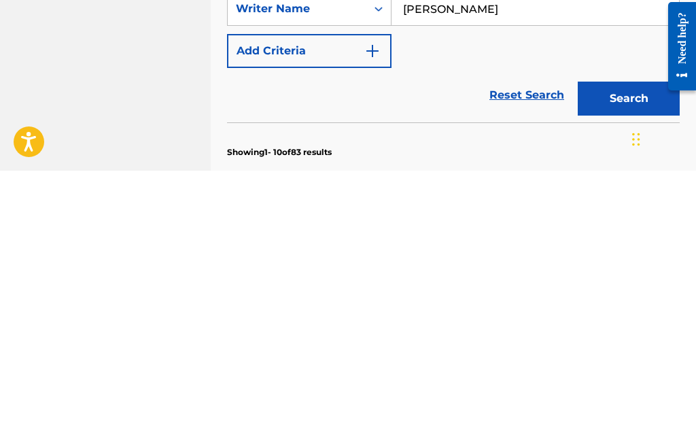
type input "Leon thomas"
click at [628, 355] on button "Search" at bounding box center [629, 372] width 102 height 34
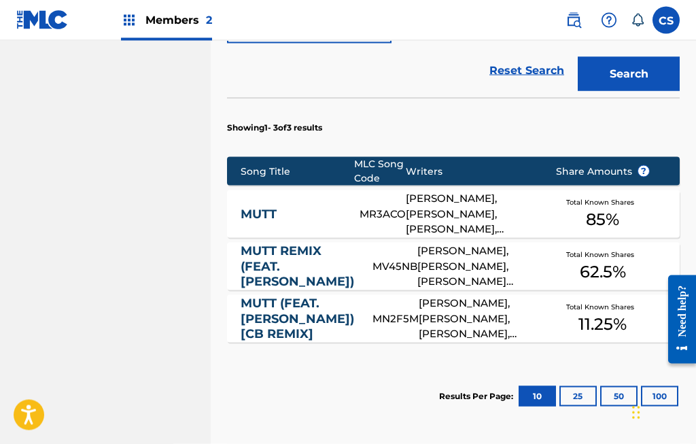
scroll to position [504, 0]
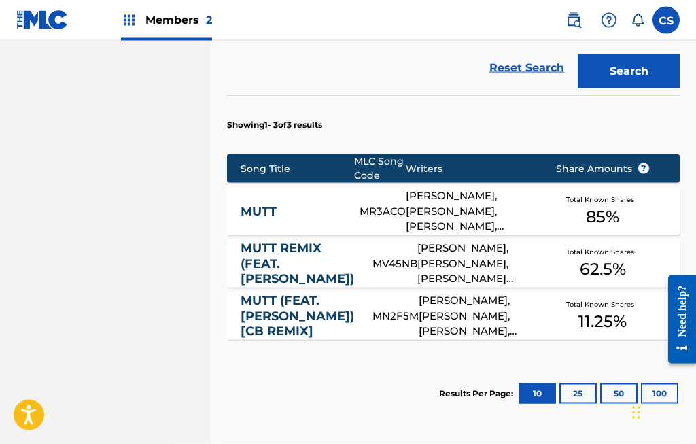
click at [472, 319] on div "LAZARO ANDRES CAMEJO, ROBERT GUERINGER, ELI TRENT, MARIAH MARTINEZ, DANA PORTAL…" at bounding box center [477, 316] width 116 height 46
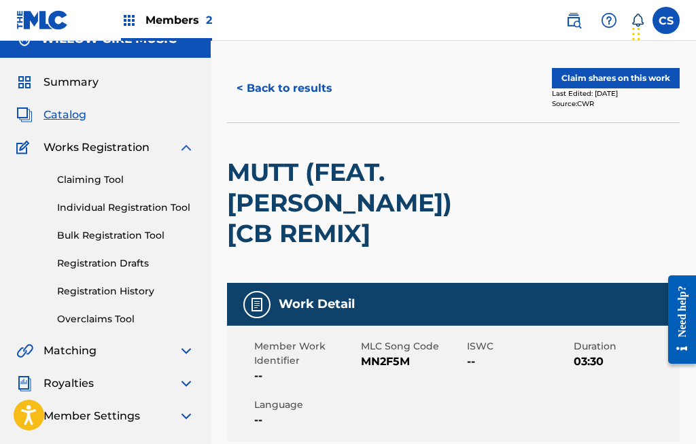
scroll to position [27, 0]
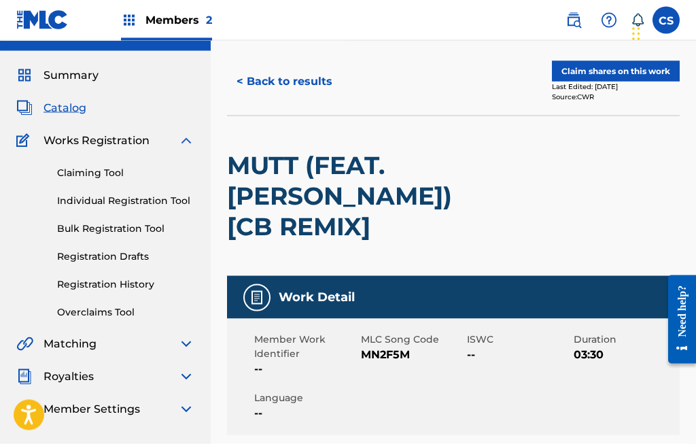
click at [601, 67] on button "Claim shares on this work" at bounding box center [616, 71] width 128 height 20
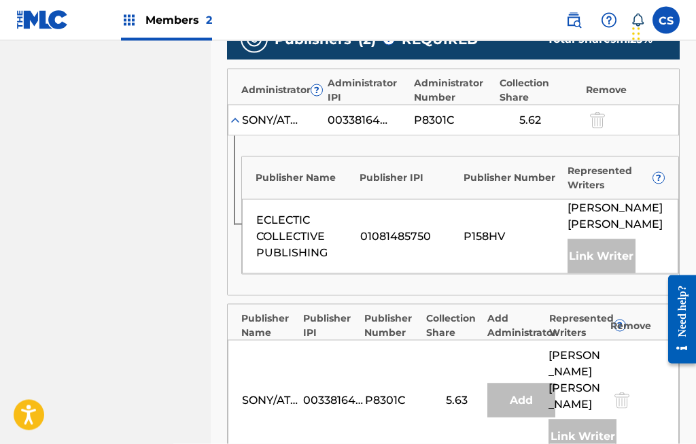
scroll to position [436, 0]
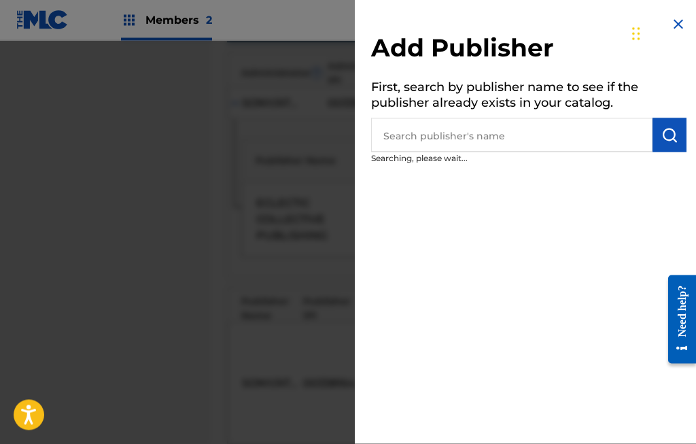
scroll to position [437, 0]
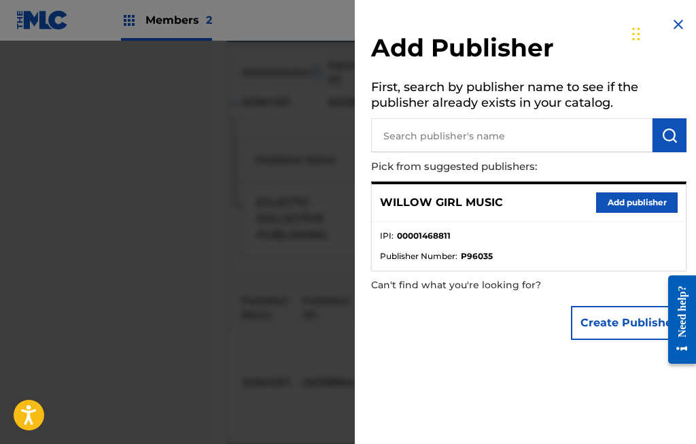
click at [634, 193] on button "Add publisher" at bounding box center [637, 202] width 82 height 20
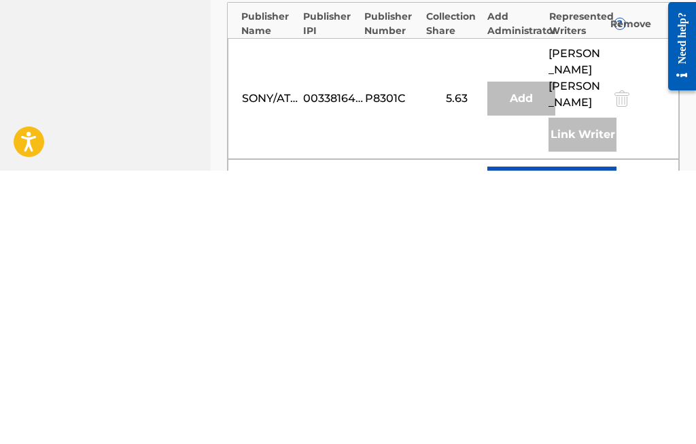
type input "40"
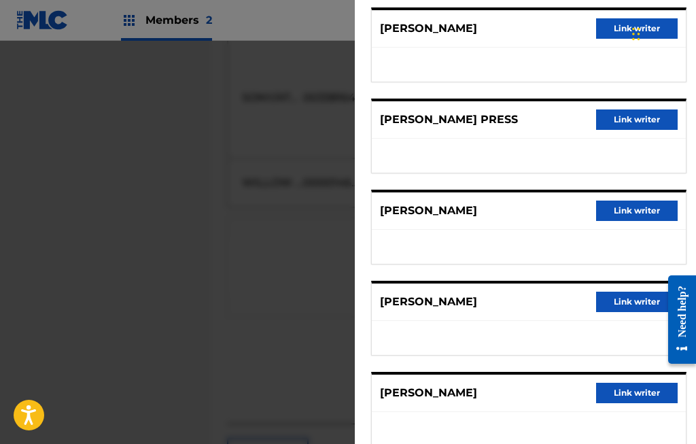
scroll to position [582, 0]
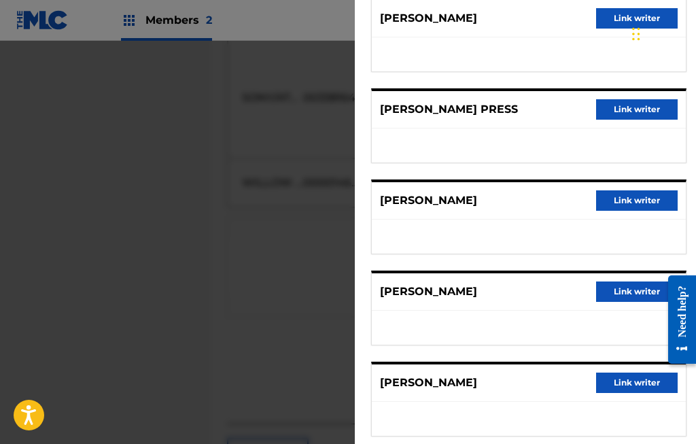
click at [632, 292] on button "Link writer" at bounding box center [637, 291] width 82 height 20
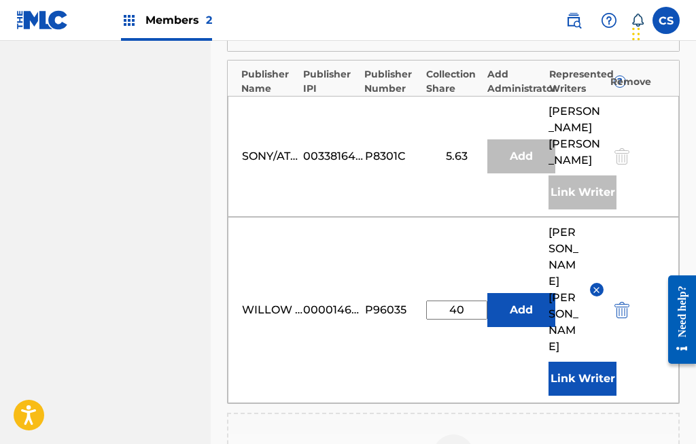
scroll to position [654, 0]
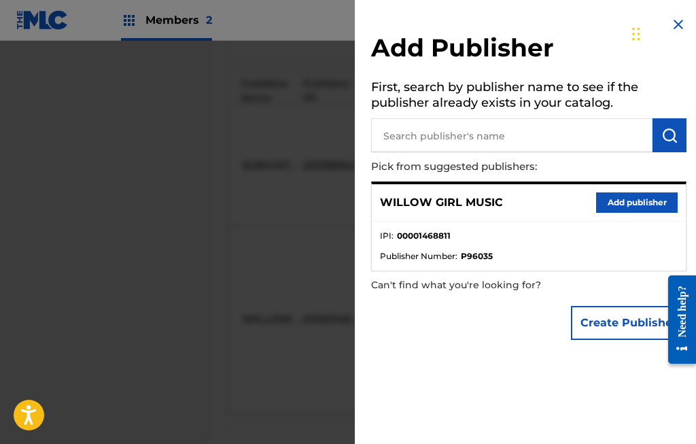
click at [497, 127] on input "text" at bounding box center [511, 135] width 281 height 34
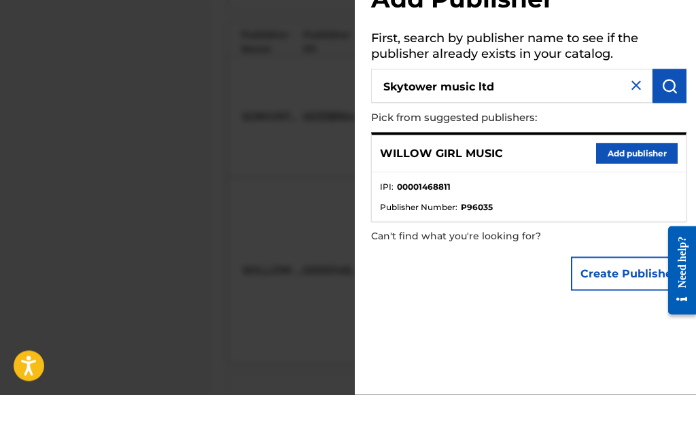
type input "Skytower music ltd"
click at [661, 127] on img "submit" at bounding box center [669, 135] width 16 height 16
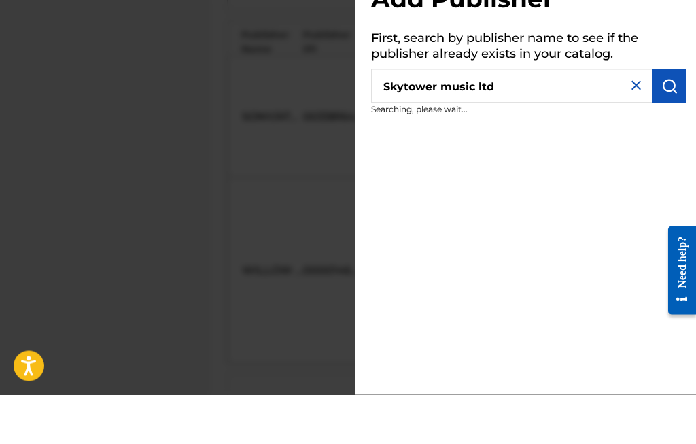
scroll to position [703, 0]
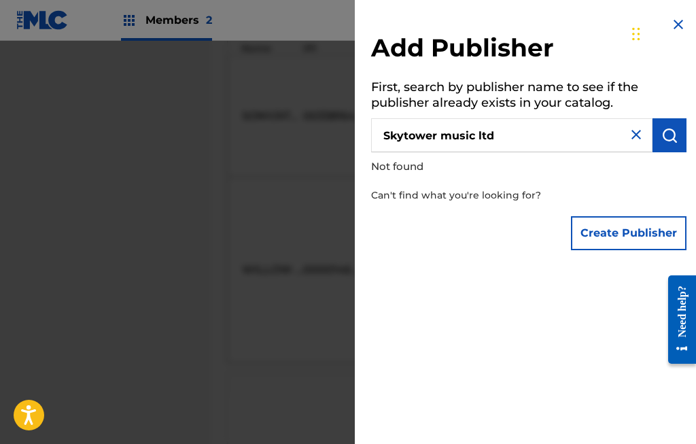
click at [641, 128] on img at bounding box center [636, 134] width 16 height 16
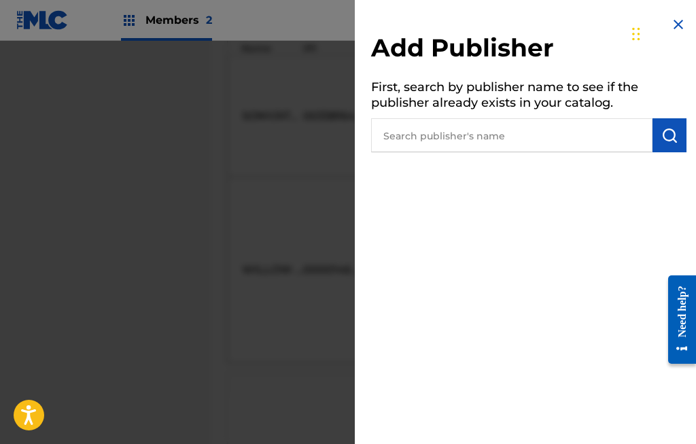
click at [669, 133] on img "submit" at bounding box center [669, 135] width 16 height 16
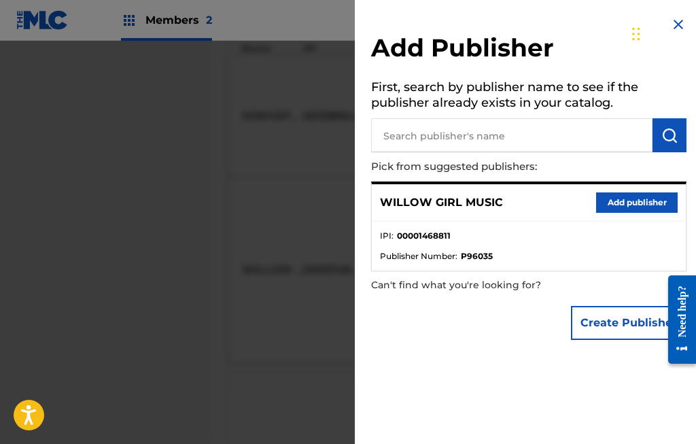
click at [644, 197] on button "Add publisher" at bounding box center [637, 202] width 82 height 20
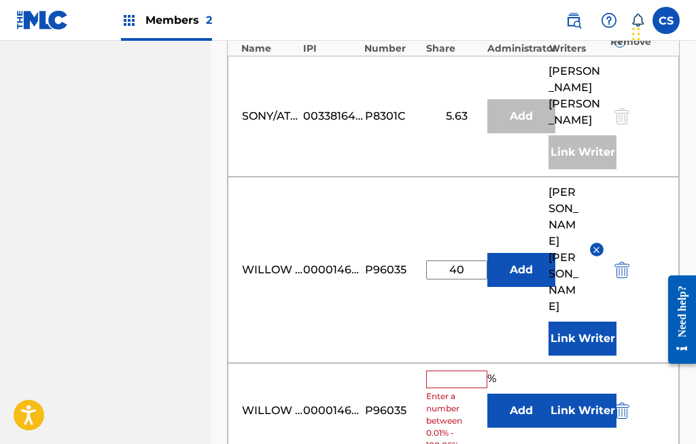
click at [470, 260] on input "40" at bounding box center [456, 269] width 61 height 19
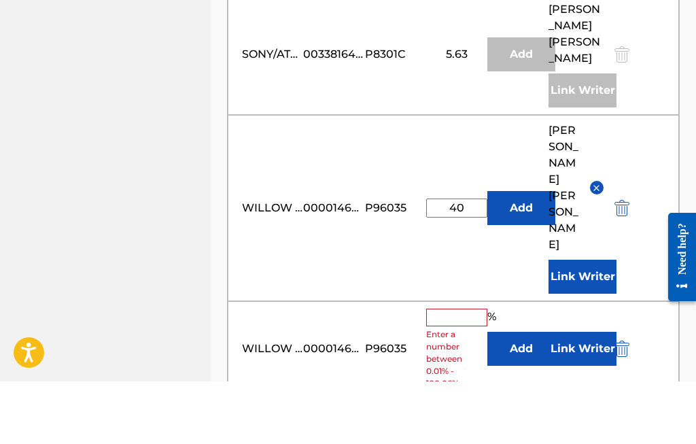
type input "4"
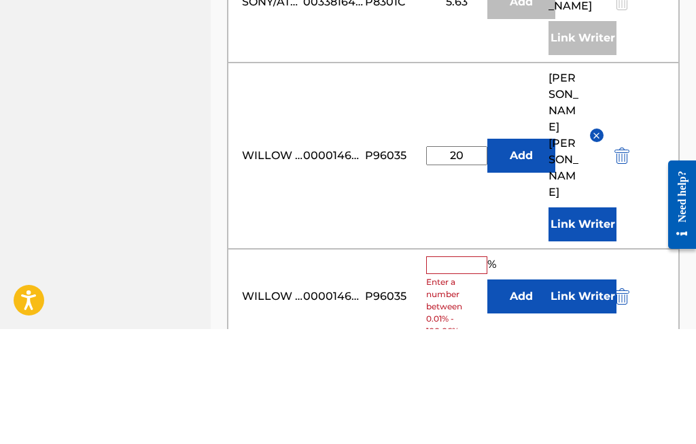
type input "20"
click at [446, 371] on input "text" at bounding box center [456, 380] width 61 height 18
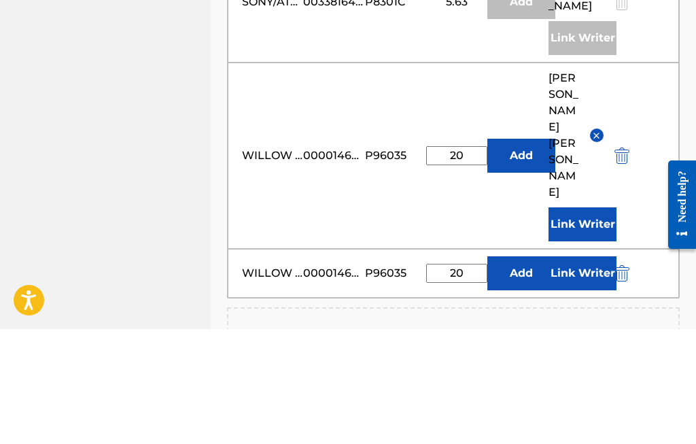
type input "20"
click at [583, 371] on button "Link Writer" at bounding box center [582, 388] width 68 height 34
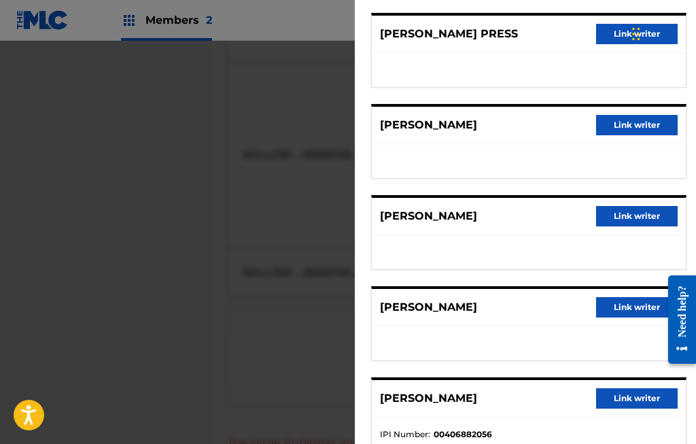
scroll to position [659, 0]
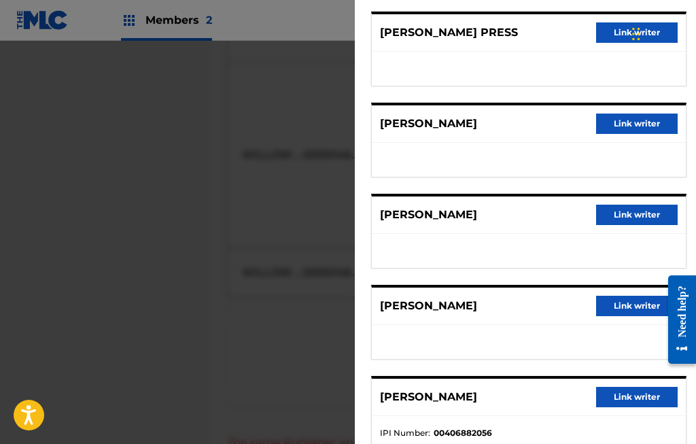
click at [621, 306] on button "Link writer" at bounding box center [637, 306] width 82 height 20
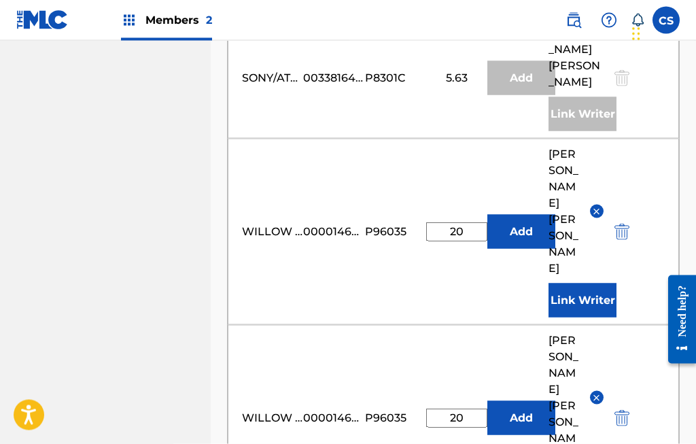
scroll to position [742, 0]
click at [627, 409] on img "submit" at bounding box center [621, 417] width 15 height 16
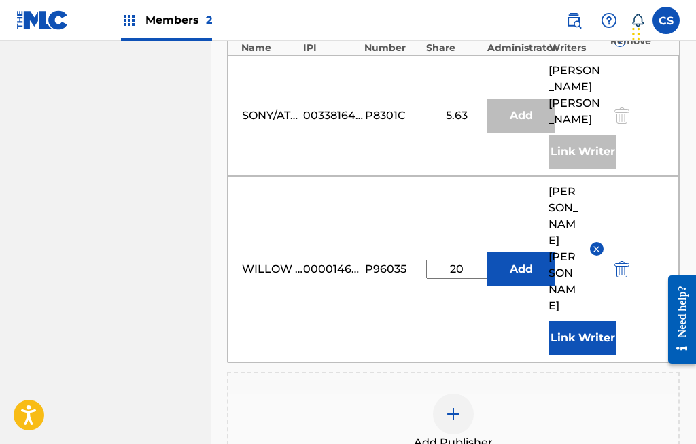
scroll to position [704, 0]
click at [468, 260] on input "20" at bounding box center [456, 269] width 61 height 19
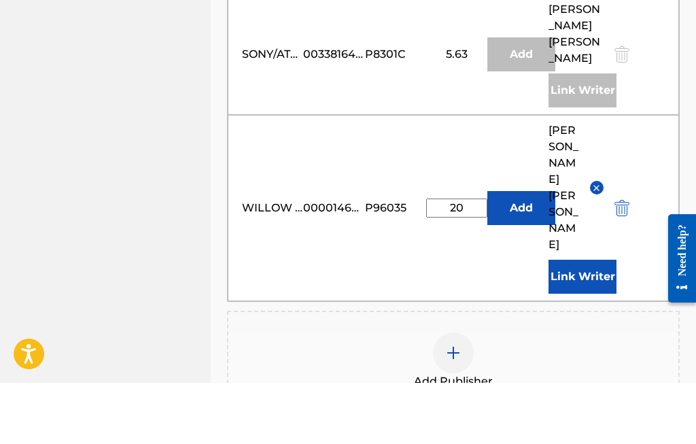
type input "2"
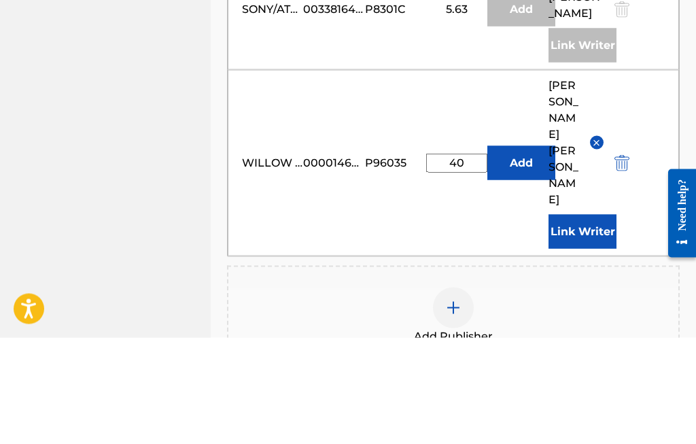
type input "40"
click at [588, 321] on button "Link Writer" at bounding box center [582, 338] width 68 height 34
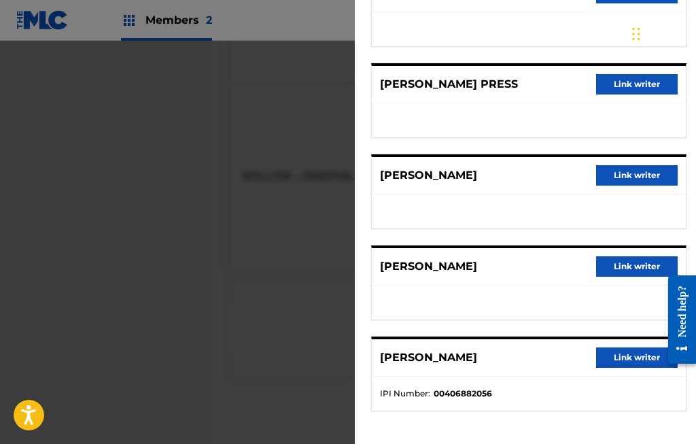
scroll to position [608, 0]
click at [627, 269] on button "Link writer" at bounding box center [637, 266] width 82 height 20
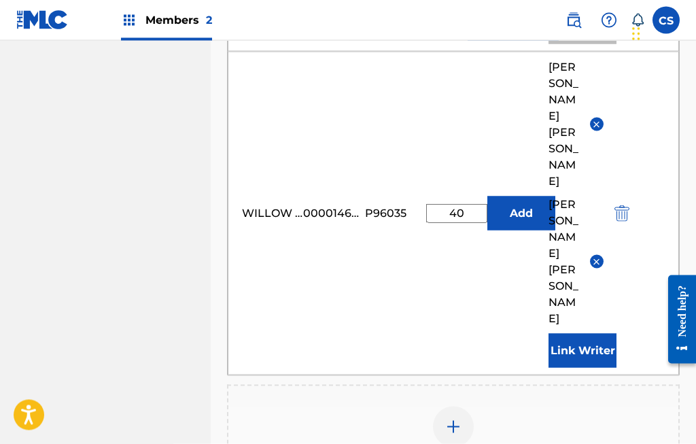
scroll to position [851, 0]
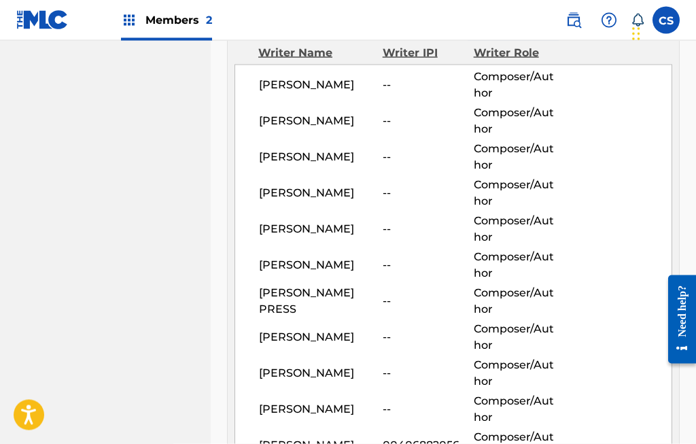
scroll to position [529, 0]
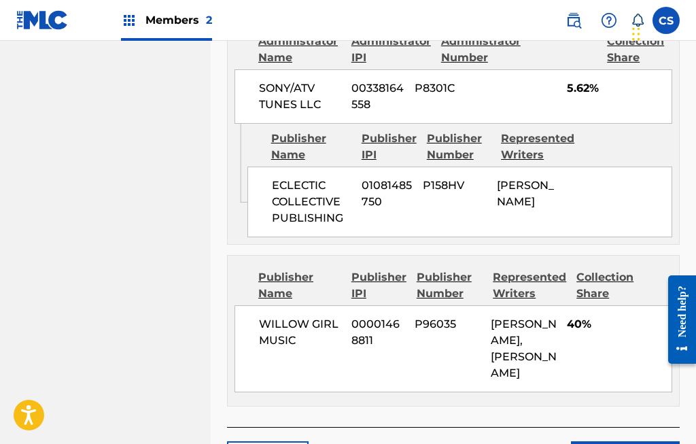
scroll to position [1178, 0]
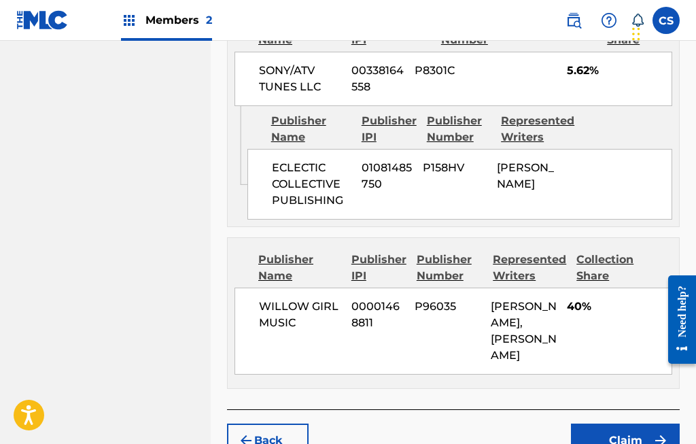
click at [626, 423] on button "Claim" at bounding box center [625, 440] width 109 height 34
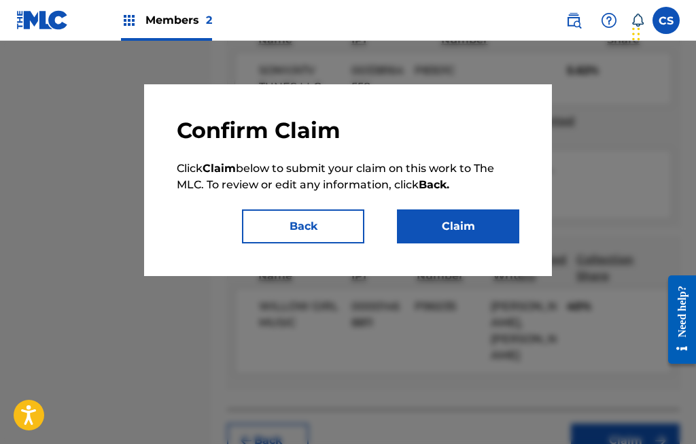
click at [467, 224] on button "Claim" at bounding box center [458, 226] width 122 height 34
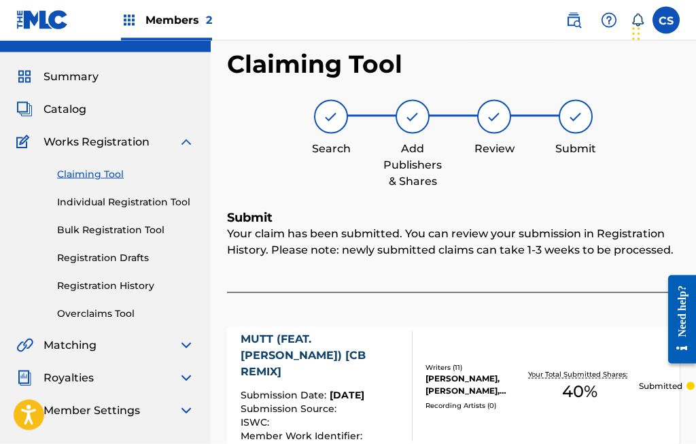
scroll to position [0, 0]
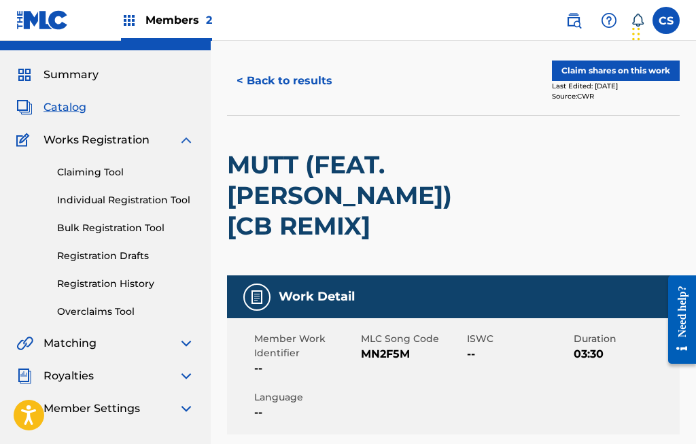
scroll to position [505, 0]
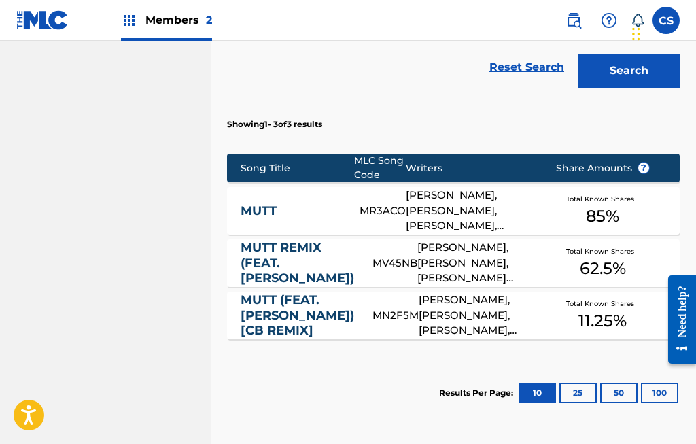
click at [485, 253] on div "LAZARO CAMEJO, ROBERT GUERINGER, PHELPS DAVID PHELPS DAVID, FREDDIE GIBBS, LEON…" at bounding box center [476, 263] width 118 height 46
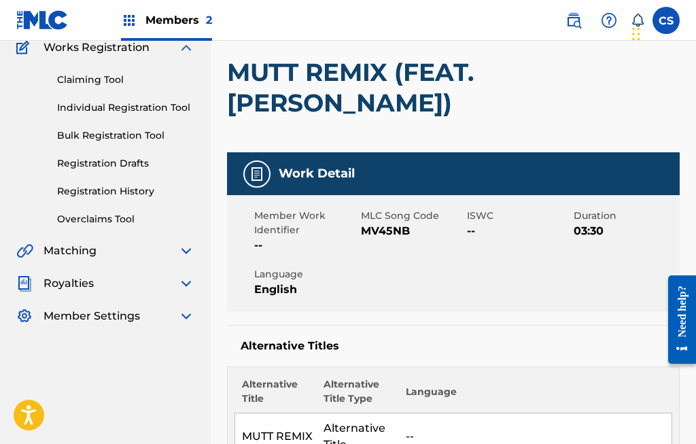
scroll to position [121, 0]
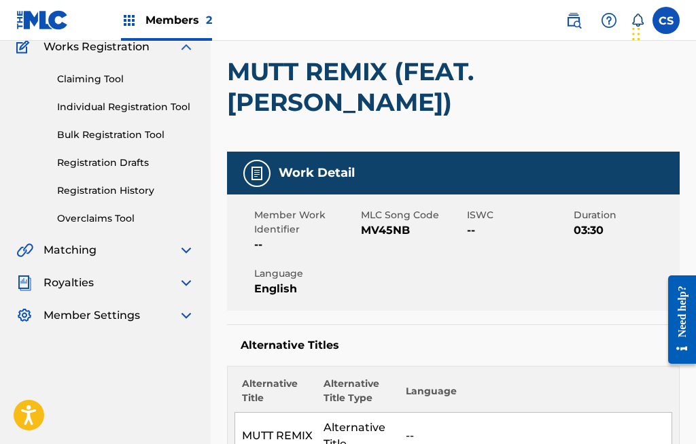
click at [364, 343] on h5 "Alternative Titles" at bounding box center [453, 345] width 425 height 14
click at [372, 383] on th "Alternative Title Type" at bounding box center [358, 394] width 82 height 36
click at [181, 107] on link "Individual Registration Tool" at bounding box center [125, 107] width 137 height 14
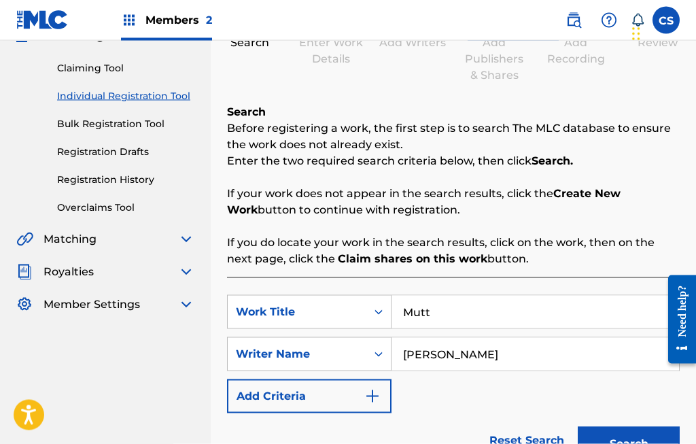
scroll to position [133, 0]
click at [626, 437] on button "Search" at bounding box center [629, 443] width 102 height 34
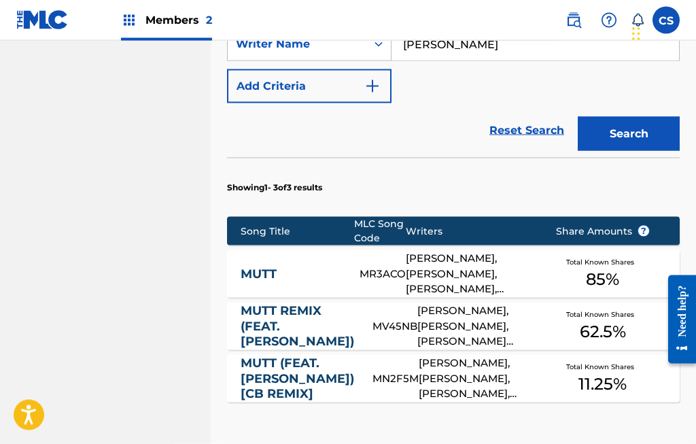
scroll to position [443, 0]
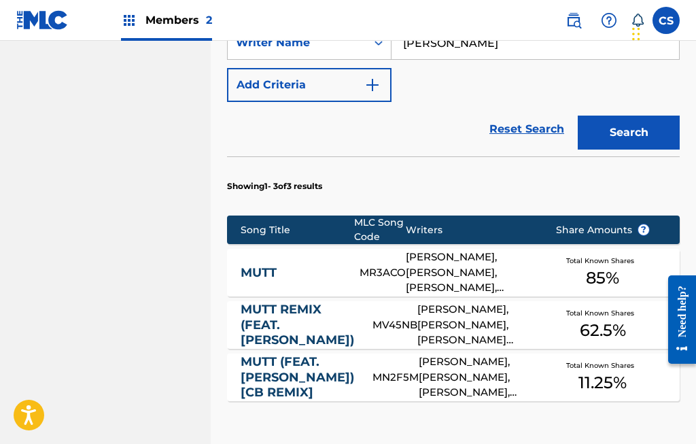
click at [492, 273] on div "LAZARO CAMEJO, DAVID KENNETH PHELPS, ROBERT GUERINGER, LEON THOMAS" at bounding box center [470, 272] width 129 height 46
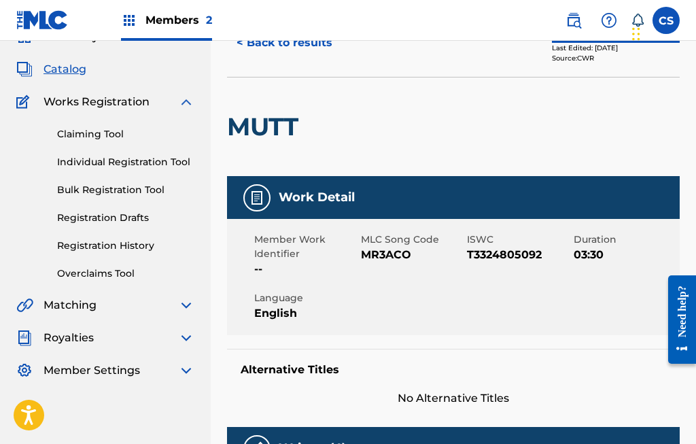
scroll to position [65, 0]
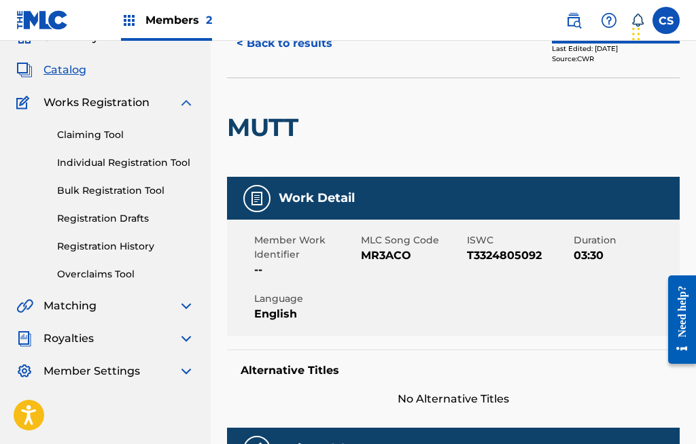
click at [116, 133] on link "Claiming Tool" at bounding box center [125, 135] width 137 height 14
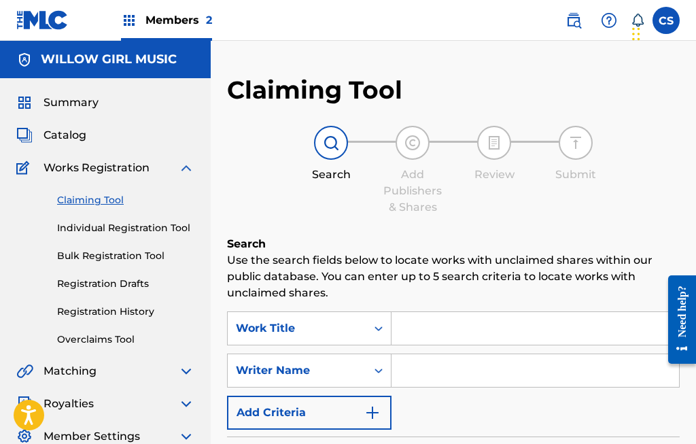
scroll to position [65, 0]
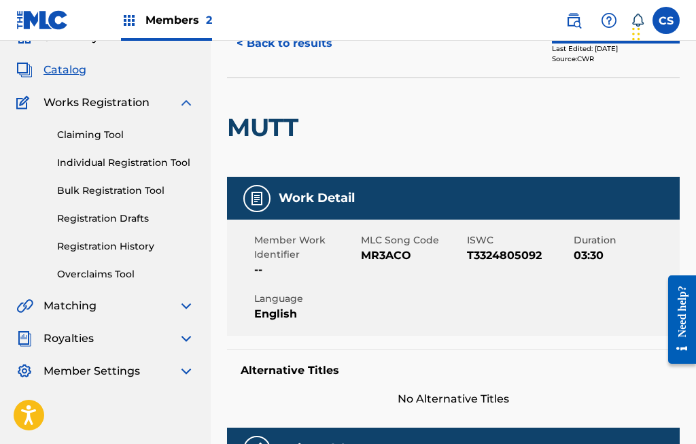
click at [126, 269] on link "Overclaims Tool" at bounding box center [125, 274] width 137 height 14
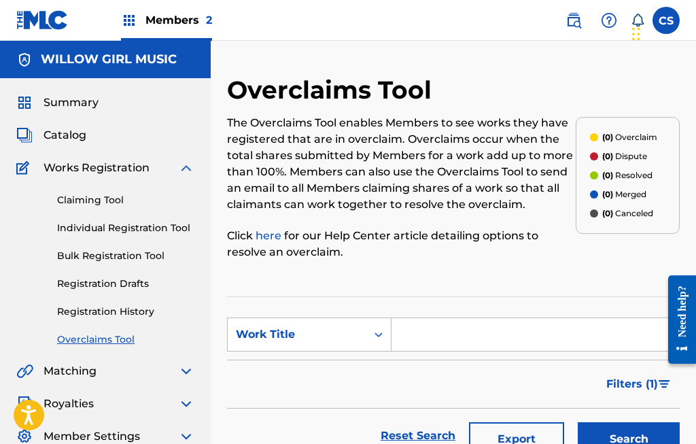
click at [174, 229] on link "Individual Registration Tool" at bounding box center [125, 228] width 137 height 14
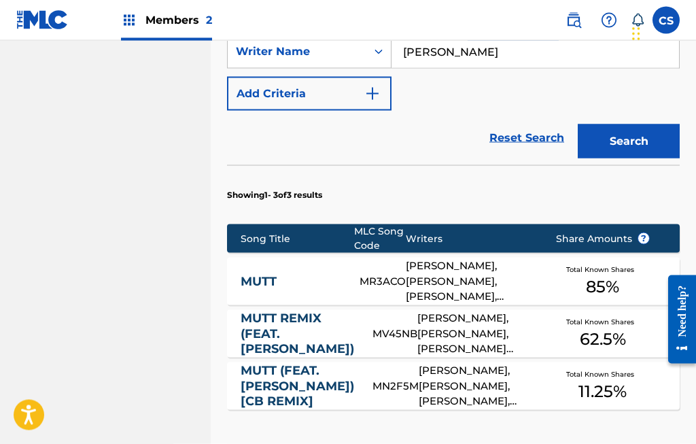
scroll to position [450, 0]
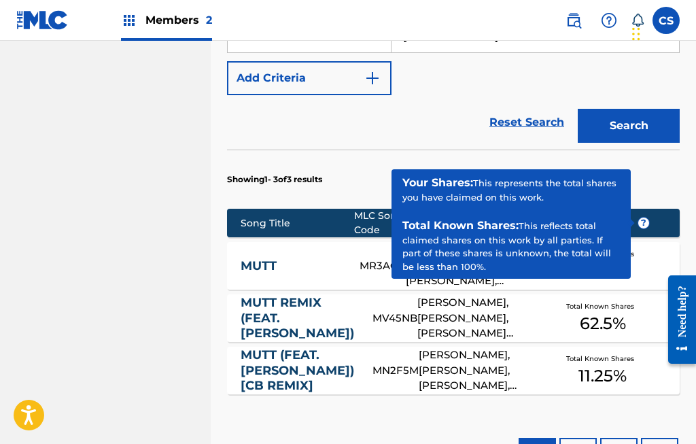
click at [646, 221] on span "?" at bounding box center [643, 222] width 11 height 11
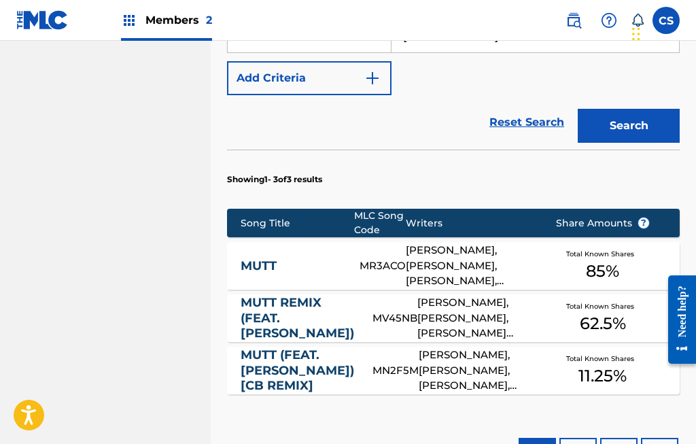
click at [663, 181] on section "Showing 1 - 3 of 3 results" at bounding box center [453, 175] width 453 height 52
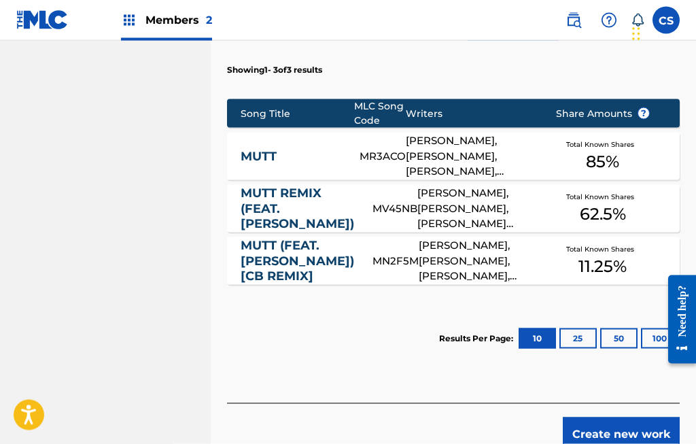
scroll to position [557, 0]
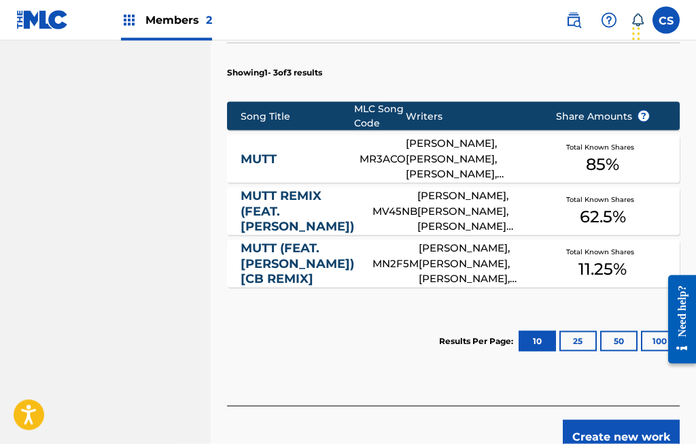
click at [581, 152] on div "Total Known Shares 85 %" at bounding box center [603, 159] width 136 height 41
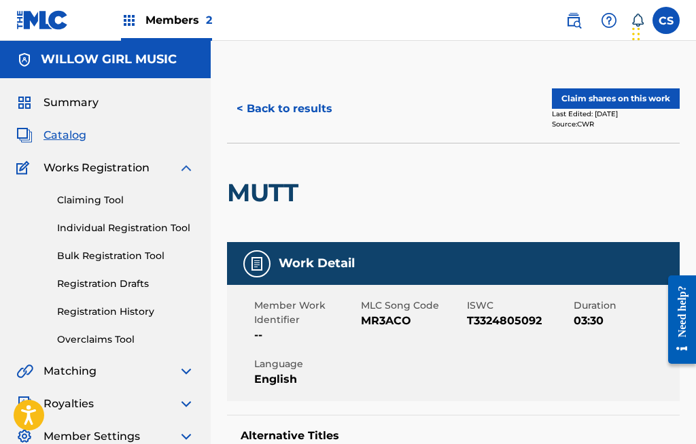
click at [610, 97] on button "Claim shares on this work" at bounding box center [616, 98] width 128 height 20
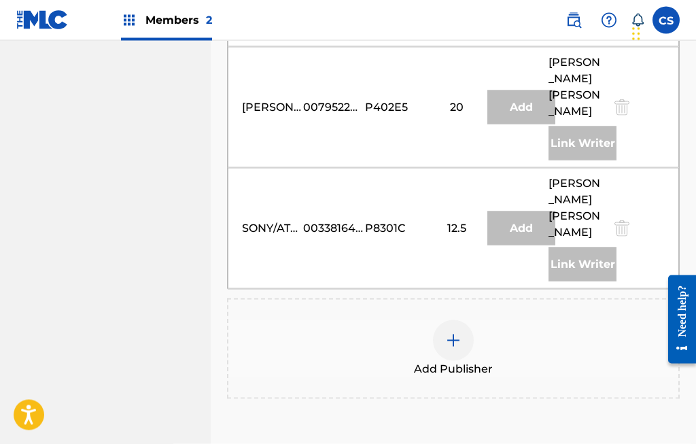
scroll to position [913, 0]
click at [460, 321] on div at bounding box center [453, 341] width 41 height 41
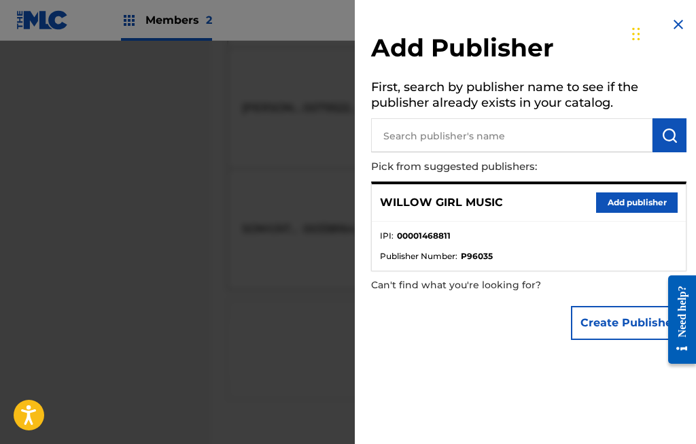
click at [644, 194] on button "Add publisher" at bounding box center [637, 202] width 82 height 20
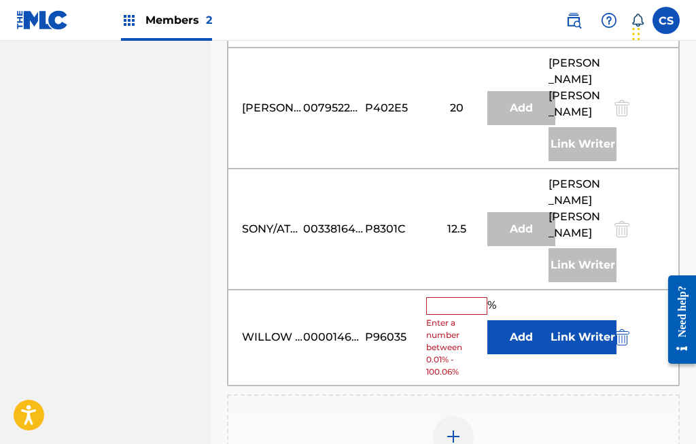
click at [447, 297] on input "text" at bounding box center [456, 306] width 61 height 18
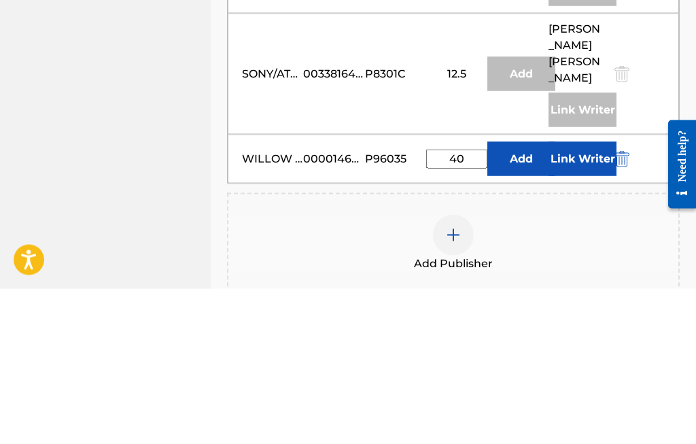
type input "40"
click at [584, 297] on button "Link Writer" at bounding box center [582, 314] width 68 height 34
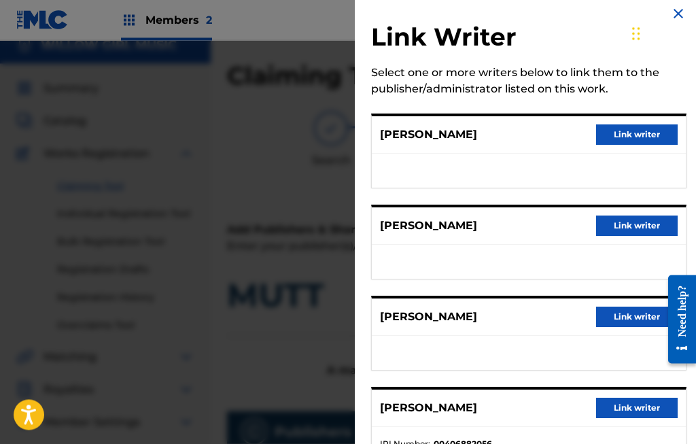
scroll to position [0, 0]
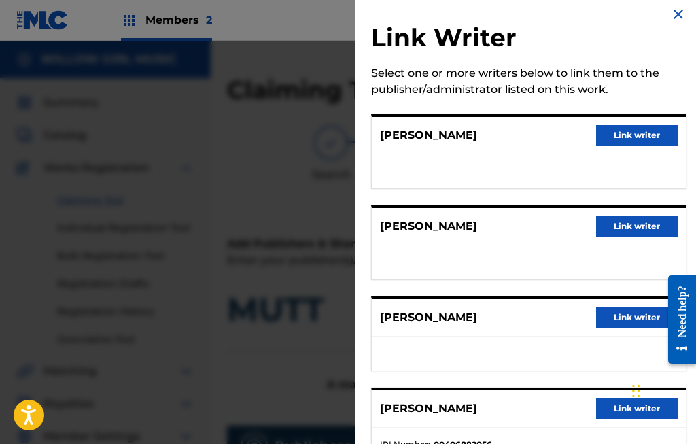
click at [364, 98] on div "Link Writer Select one or more writers below to link them to the publisher/admi…" at bounding box center [529, 242] width 348 height 505
click at [684, 16] on img at bounding box center [678, 14] width 16 height 16
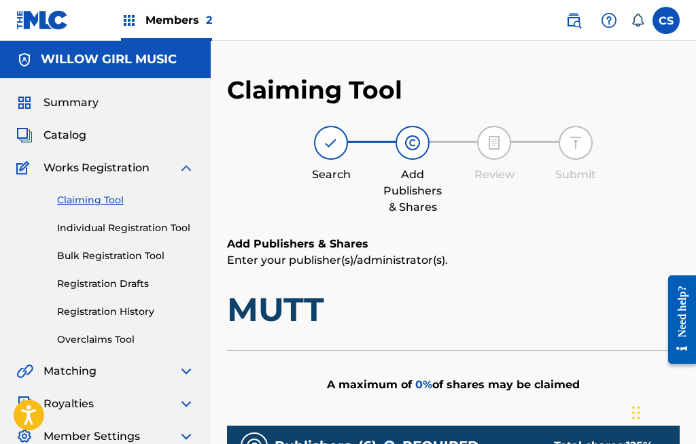
click at [374, 302] on h1 "MUTT" at bounding box center [453, 309] width 453 height 41
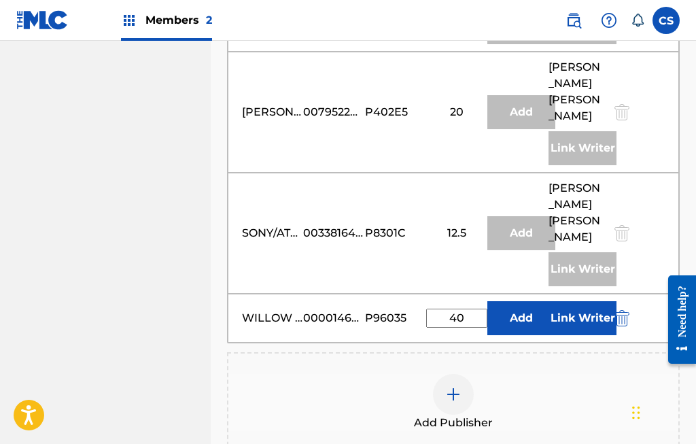
scroll to position [884, 0]
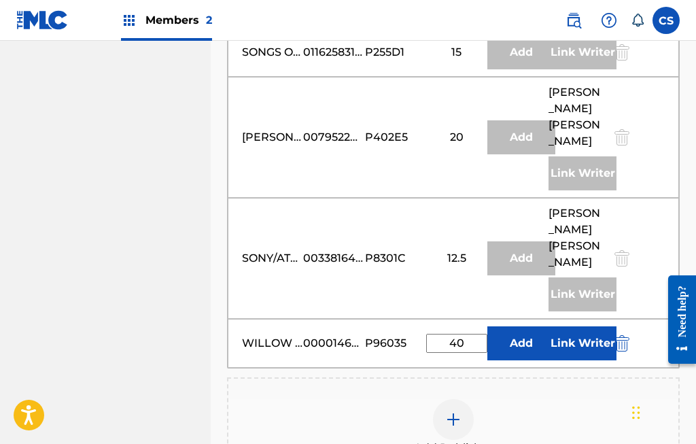
click at [538, 241] on div "Add" at bounding box center [521, 258] width 68 height 34
click at [589, 277] on div "Link Writer" at bounding box center [582, 294] width 68 height 34
click at [534, 241] on div "Add" at bounding box center [521, 258] width 68 height 34
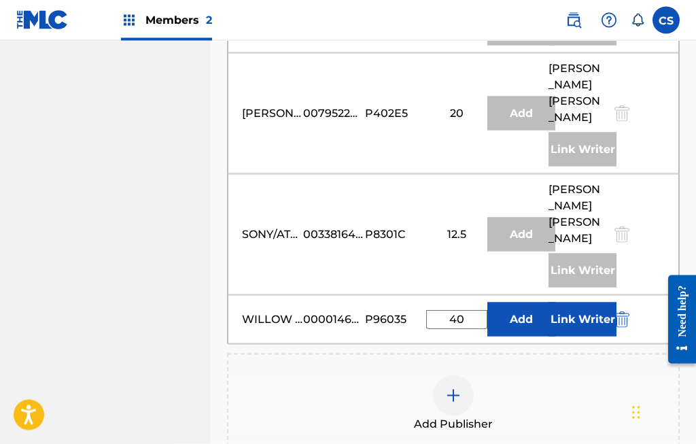
scroll to position [909, 0]
click at [580, 302] on button "Link Writer" at bounding box center [582, 319] width 68 height 34
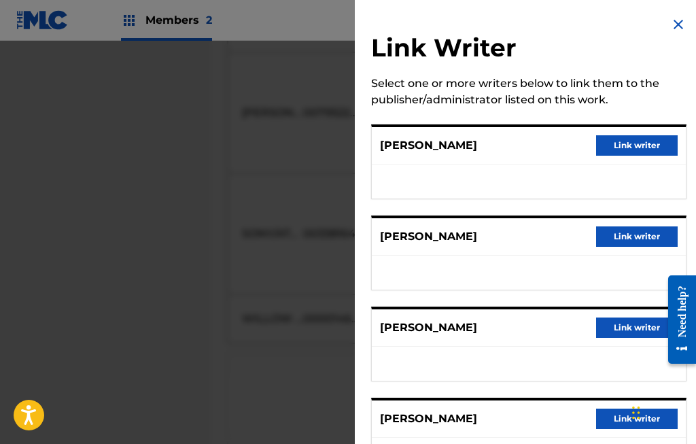
scroll to position [0, 0]
click at [680, 20] on img at bounding box center [678, 24] width 16 height 16
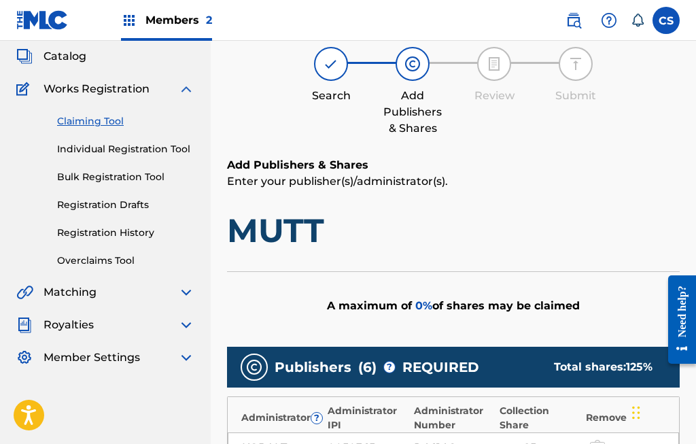
scroll to position [77, 0]
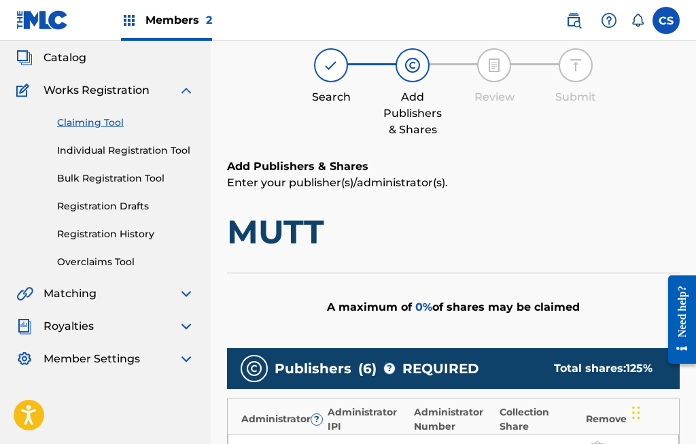
click at [177, 152] on link "Individual Registration Tool" at bounding box center [125, 150] width 137 height 14
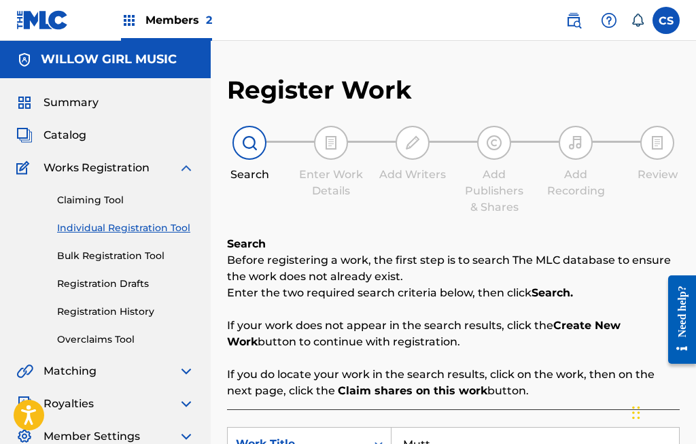
click at [143, 283] on link "Registration Drafts" at bounding box center [125, 284] width 137 height 14
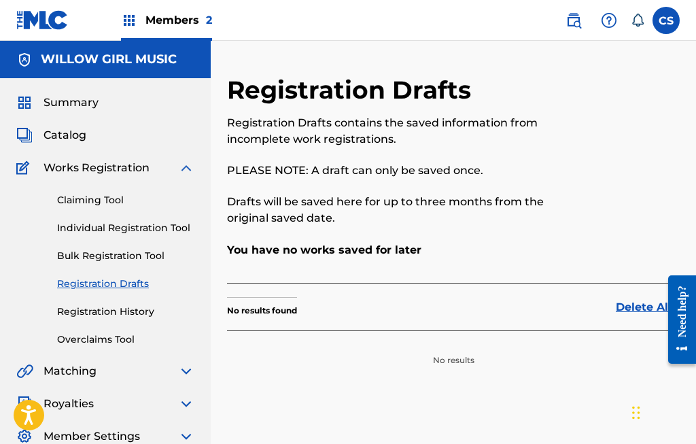
click at [139, 315] on link "Registration History" at bounding box center [125, 311] width 137 height 14
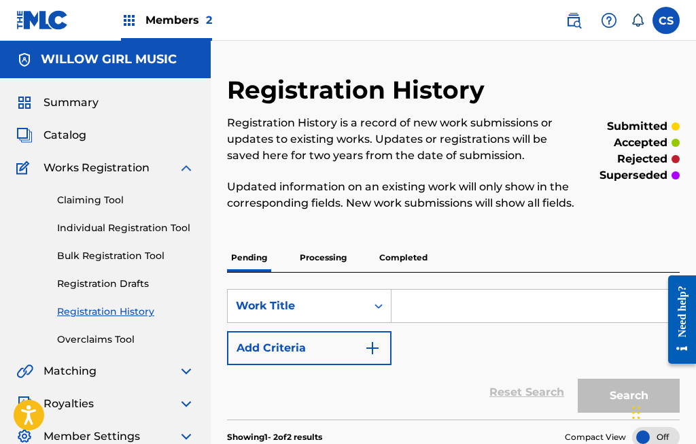
click at [440, 321] on input "Search Form" at bounding box center [534, 305] width 287 height 33
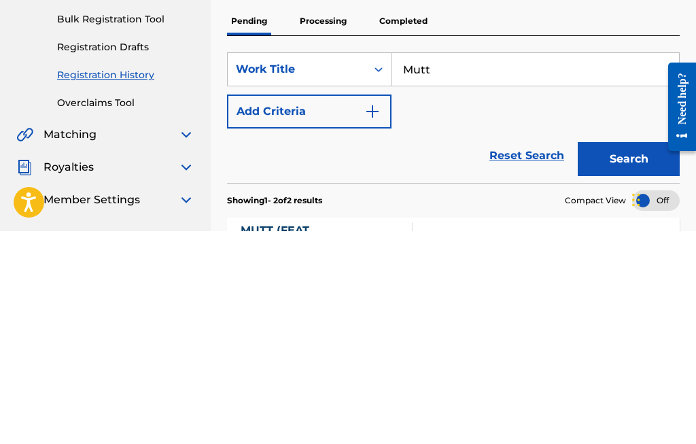
scroll to position [28, 0]
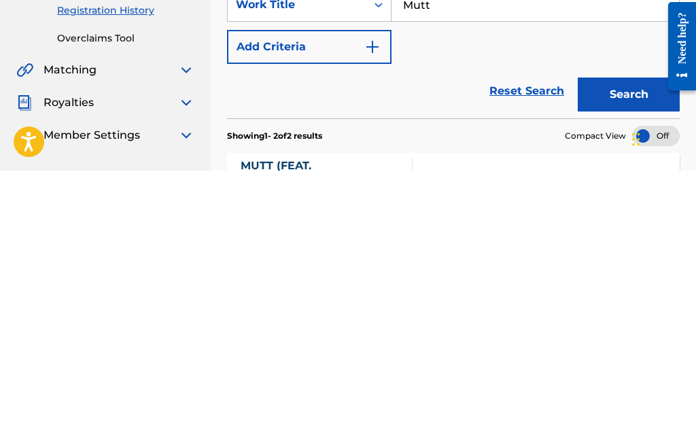
type input "Mutt"
click at [376, 312] on img "Search Form" at bounding box center [372, 320] width 16 height 16
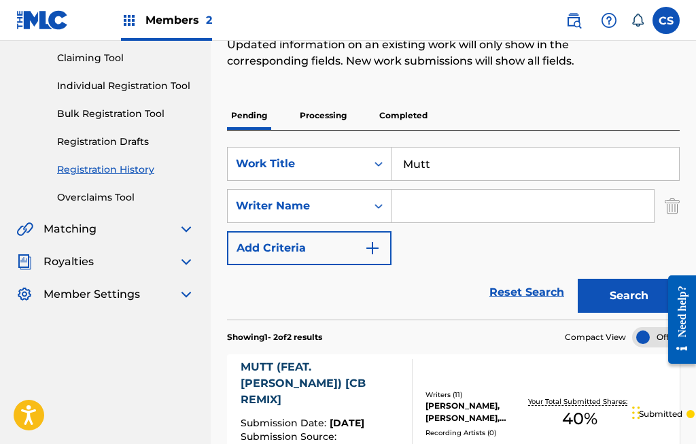
scroll to position [141, 0]
click at [187, 225] on img at bounding box center [186, 230] width 16 height 16
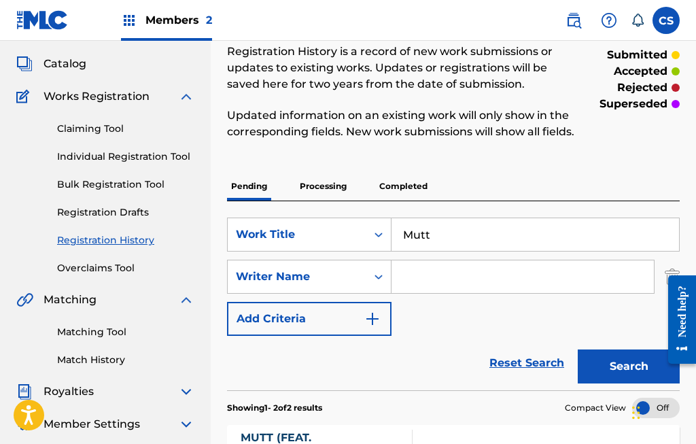
scroll to position [65, 0]
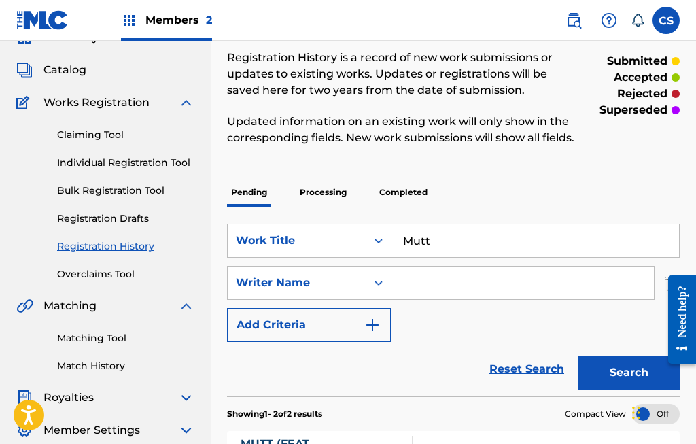
click at [158, 186] on link "Bulk Registration Tool" at bounding box center [125, 190] width 137 height 14
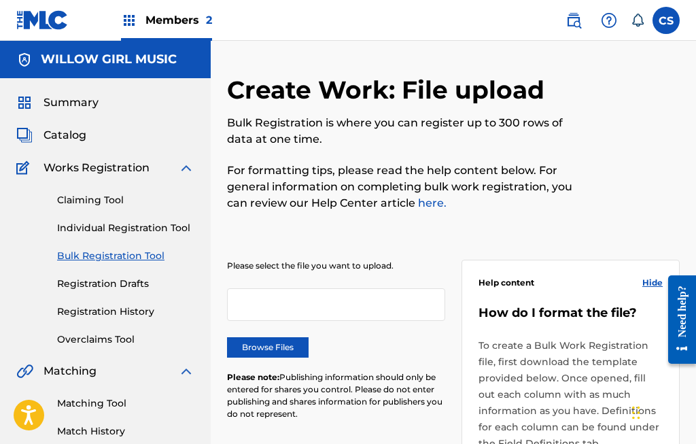
click at [130, 196] on link "Claiming Tool" at bounding box center [125, 200] width 137 height 14
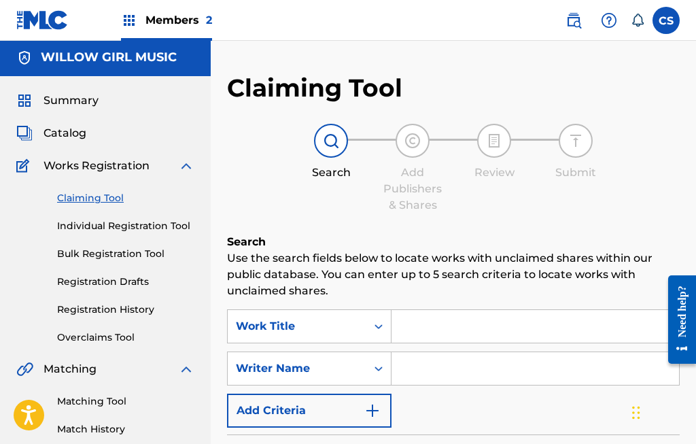
scroll to position [1, 0]
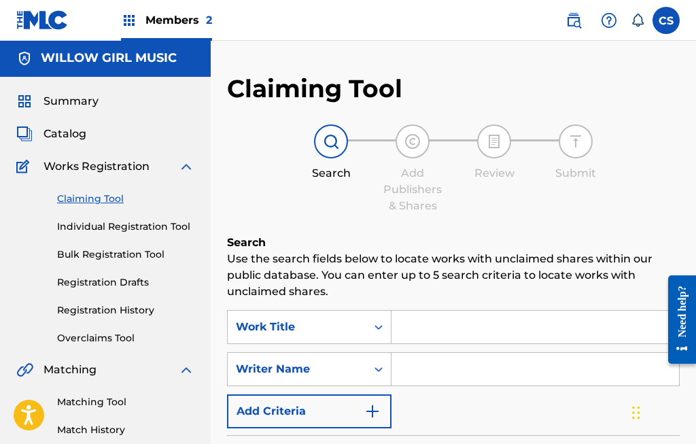
click at [438, 324] on input "Search Form" at bounding box center [534, 327] width 287 height 33
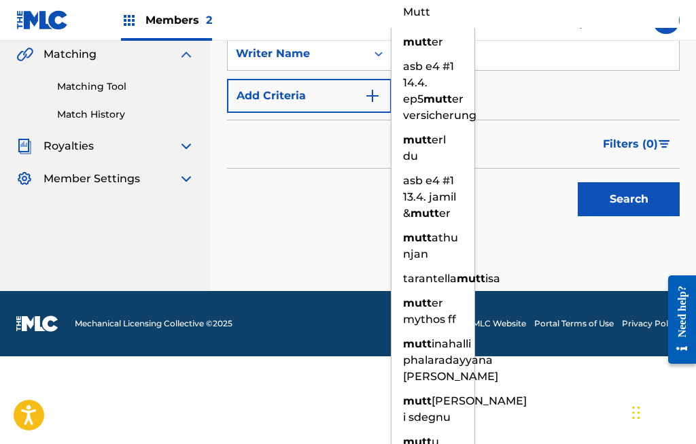
scroll to position [309, 0]
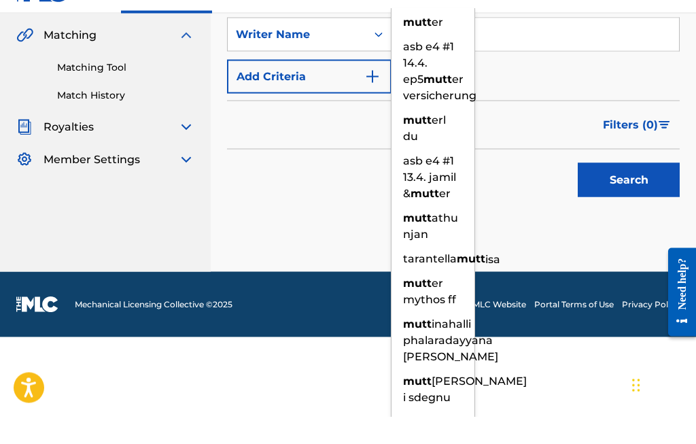
type input "Mutt"
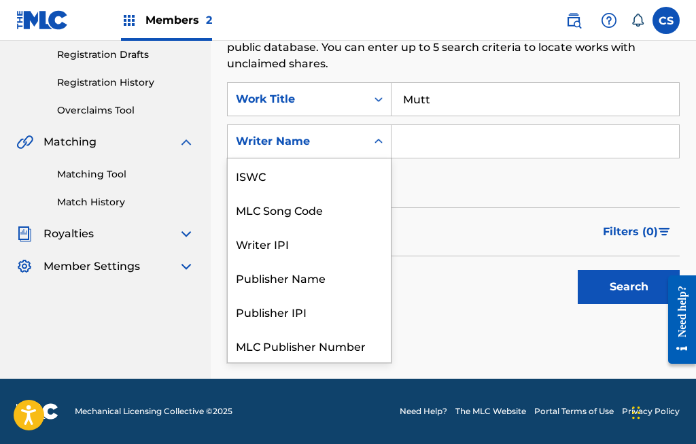
scroll to position [34, 0]
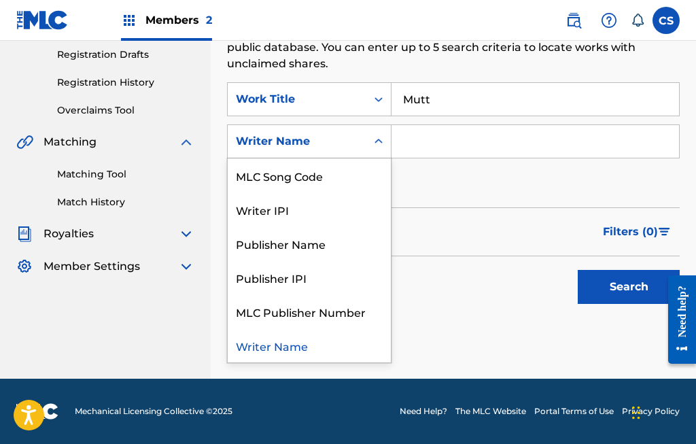
click at [462, 133] on input "Search Form" at bounding box center [534, 141] width 287 height 33
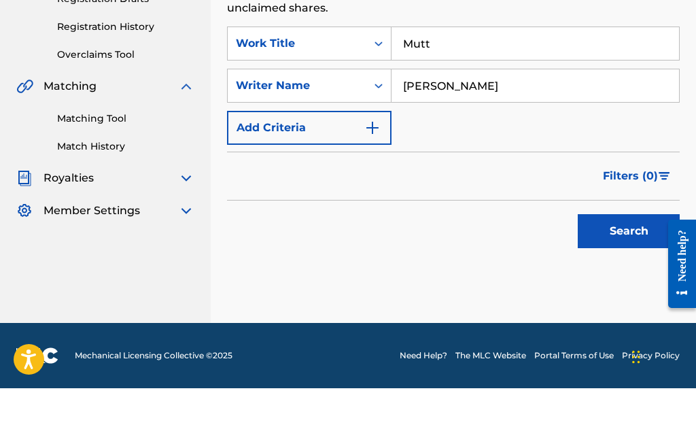
type input "Leon Thomas"
click at [629, 270] on button "Search" at bounding box center [629, 287] width 102 height 34
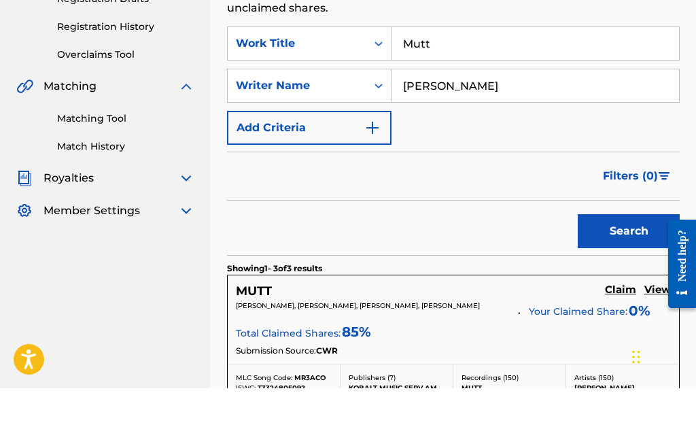
click at [593, 117] on div "SearchWithCriteriab0b13087-bb3f-41ac-96db-ea565820680e Work Title Mutt SearchWi…" at bounding box center [453, 141] width 453 height 118
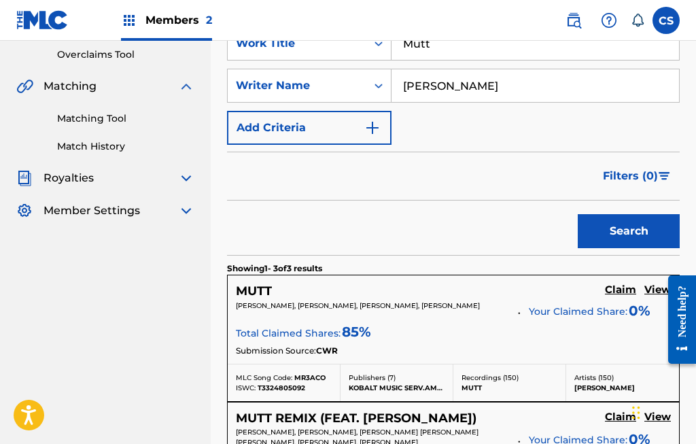
click at [633, 227] on button "Search" at bounding box center [629, 231] width 102 height 34
click at [311, 326] on p "Total Claimed Shares: 85 %" at bounding box center [303, 330] width 135 height 19
click at [322, 328] on span "Total Claimed Shares:" at bounding box center [288, 333] width 105 height 12
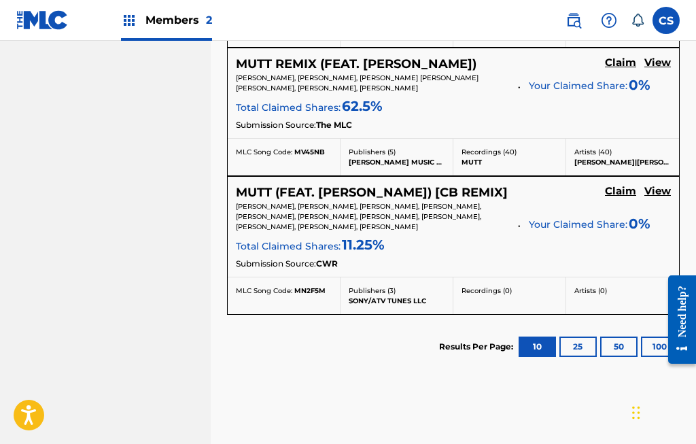
click at [573, 340] on button "25" at bounding box center [577, 346] width 37 height 20
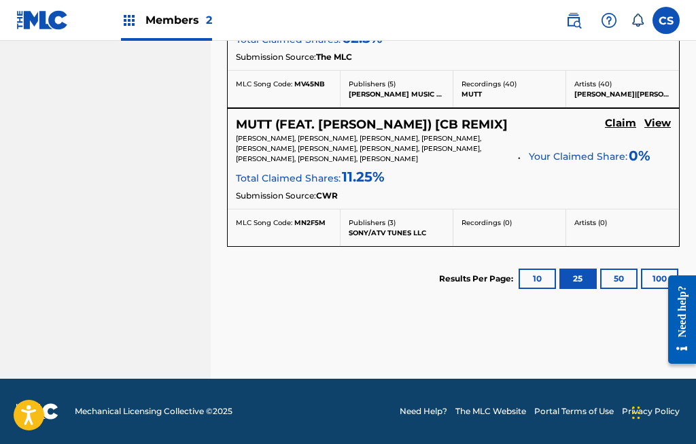
click at [618, 275] on button "50" at bounding box center [618, 278] width 37 height 20
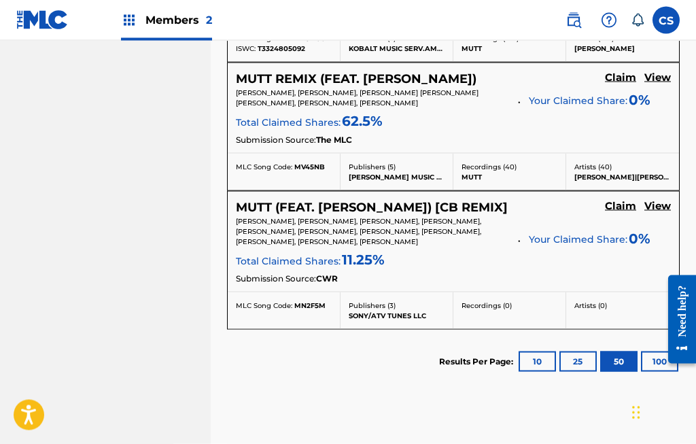
scroll to position [624, 0]
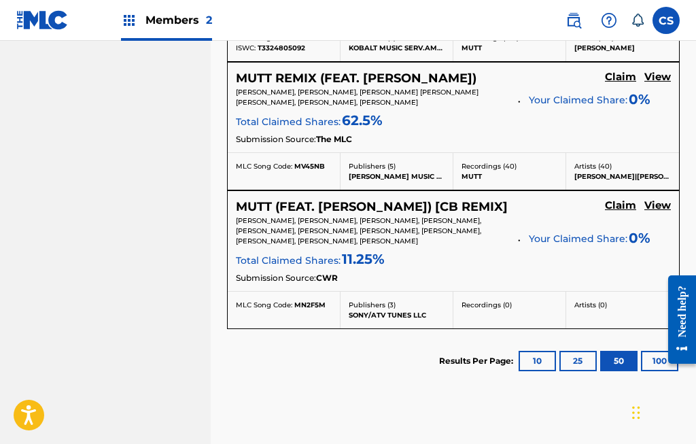
click at [650, 355] on button "100" at bounding box center [659, 361] width 37 height 20
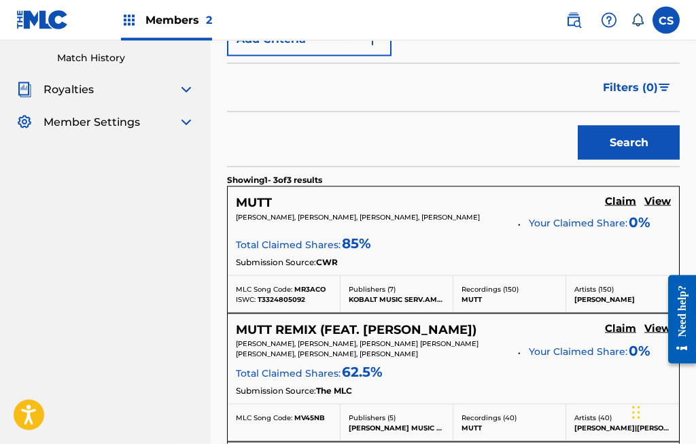
scroll to position [385, 0]
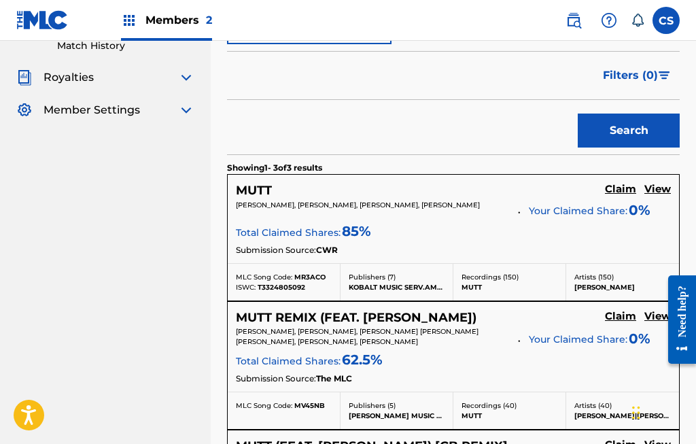
click at [627, 186] on h5 "Claim" at bounding box center [620, 189] width 31 height 13
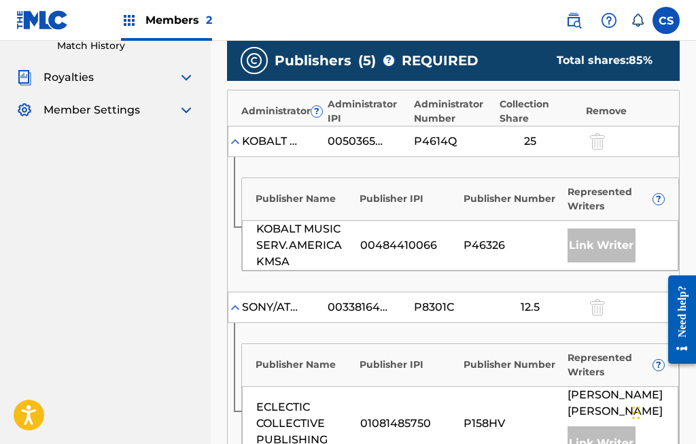
click at [622, 186] on div "Represented Writers ?" at bounding box center [615, 199] width 97 height 29
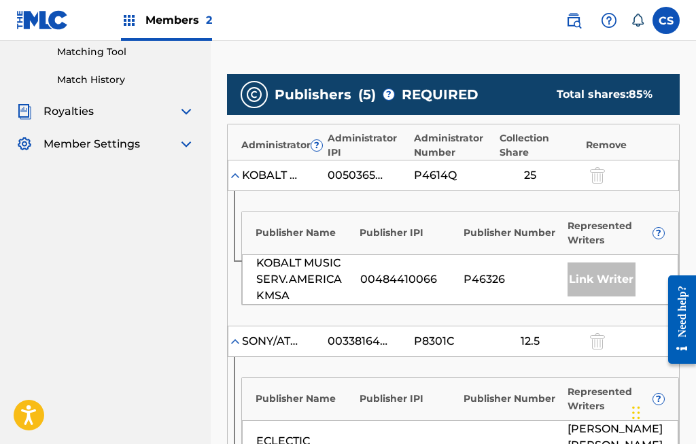
scroll to position [351, 0]
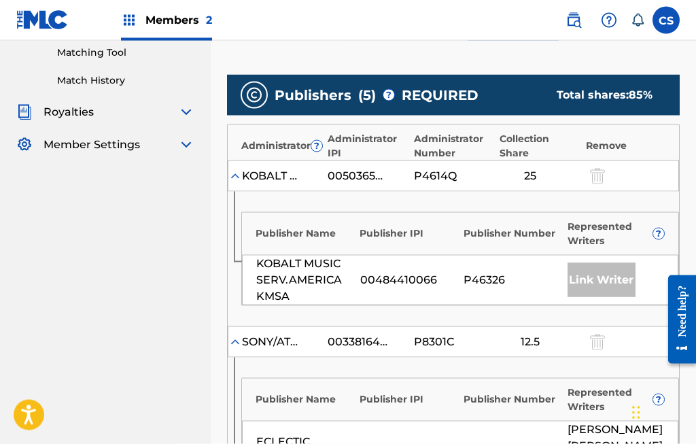
click at [600, 170] on div at bounding box center [596, 176] width 20 height 16
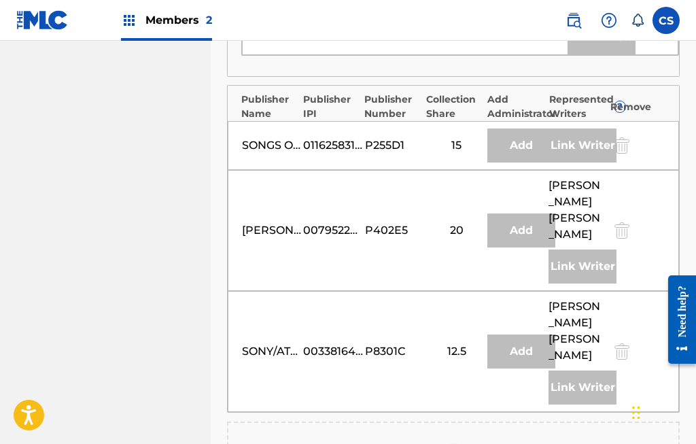
scroll to position [792, 0]
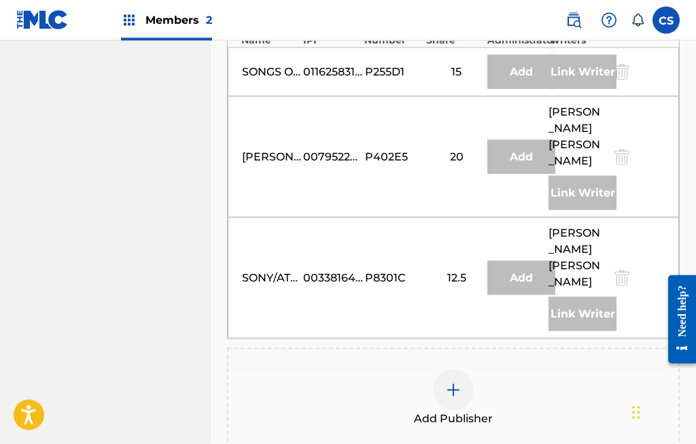
click at [457, 382] on img at bounding box center [453, 390] width 16 height 16
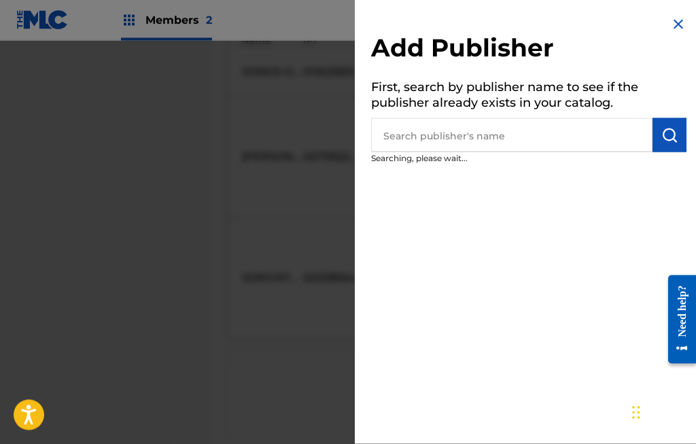
scroll to position [865, 0]
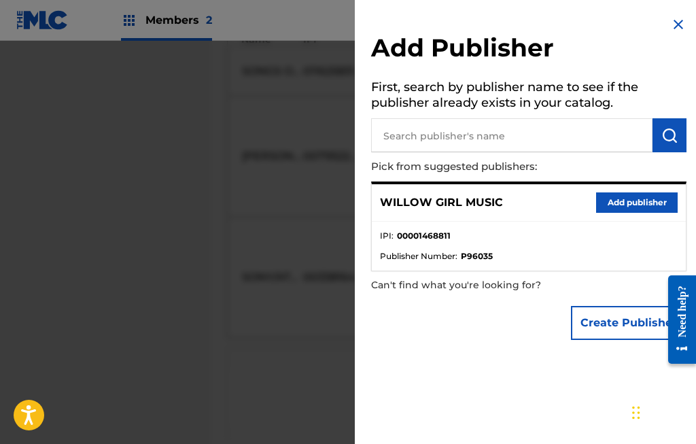
click at [632, 203] on button "Add publisher" at bounding box center [637, 202] width 82 height 20
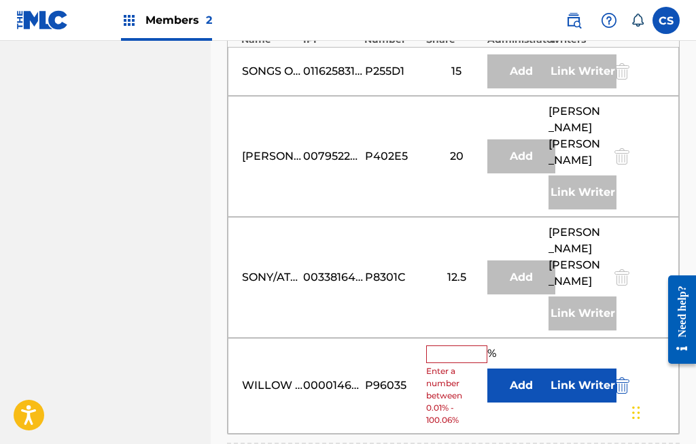
click at [448, 345] on input "text" at bounding box center [456, 354] width 61 height 18
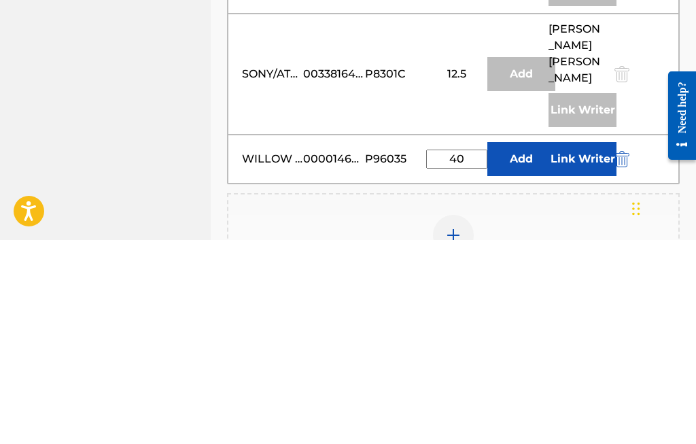
type input "40"
click at [589, 346] on button "Link Writer" at bounding box center [582, 363] width 68 height 34
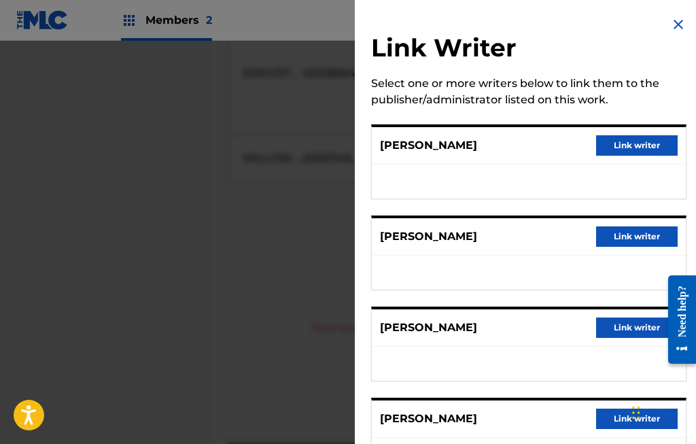
scroll to position [0, 0]
click at [675, 23] on img at bounding box center [678, 24] width 16 height 16
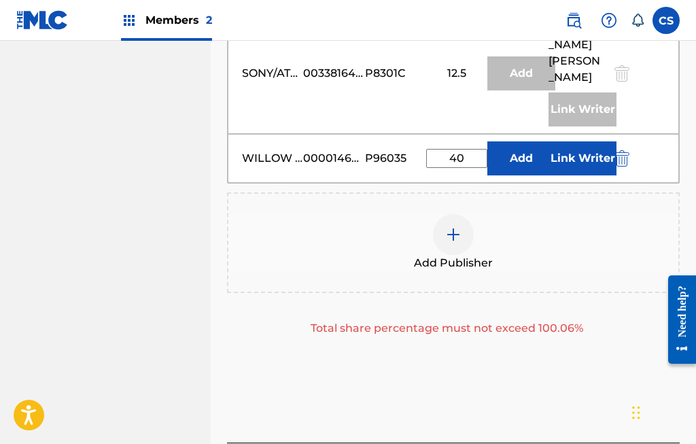
scroll to position [1065, 0]
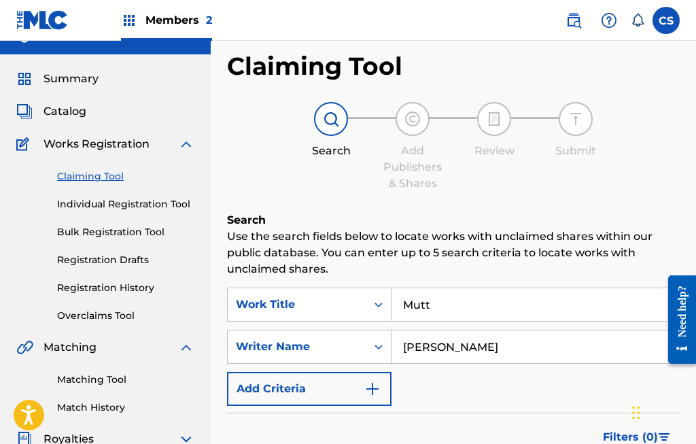
scroll to position [0, 0]
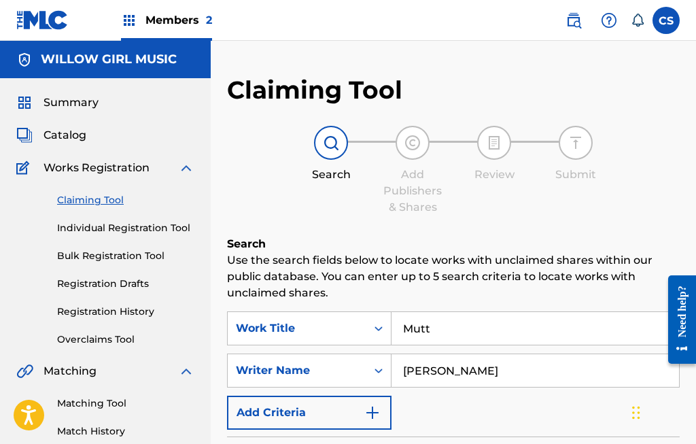
click at [461, 317] on input "Mutt" at bounding box center [534, 328] width 287 height 33
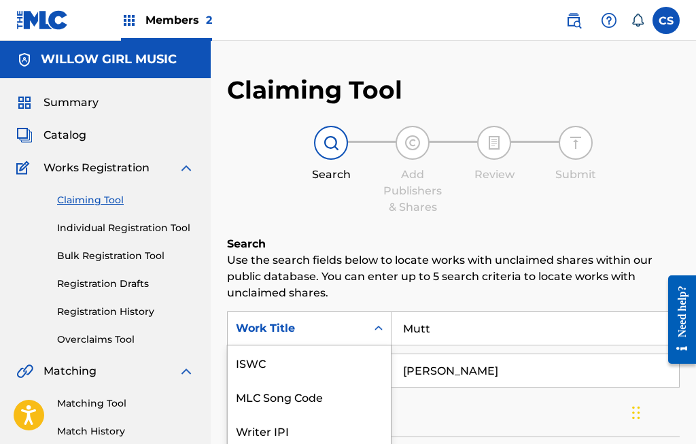
scroll to position [34, 0]
click at [445, 324] on input "Mutt" at bounding box center [534, 328] width 287 height 33
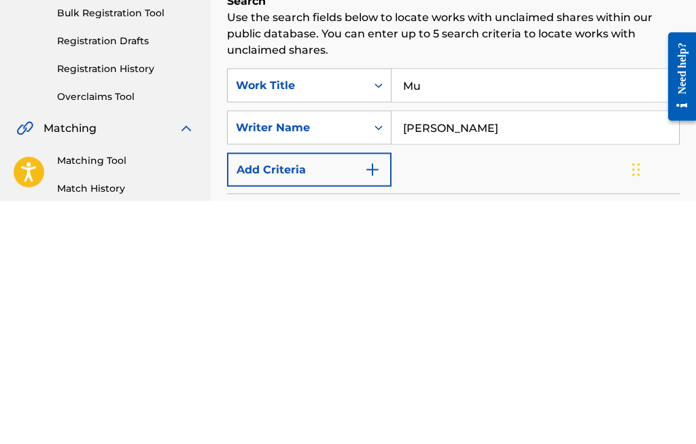
type input "M"
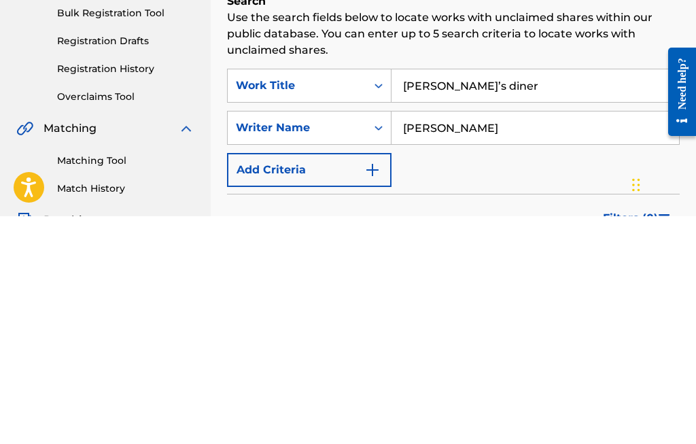
scroll to position [18, 0]
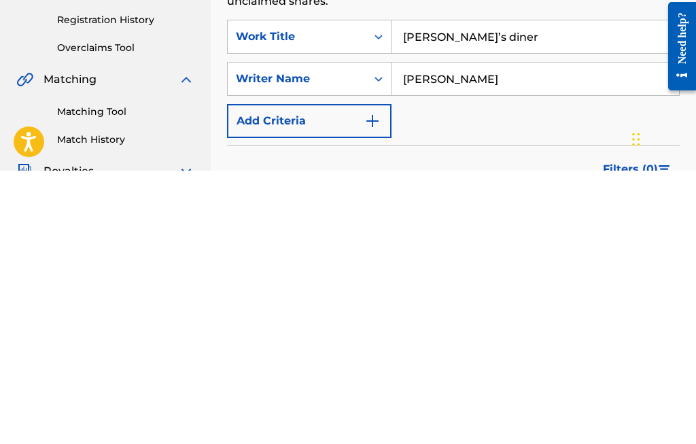
type input "Larry’s diner"
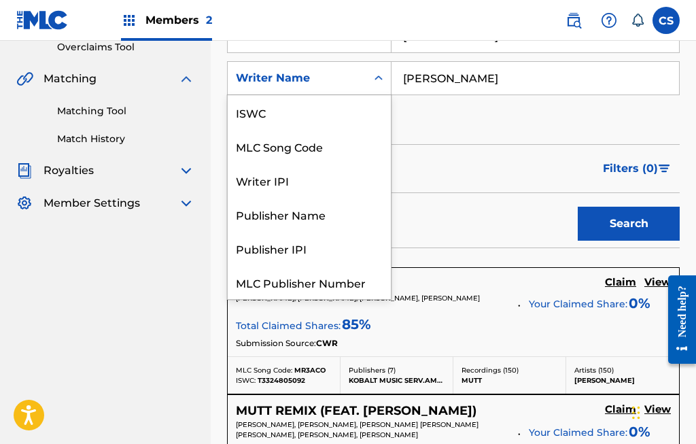
scroll to position [34, 0]
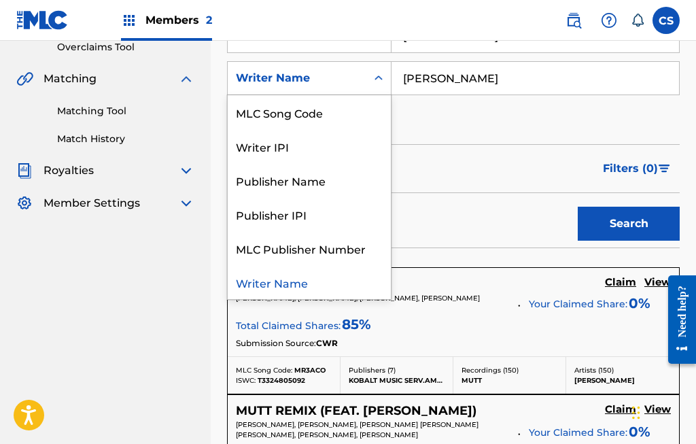
click at [500, 78] on input "Leon Thomas" at bounding box center [534, 78] width 287 height 33
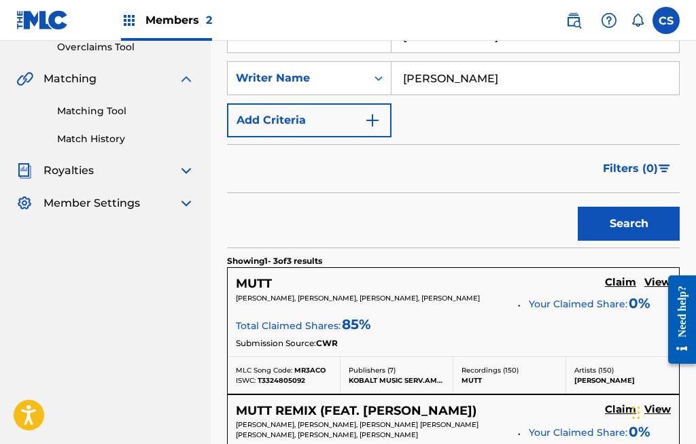
scroll to position [292, 0]
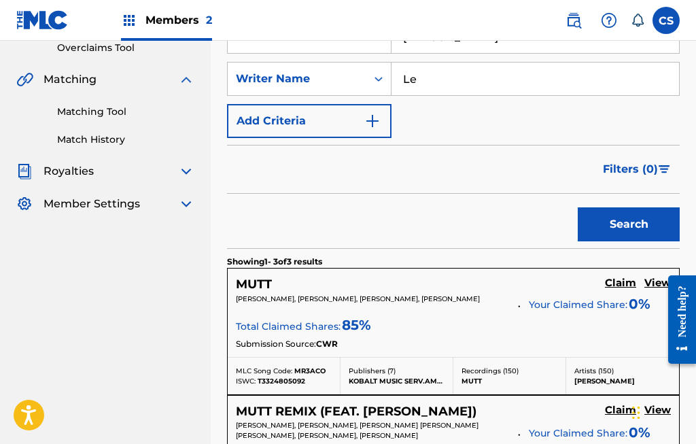
type input "L"
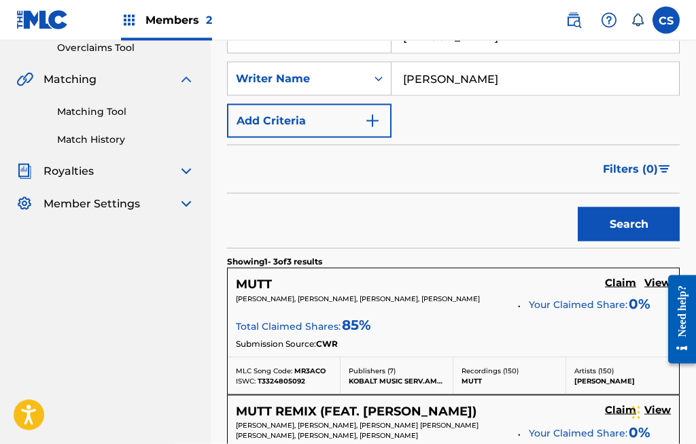
click at [633, 225] on button "Search" at bounding box center [629, 224] width 102 height 34
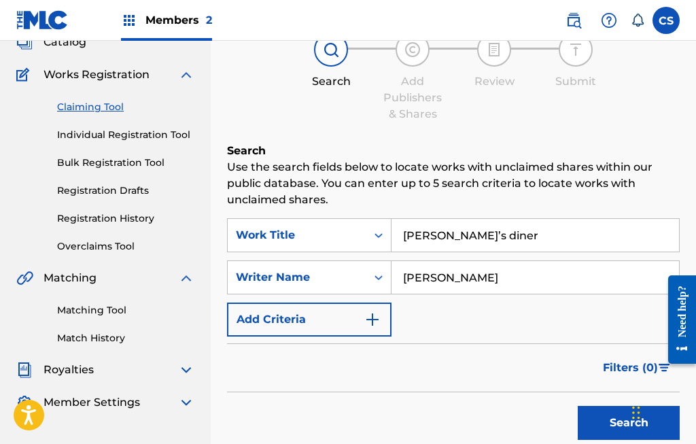
scroll to position [92, 0]
click at [608, 429] on button "Search" at bounding box center [629, 423] width 102 height 34
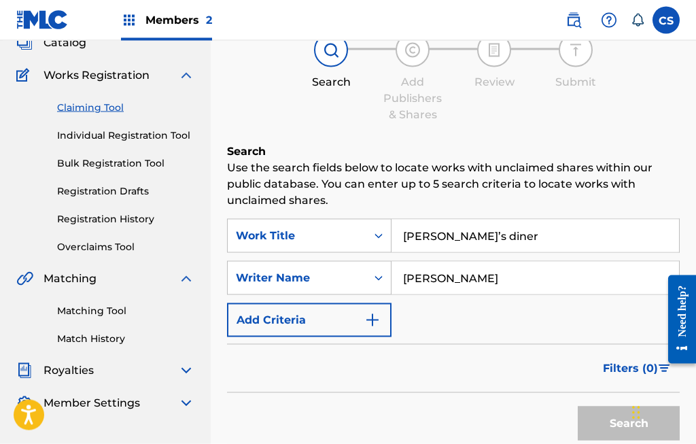
scroll to position [93, 0]
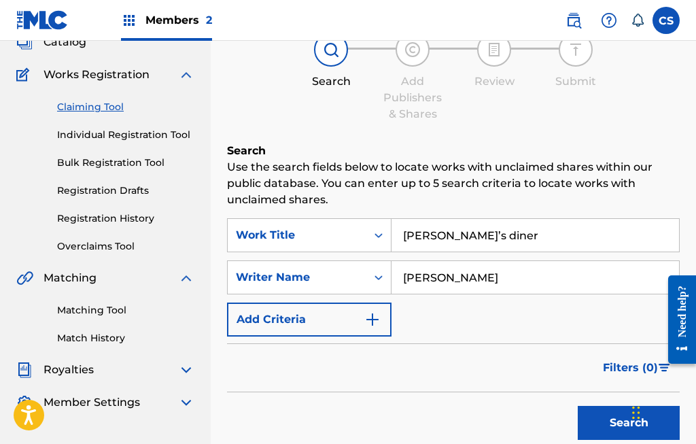
click at [509, 278] on input "[PERSON_NAME]" at bounding box center [534, 277] width 287 height 33
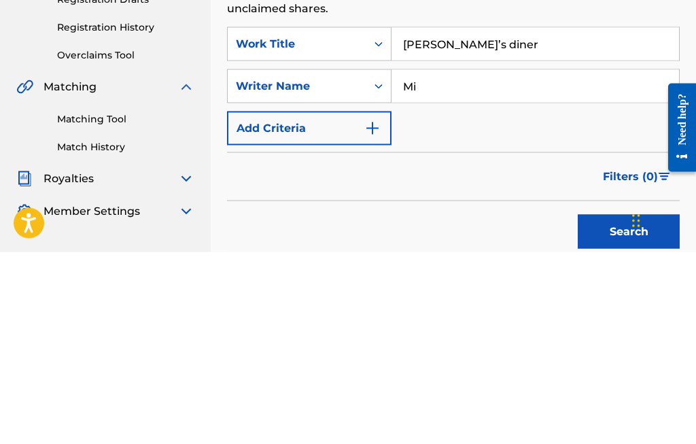
type input "M"
click at [378, 312] on img "Search Form" at bounding box center [372, 320] width 16 height 16
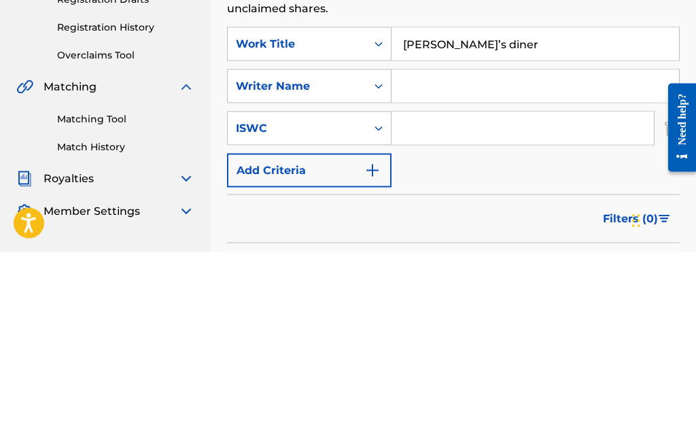
scroll to position [249, 0]
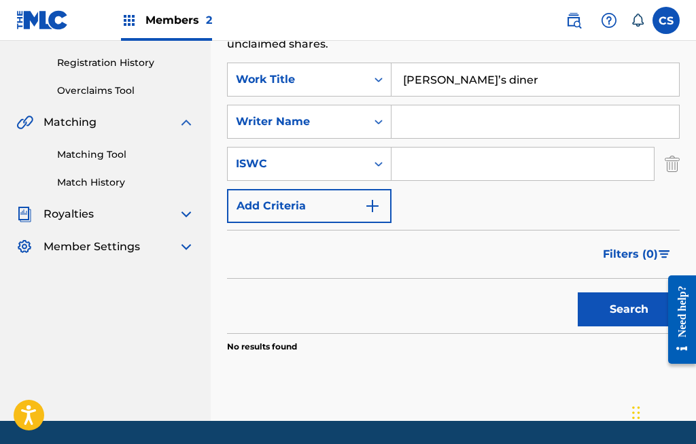
click at [372, 199] on img "Search Form" at bounding box center [372, 206] width 16 height 16
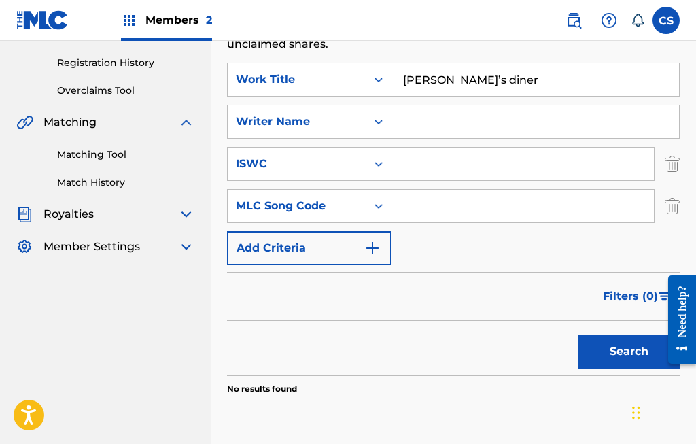
click at [374, 248] on img "Search Form" at bounding box center [372, 248] width 16 height 16
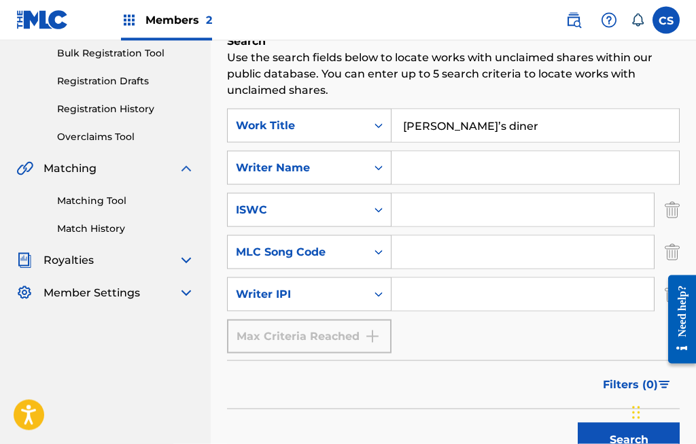
scroll to position [197, 0]
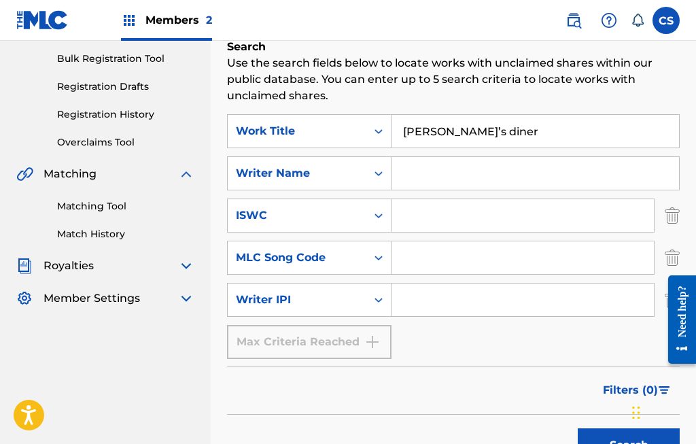
click at [493, 120] on input "Larry’s diner" at bounding box center [534, 131] width 287 height 33
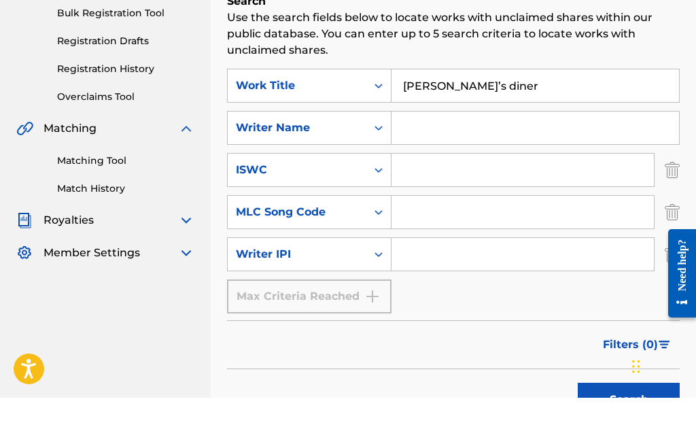
click at [488, 116] on input "Larry’s diner" at bounding box center [534, 132] width 287 height 33
type input "L"
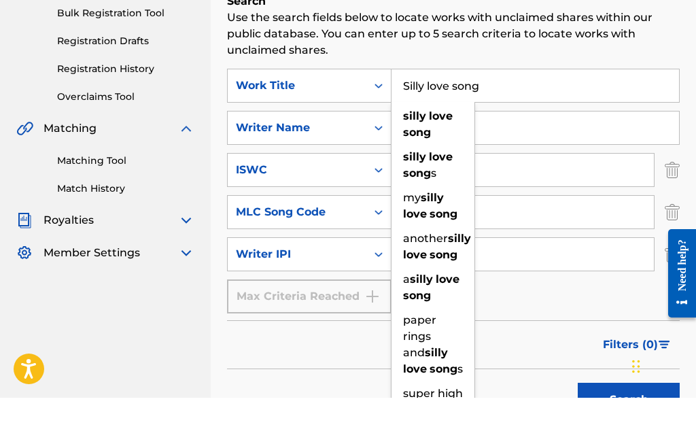
scroll to position [243, 0]
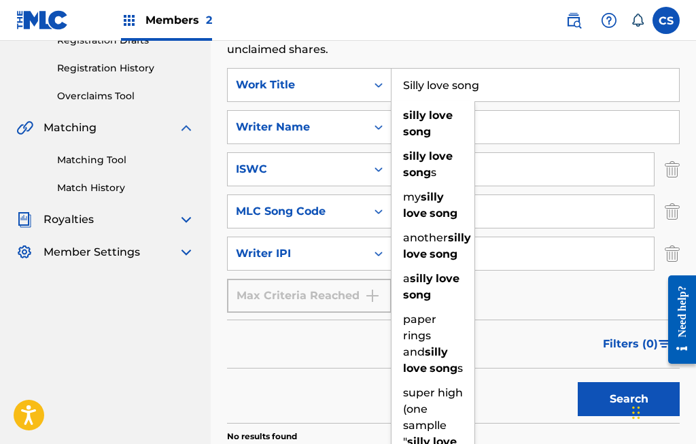
type input "Silly love song"
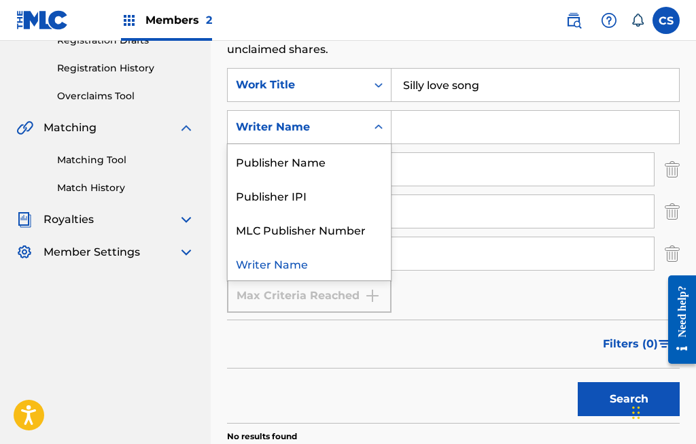
click at [436, 124] on input "Search Form" at bounding box center [534, 127] width 287 height 33
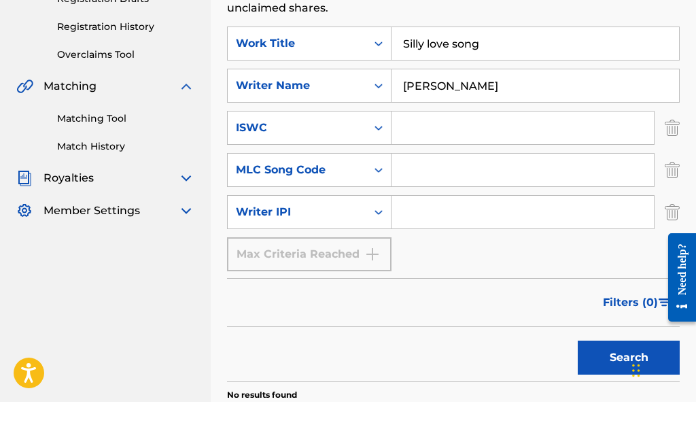
scroll to position [285, 0]
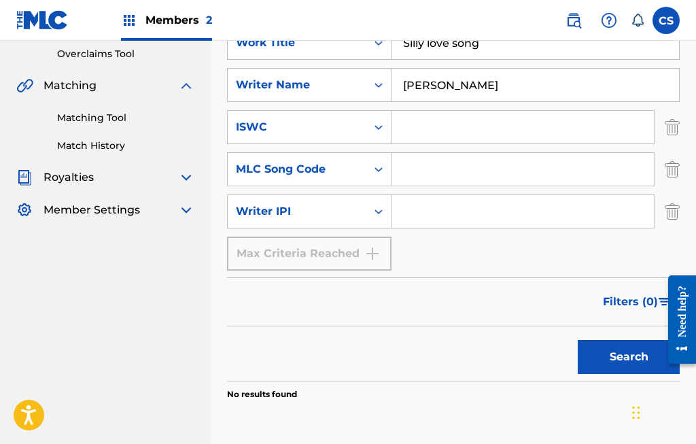
type input "[PERSON_NAME]"
click at [630, 347] on button "Search" at bounding box center [629, 357] width 102 height 34
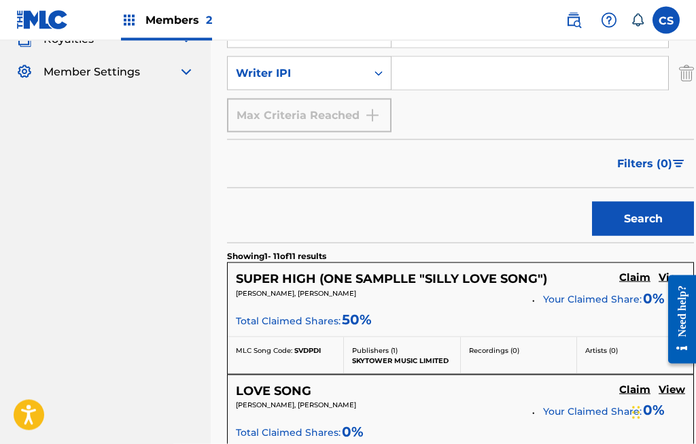
scroll to position [424, 0]
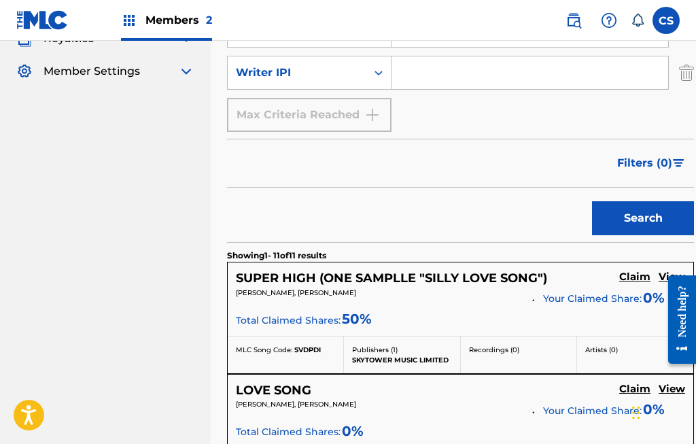
click at [638, 275] on h5 "Claim" at bounding box center [634, 276] width 31 height 13
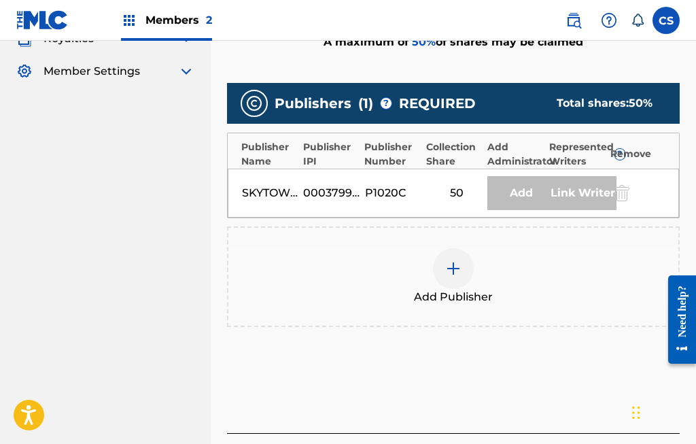
click at [673, 279] on div "Add Publisher" at bounding box center [453, 276] width 450 height 57
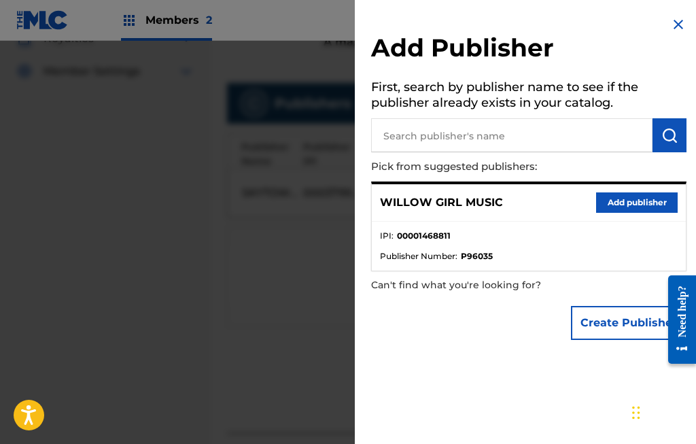
click at [638, 200] on button "Add publisher" at bounding box center [637, 202] width 82 height 20
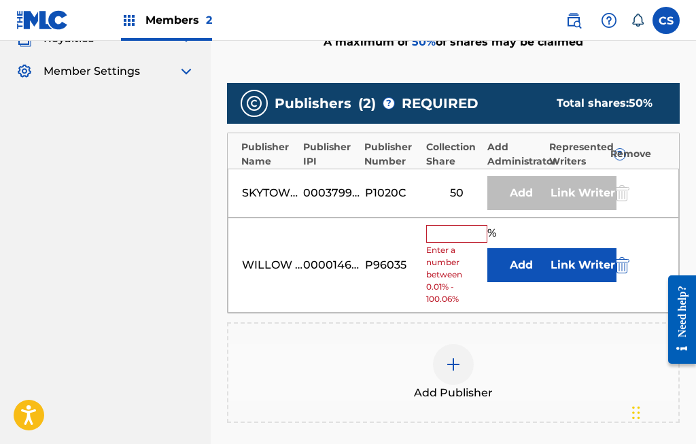
click at [451, 232] on input "text" at bounding box center [456, 234] width 61 height 18
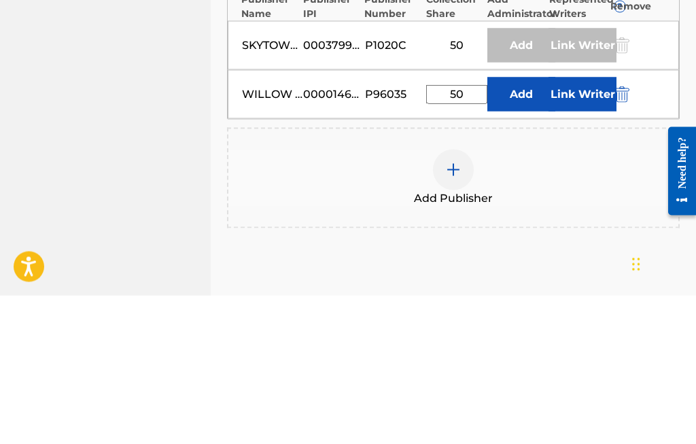
type input "50"
click at [584, 226] on button "Link Writer" at bounding box center [582, 243] width 68 height 34
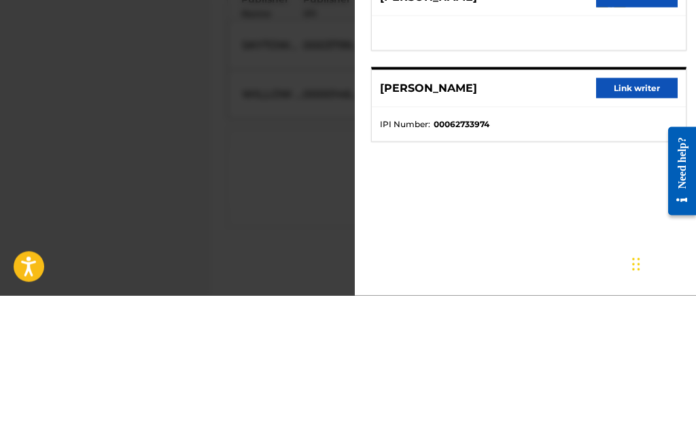
scroll to position [572, 0]
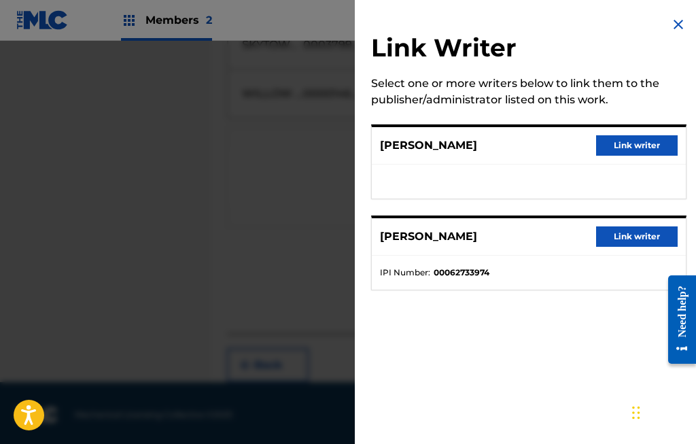
click at [622, 236] on button "Link writer" at bounding box center [637, 236] width 82 height 20
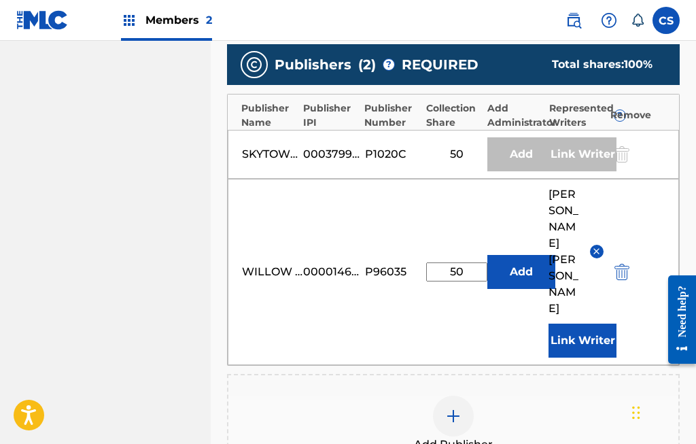
scroll to position [469, 0]
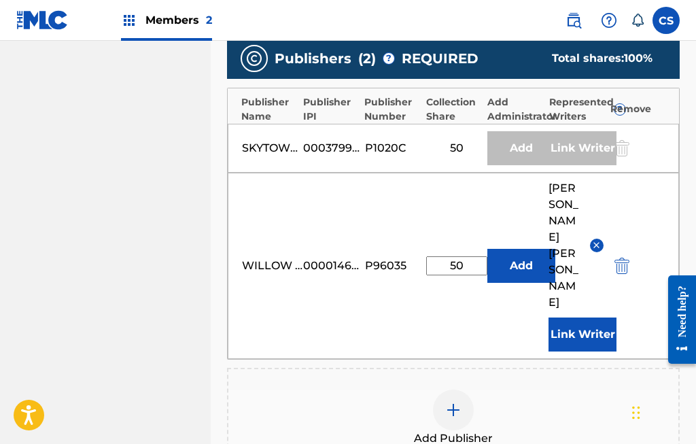
click at [586, 139] on div "Link Writer" at bounding box center [582, 148] width 68 height 34
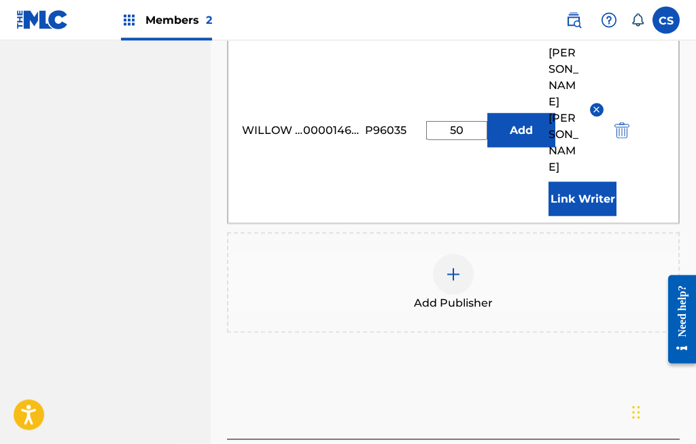
scroll to position [613, 0]
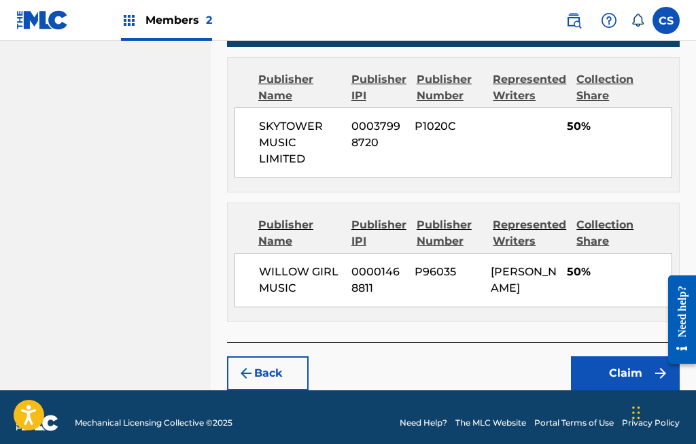
scroll to position [662, 0]
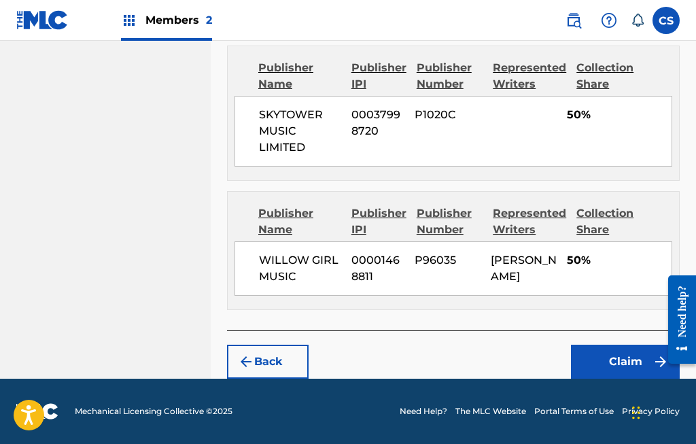
click at [633, 351] on button "Claim" at bounding box center [625, 362] width 109 height 34
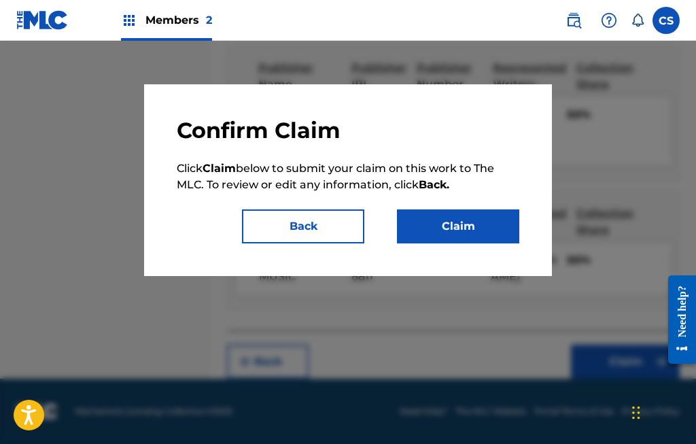
click at [459, 223] on button "Claim" at bounding box center [458, 226] width 122 height 34
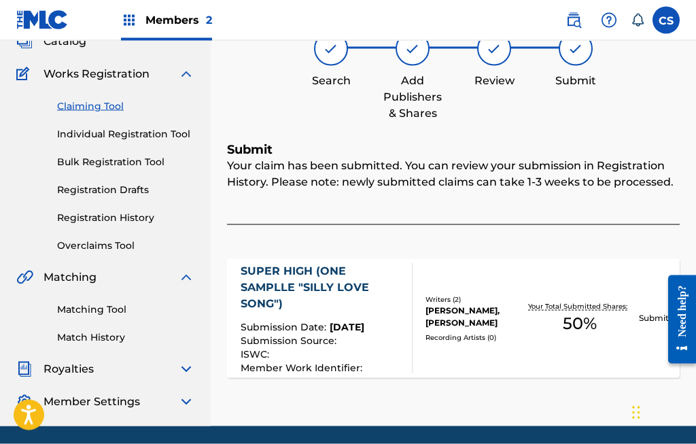
scroll to position [41, 0]
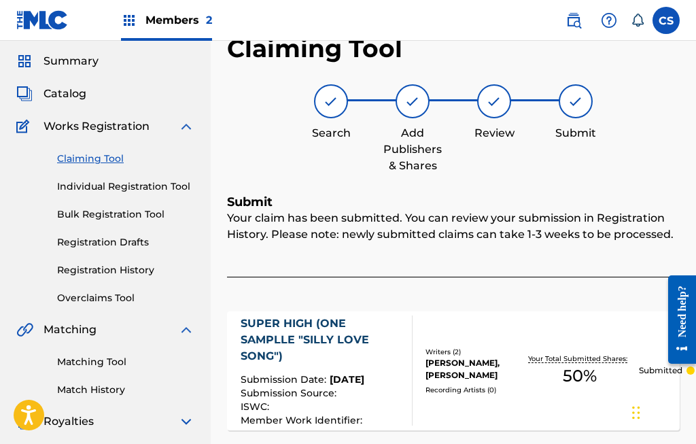
click at [124, 158] on link "Claiming Tool" at bounding box center [125, 159] width 137 height 14
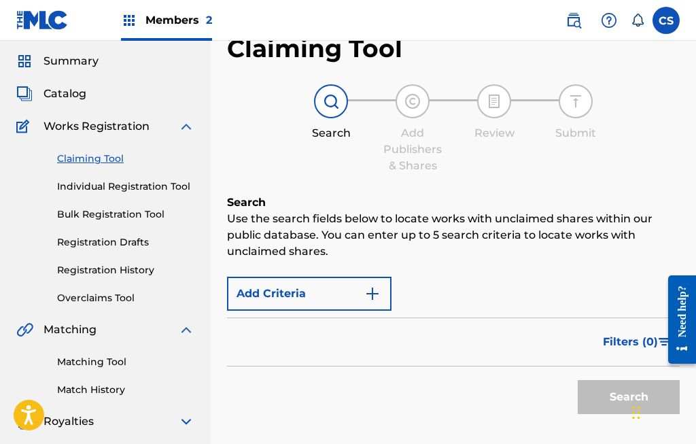
scroll to position [0, 0]
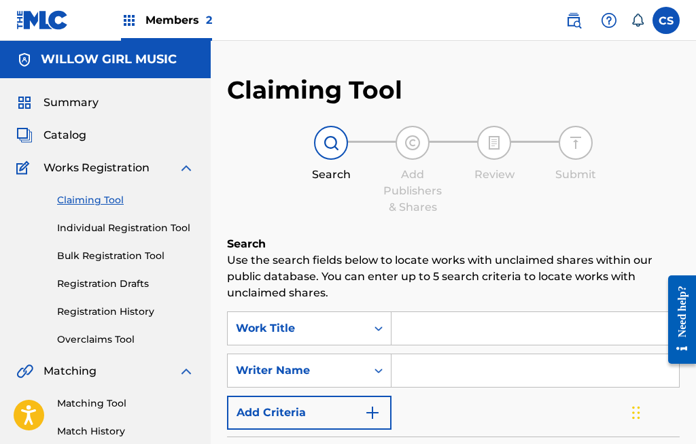
click at [167, 227] on link "Individual Registration Tool" at bounding box center [125, 228] width 137 height 14
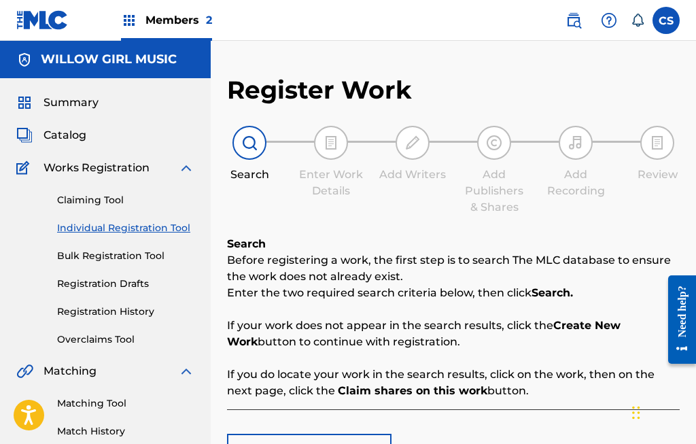
scroll to position [51, 0]
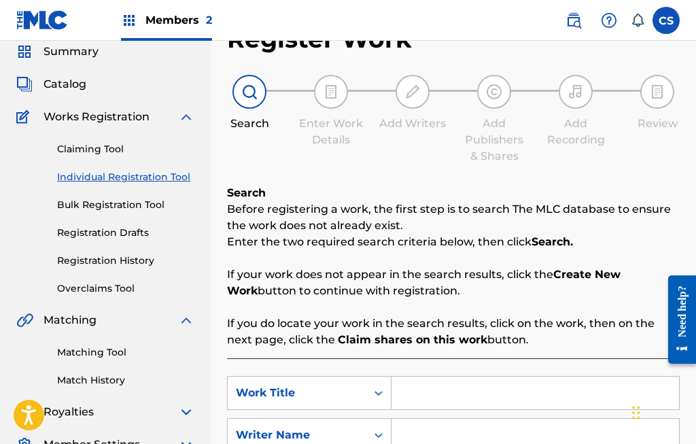
click at [111, 149] on link "Claiming Tool" at bounding box center [125, 149] width 137 height 14
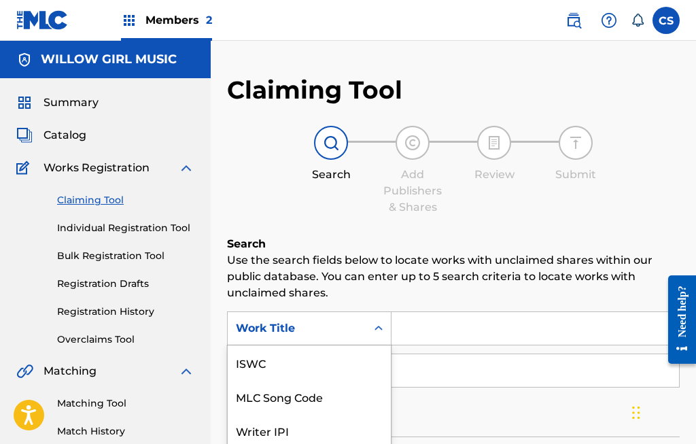
scroll to position [34, 0]
click at [460, 319] on input "Search Form" at bounding box center [534, 328] width 287 height 33
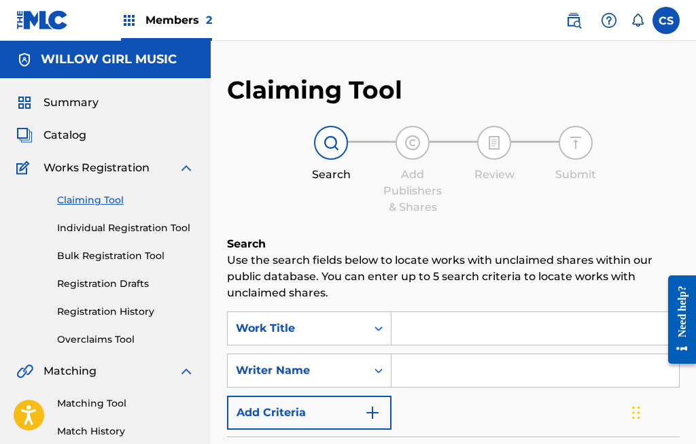
scroll to position [51, 0]
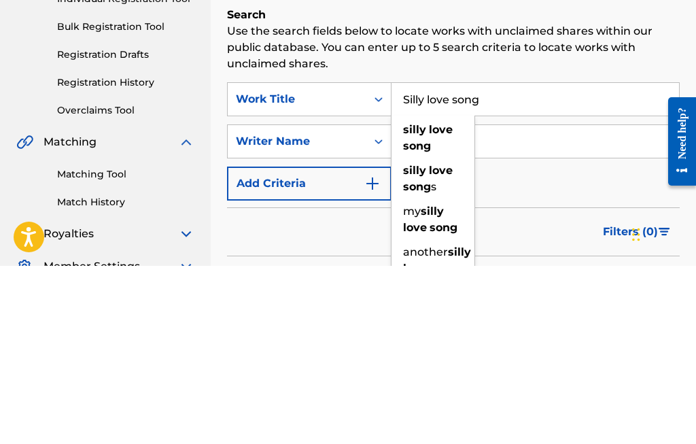
type input "Silly love song"
click at [614, 201] on p "Use the search fields below to locate works with unclaimed shares within our pu…" at bounding box center [453, 225] width 453 height 49
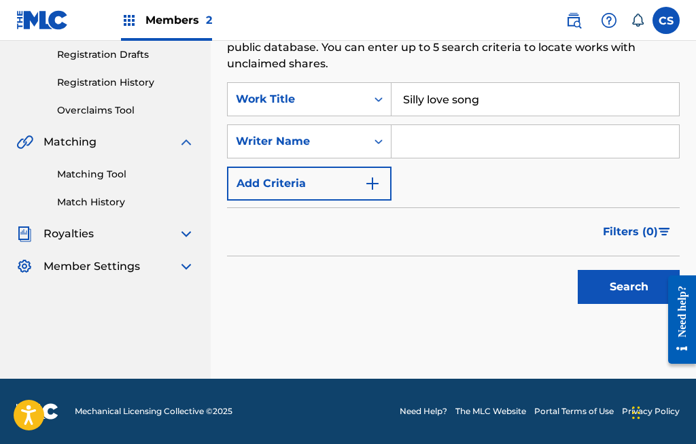
click at [448, 133] on input "Search Form" at bounding box center [534, 141] width 287 height 33
type input "[PERSON_NAME]"
click at [630, 289] on button "Search" at bounding box center [629, 287] width 102 height 34
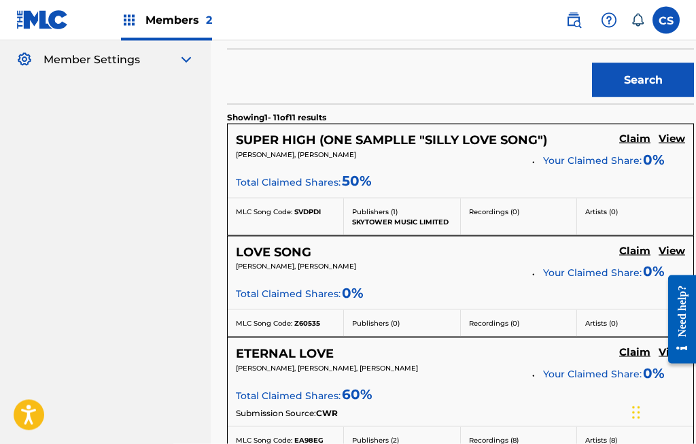
scroll to position [437, 0]
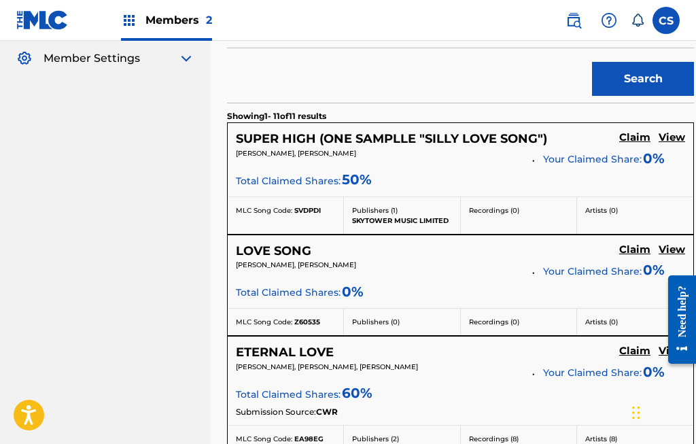
click at [641, 144] on h5 "Claim" at bounding box center [634, 137] width 31 height 13
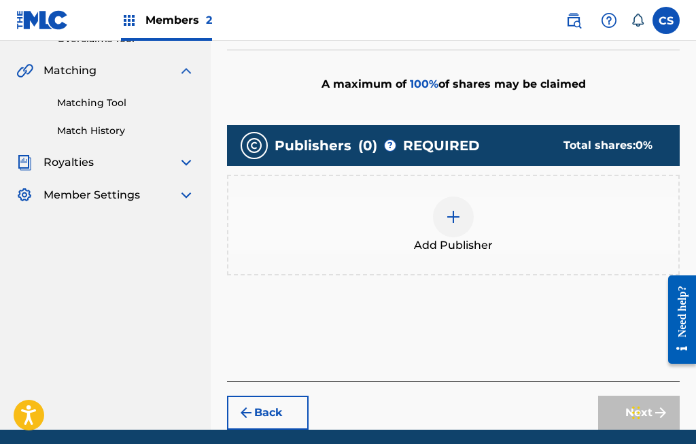
click at [453, 215] on img at bounding box center [453, 217] width 16 height 16
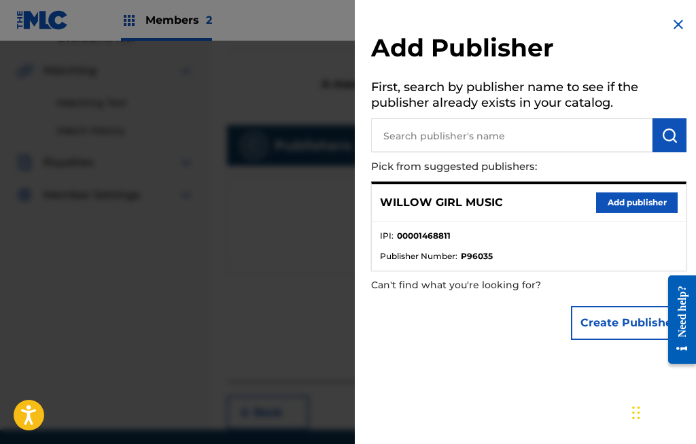
click at [639, 198] on button "Add publisher" at bounding box center [637, 202] width 82 height 20
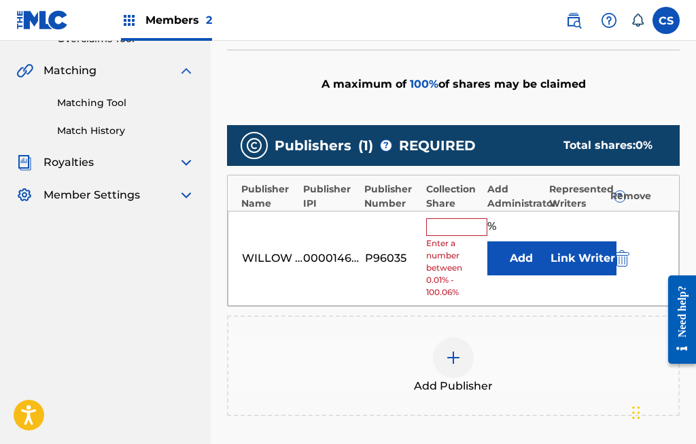
click at [457, 227] on input "text" at bounding box center [456, 227] width 61 height 18
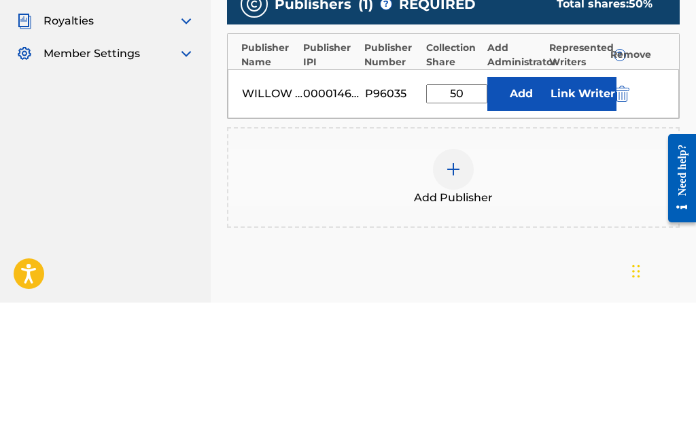
type input "50"
click at [583, 218] on button "Link Writer" at bounding box center [582, 235] width 68 height 34
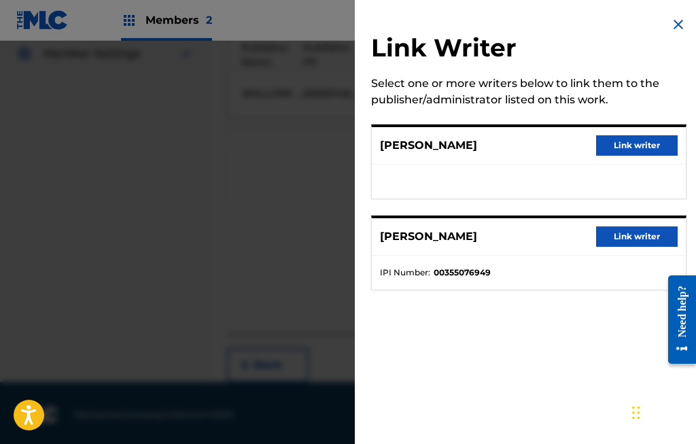
click at [634, 230] on button "Link writer" at bounding box center [637, 236] width 82 height 20
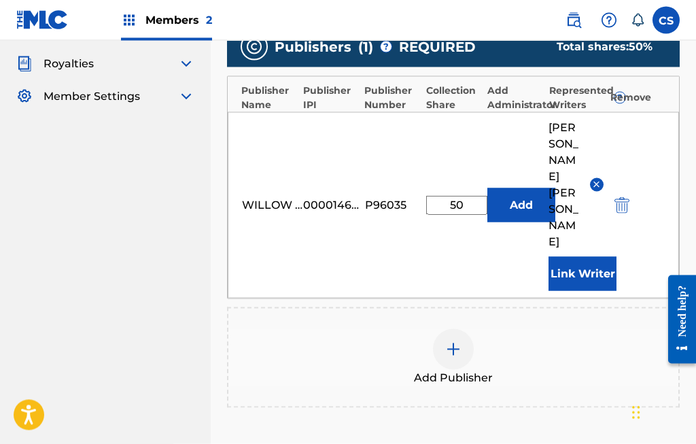
click at [446, 341] on img at bounding box center [453, 349] width 16 height 16
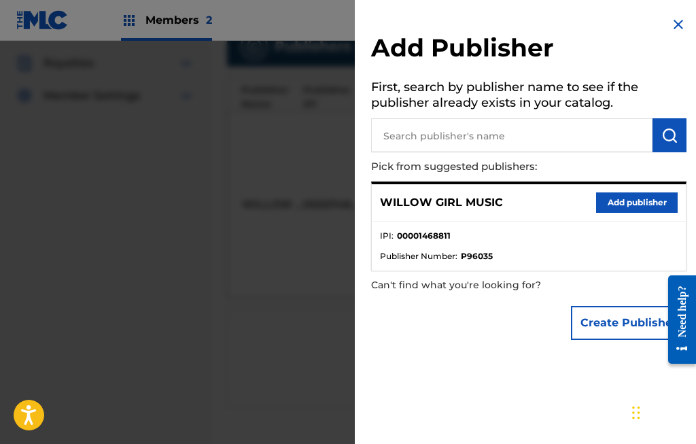
click at [476, 132] on input "text" at bounding box center [511, 135] width 281 height 34
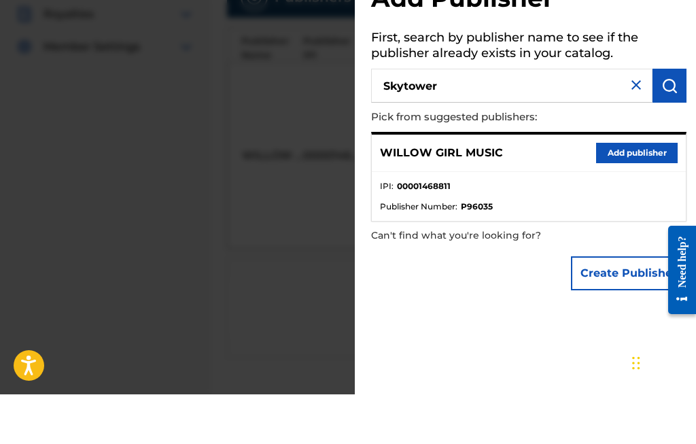
type input "Skytower"
click at [667, 127] on img "submit" at bounding box center [669, 135] width 16 height 16
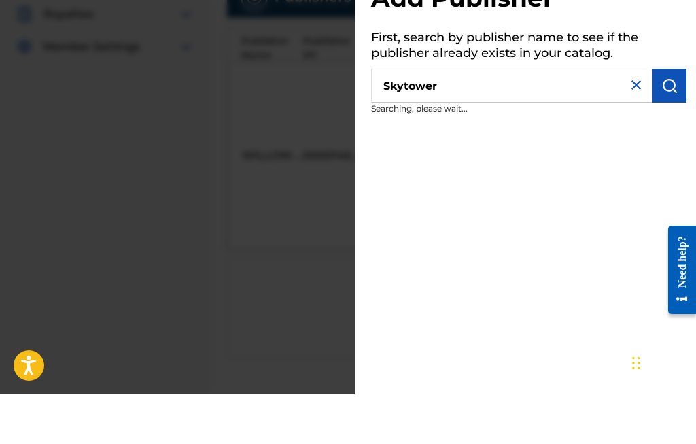
scroll to position [449, 0]
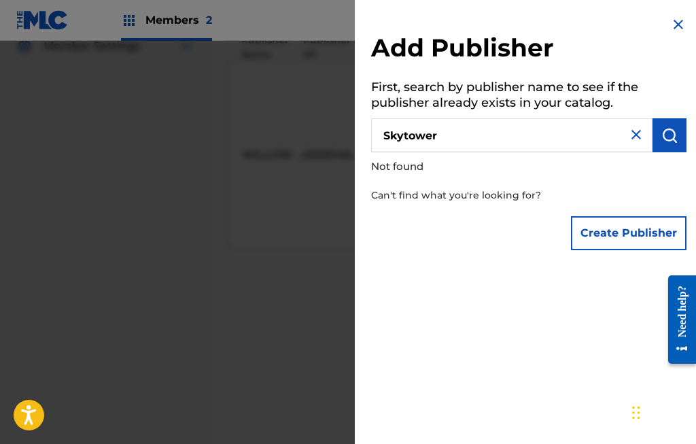
click at [460, 137] on input "Skytower" at bounding box center [511, 135] width 281 height 34
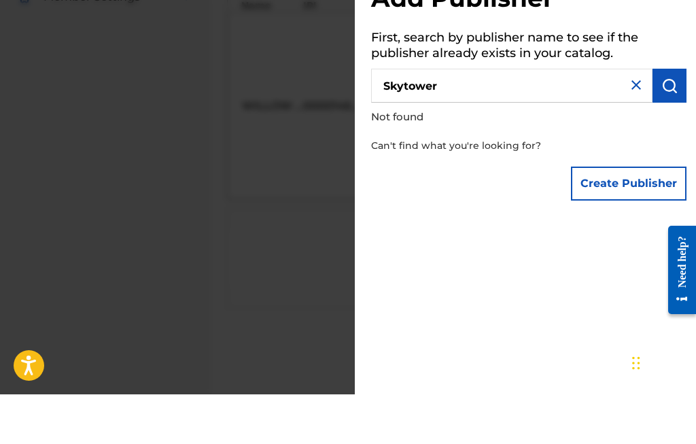
click at [634, 126] on img at bounding box center [636, 134] width 16 height 16
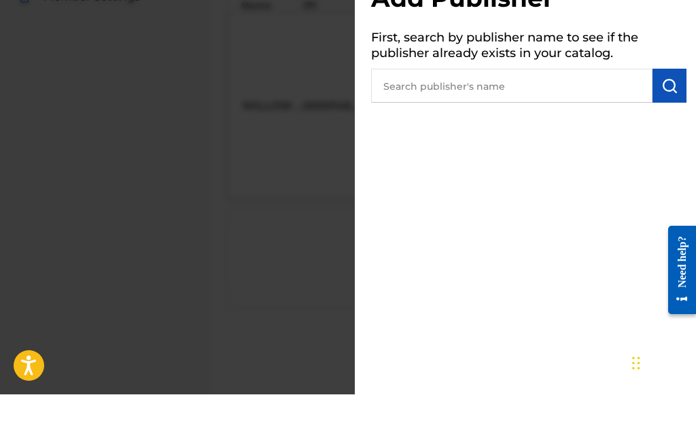
scroll to position [499, 0]
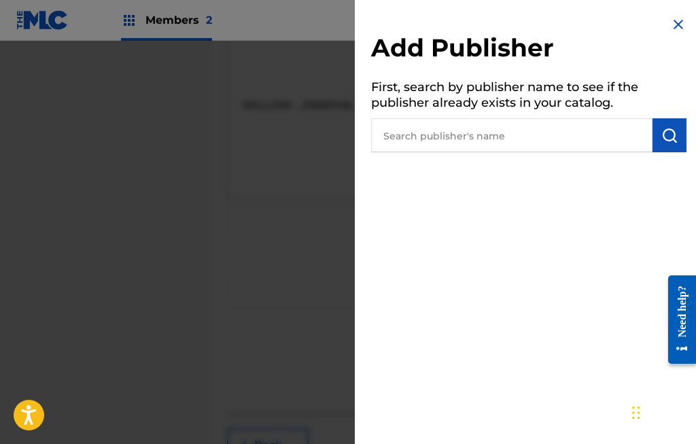
click at [681, 24] on img at bounding box center [678, 24] width 16 height 16
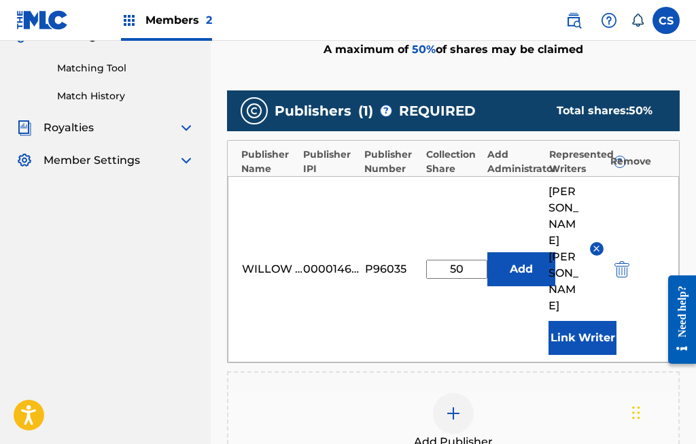
scroll to position [334, 0]
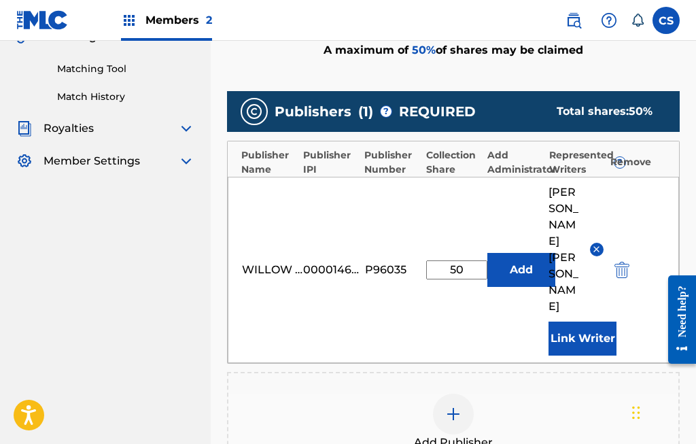
click at [525, 253] on button "Add" at bounding box center [521, 270] width 68 height 34
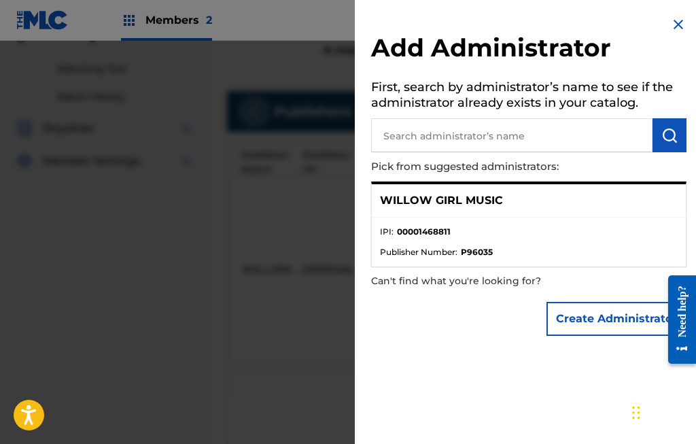
click at [684, 19] on img at bounding box center [678, 24] width 16 height 16
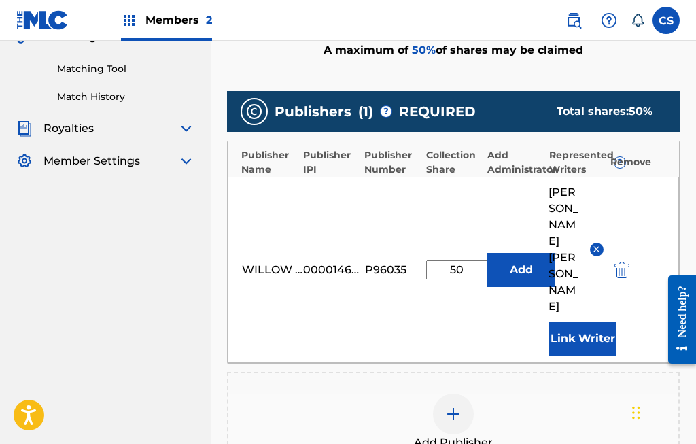
click at [469, 260] on input "50" at bounding box center [456, 269] width 61 height 19
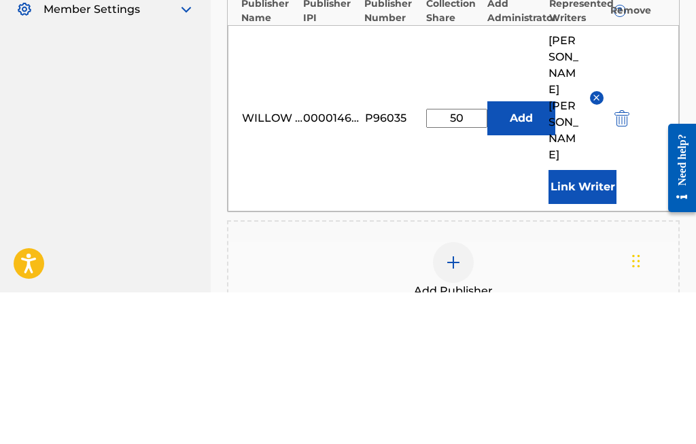
type input "5"
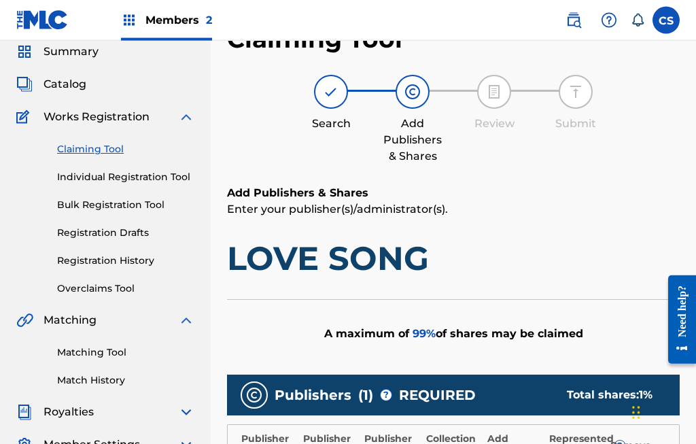
scroll to position [213, 0]
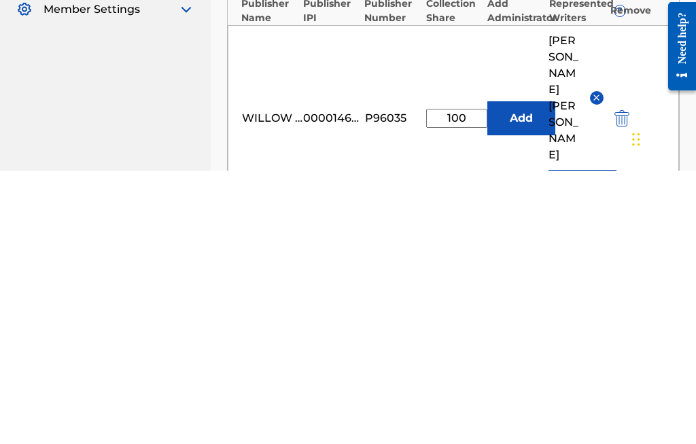
type input "100"
click at [522, 374] on button "Add" at bounding box center [521, 391] width 68 height 34
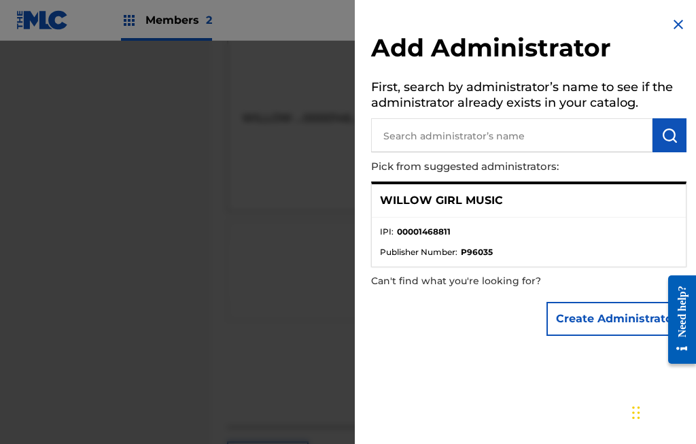
click at [672, 24] on img at bounding box center [678, 24] width 16 height 16
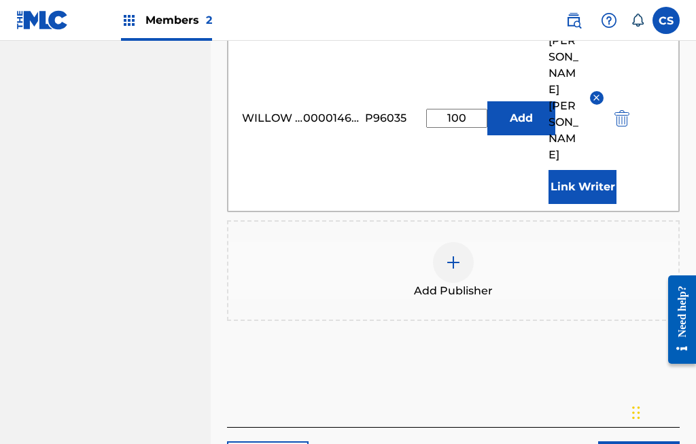
click at [586, 170] on button "Link Writer" at bounding box center [582, 187] width 68 height 34
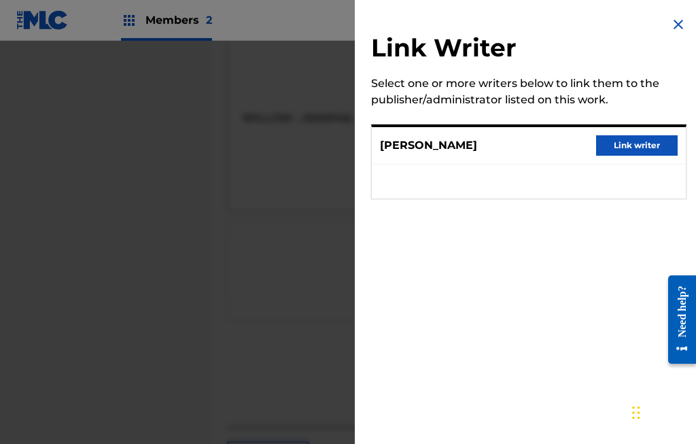
click at [628, 142] on button "Link writer" at bounding box center [637, 145] width 82 height 20
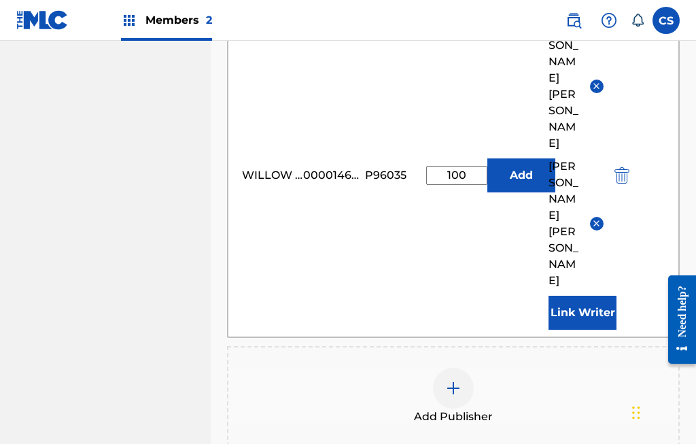
scroll to position [571, 0]
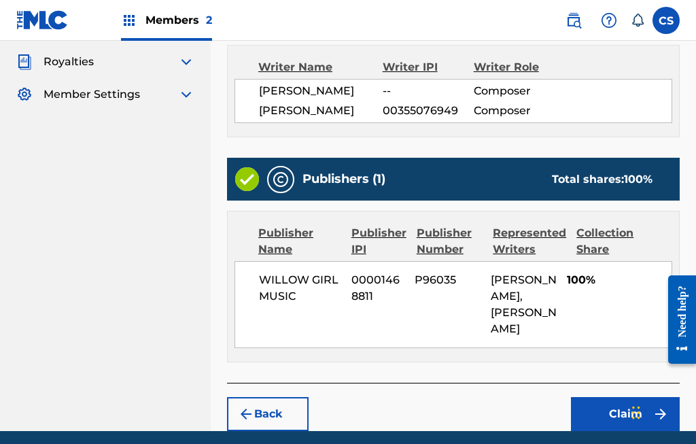
scroll to position [452, 0]
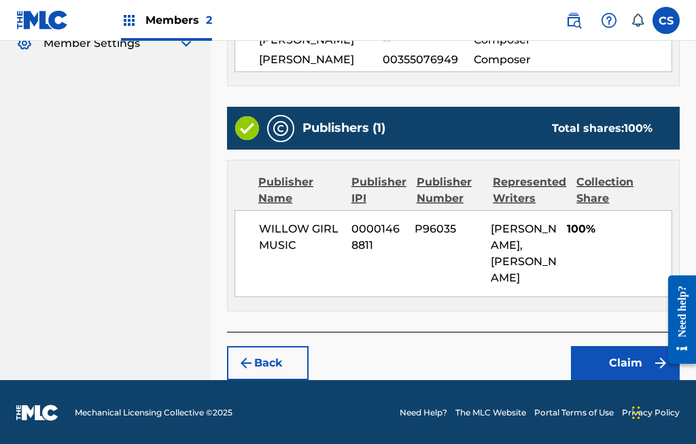
click at [624, 363] on button "Claim" at bounding box center [625, 363] width 109 height 34
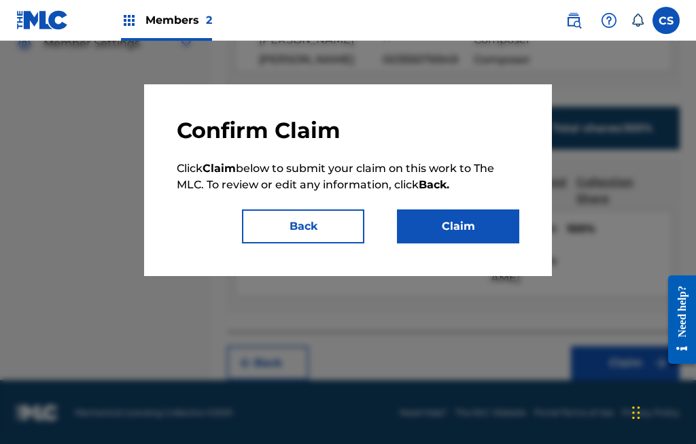
click at [473, 234] on button "Claim" at bounding box center [458, 226] width 122 height 34
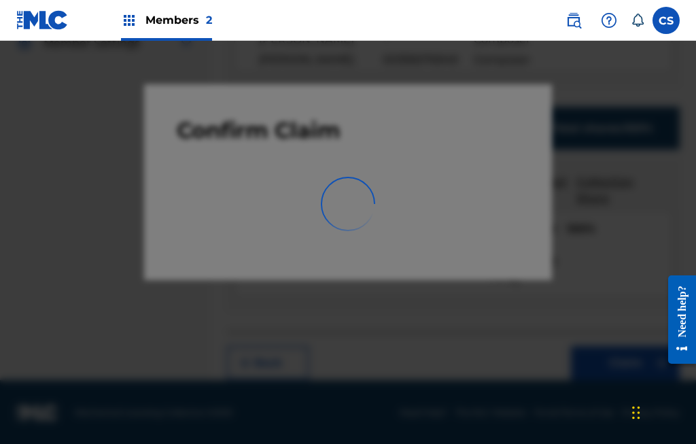
scroll to position [141, 0]
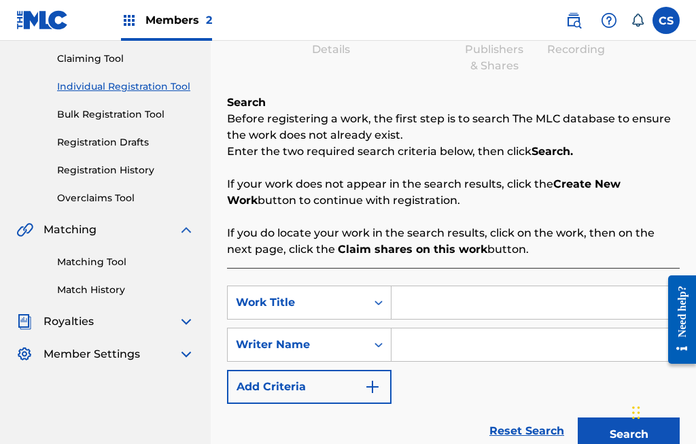
scroll to position [51, 0]
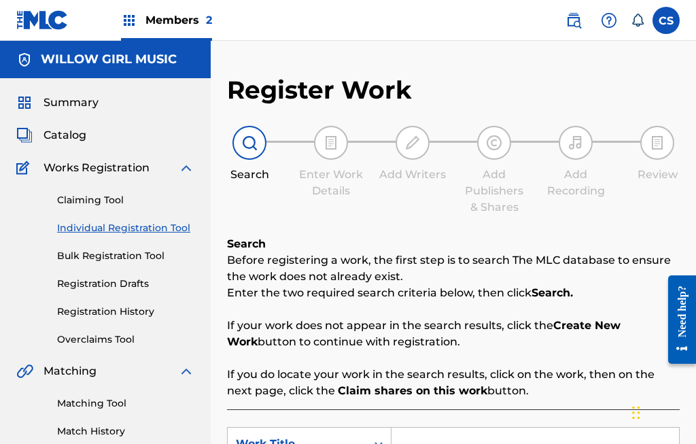
scroll to position [51, 0]
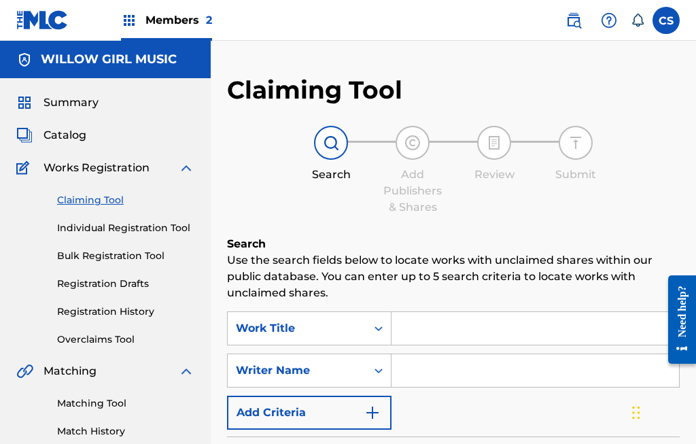
click at [427, 328] on input "Search Form" at bounding box center [534, 328] width 287 height 33
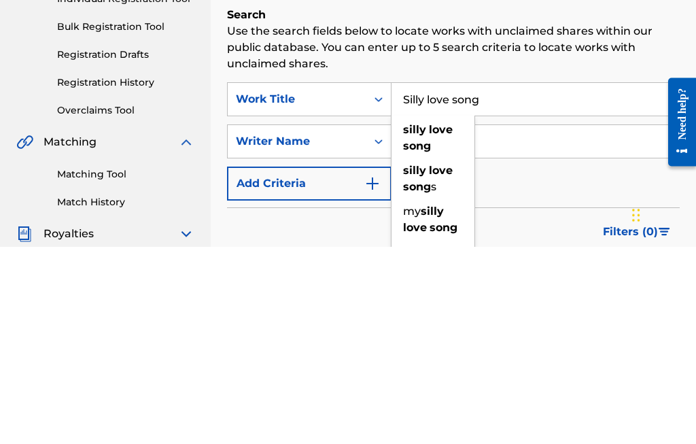
scroll to position [32, 0]
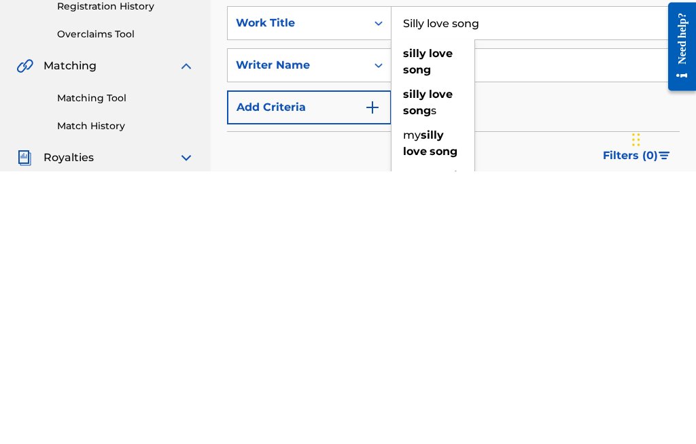
type input "Silly love song"
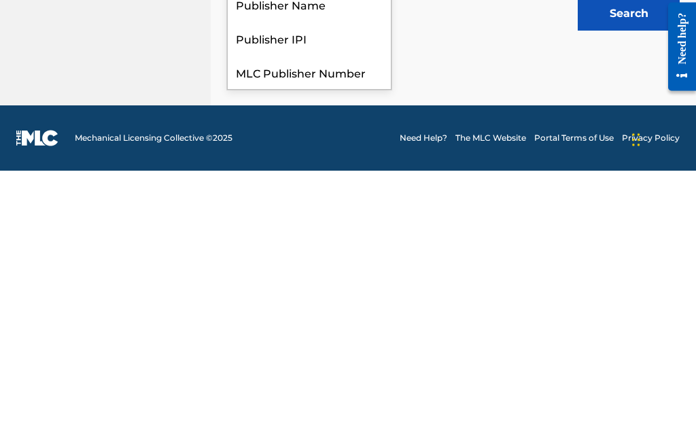
scroll to position [34, 0]
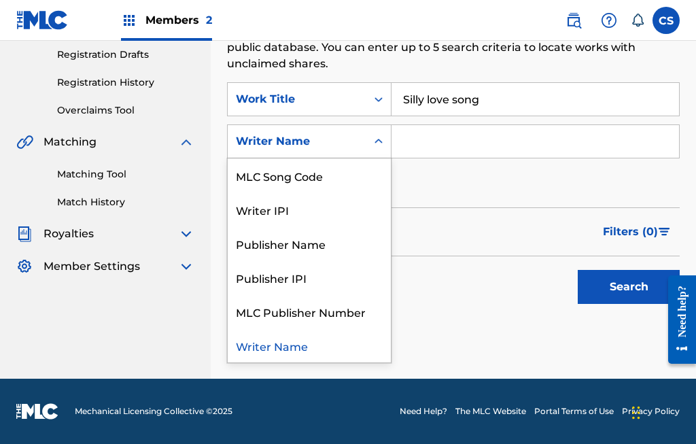
click at [451, 135] on input "Search Form" at bounding box center [534, 141] width 287 height 33
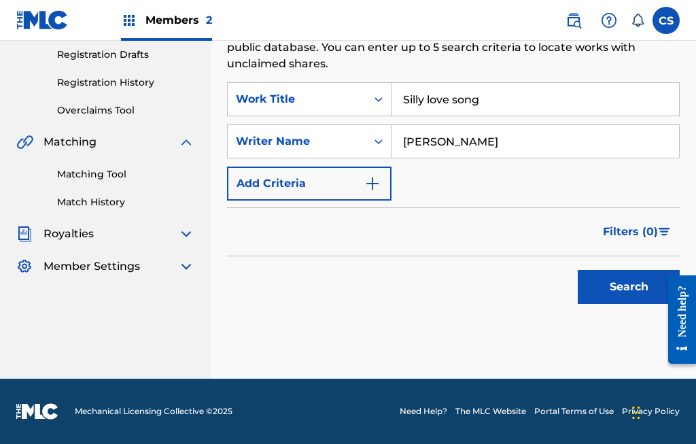
type input "[PERSON_NAME]"
click at [625, 285] on button "Search" at bounding box center [629, 287] width 102 height 34
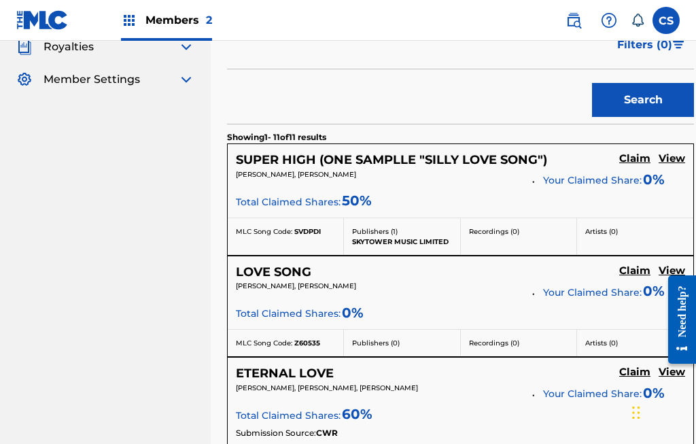
scroll to position [419, 0]
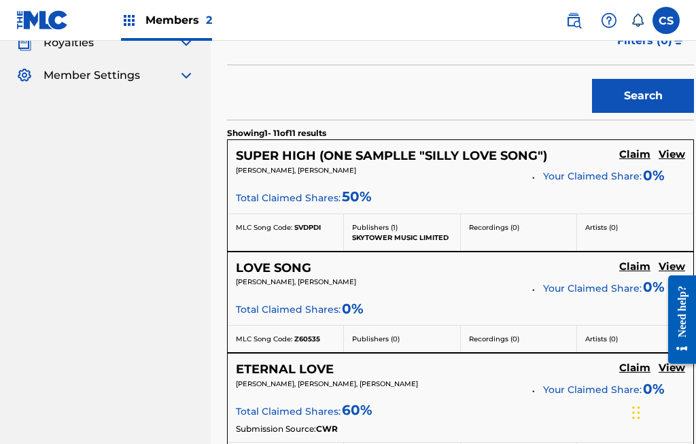
click at [641, 161] on h5 "Claim" at bounding box center [634, 154] width 31 height 13
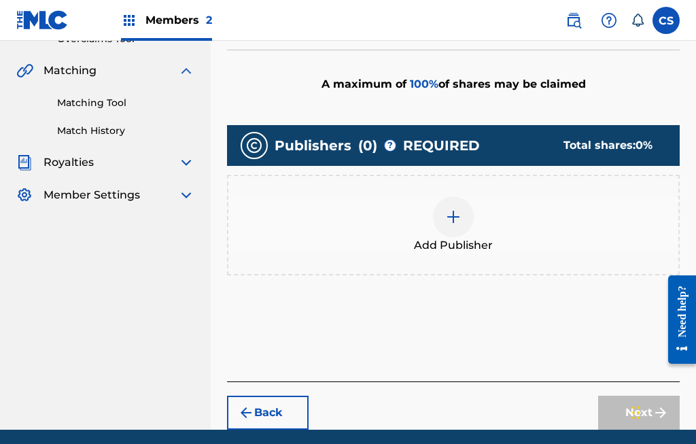
click at [455, 213] on img at bounding box center [453, 217] width 16 height 16
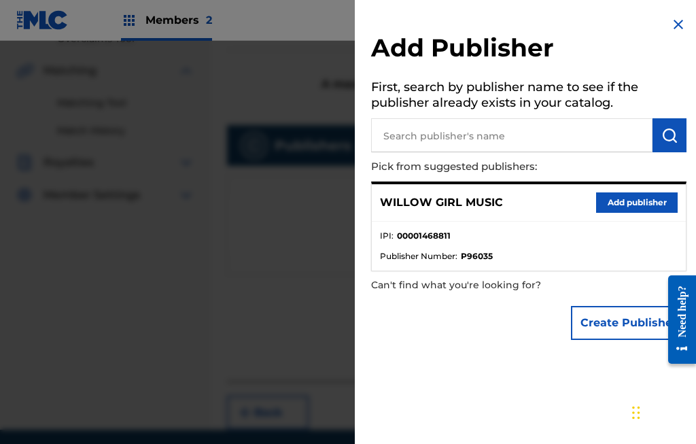
click at [636, 199] on button "Add publisher" at bounding box center [637, 202] width 82 height 20
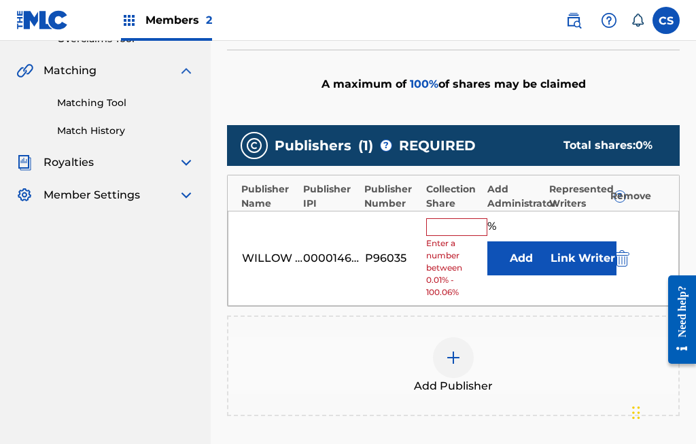
click at [442, 230] on input "text" at bounding box center [456, 227] width 61 height 18
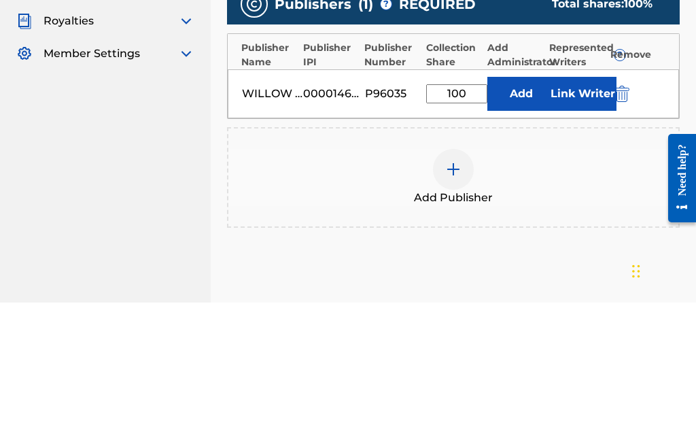
type input "100"
click at [581, 218] on button "Link Writer" at bounding box center [582, 235] width 68 height 34
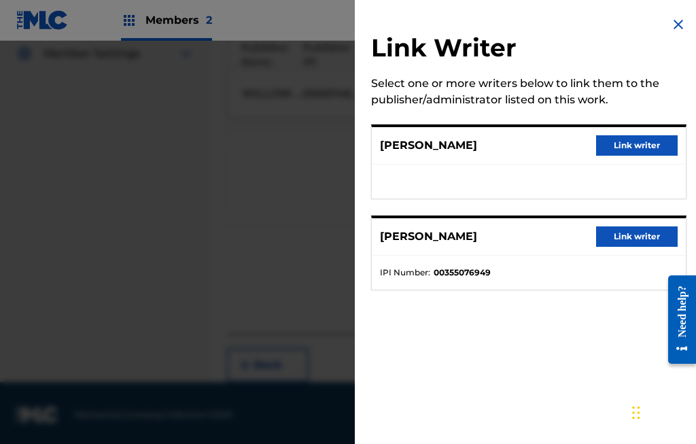
click at [547, 142] on div "EMANUEL JOHNSON Link writer" at bounding box center [529, 145] width 314 height 37
click at [633, 137] on button "Link writer" at bounding box center [637, 145] width 82 height 20
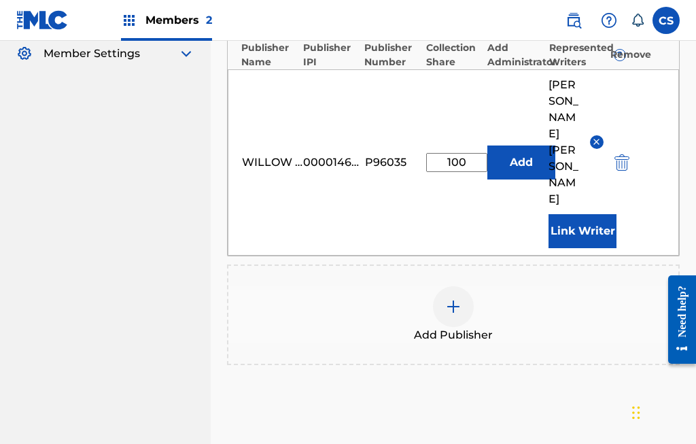
click at [584, 214] on button "Link Writer" at bounding box center [582, 231] width 68 height 34
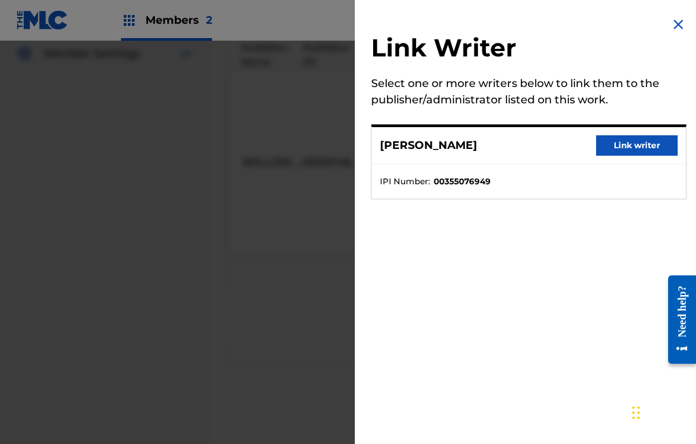
click at [639, 146] on button "Link writer" at bounding box center [637, 145] width 82 height 20
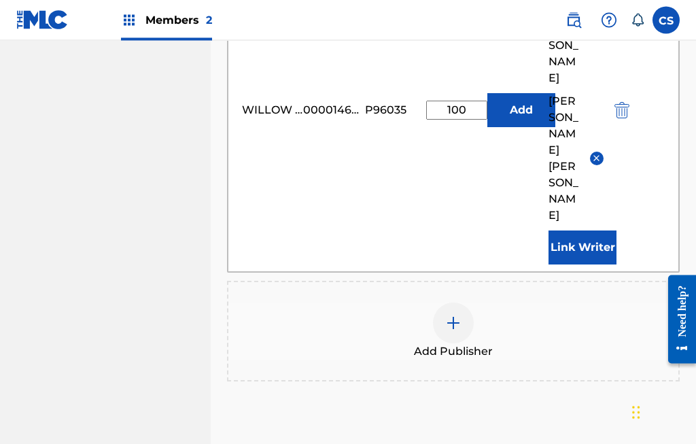
scroll to position [571, 0]
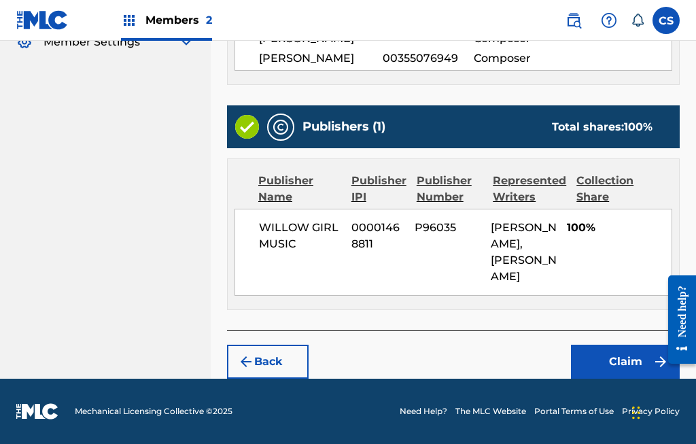
scroll to position [401, 0]
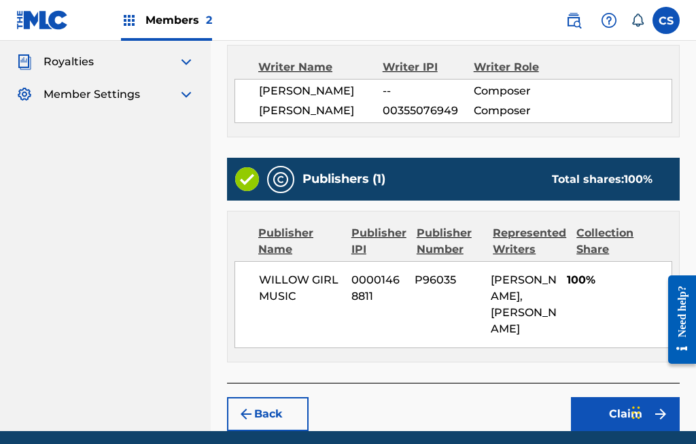
click at [629, 410] on button "Claim" at bounding box center [625, 414] width 109 height 34
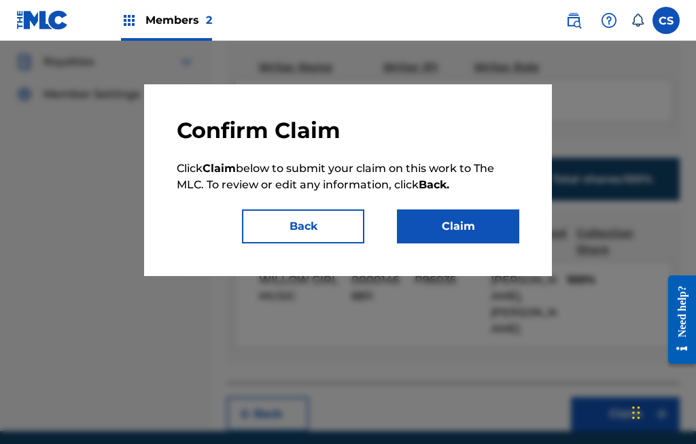
click at [465, 223] on button "Claim" at bounding box center [458, 226] width 122 height 34
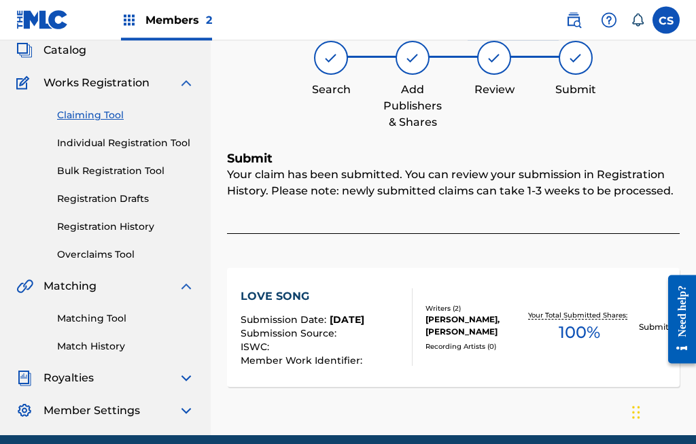
scroll to position [75, 0]
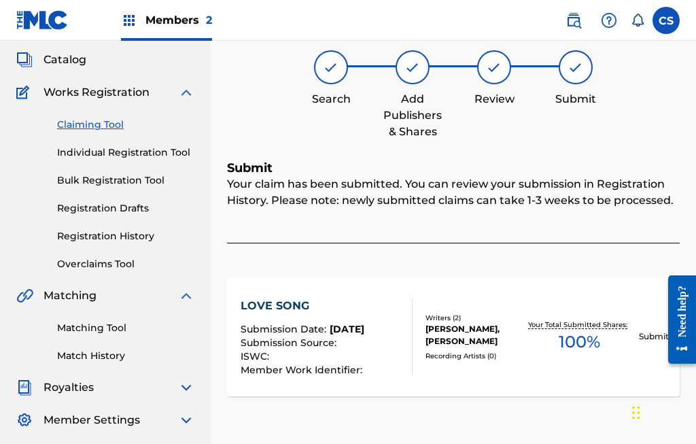
click at [173, 155] on link "Individual Registration Tool" at bounding box center [125, 152] width 137 height 14
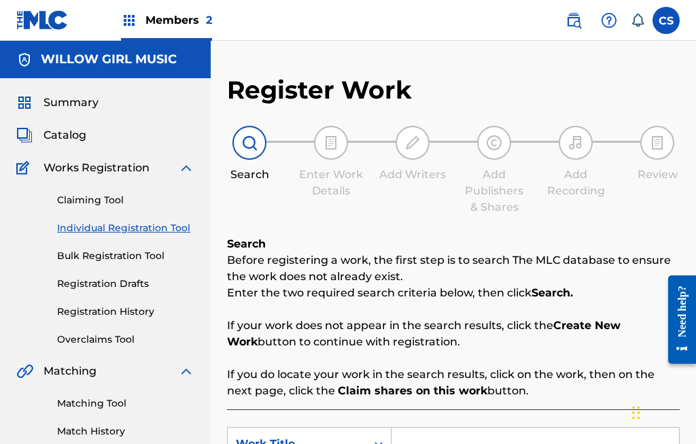
click at [424, 442] on input "Search Form" at bounding box center [534, 443] width 287 height 33
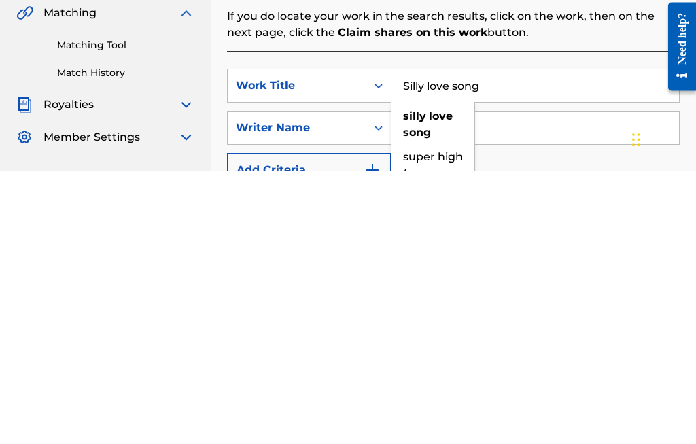
type input "Silly love song"
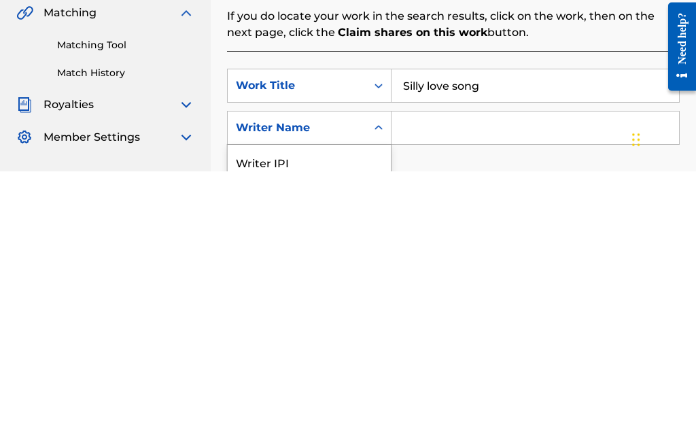
scroll to position [268, 0]
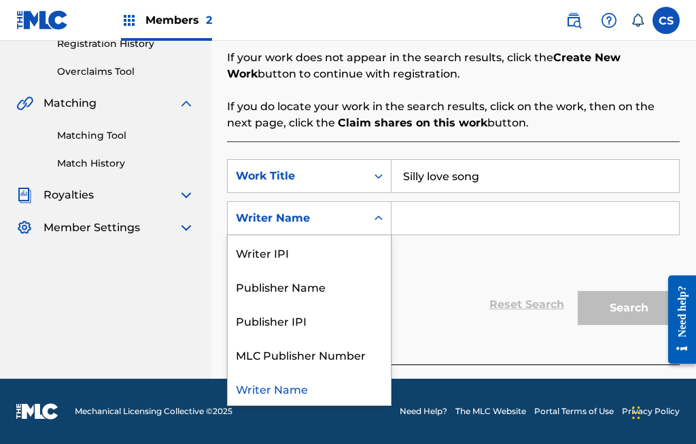
click at [445, 211] on input "Search Form" at bounding box center [534, 218] width 287 height 33
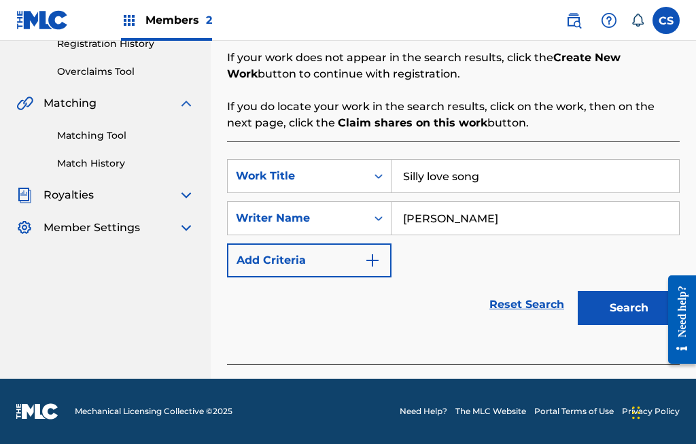
type input "[PERSON_NAME]"
click at [633, 306] on button "Search" at bounding box center [629, 308] width 102 height 34
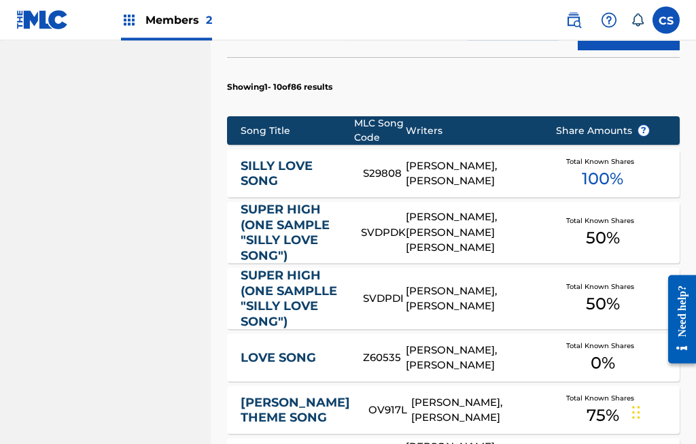
scroll to position [552, 0]
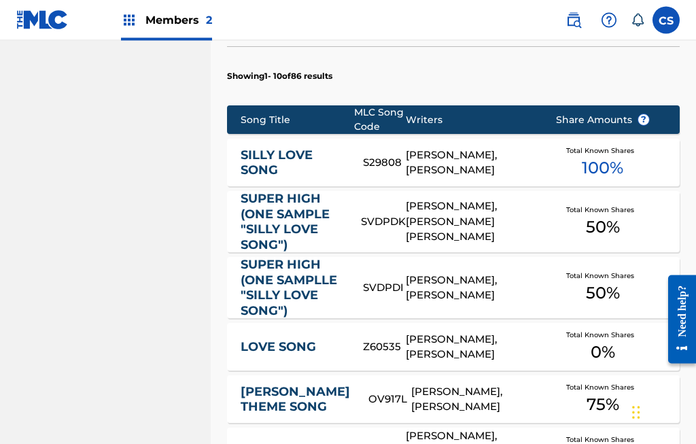
click at [450, 340] on div "MICHAEL STOKES, EMANUEL JOHNSON" at bounding box center [470, 347] width 129 height 31
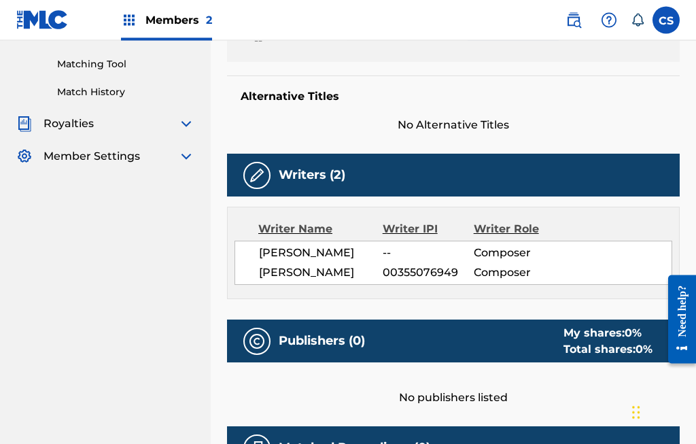
scroll to position [338, 0]
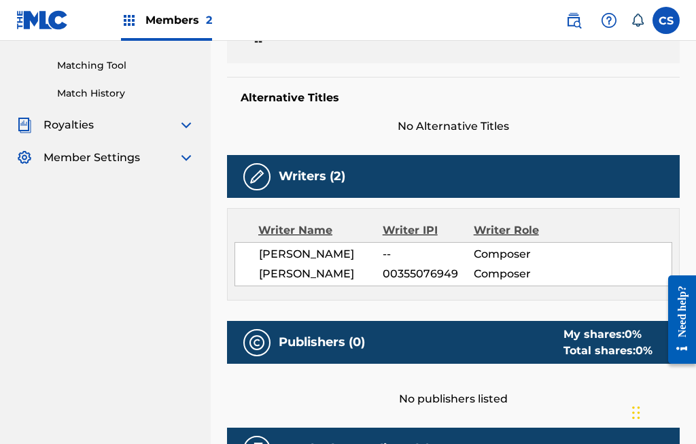
click at [588, 334] on div "My shares: 0 %" at bounding box center [607, 334] width 89 height 16
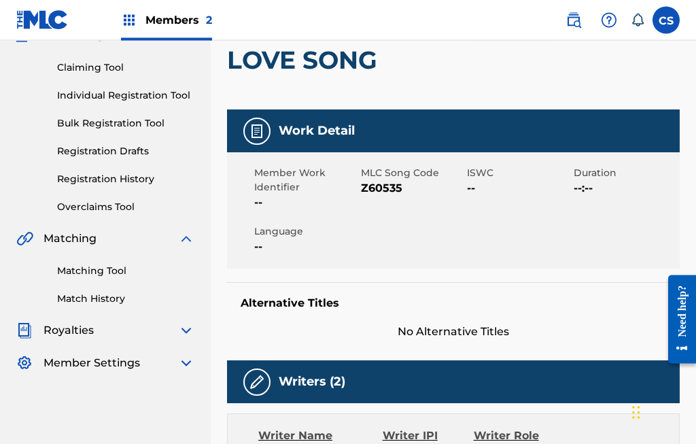
scroll to position [0, 0]
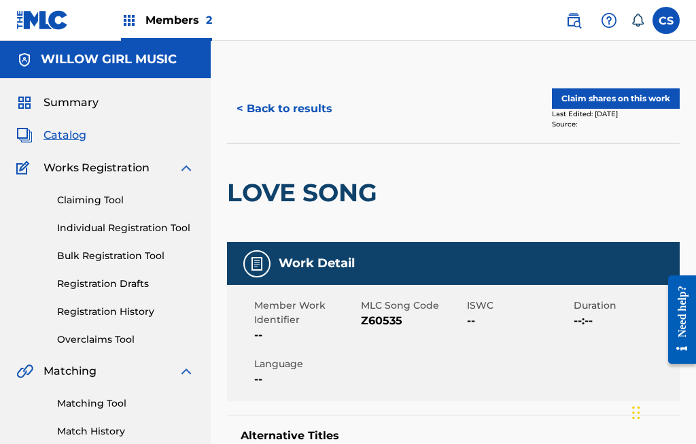
click at [626, 94] on button "Claim shares on this work" at bounding box center [616, 98] width 128 height 20
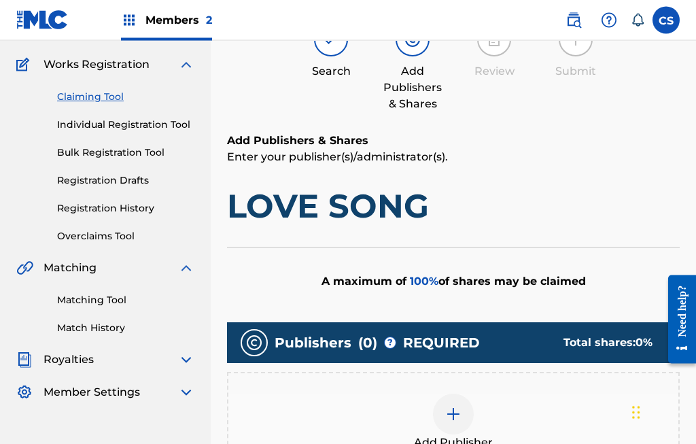
scroll to position [107, 0]
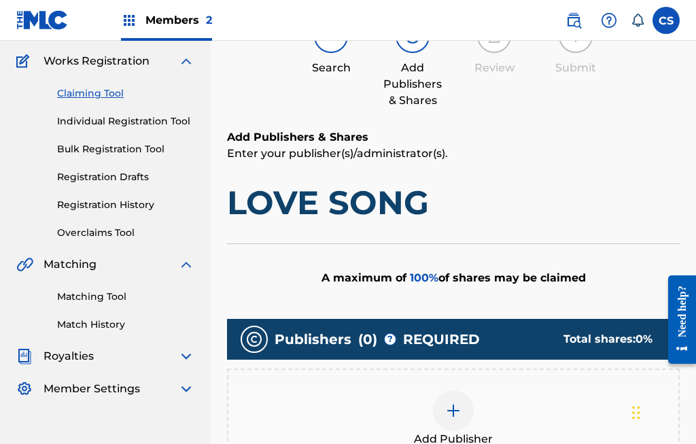
click at [452, 404] on img at bounding box center [453, 410] width 16 height 16
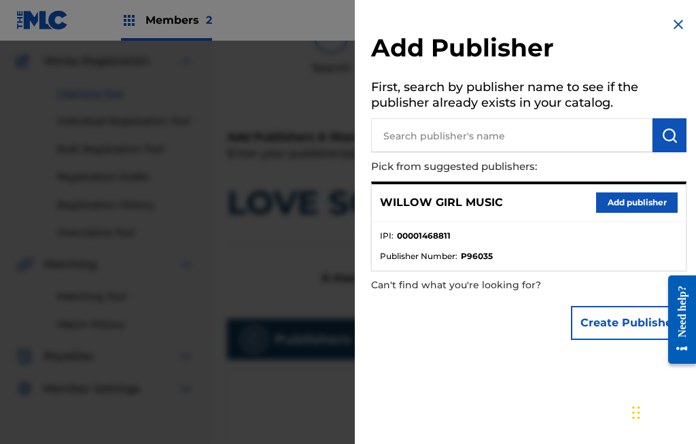
click at [635, 197] on button "Add publisher" at bounding box center [637, 202] width 82 height 20
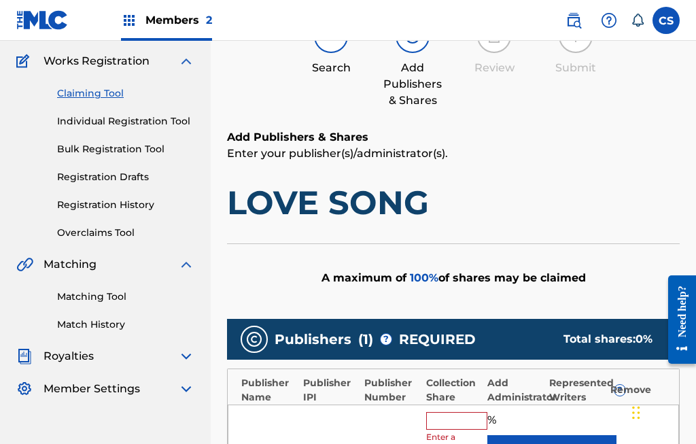
click at [455, 415] on input "text" at bounding box center [456, 421] width 61 height 18
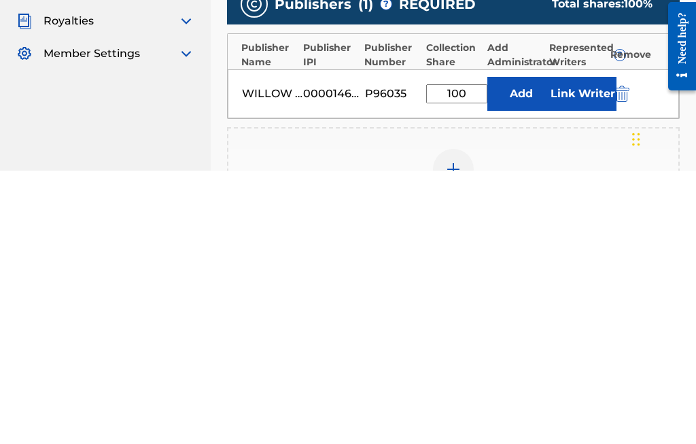
type input "100"
click at [577, 350] on button "Link Writer" at bounding box center [582, 367] width 68 height 34
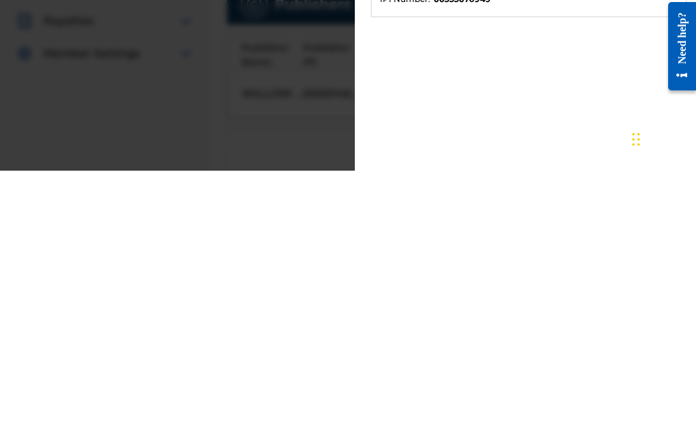
scroll to position [442, 0]
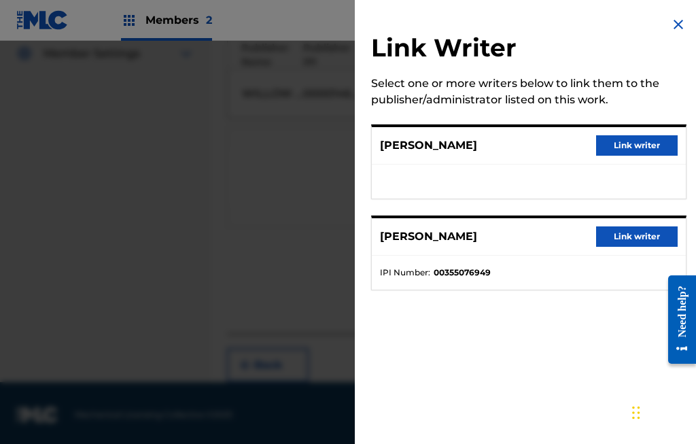
click at [627, 145] on button "Link writer" at bounding box center [637, 145] width 82 height 20
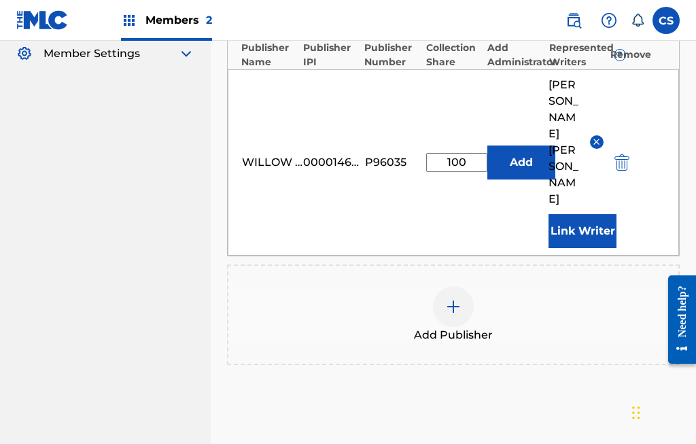
click at [582, 214] on button "Link Writer" at bounding box center [582, 231] width 68 height 34
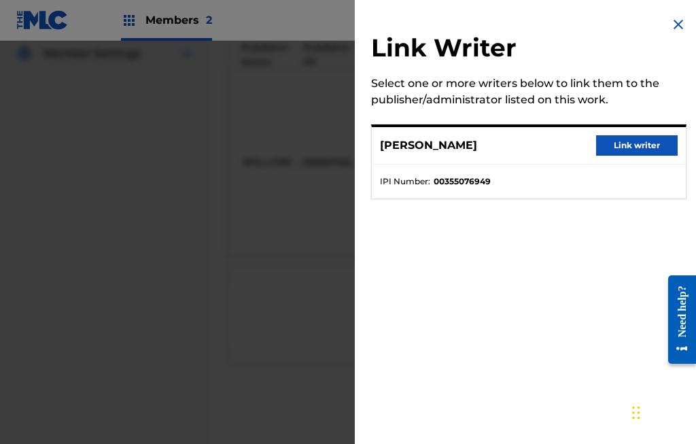
click at [643, 136] on button "Link writer" at bounding box center [637, 145] width 82 height 20
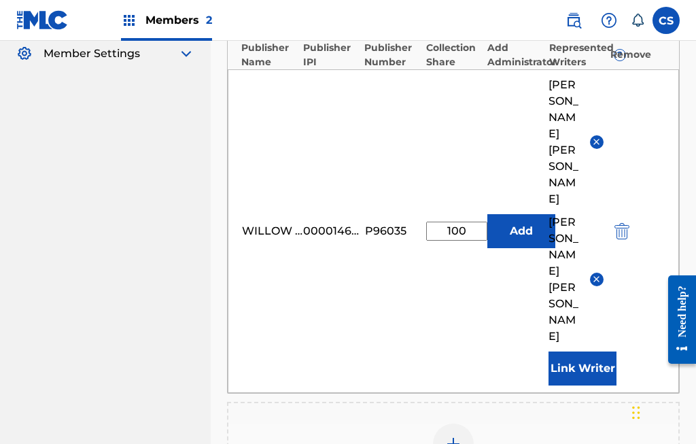
scroll to position [419, 0]
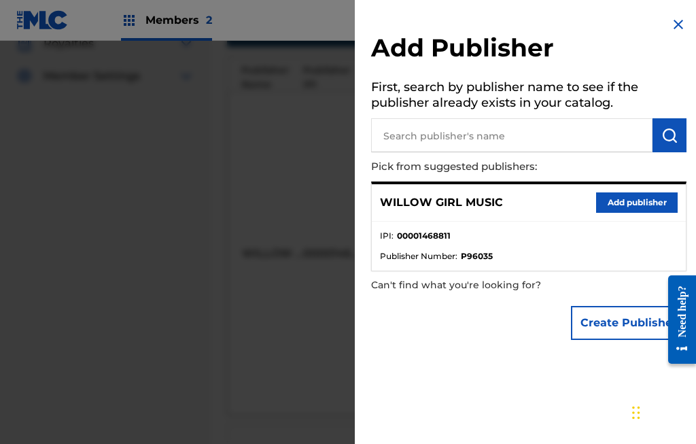
click at [678, 24] on img at bounding box center [678, 24] width 16 height 16
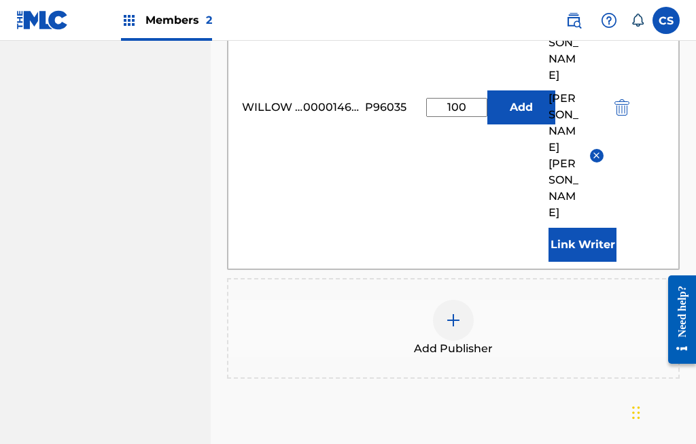
scroll to position [571, 0]
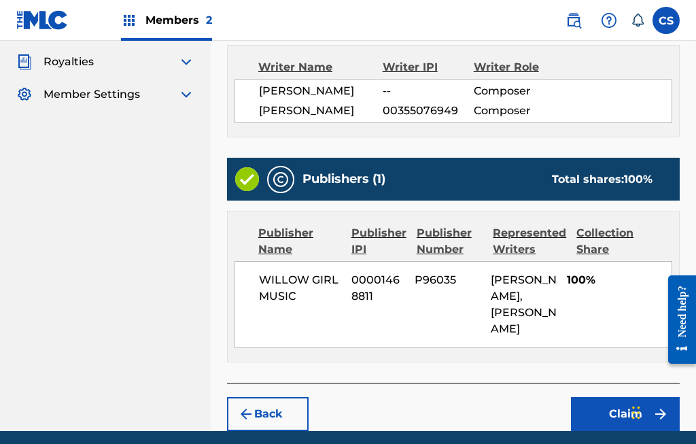
scroll to position [452, 0]
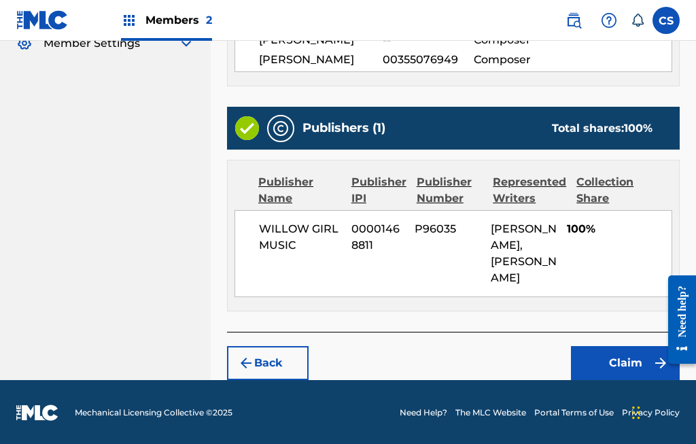
click at [631, 355] on button "Claim" at bounding box center [625, 363] width 109 height 34
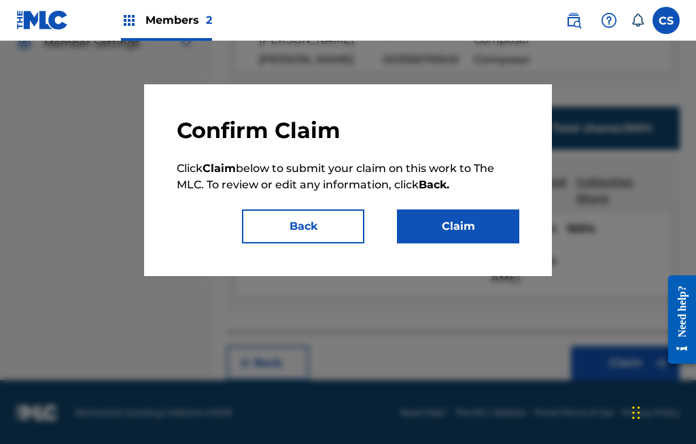
click at [468, 234] on button "Claim" at bounding box center [458, 226] width 122 height 34
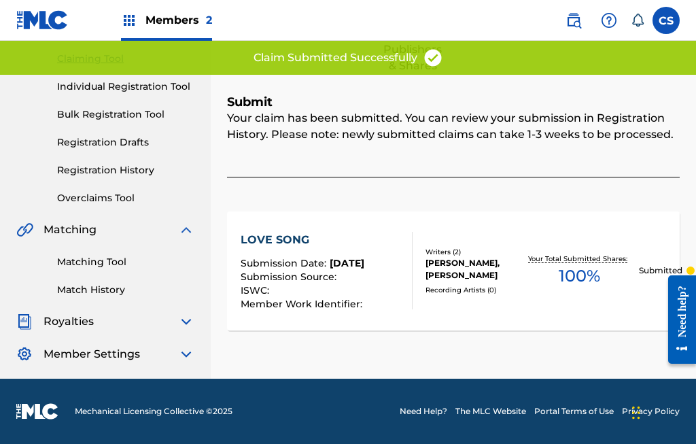
scroll to position [141, 0]
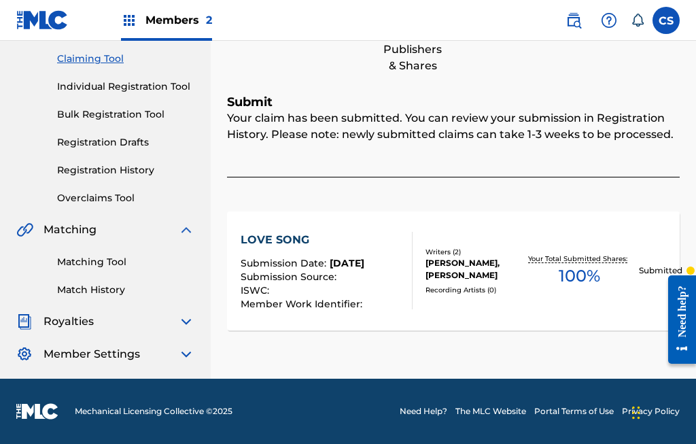
click at [179, 88] on link "Individual Registration Tool" at bounding box center [125, 87] width 137 height 14
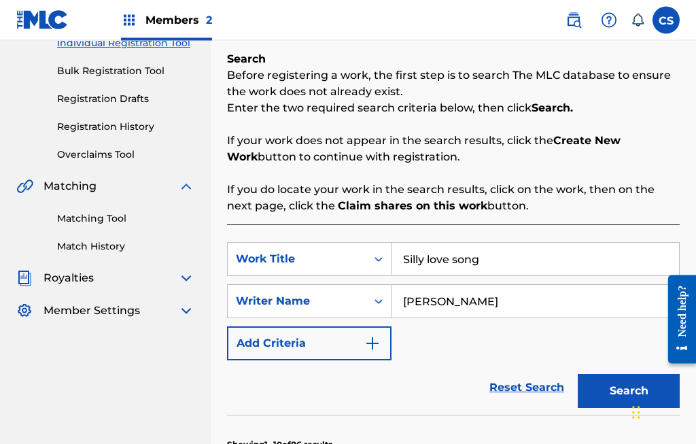
scroll to position [186, 0]
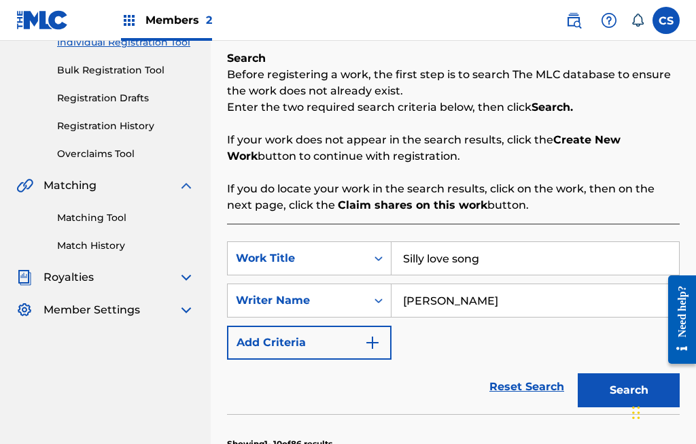
click at [610, 386] on button "Search" at bounding box center [629, 390] width 102 height 34
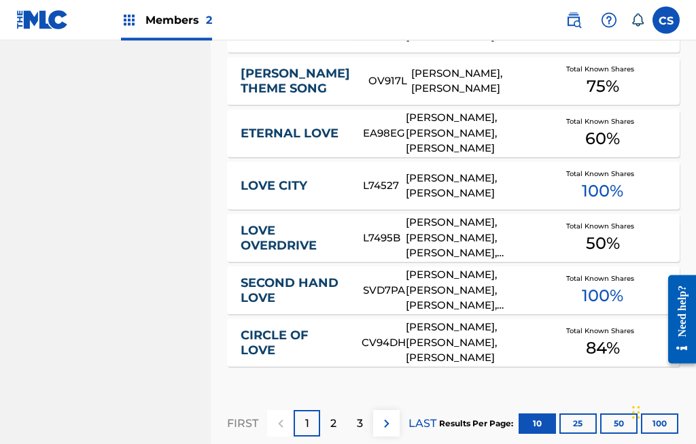
scroll to position [883, 0]
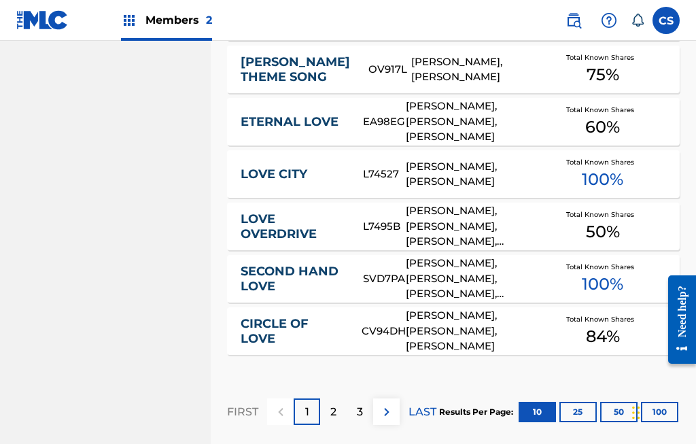
click at [576, 407] on button "25" at bounding box center [577, 412] width 37 height 20
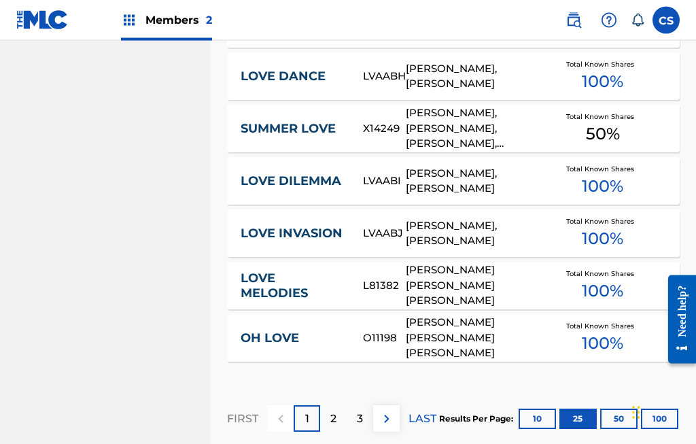
scroll to position [1662, 0]
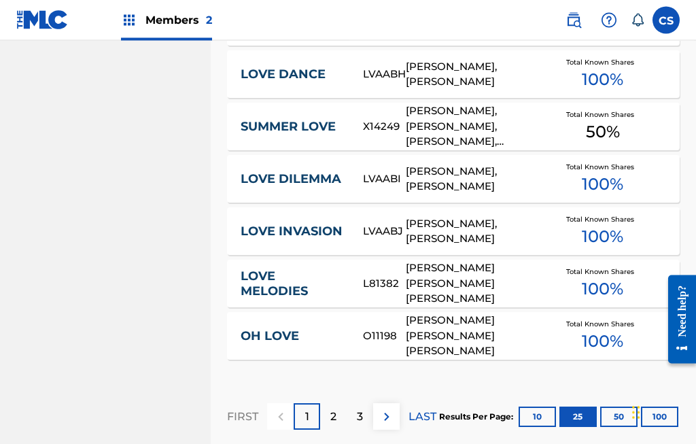
click at [611, 415] on button "50" at bounding box center [618, 417] width 37 height 20
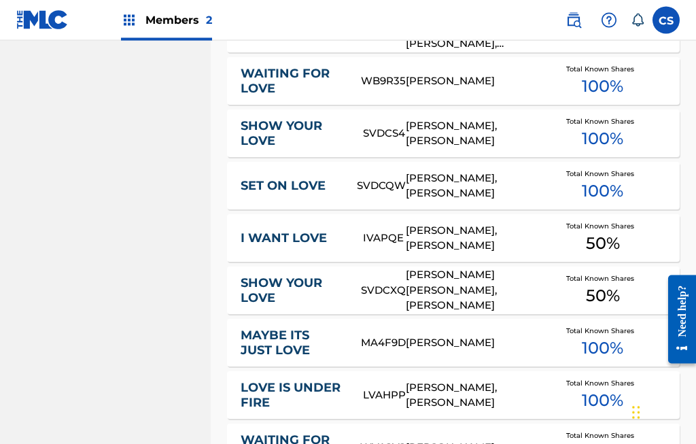
scroll to position [2651, 0]
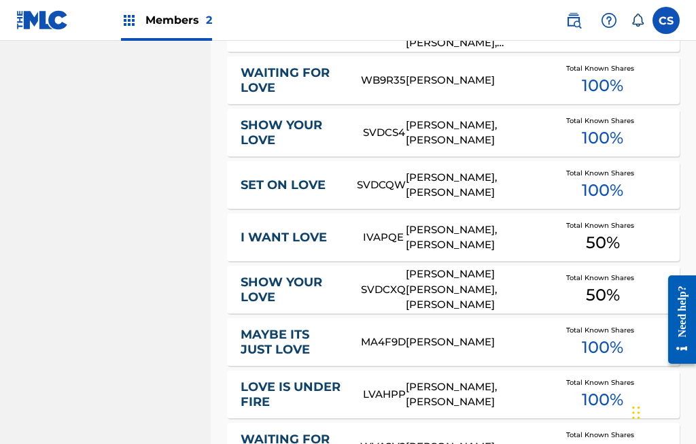
click at [458, 287] on div "STOKES MICHAEL LEE, SHARON L BARNES" at bounding box center [470, 289] width 129 height 46
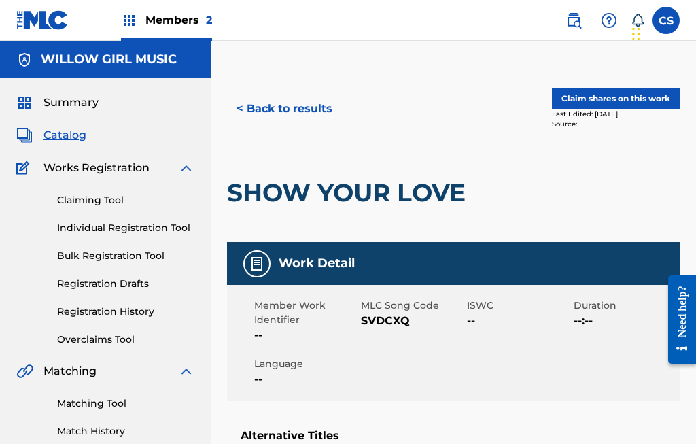
click at [620, 92] on button "Claim shares on this work" at bounding box center [616, 98] width 128 height 20
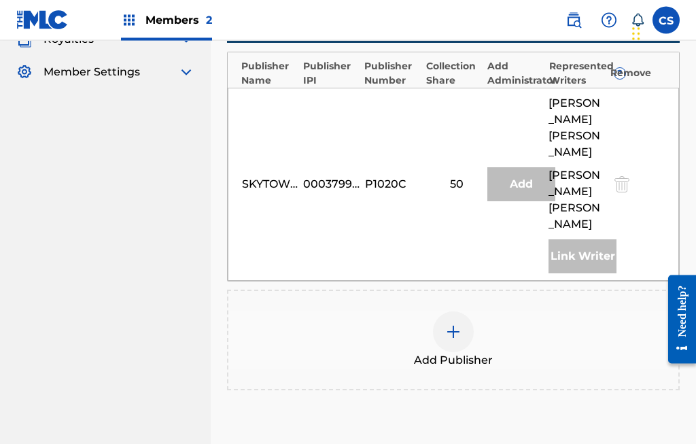
scroll to position [438, 0]
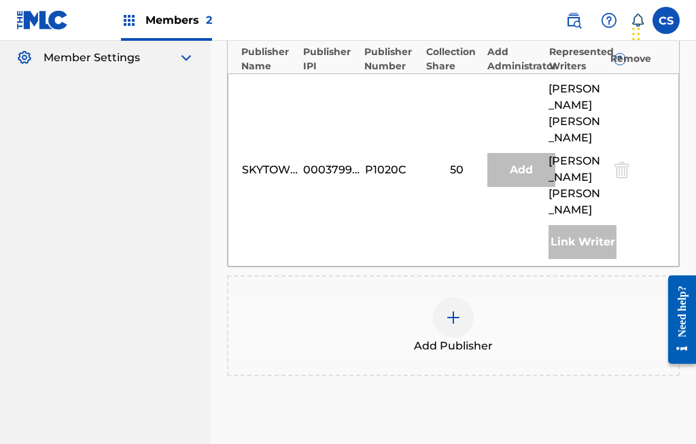
click at [453, 309] on img at bounding box center [453, 317] width 16 height 16
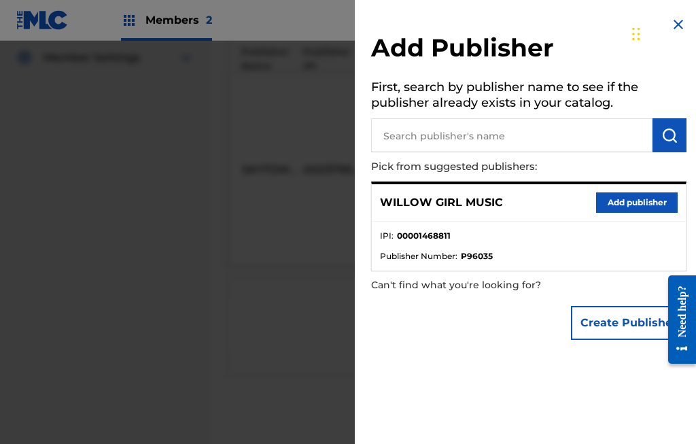
click at [646, 197] on button "Add publisher" at bounding box center [637, 202] width 82 height 20
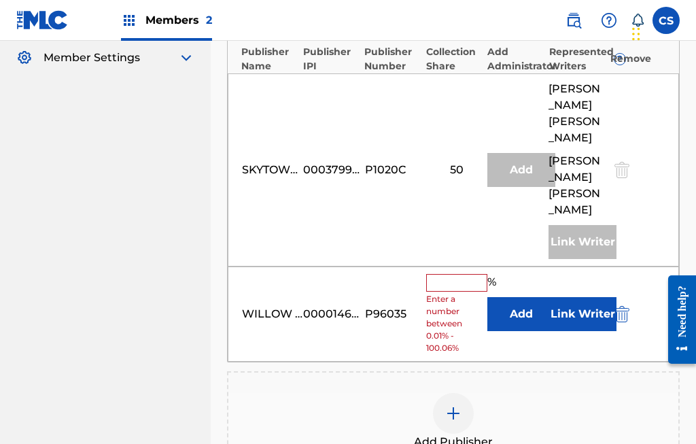
click at [448, 274] on input "text" at bounding box center [456, 283] width 61 height 18
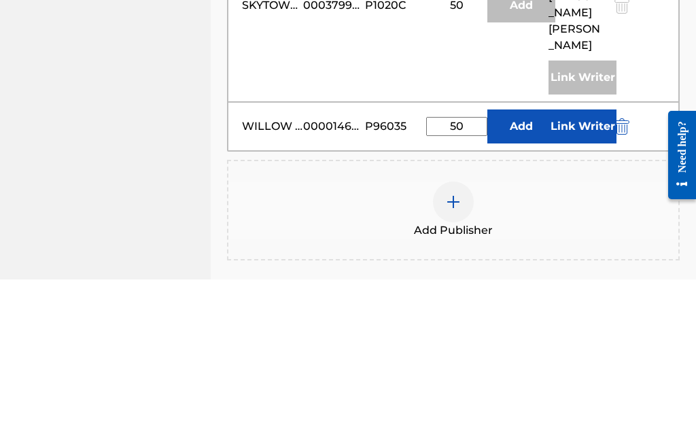
type input "50"
click at [524, 274] on button "Add" at bounding box center [521, 291] width 68 height 34
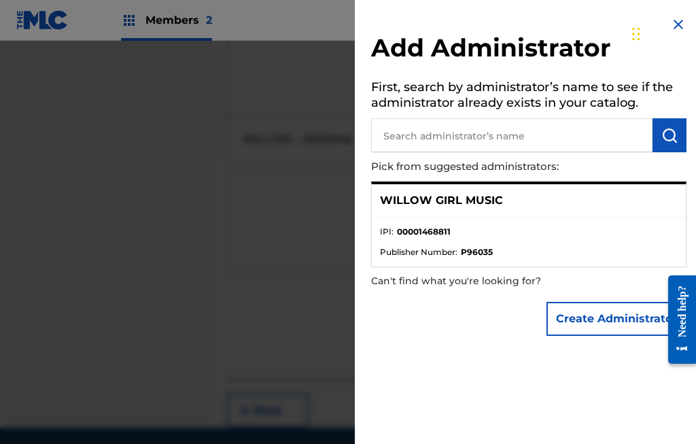
scroll to position [537, 0]
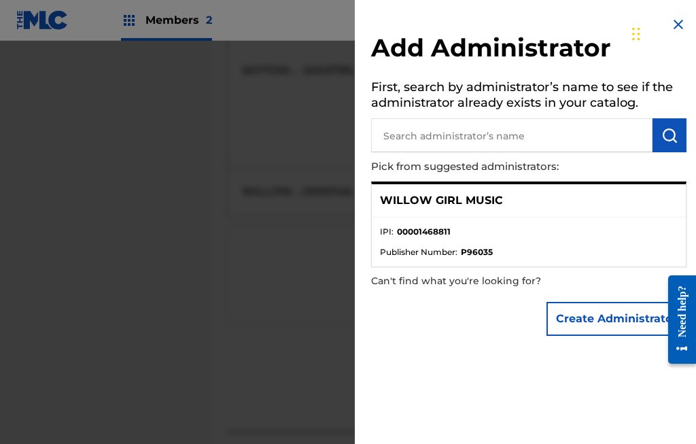
click at [616, 316] on button "Create Administrator" at bounding box center [616, 319] width 140 height 34
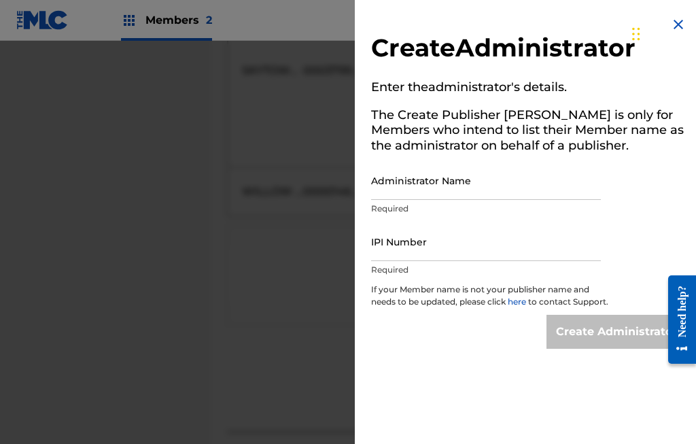
click at [673, 19] on img at bounding box center [678, 24] width 16 height 16
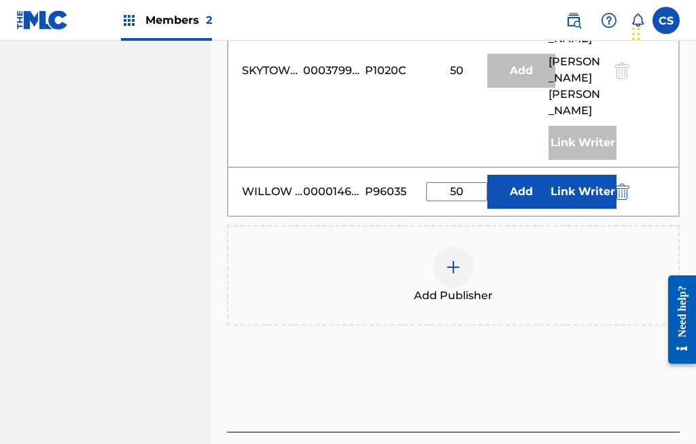
click at [582, 175] on button "Link Writer" at bounding box center [582, 192] width 68 height 34
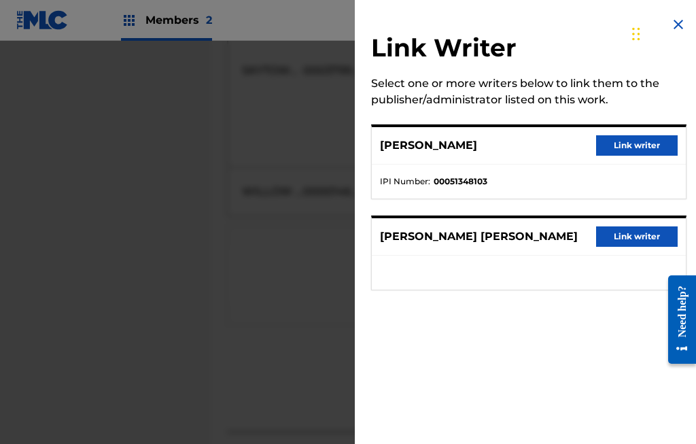
click at [644, 234] on button "Link writer" at bounding box center [637, 236] width 82 height 20
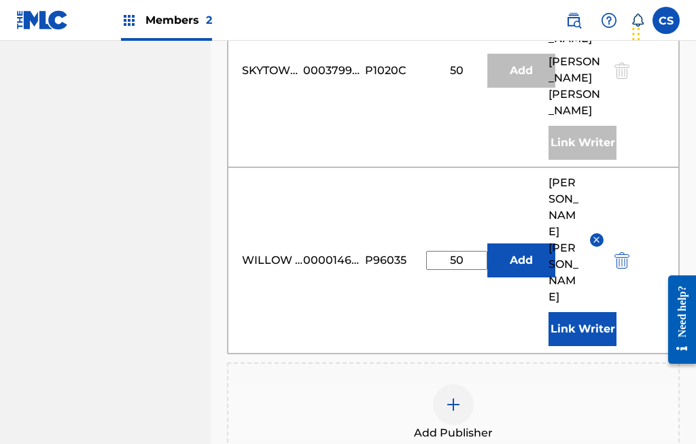
click at [592, 312] on button "Link Writer" at bounding box center [582, 329] width 68 height 34
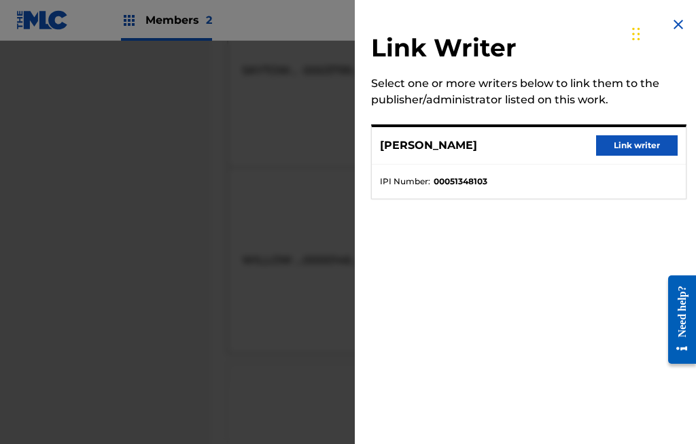
click at [648, 137] on button "Link writer" at bounding box center [637, 145] width 82 height 20
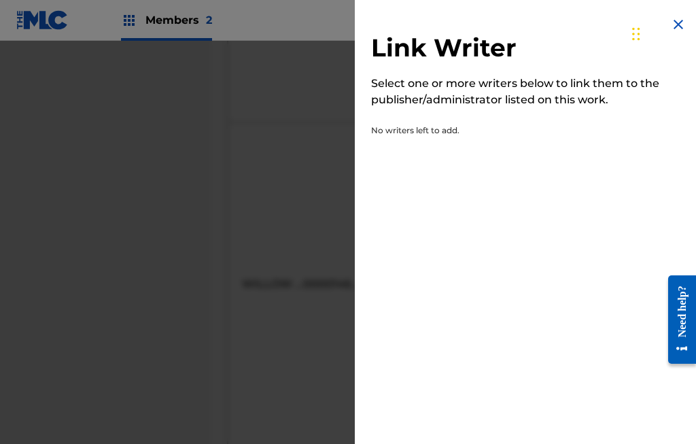
scroll to position [582, 0]
click at [682, 17] on img at bounding box center [678, 24] width 16 height 16
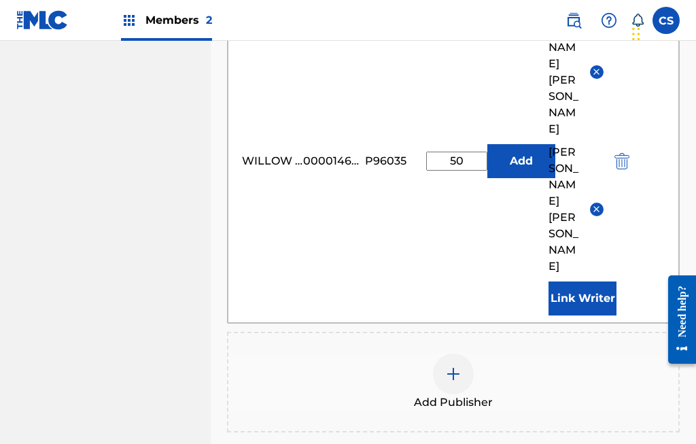
scroll to position [731, 0]
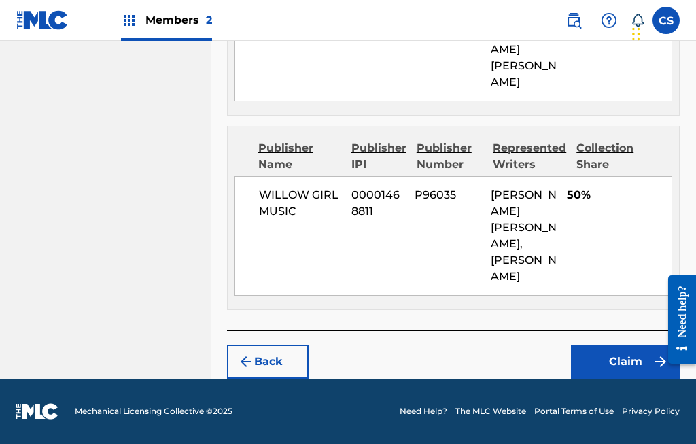
scroll to position [611, 0]
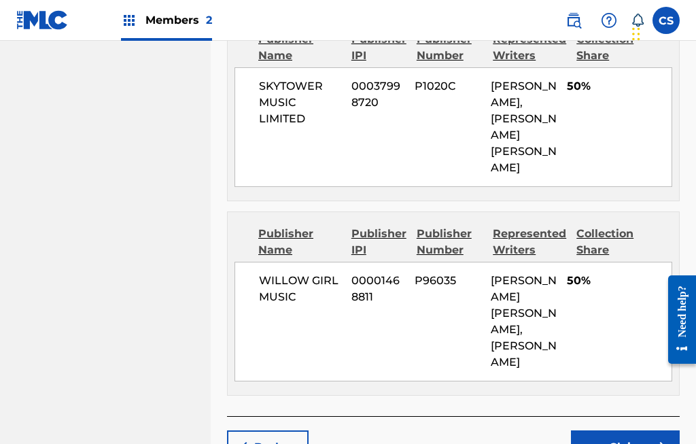
click at [633, 430] on button "Claim" at bounding box center [625, 447] width 109 height 34
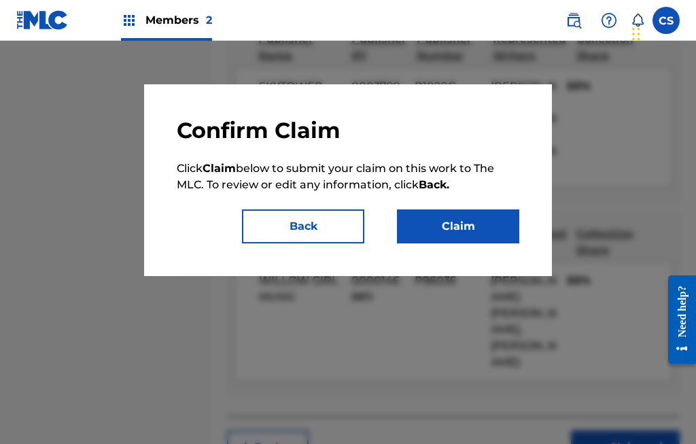
click at [466, 223] on button "Claim" at bounding box center [458, 226] width 122 height 34
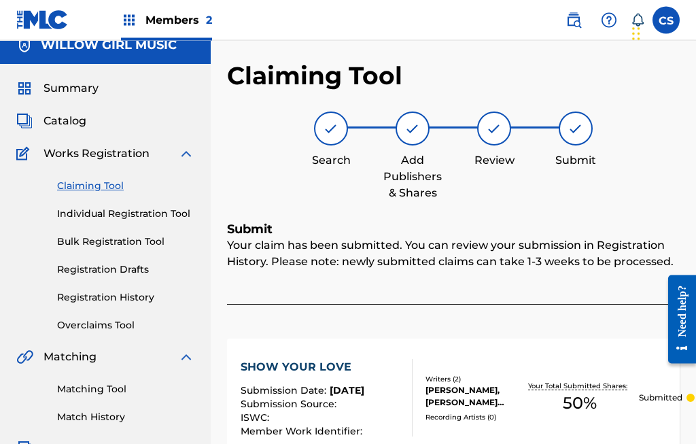
scroll to position [14, 0]
click at [140, 106] on div "Summary Catalog Works Registration Claiming Tool Individual Registration Tool B…" at bounding box center [105, 285] width 211 height 442
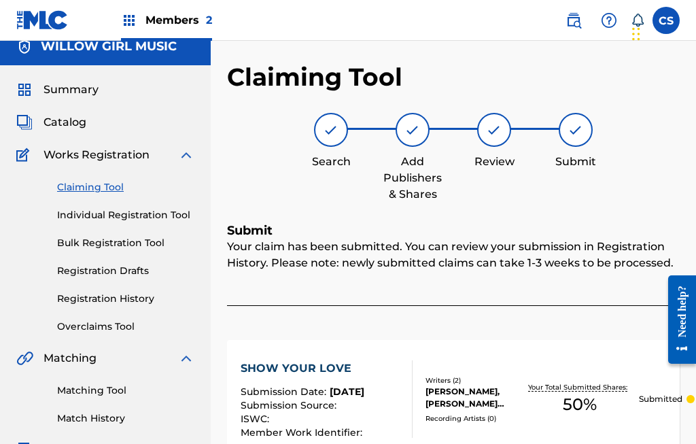
scroll to position [0, 0]
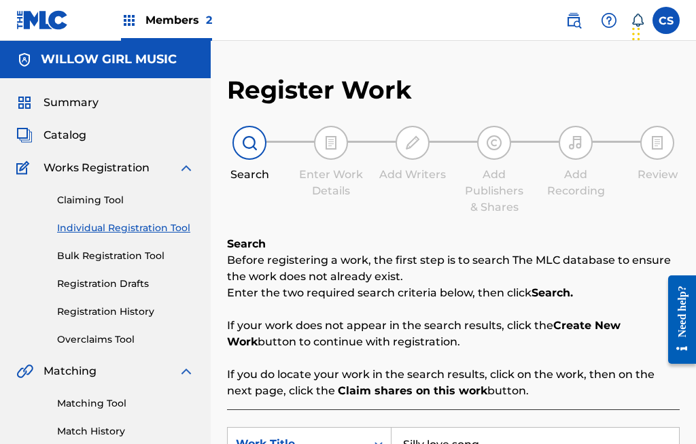
scroll to position [224, 0]
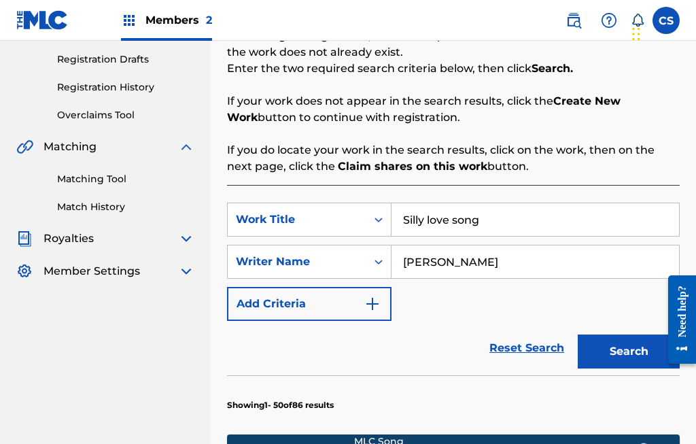
click at [624, 337] on button "Search" at bounding box center [629, 351] width 102 height 34
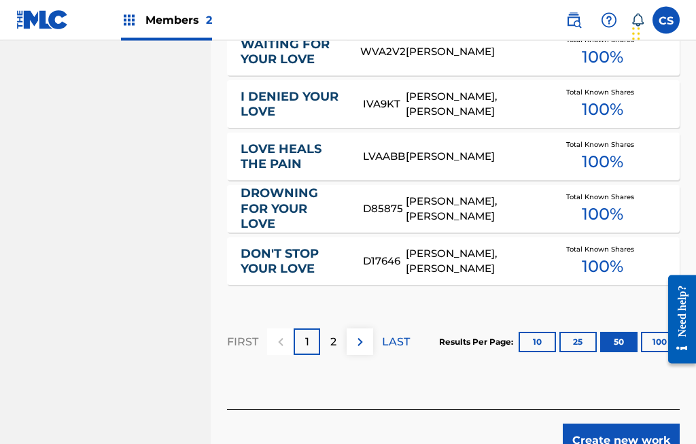
scroll to position [3071, 0]
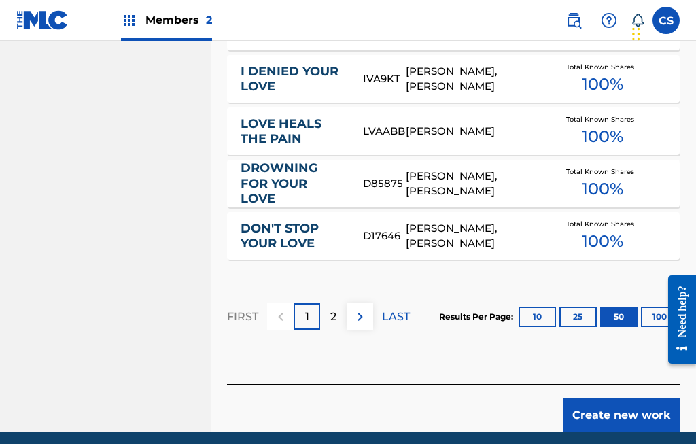
click at [656, 306] on button "100" at bounding box center [659, 316] width 37 height 20
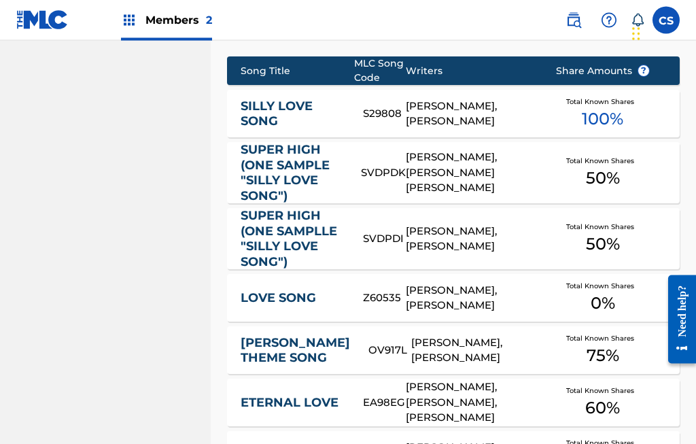
scroll to position [607, 0]
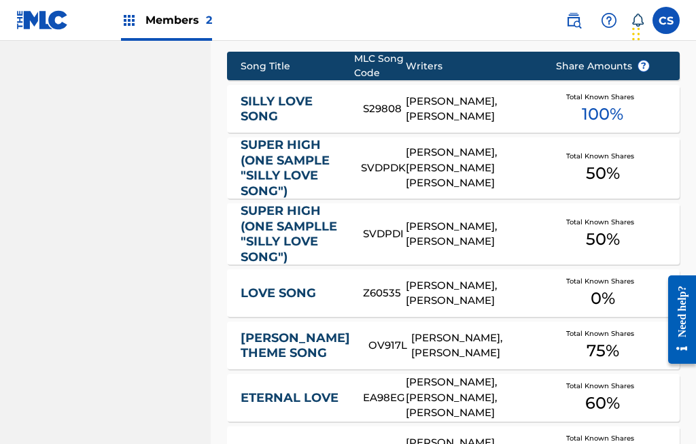
click at [487, 292] on div "MICHAEL STOKES, EMANUEL JOHNSON" at bounding box center [470, 293] width 129 height 31
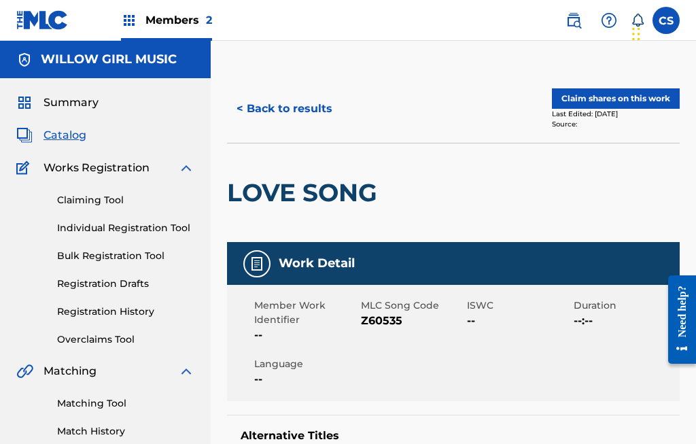
click at [610, 105] on button "Claim shares on this work" at bounding box center [616, 98] width 128 height 20
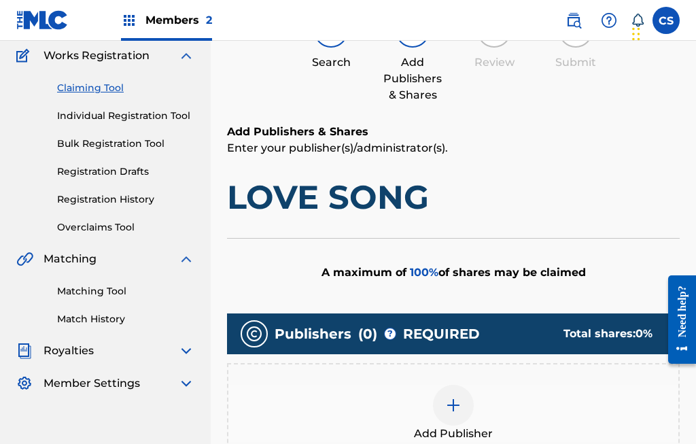
scroll to position [113, 0]
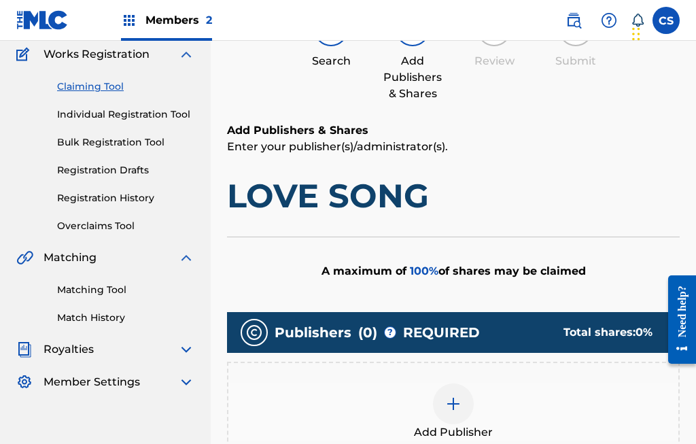
click at [457, 405] on img at bounding box center [453, 403] width 16 height 16
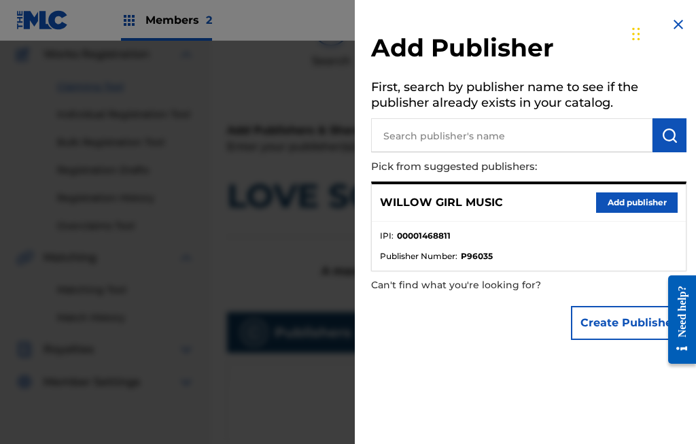
click at [629, 202] on button "Add publisher" at bounding box center [637, 202] width 82 height 20
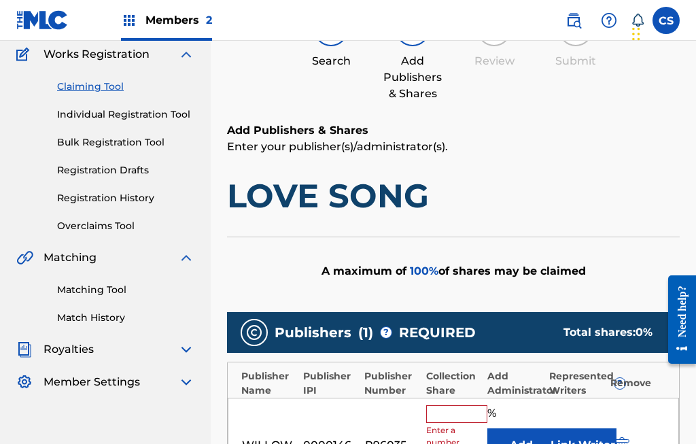
click at [452, 410] on input "text" at bounding box center [456, 414] width 61 height 18
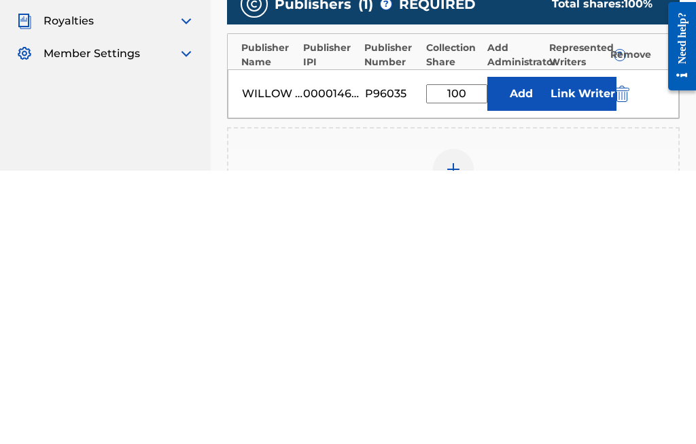
type input "100"
click at [581, 350] on button "Link Writer" at bounding box center [582, 367] width 68 height 34
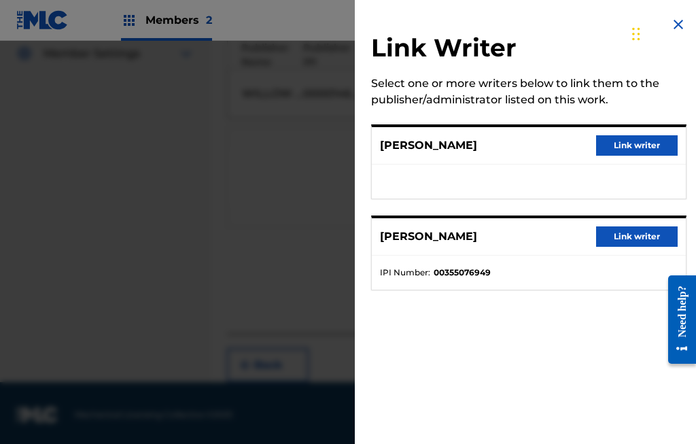
click at [632, 141] on button "Link writer" at bounding box center [637, 145] width 82 height 20
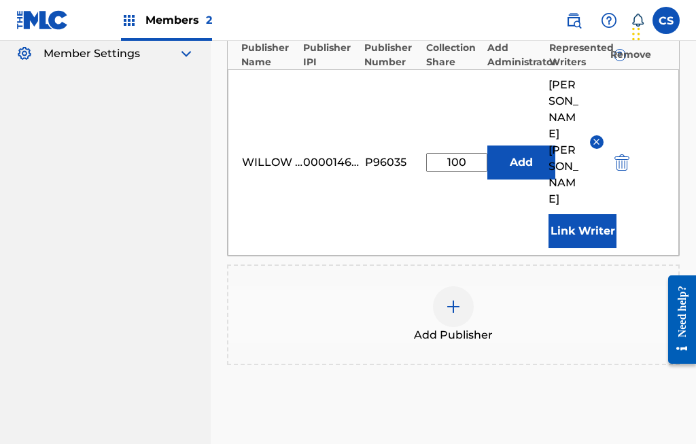
click at [578, 214] on button "Link Writer" at bounding box center [582, 231] width 68 height 34
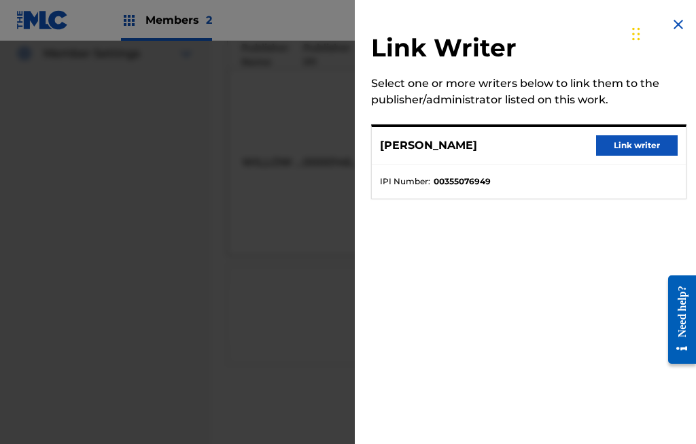
click at [644, 137] on button "Link writer" at bounding box center [637, 145] width 82 height 20
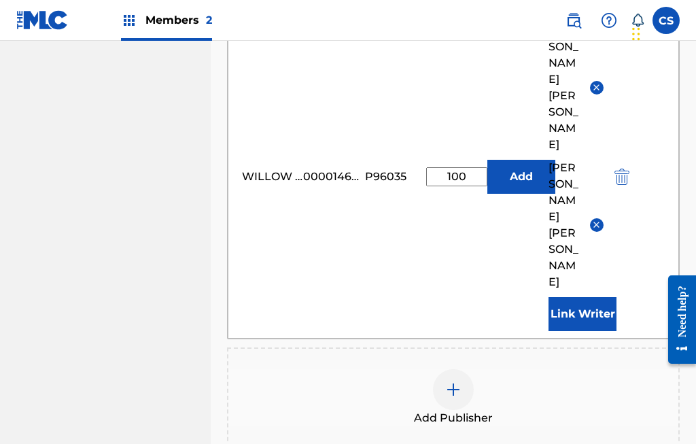
scroll to position [571, 0]
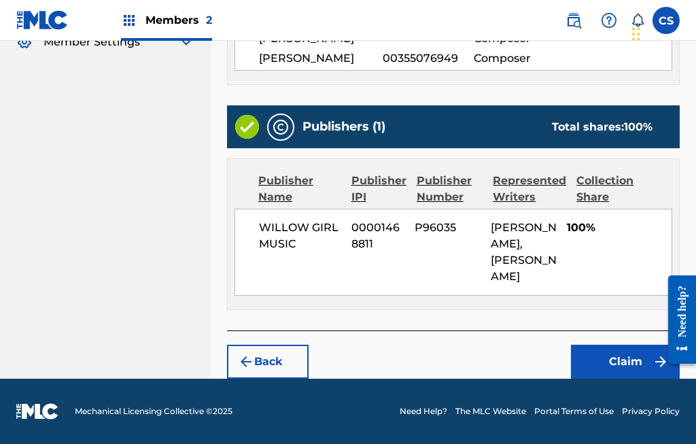
scroll to position [401, 0]
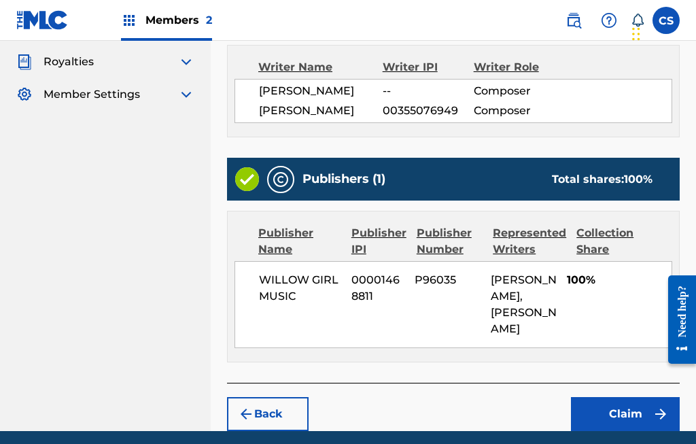
click at [624, 412] on button "Claim" at bounding box center [625, 414] width 109 height 34
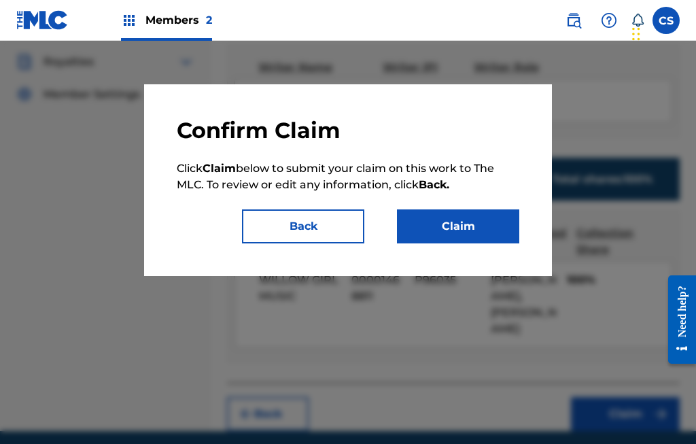
click at [480, 223] on button "Claim" at bounding box center [458, 226] width 122 height 34
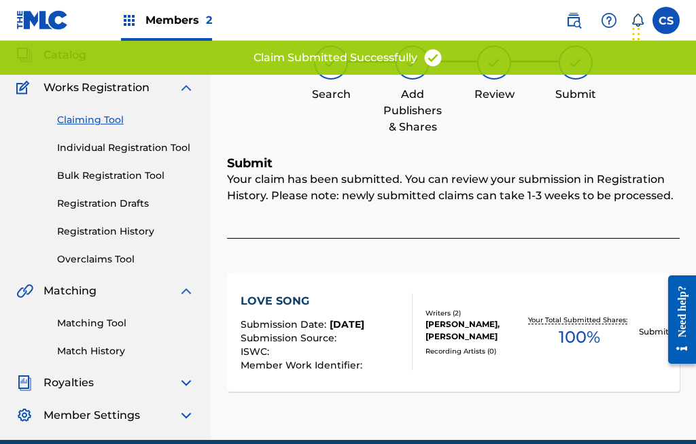
scroll to position [0, 0]
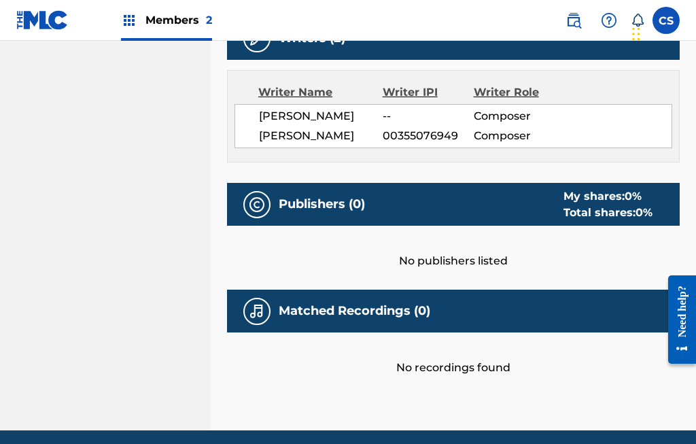
scroll to position [527, 0]
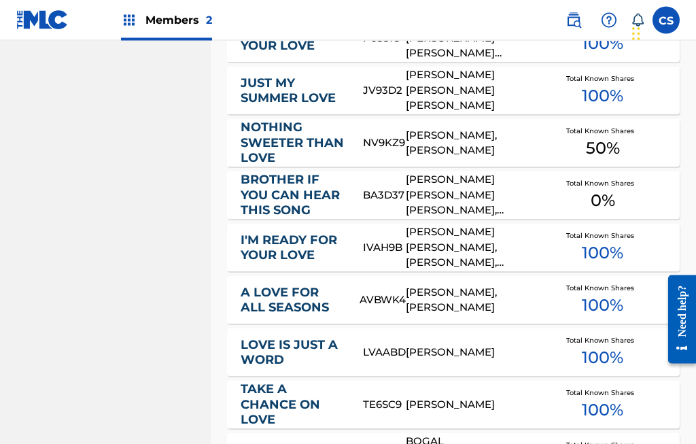
scroll to position [3949, 0]
click at [494, 179] on div "CLEMENT ALEXANDER BOGLE, MICHAEL LEE STOKES, SHARON L BARNES" at bounding box center [470, 195] width 129 height 46
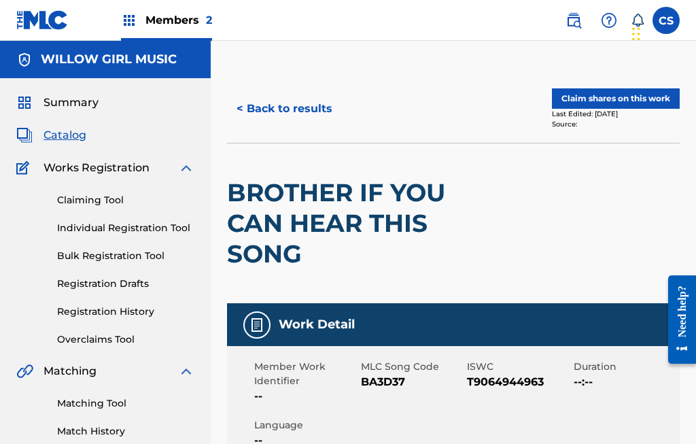
click at [605, 92] on button "Claim shares on this work" at bounding box center [616, 98] width 128 height 20
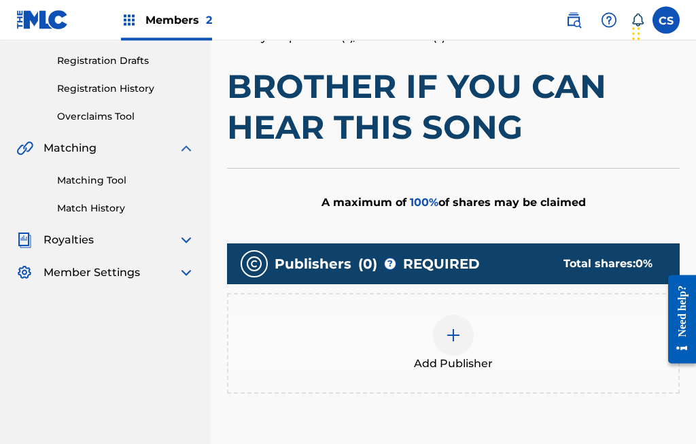
scroll to position [224, 0]
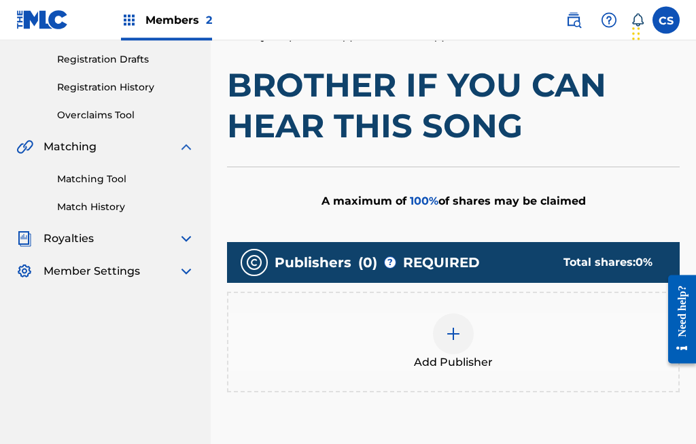
click at [451, 337] on img at bounding box center [453, 334] width 16 height 16
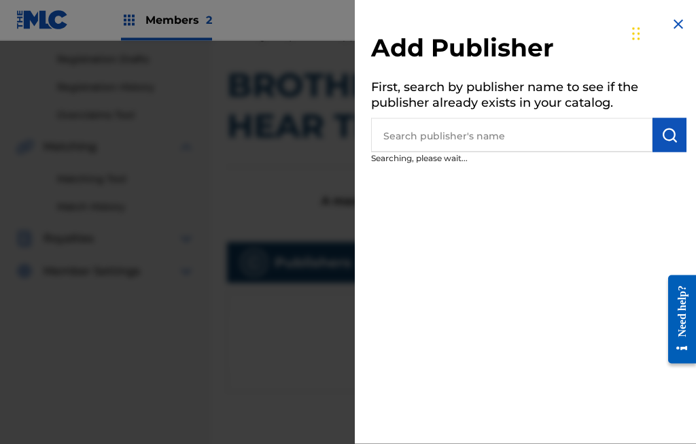
scroll to position [224, 0]
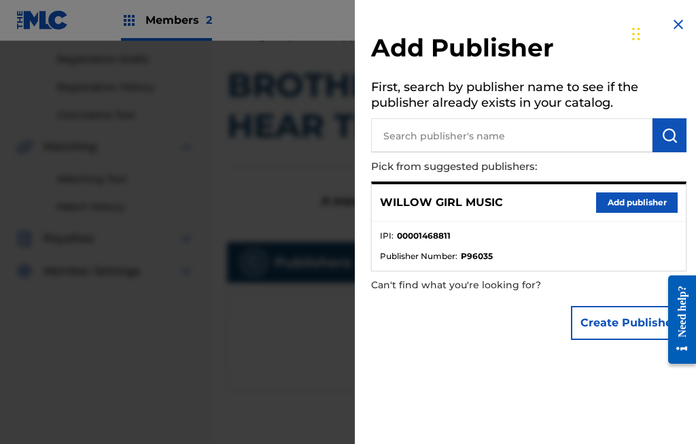
click at [631, 196] on button "Add publisher" at bounding box center [637, 202] width 82 height 20
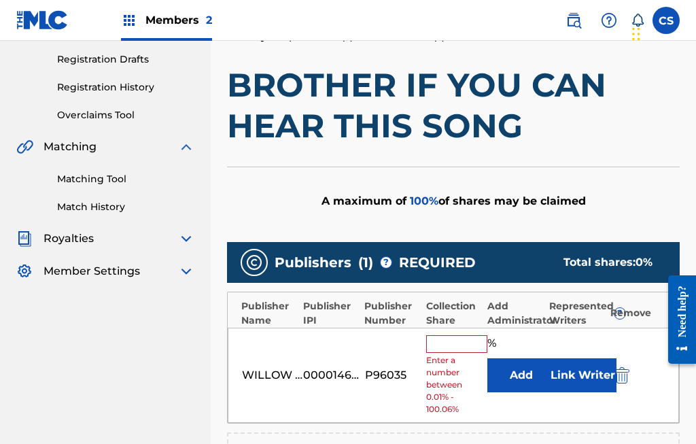
click at [460, 339] on input "text" at bounding box center [456, 344] width 61 height 18
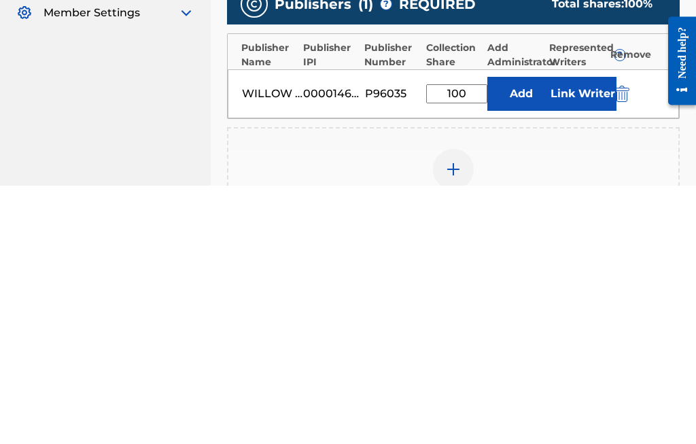
type input "100"
click at [581, 336] on button "Link Writer" at bounding box center [582, 353] width 68 height 34
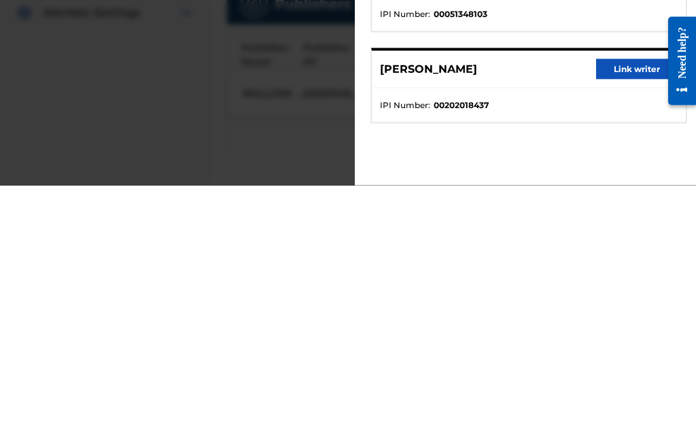
scroll to position [482, 0]
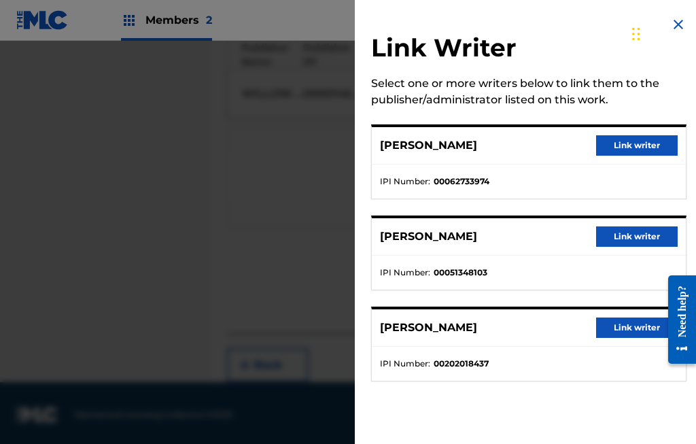
click at [632, 141] on button "Link writer" at bounding box center [637, 145] width 82 height 20
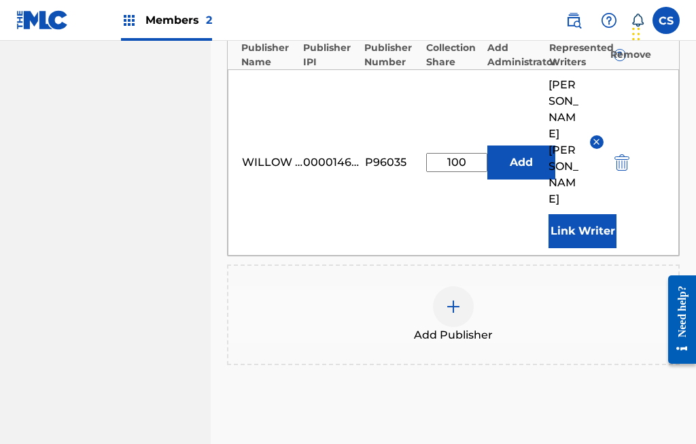
click at [574, 214] on button "Link Writer" at bounding box center [582, 231] width 68 height 34
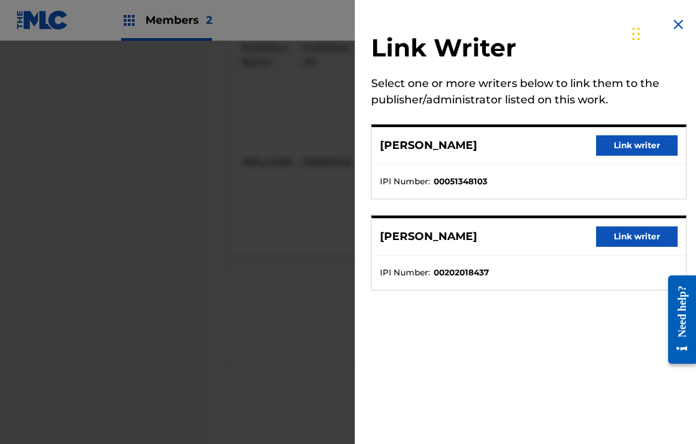
click at [642, 137] on button "Link writer" at bounding box center [637, 145] width 82 height 20
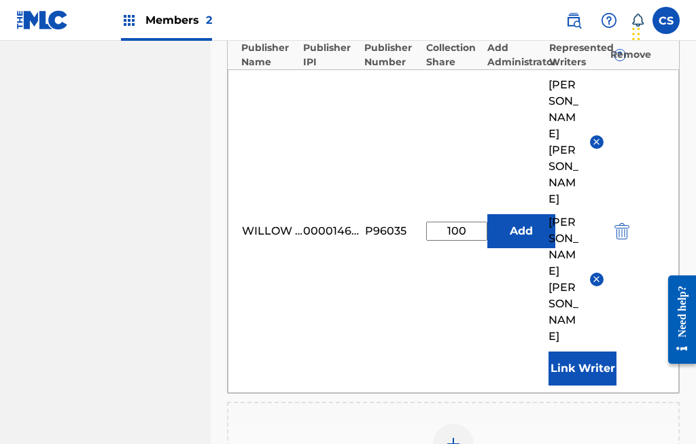
click at [533, 214] on button "Add" at bounding box center [521, 231] width 68 height 34
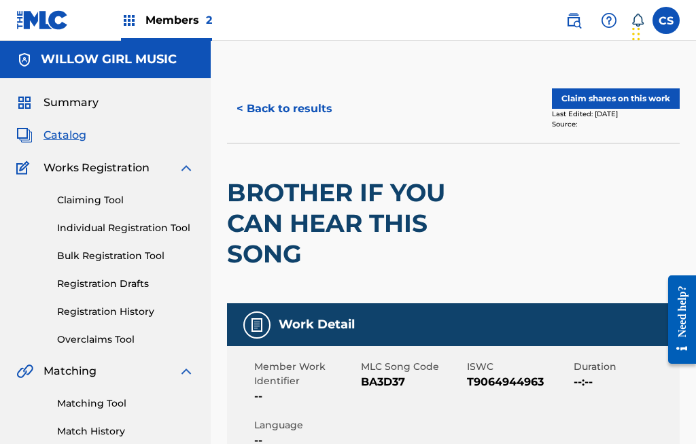
click at [635, 88] on button "Claim shares on this work" at bounding box center [616, 98] width 128 height 20
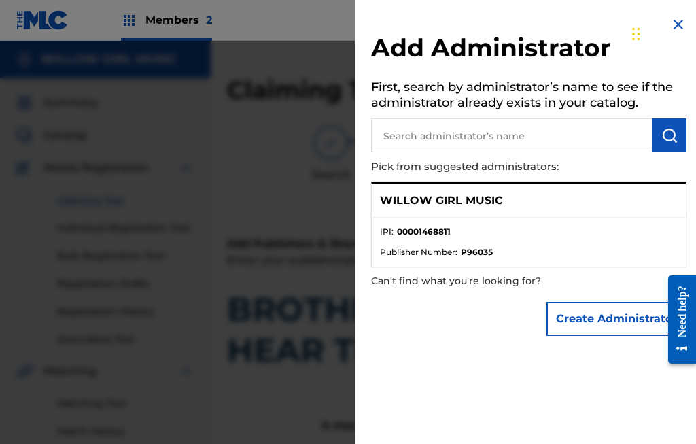
click at [478, 194] on p "WILLOW GIRL MUSIC" at bounding box center [441, 200] width 123 height 16
click at [600, 317] on button "Create Administrator" at bounding box center [616, 319] width 140 height 34
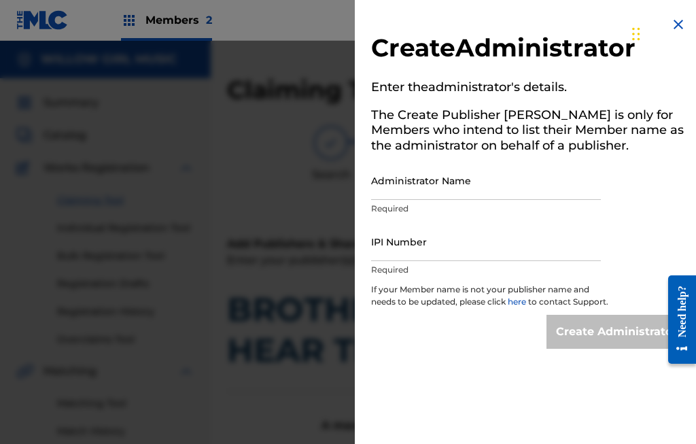
click at [475, 175] on input "Administrator Name" at bounding box center [486, 180] width 230 height 39
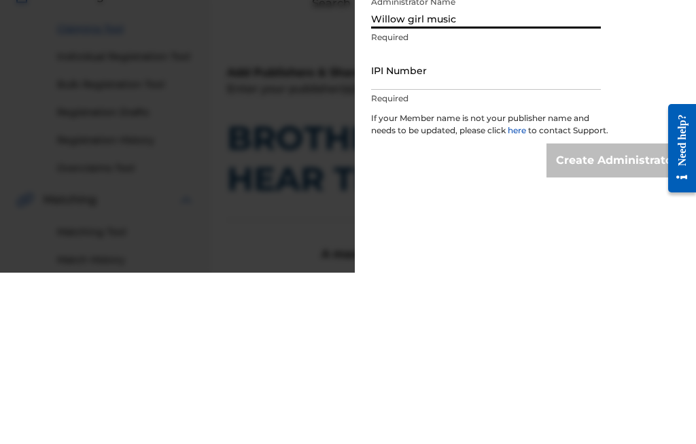
type input "Willow girl music"
click at [428, 222] on input "IPI Number" at bounding box center [486, 241] width 230 height 39
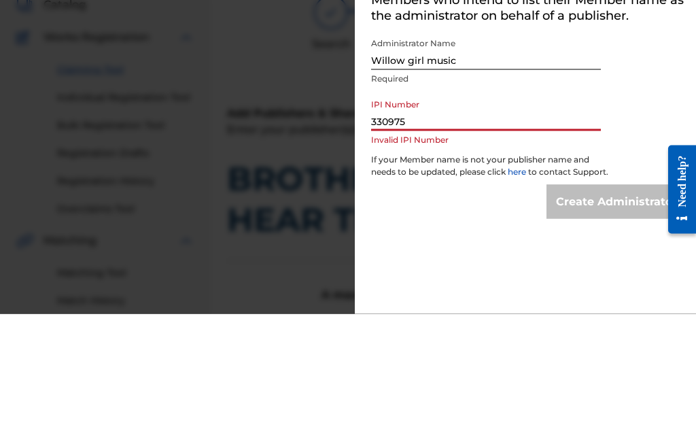
type input "330975"
click at [464, 161] on input "Willow girl music" at bounding box center [486, 180] width 230 height 39
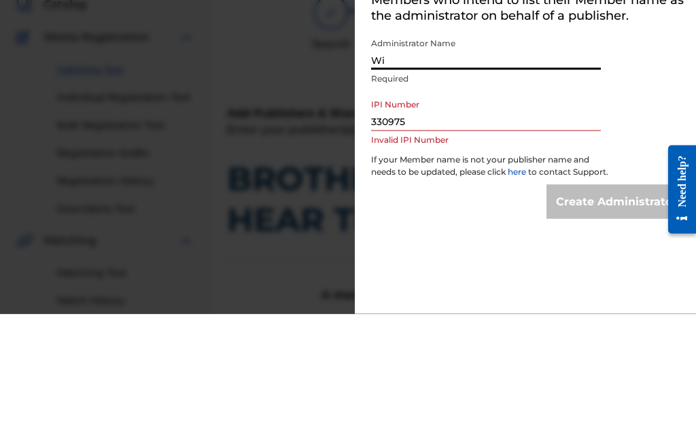
type input "W"
type input "[PERSON_NAME]"
click at [448, 222] on input "330975" at bounding box center [486, 241] width 230 height 39
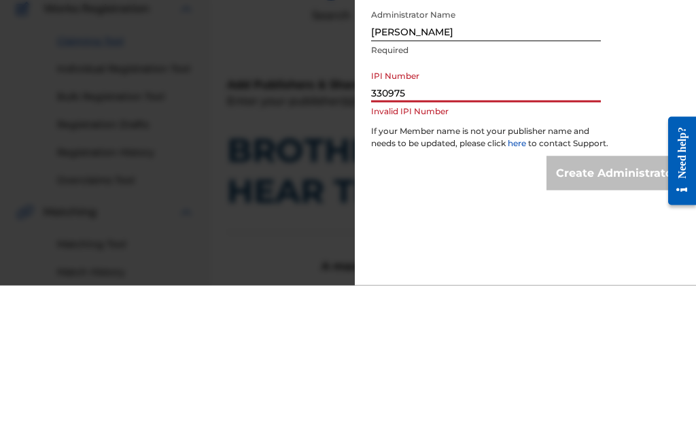
click at [432, 222] on input "330975" at bounding box center [486, 241] width 230 height 39
click at [411, 222] on input "330975" at bounding box center [486, 241] width 230 height 39
type input "3"
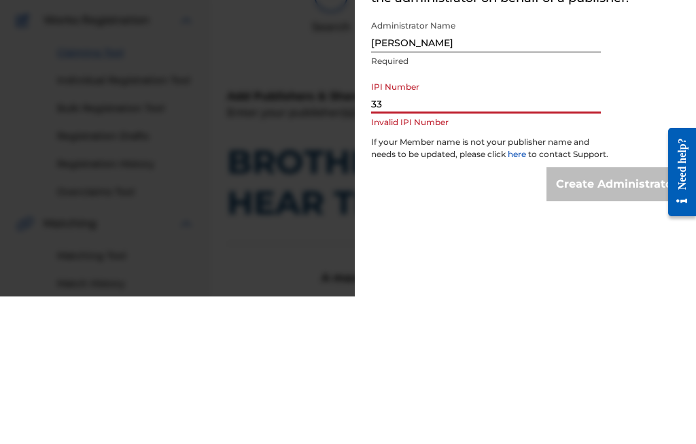
type input "3"
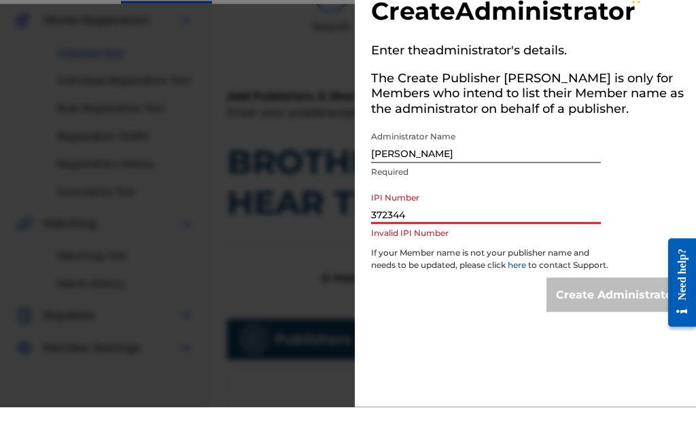
scroll to position [113, 0]
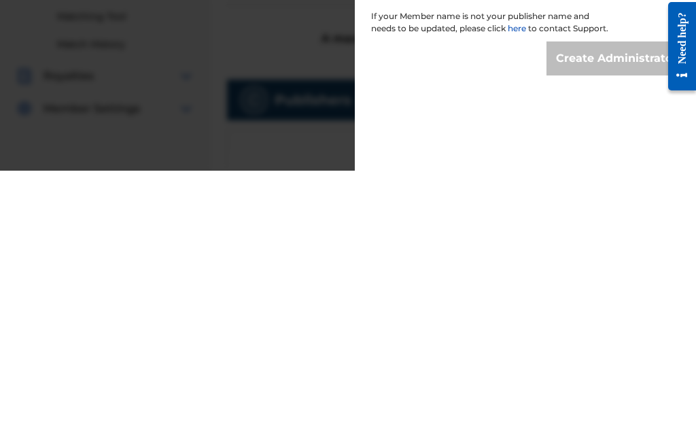
type input "372344"
click at [578, 283] on p "If your Member name is not your publisher name and needs to be updated, please …" at bounding box center [490, 298] width 238 height 31
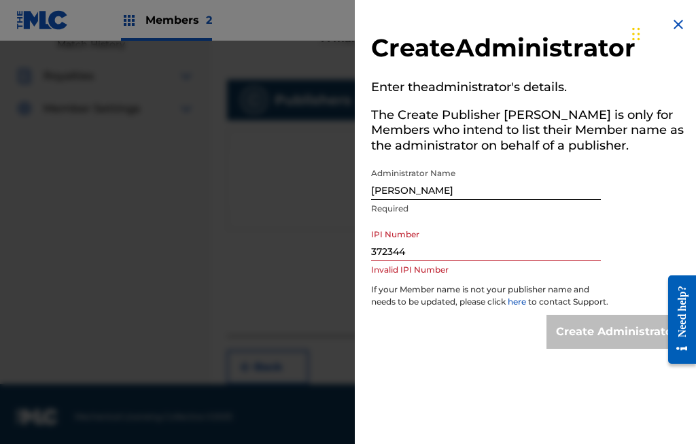
click at [578, 50] on h2 "Create Administrator" at bounding box center [528, 50] width 315 height 35
click at [340, 200] on div at bounding box center [348, 263] width 696 height 444
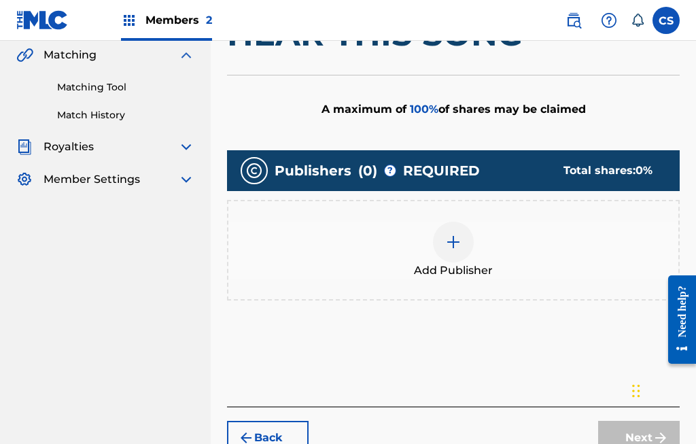
scroll to position [341, 0]
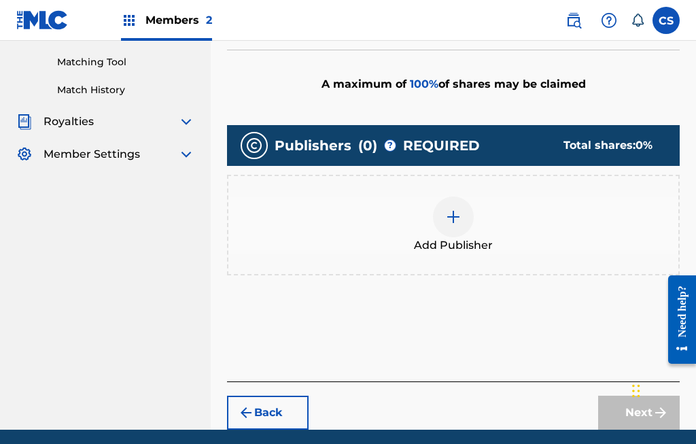
click at [285, 410] on button "Back" at bounding box center [268, 412] width 82 height 34
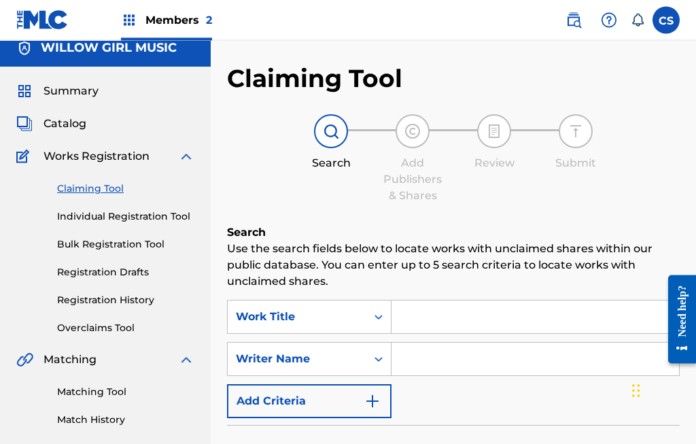
scroll to position [0, 0]
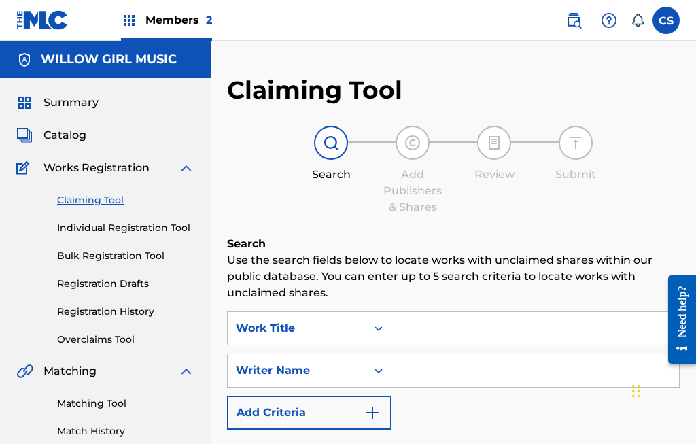
click at [80, 130] on span "Catalog" at bounding box center [64, 135] width 43 height 16
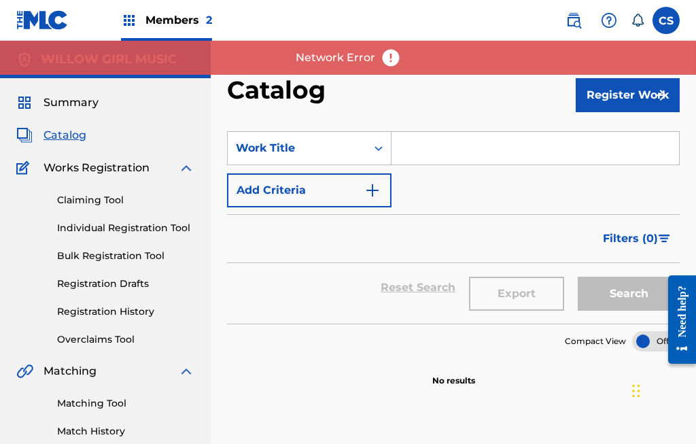
click at [129, 438] on link "Match History" at bounding box center [125, 431] width 137 height 14
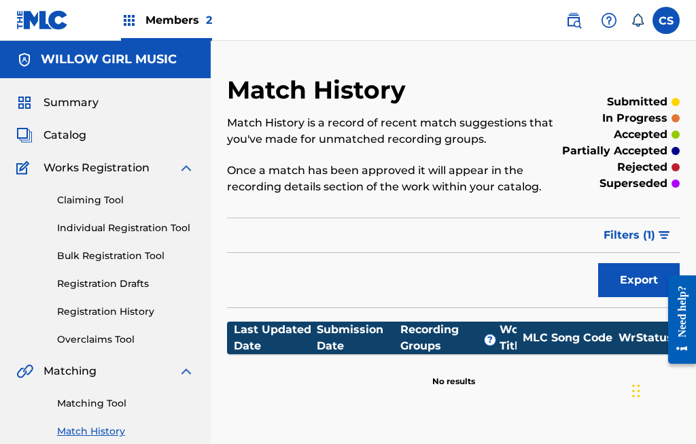
click at [113, 134] on div "Catalog" at bounding box center [105, 135] width 178 height 16
click at [86, 137] on span "Catalog" at bounding box center [64, 135] width 43 height 16
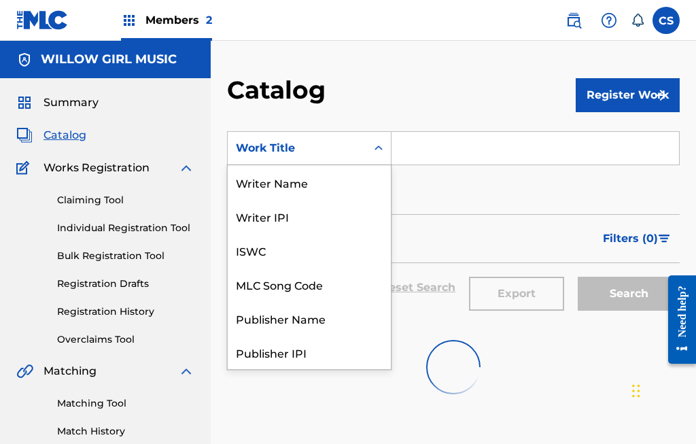
scroll to position [204, 0]
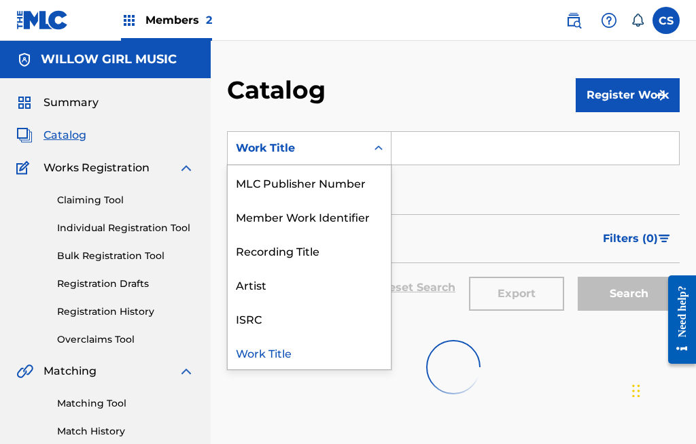
click at [483, 143] on input "Search Form" at bounding box center [534, 148] width 287 height 33
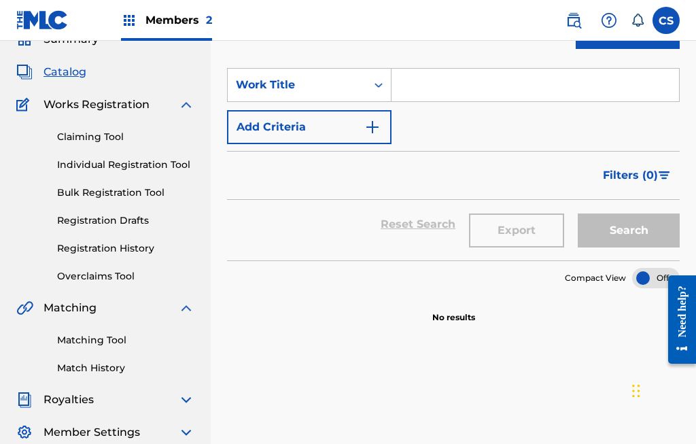
scroll to position [0, 0]
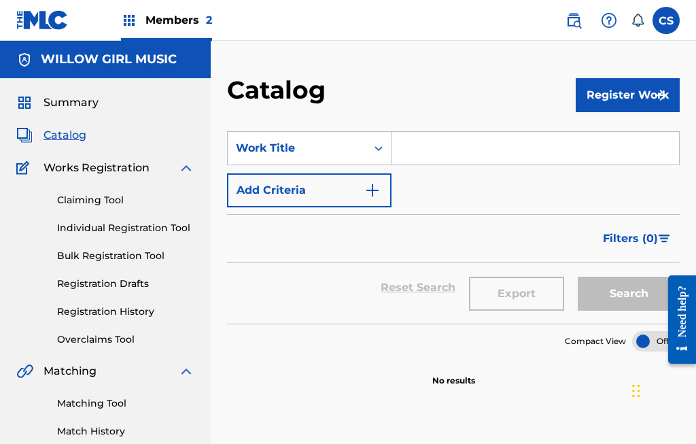
click at [128, 165] on span "Works Registration" at bounding box center [96, 168] width 106 height 16
click at [188, 173] on img at bounding box center [186, 168] width 16 height 16
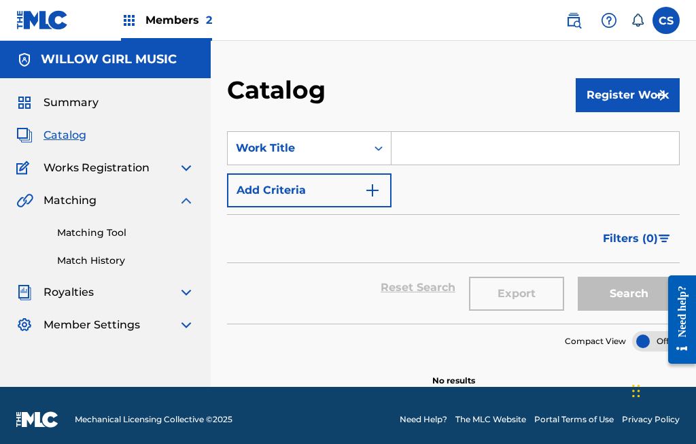
click at [183, 201] on img at bounding box center [186, 200] width 16 height 16
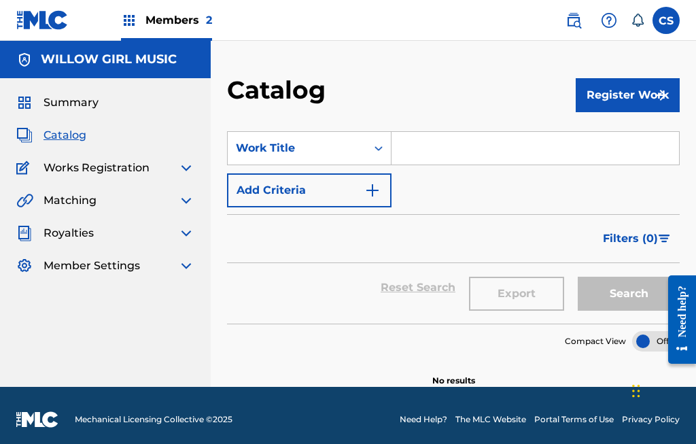
click at [67, 94] on span "Summary" at bounding box center [70, 102] width 55 height 16
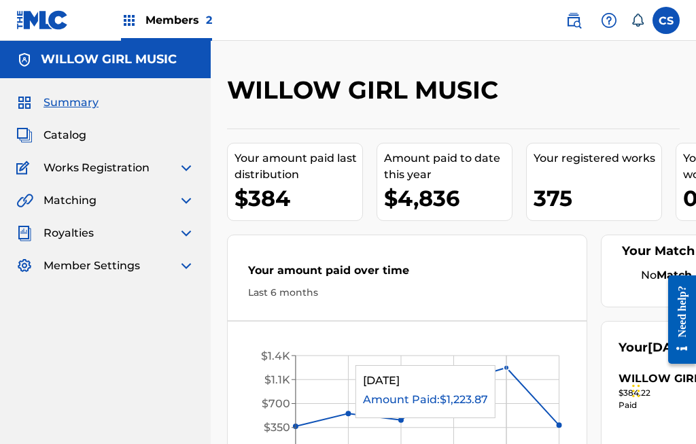
click at [80, 122] on div "Summary Catalog Works Registration Claiming Tool Individual Registration Tool B…" at bounding box center [105, 184] width 211 height 212
click at [66, 122] on div "Summary Catalog Works Registration Claiming Tool Individual Registration Tool B…" at bounding box center [105, 184] width 211 height 212
click at [63, 136] on span "Catalog" at bounding box center [64, 135] width 43 height 16
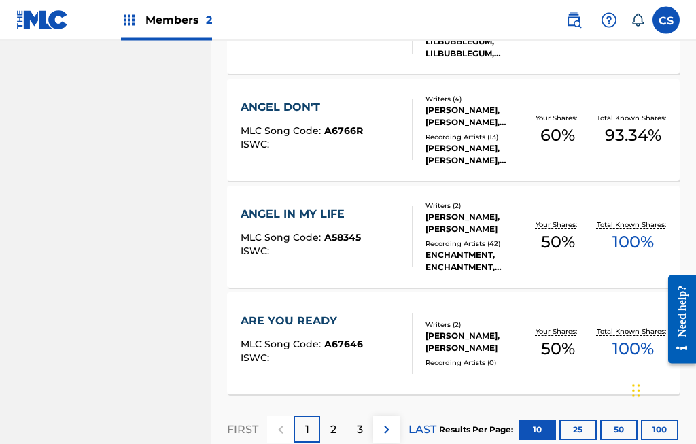
scroll to position [1033, 0]
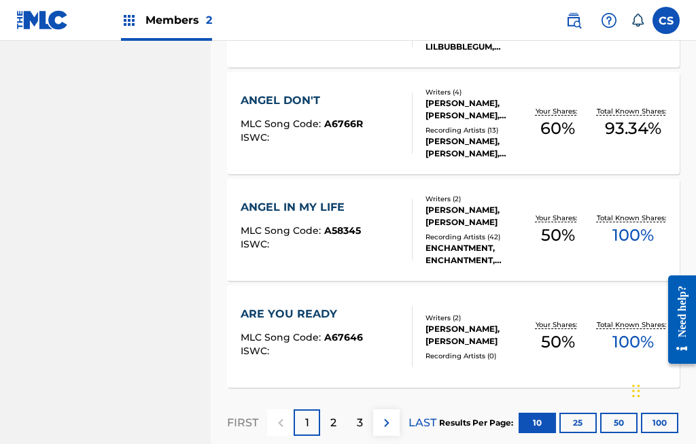
click at [358, 215] on div "ANGEL IN MY LIFE" at bounding box center [301, 207] width 120 height 16
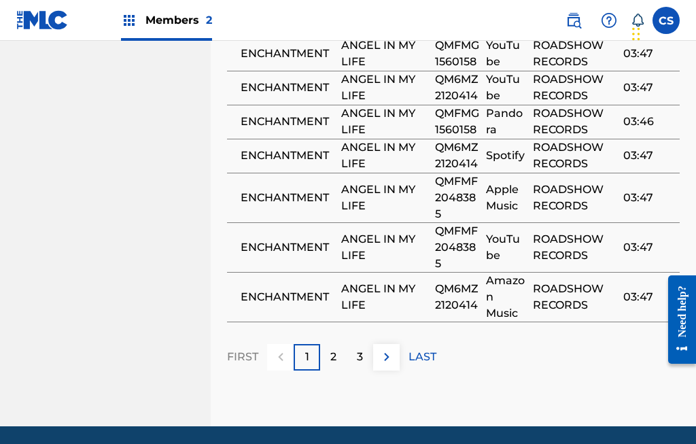
scroll to position [1328, 0]
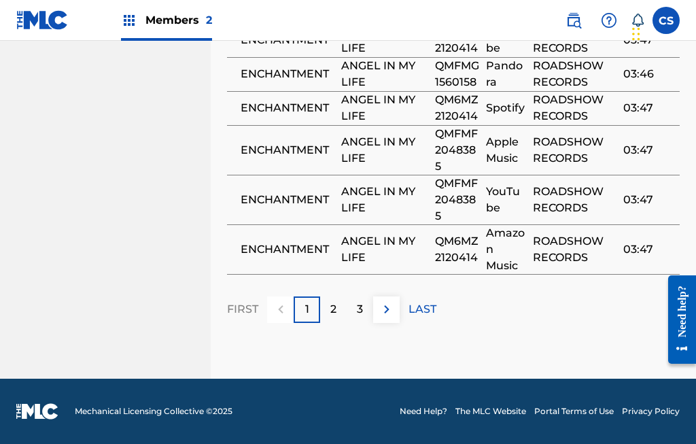
click at [338, 304] on div "2" at bounding box center [333, 309] width 27 height 27
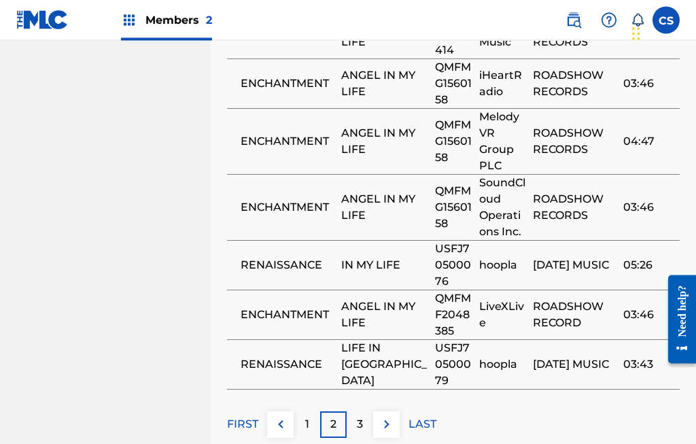
scroll to position [1341, 0]
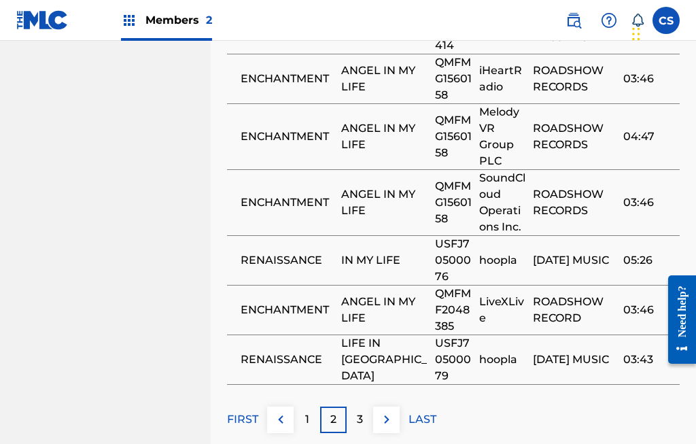
click at [362, 411] on p "3" at bounding box center [360, 419] width 6 height 16
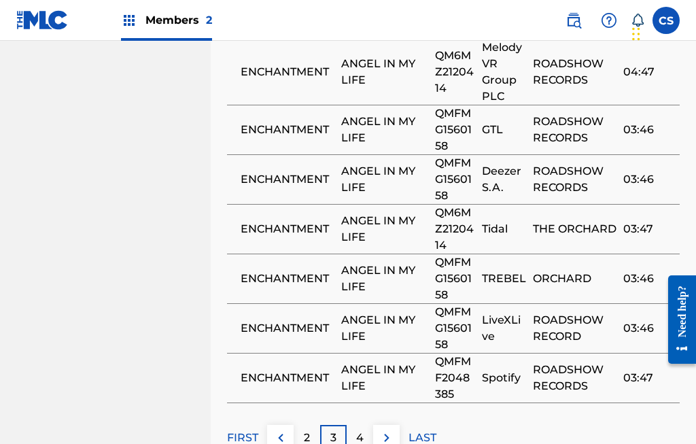
scroll to position [1325, 0]
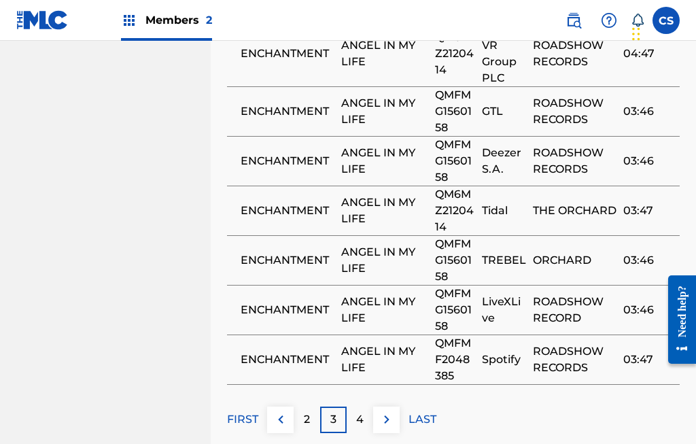
click at [362, 411] on p "4" at bounding box center [359, 419] width 7 height 16
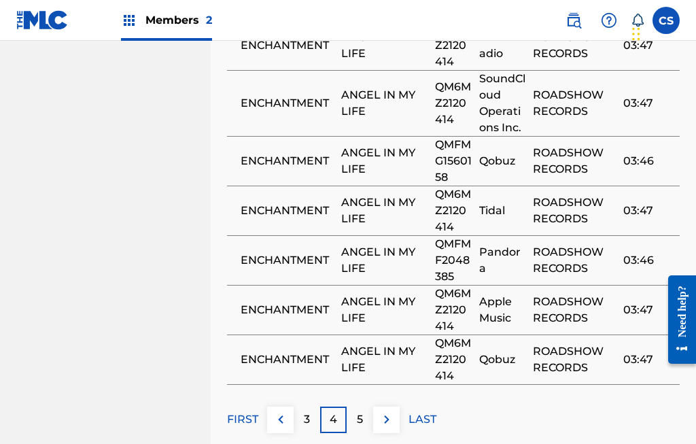
click at [359, 411] on p "5" at bounding box center [360, 419] width 6 height 16
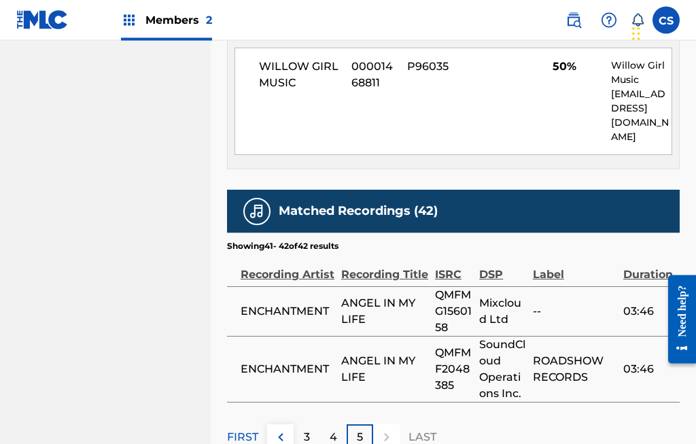
scroll to position [928, 0]
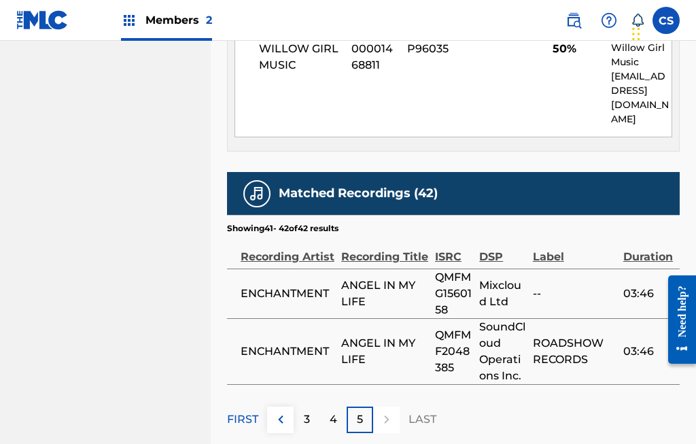
click at [254, 411] on p "FIRST" at bounding box center [242, 419] width 31 height 16
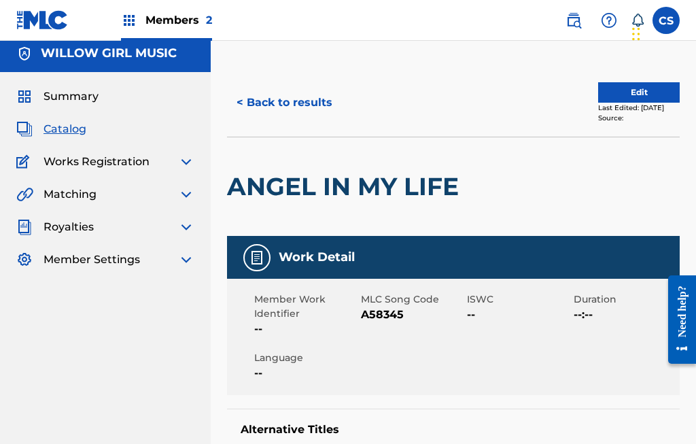
scroll to position [0, 0]
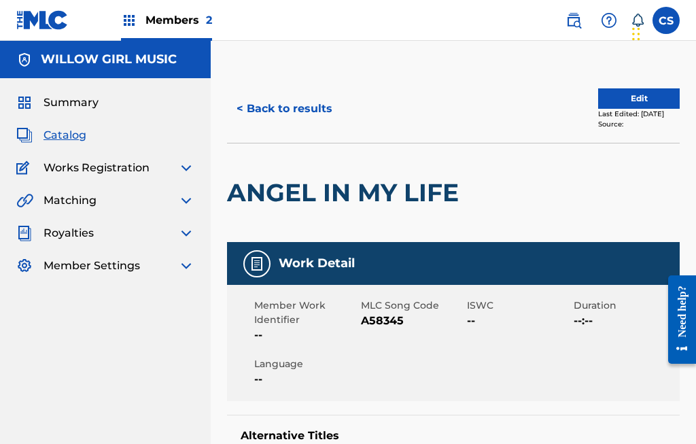
click at [298, 106] on button "< Back to results" at bounding box center [284, 109] width 115 height 34
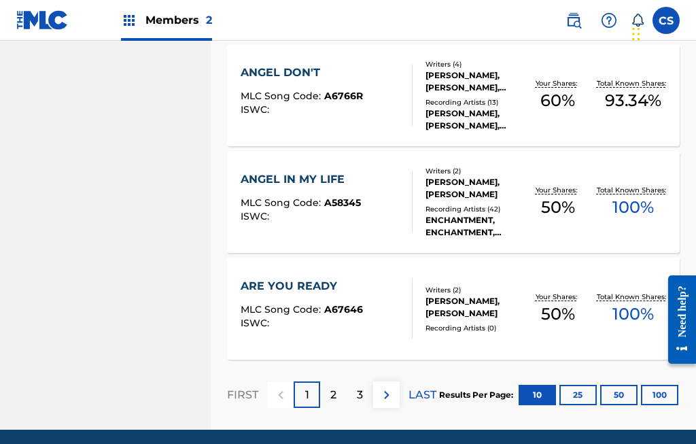
scroll to position [1112, 0]
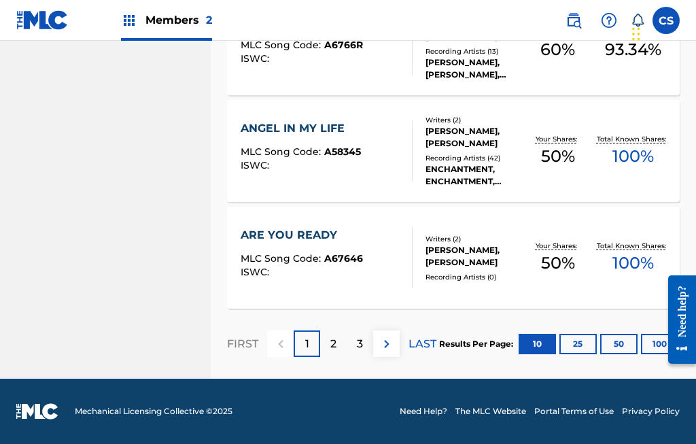
click at [338, 336] on div "2" at bounding box center [333, 343] width 27 height 27
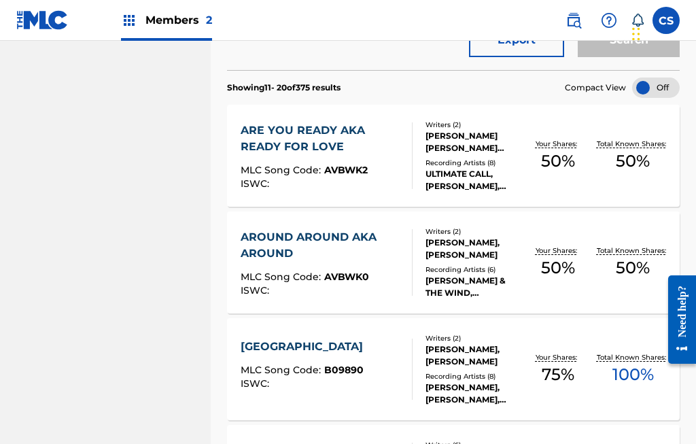
scroll to position [258, 0]
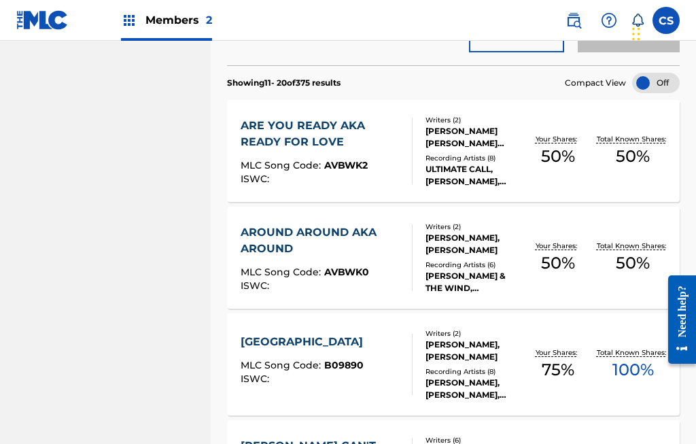
click at [599, 262] on div "Total Known Shares: 50 %" at bounding box center [632, 257] width 75 height 41
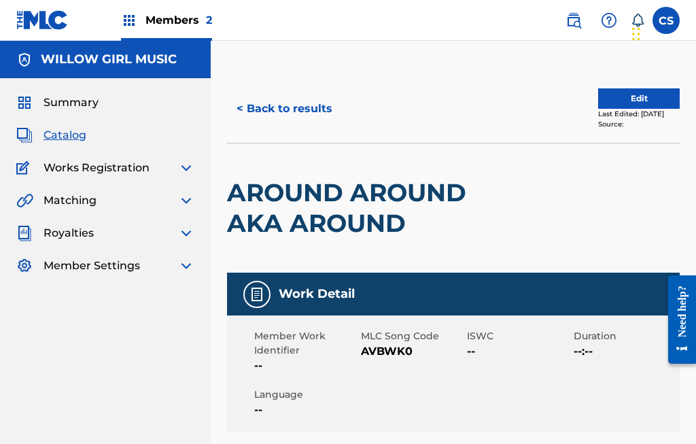
click at [628, 96] on button "Edit" at bounding box center [639, 98] width 82 height 20
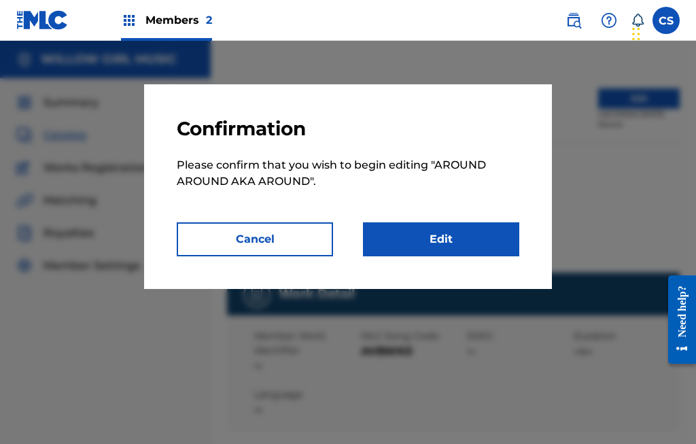
click at [463, 233] on link "Edit" at bounding box center [441, 239] width 156 height 34
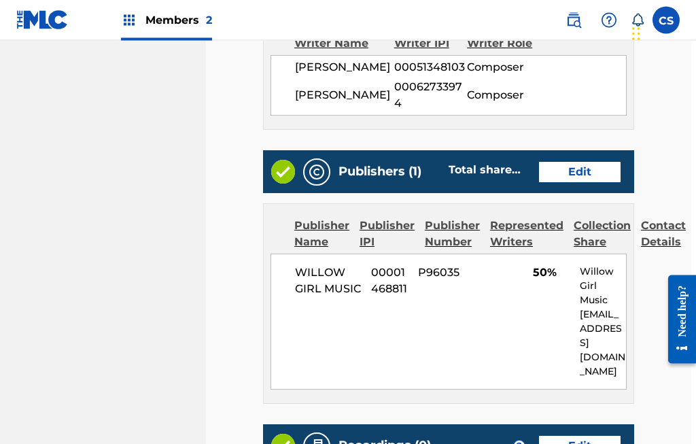
scroll to position [538, 5]
click at [587, 182] on link "Edit" at bounding box center [580, 172] width 82 height 20
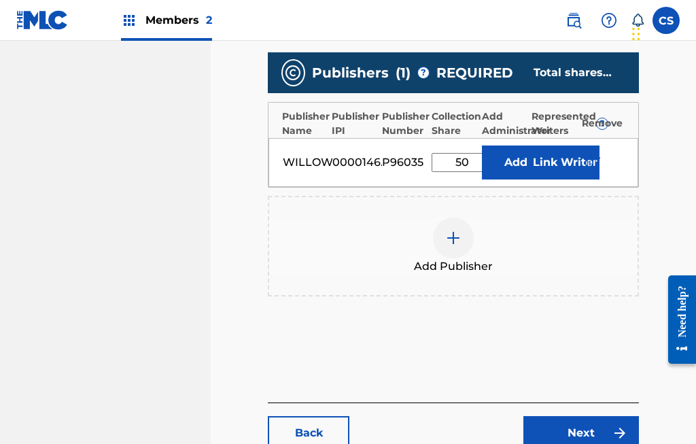
scroll to position [380, 0]
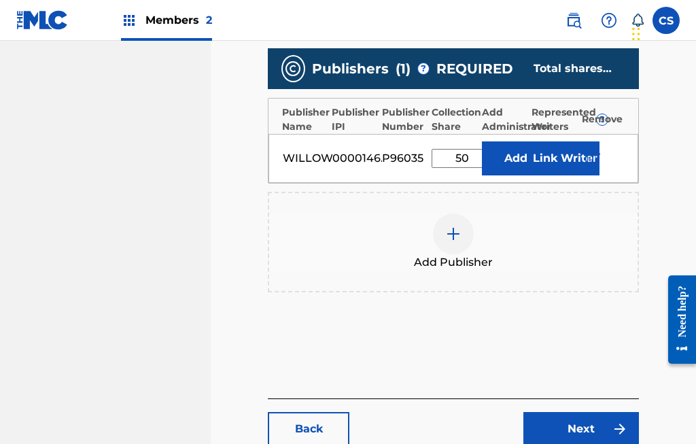
click at [448, 240] on img at bounding box center [453, 234] width 16 height 16
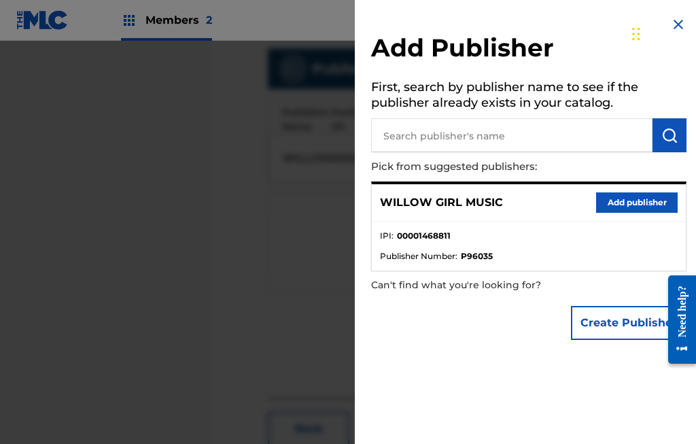
click at [523, 130] on input "text" at bounding box center [511, 135] width 281 height 34
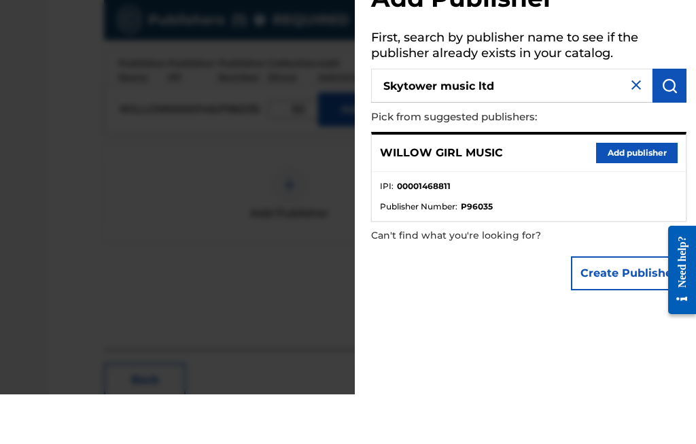
type input "Skytower music ltd"
click at [666, 127] on img "submit" at bounding box center [669, 135] width 16 height 16
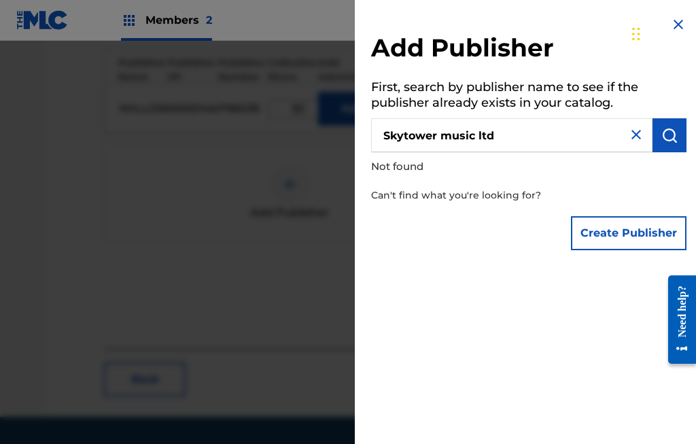
click at [634, 130] on img at bounding box center [636, 134] width 16 height 16
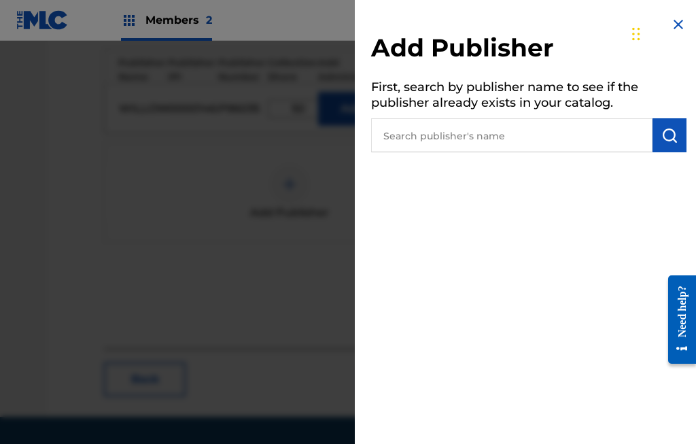
click at [631, 133] on input "text" at bounding box center [511, 135] width 281 height 34
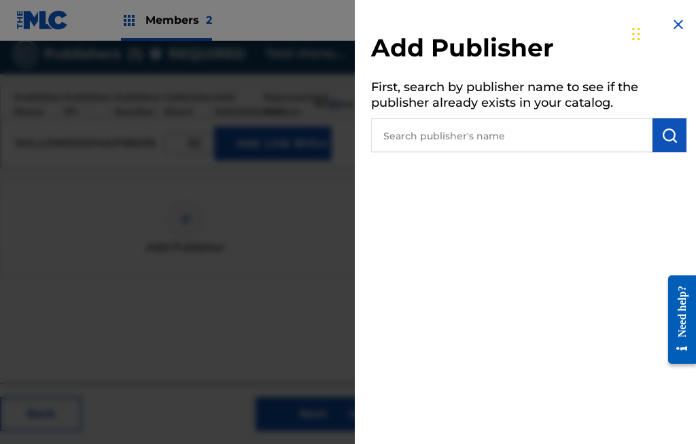
click at [576, 101] on h5 "First, search by publisher name to see if the publisher already exists in your …" at bounding box center [528, 96] width 315 height 43
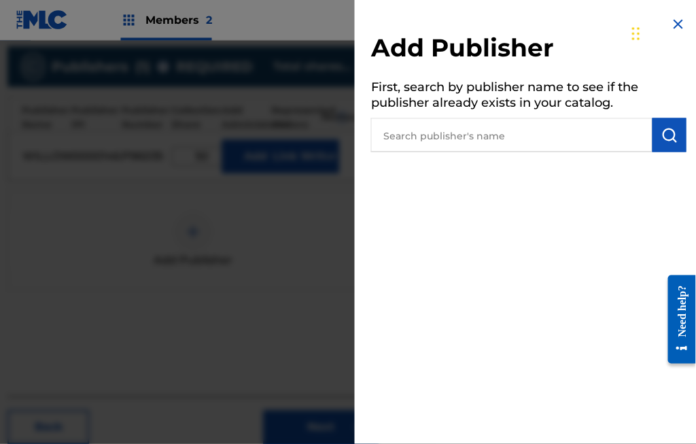
scroll to position [378, 262]
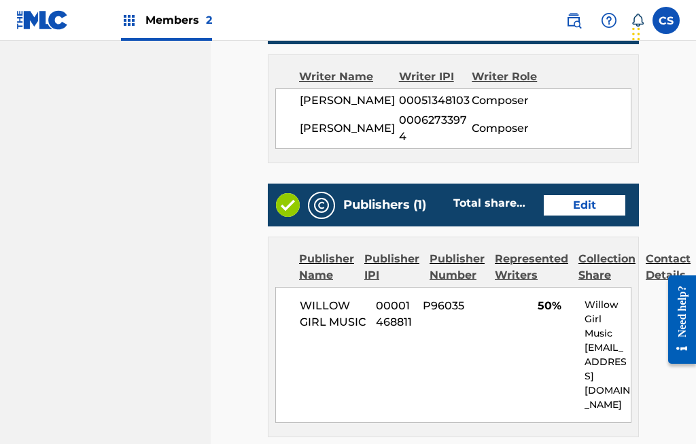
scroll to position [504, 0]
click at [597, 214] on link "Edit" at bounding box center [585, 206] width 82 height 20
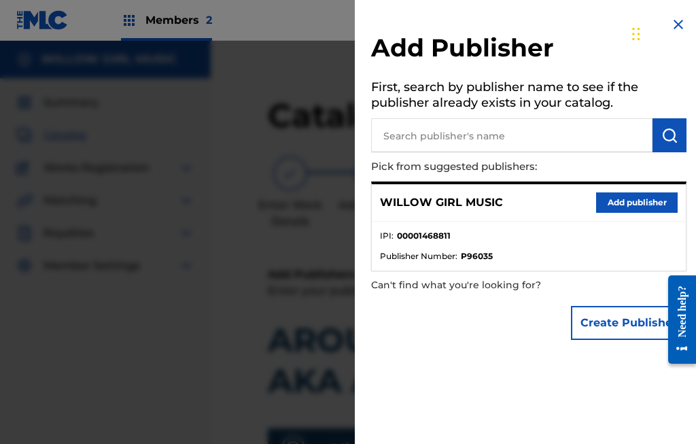
click at [633, 199] on button "Add publisher" at bounding box center [637, 202] width 82 height 20
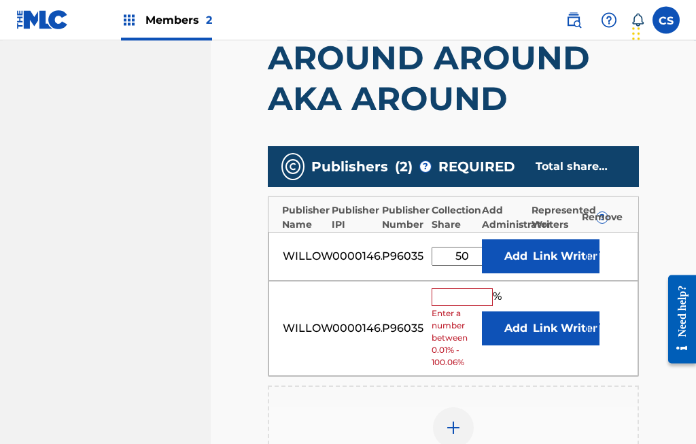
scroll to position [282, 0]
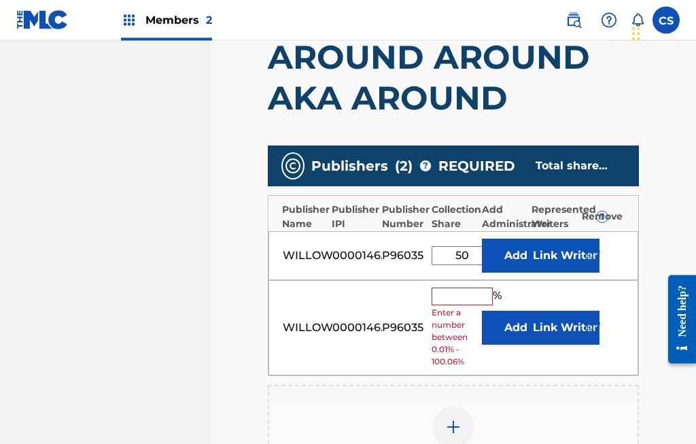
click at [451, 295] on input "text" at bounding box center [462, 297] width 61 height 18
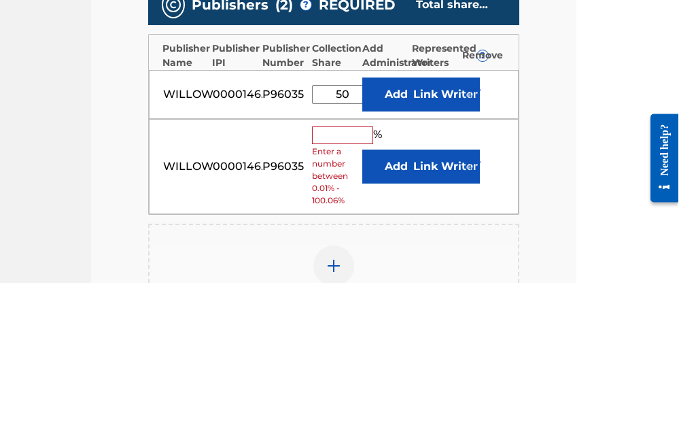
scroll to position [282, 64]
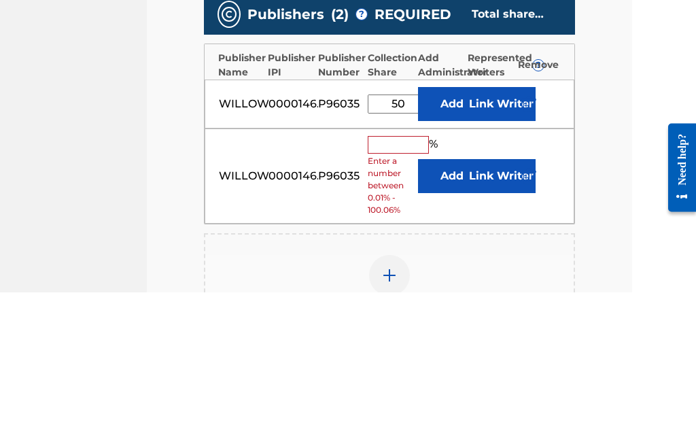
click at [408, 247] on input "50" at bounding box center [398, 256] width 61 height 19
type input "5"
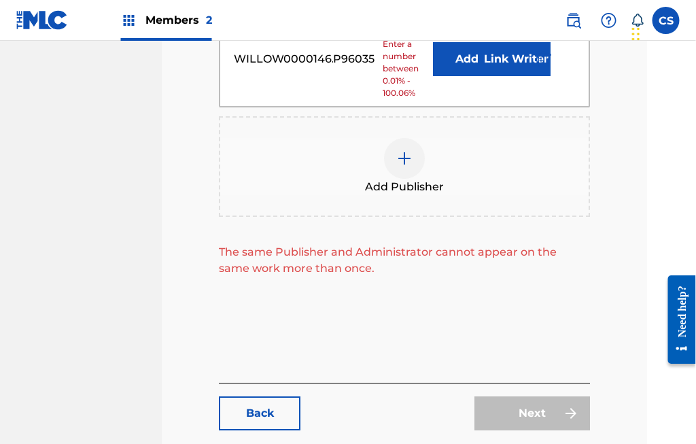
scroll to position [552, 50]
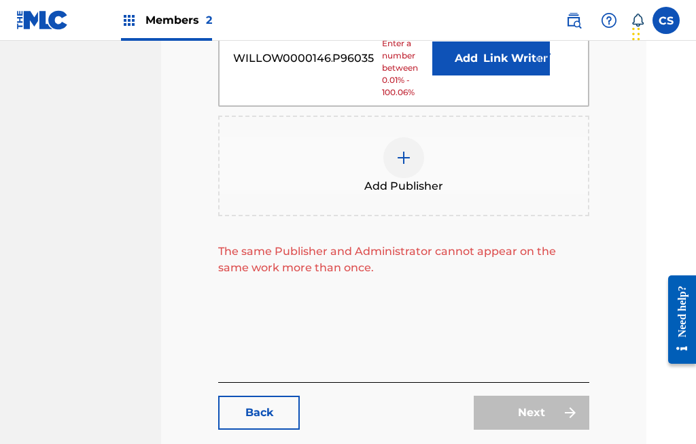
type input "100"
click at [536, 412] on div "Next" at bounding box center [532, 412] width 116 height 34
click at [278, 407] on link "Back" at bounding box center [259, 412] width 82 height 34
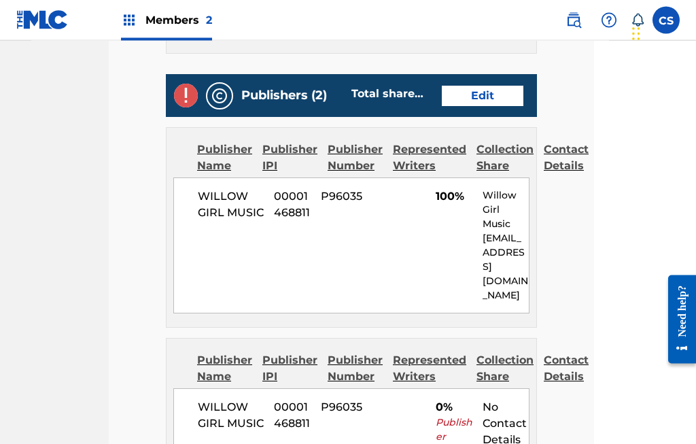
scroll to position [614, 100]
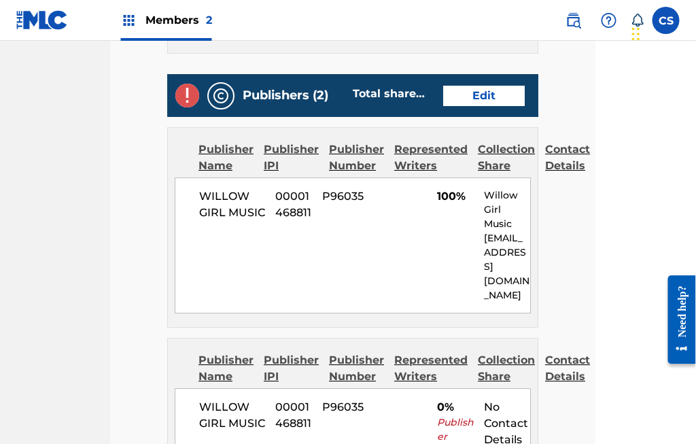
click at [497, 103] on link "Edit" at bounding box center [485, 96] width 82 height 20
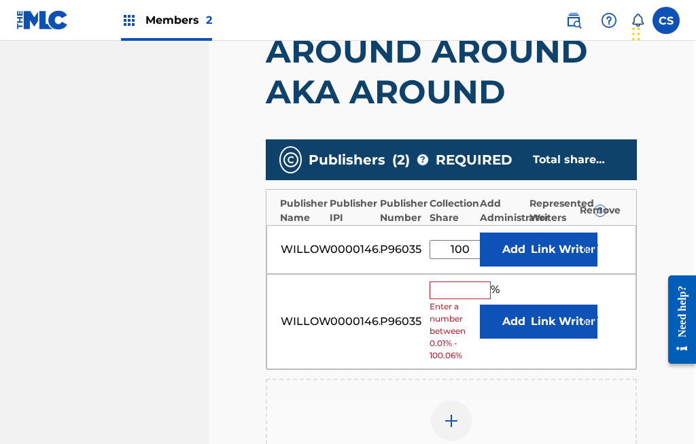
scroll to position [292, 2]
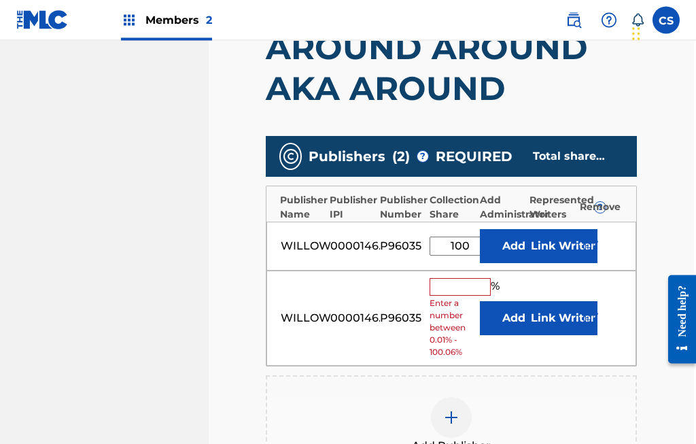
click at [391, 331] on div "WILLOW GIRL MUSIC 00001468811 P96035 % Enter a number between 0.01% - 100.06% A…" at bounding box center [451, 319] width 370 height 96
click at [605, 207] on div "Remove" at bounding box center [610, 207] width 61 height 14
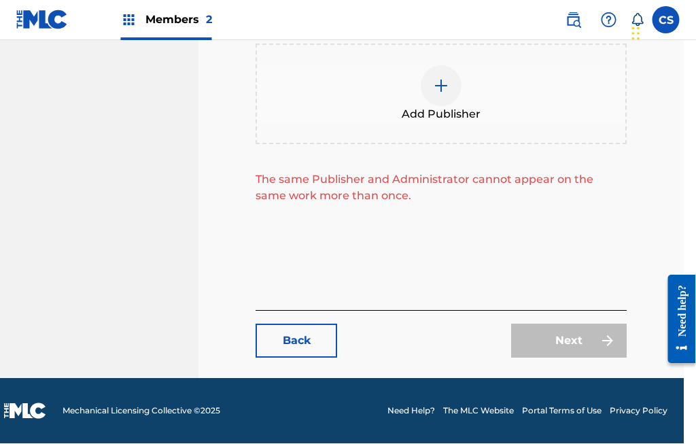
scroll to position [620, 14]
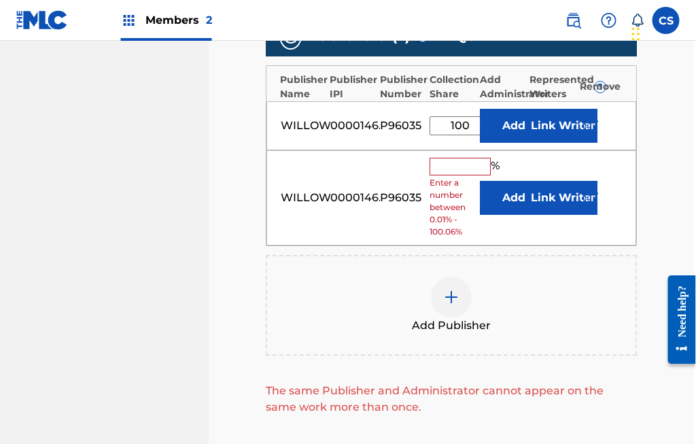
click at [559, 186] on button "Link Writer" at bounding box center [564, 198] width 68 height 34
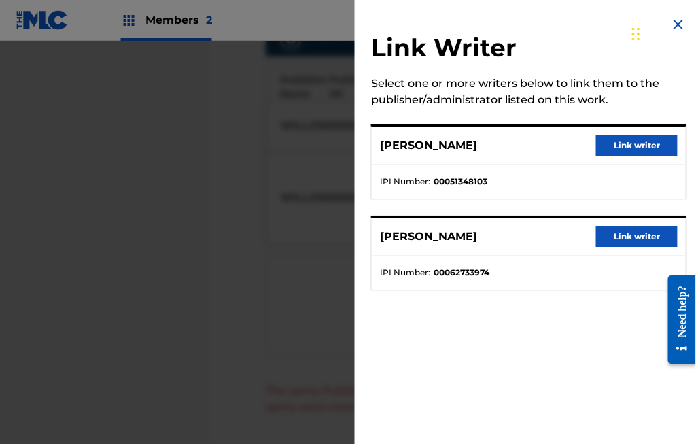
scroll to position [412, 2]
click at [646, 143] on button "Link writer" at bounding box center [637, 145] width 82 height 20
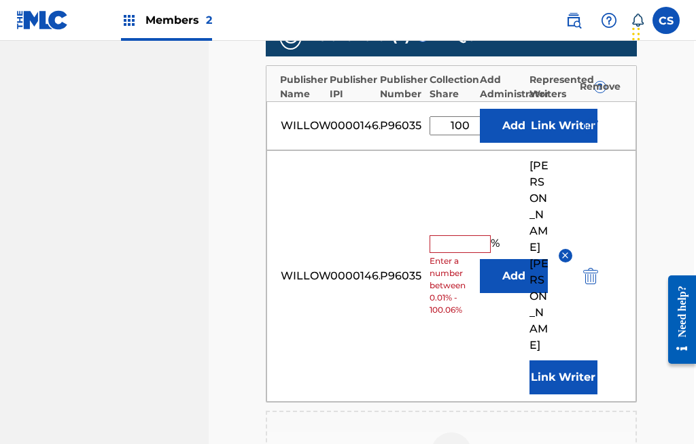
click at [566, 203] on div "SHARON L BARNES" at bounding box center [550, 256] width 43 height 196
click at [584, 268] on img "submit" at bounding box center [590, 276] width 15 height 16
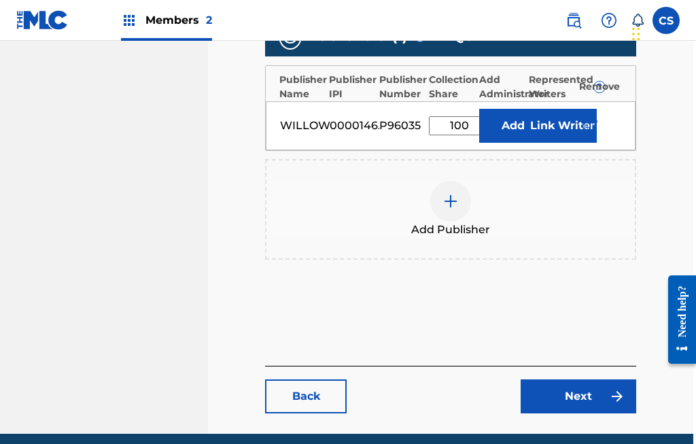
scroll to position [423, 3]
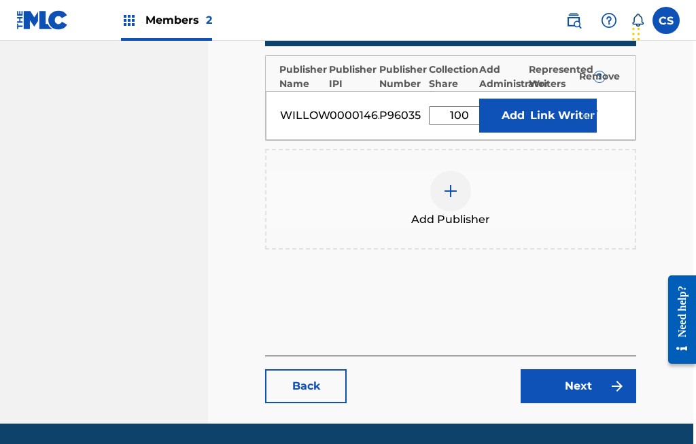
click at [579, 387] on link "Next" at bounding box center [579, 386] width 116 height 34
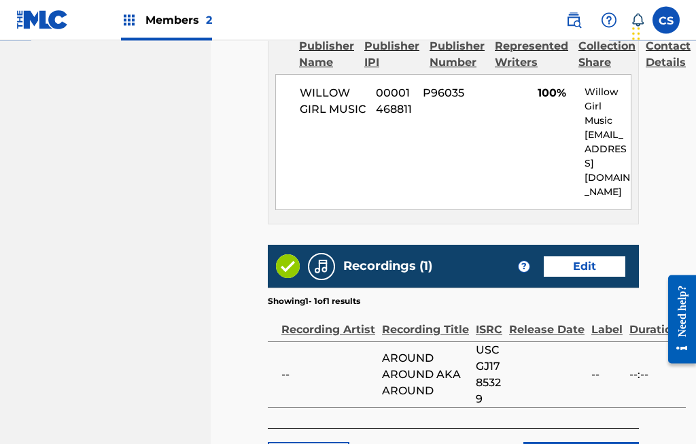
scroll to position [770, 0]
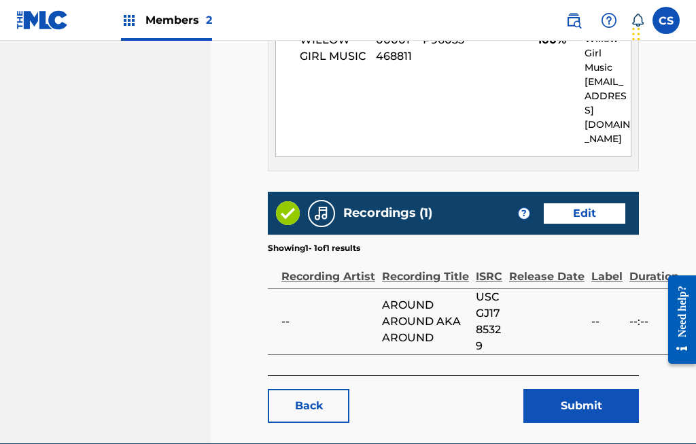
click at [585, 391] on button "Submit" at bounding box center [581, 406] width 116 height 34
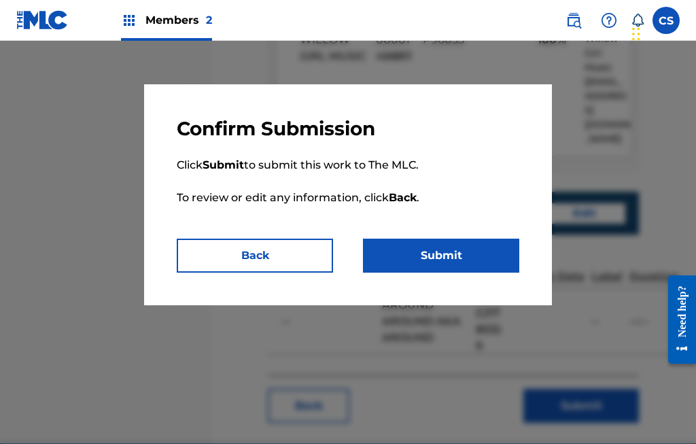
click at [457, 251] on button "Submit" at bounding box center [441, 256] width 156 height 34
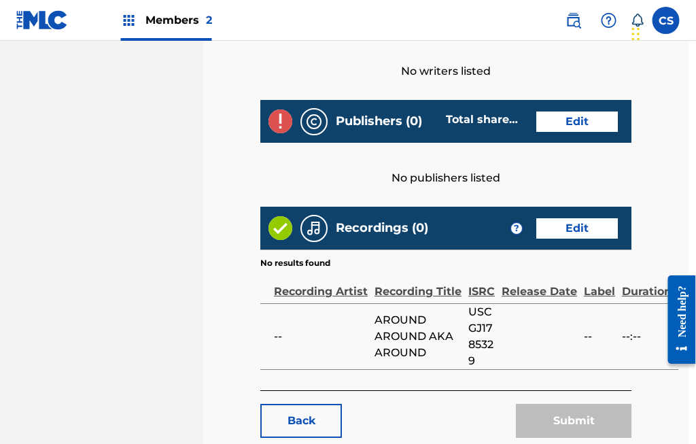
scroll to position [506, 7]
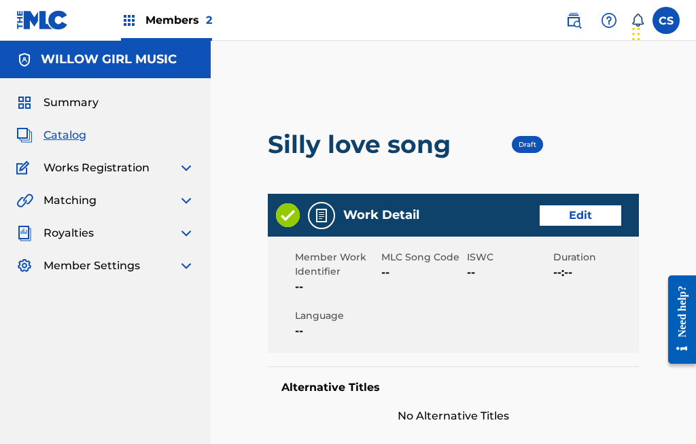
click at [71, 127] on span "Catalog" at bounding box center [64, 135] width 43 height 16
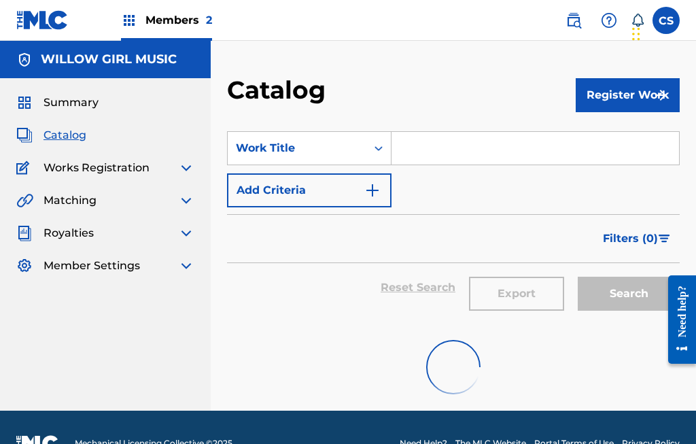
click at [65, 135] on span "Catalog" at bounding box center [64, 135] width 43 height 16
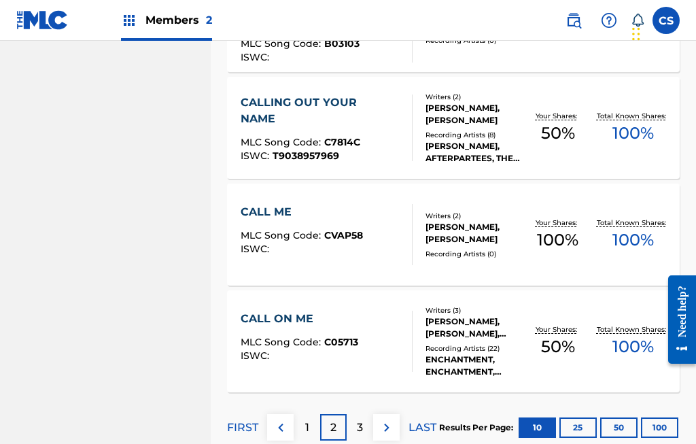
scroll to position [1061, 0]
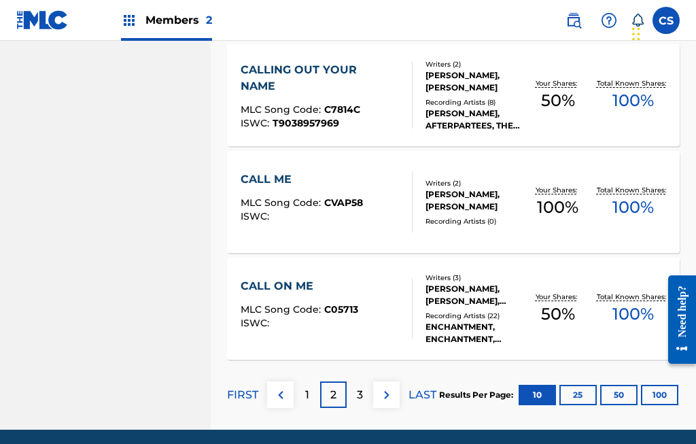
click at [469, 314] on div "Recording Artists ( 22 )" at bounding box center [472, 316] width 94 height 10
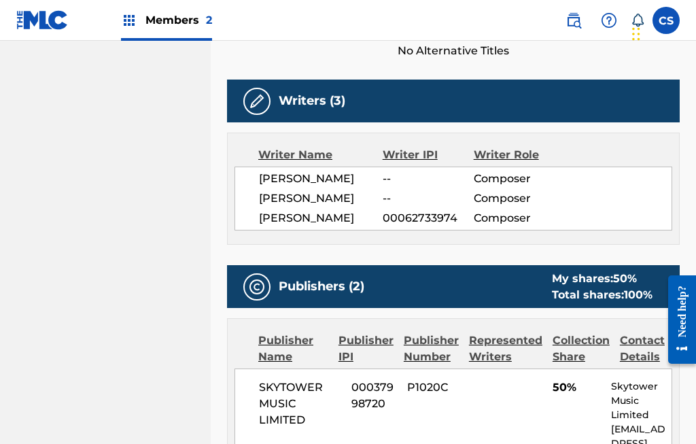
scroll to position [412, 0]
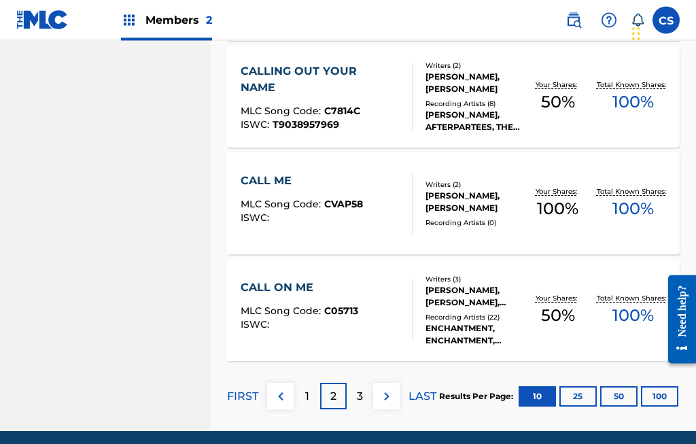
scroll to position [1112, 0]
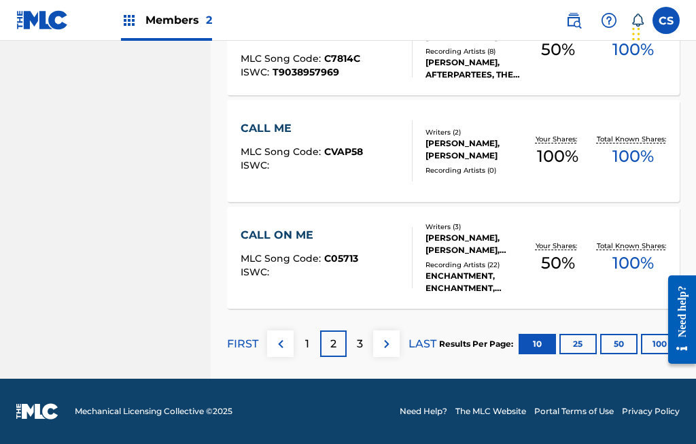
click at [357, 338] on p "3" at bounding box center [360, 344] width 6 height 16
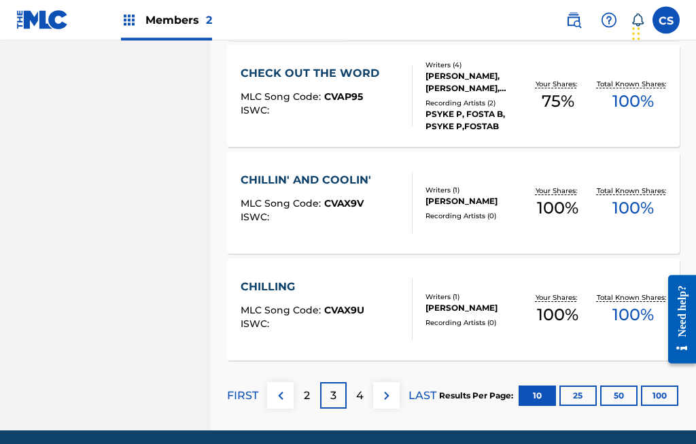
scroll to position [1061, 0]
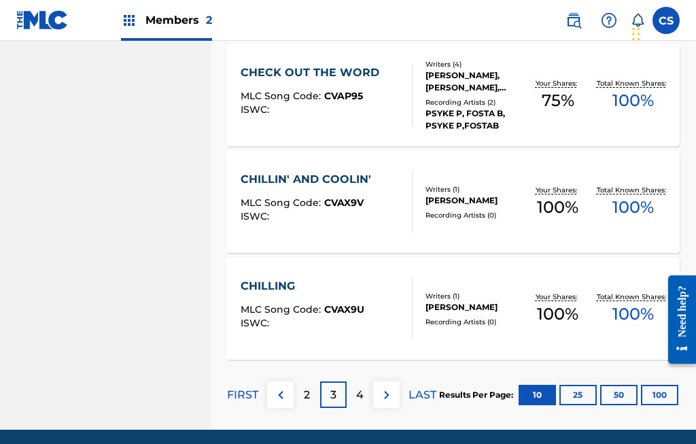
click at [378, 400] on img at bounding box center [386, 395] width 16 height 16
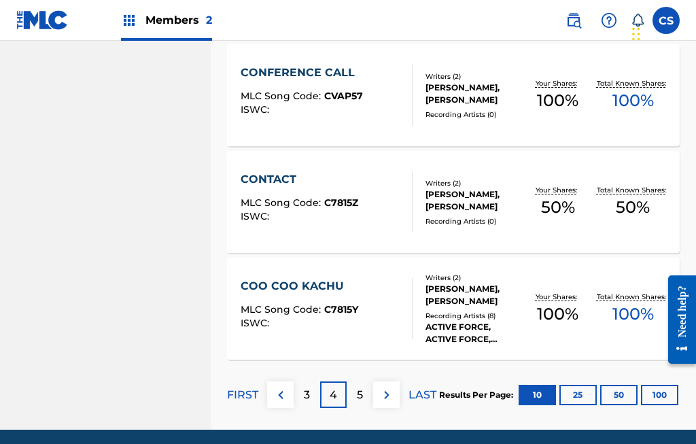
click at [362, 395] on p "5" at bounding box center [360, 395] width 6 height 16
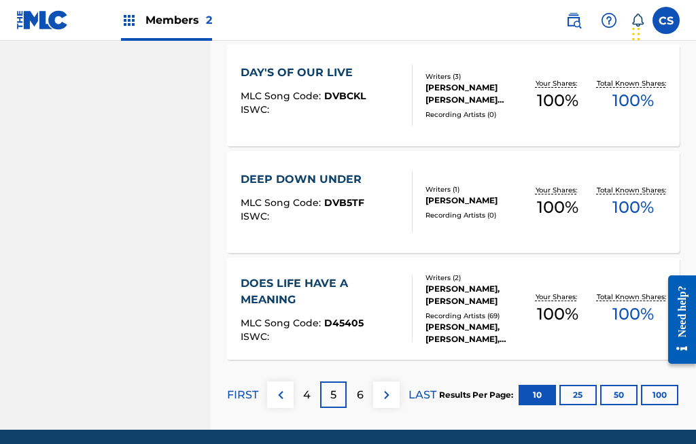
click at [355, 394] on div "6" at bounding box center [360, 394] width 27 height 27
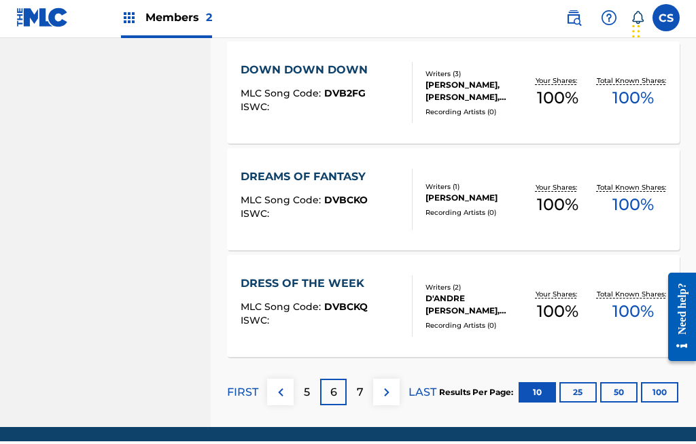
scroll to position [1112, 0]
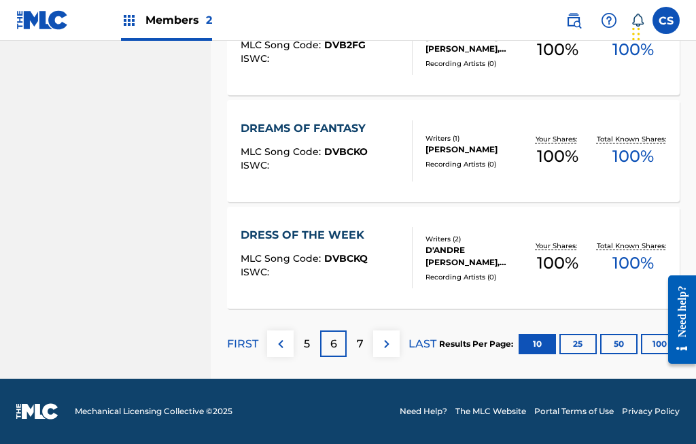
click at [358, 341] on p "7" at bounding box center [360, 344] width 7 height 16
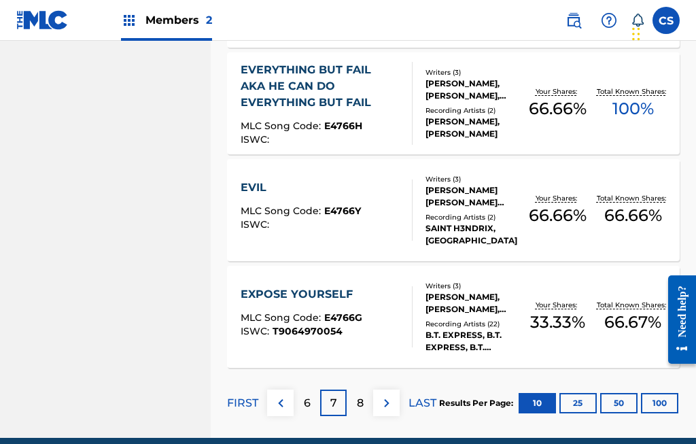
scroll to position [1061, 0]
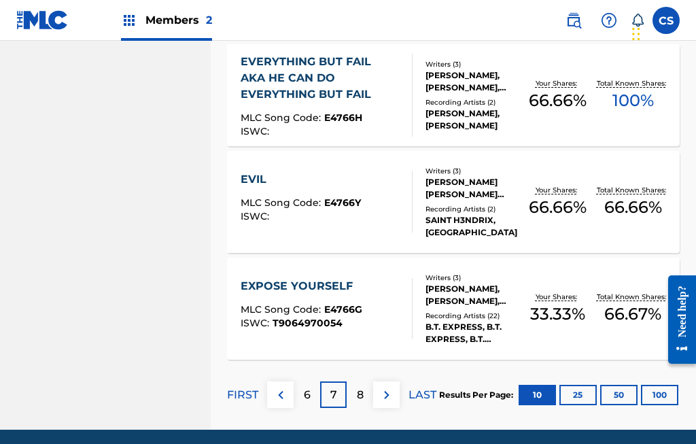
click at [357, 399] on p "8" at bounding box center [360, 395] width 7 height 16
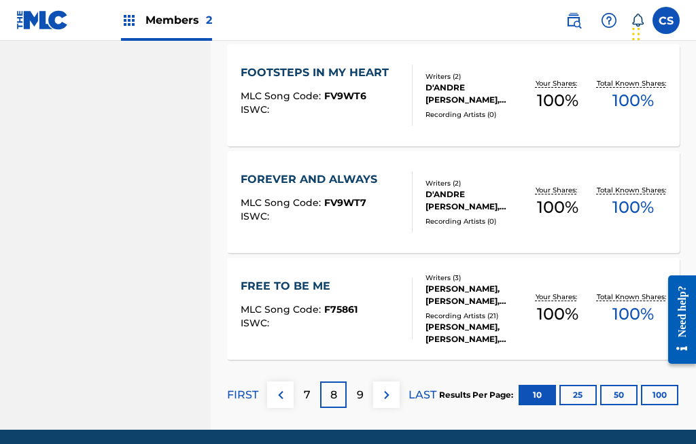
click at [574, 393] on button "25" at bounding box center [577, 395] width 37 height 20
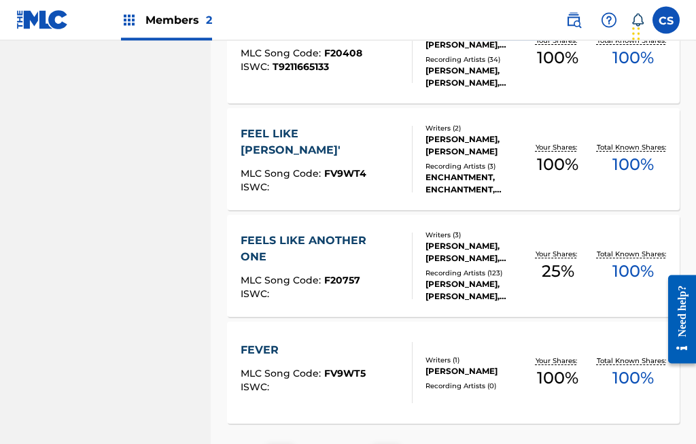
scroll to position [2661, 0]
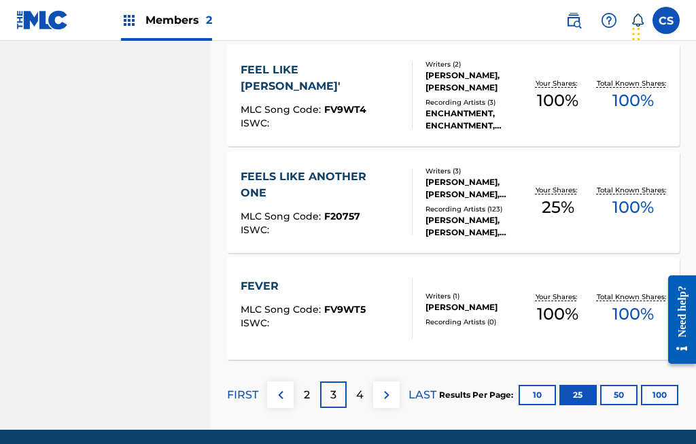
click at [355, 396] on div "4" at bounding box center [360, 394] width 27 height 27
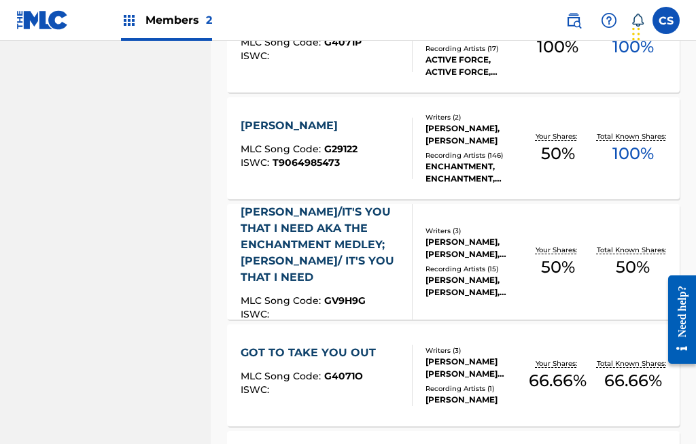
scroll to position [1537, 0]
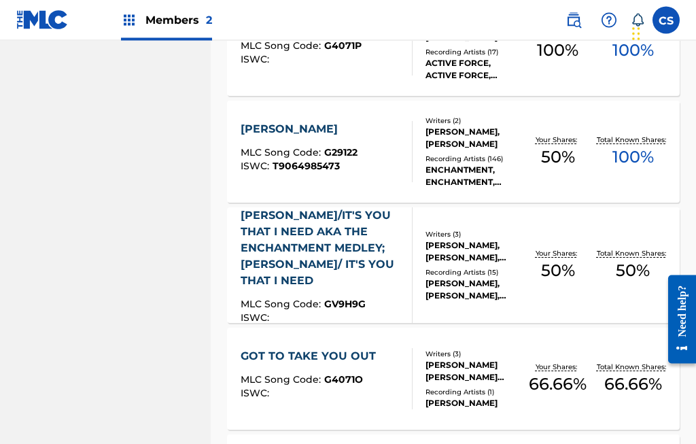
click at [340, 260] on div "GLORIA/IT'S YOU THAT I NEED AKA THE ENCHANTMENT MEDLEY; GLORIA/ IT'S YOU THAT I…" at bounding box center [321, 249] width 160 height 82
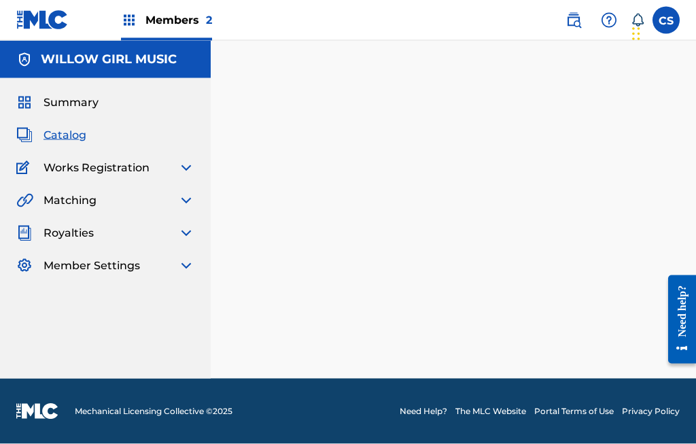
scroll to position [51, 0]
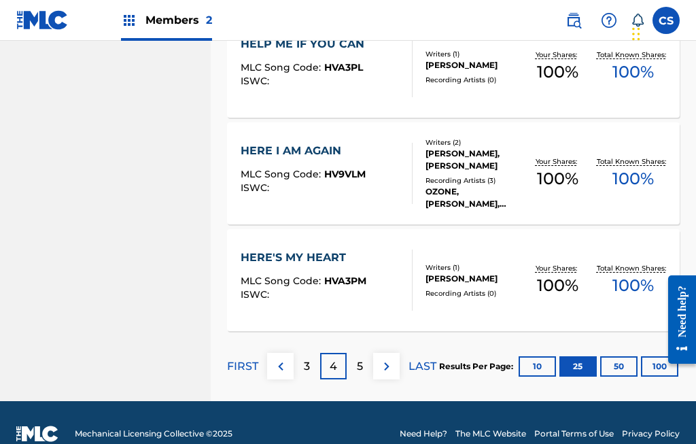
scroll to position [2726, 0]
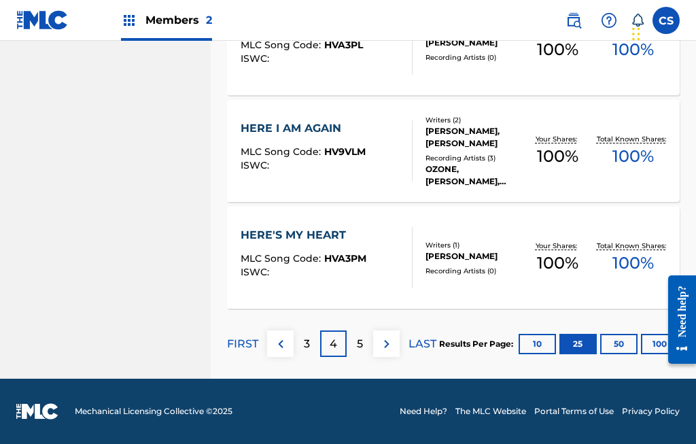
click at [361, 340] on p "5" at bounding box center [360, 344] width 6 height 16
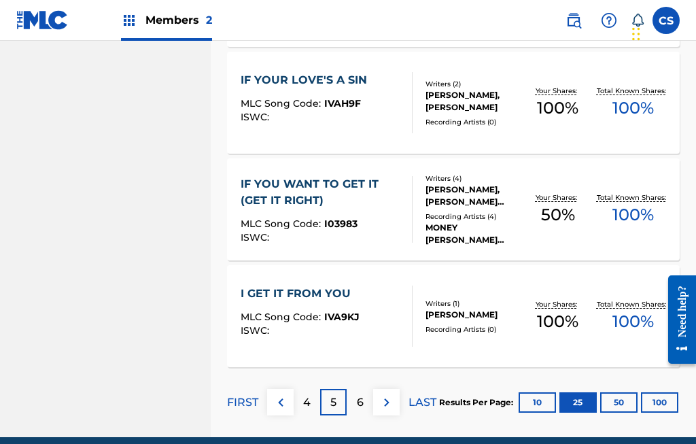
scroll to position [2661, 0]
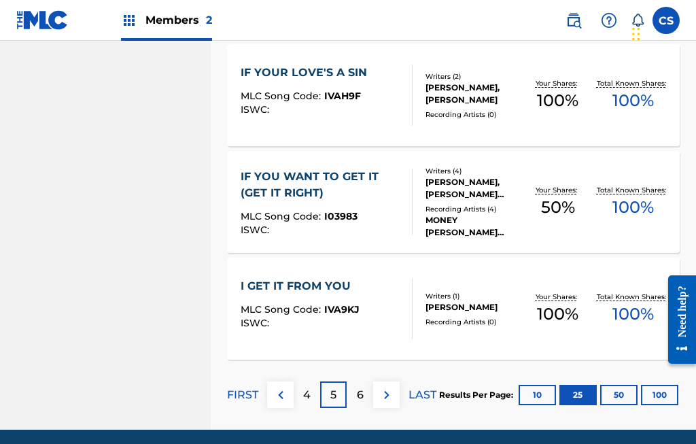
click at [361, 387] on p "6" at bounding box center [360, 395] width 7 height 16
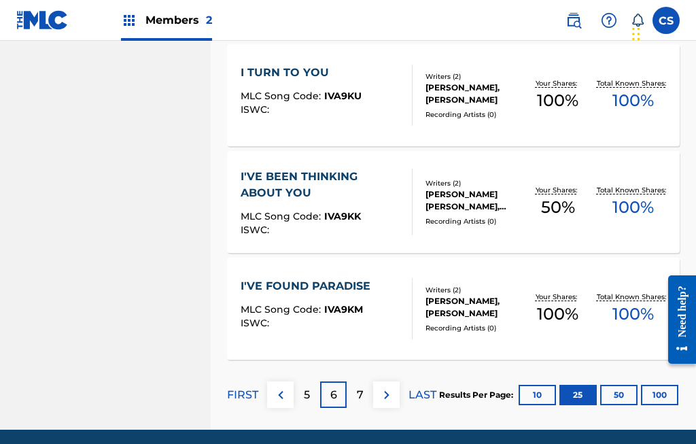
click at [359, 392] on p "7" at bounding box center [360, 395] width 7 height 16
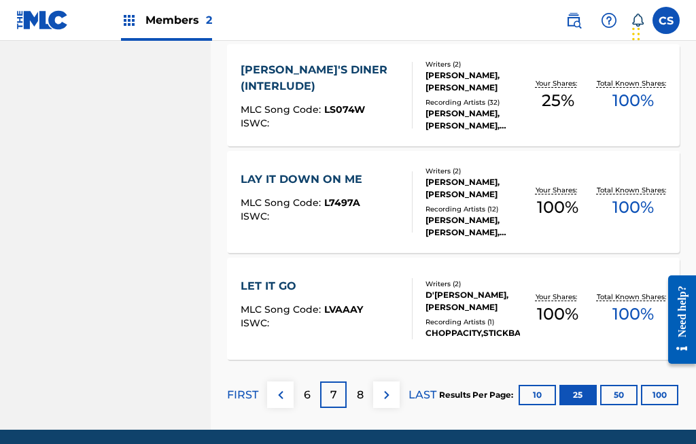
click at [357, 398] on p "8" at bounding box center [360, 395] width 7 height 16
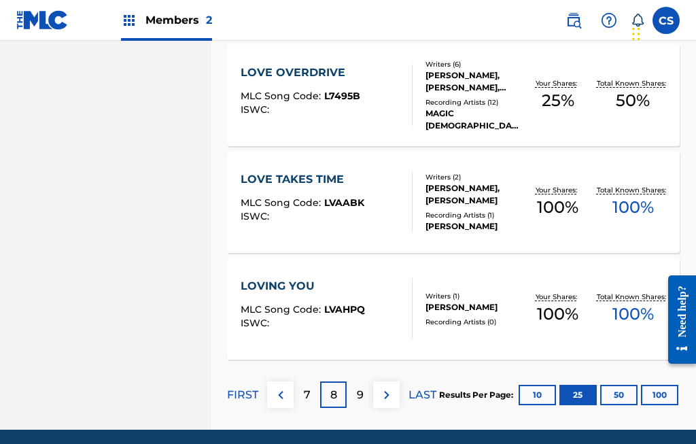
click at [352, 395] on div "9" at bounding box center [360, 394] width 27 height 27
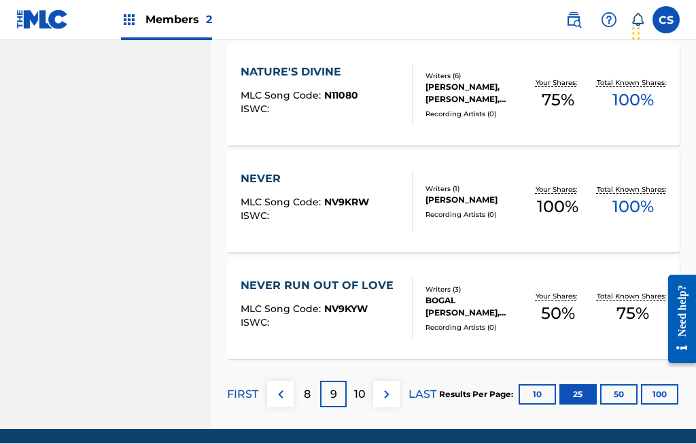
scroll to position [2712, 0]
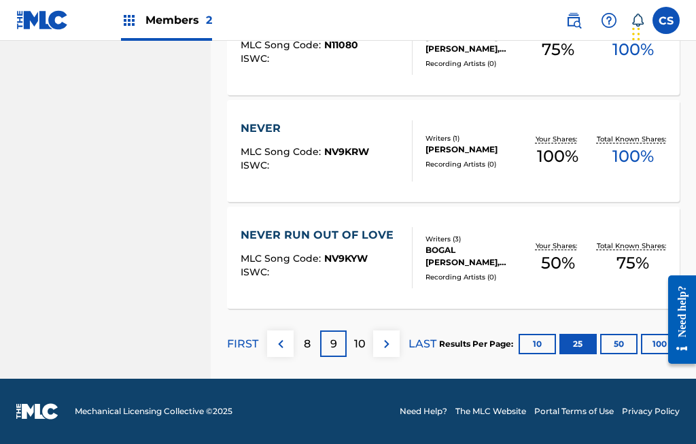
click at [360, 341] on p "10" at bounding box center [360, 344] width 12 height 16
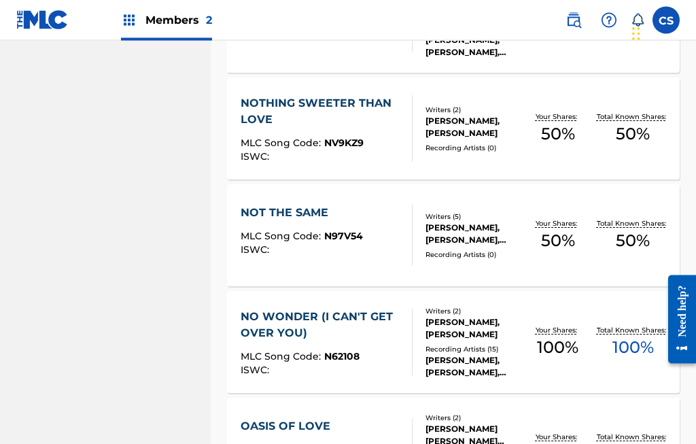
scroll to position [707, 0]
click at [493, 241] on div "[PERSON_NAME], [PERSON_NAME], [PERSON_NAME], [PERSON_NAME], [PERSON_NAME]" at bounding box center [472, 234] width 94 height 24
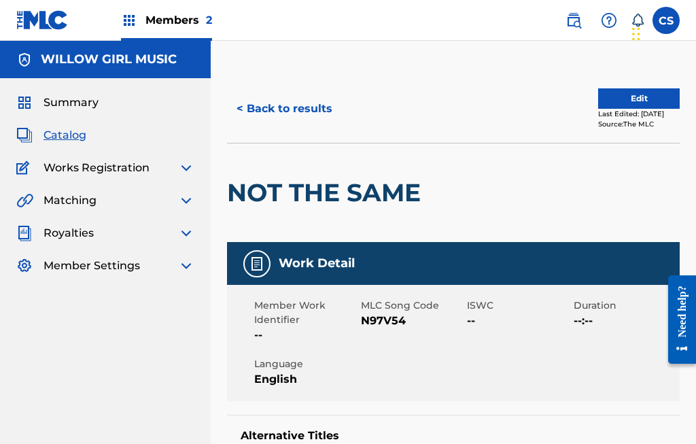
click at [648, 98] on button "Edit" at bounding box center [639, 98] width 82 height 20
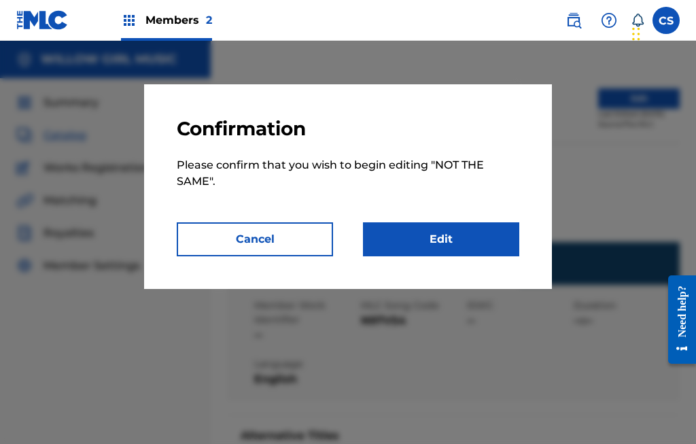
click at [467, 230] on link "Edit" at bounding box center [441, 239] width 156 height 34
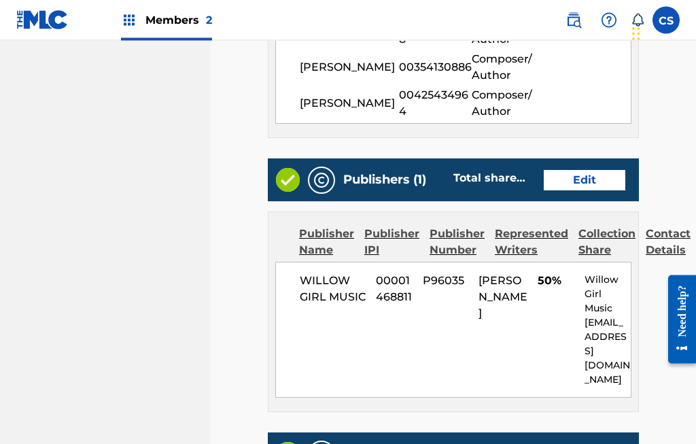
scroll to position [593, 0]
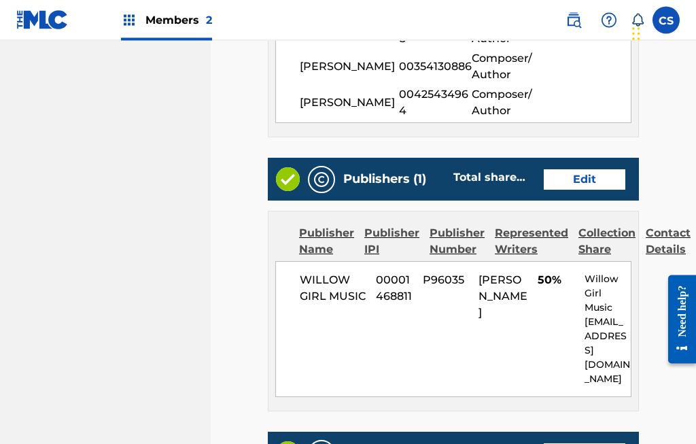
click at [597, 176] on link "Edit" at bounding box center [585, 180] width 82 height 20
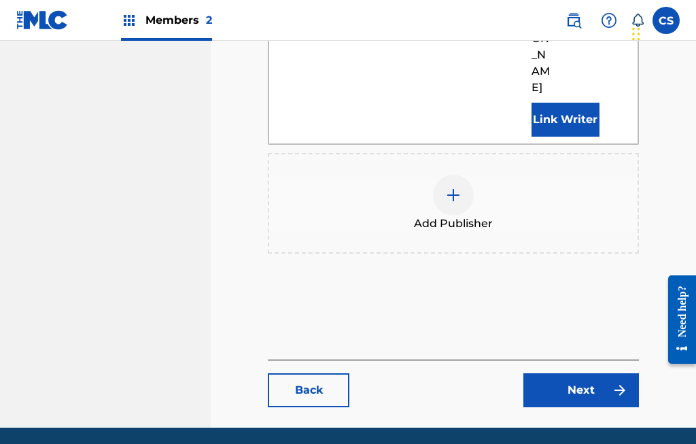
scroll to position [575, 0]
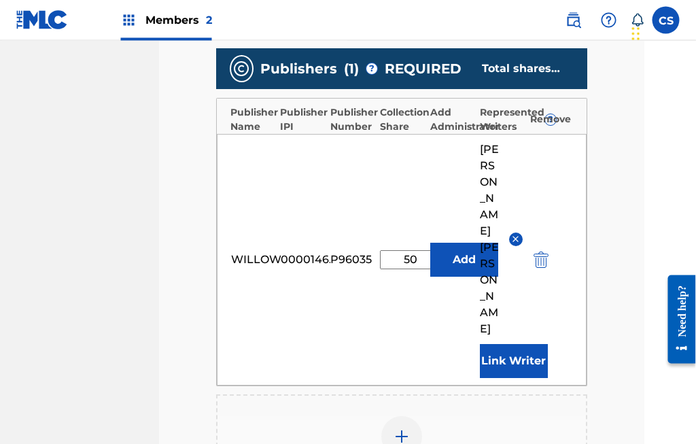
click at [411, 251] on input "50" at bounding box center [411, 260] width 61 height 19
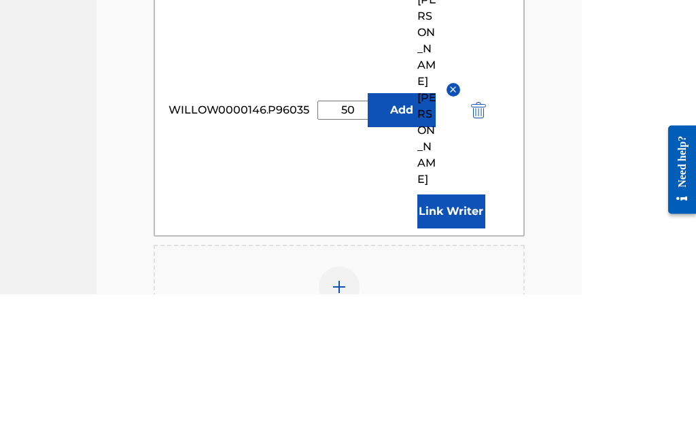
click at [357, 251] on input "50" at bounding box center [347, 260] width 61 height 19
type input "5"
type input "45"
click at [561, 77] on main "Catalog Enter Work Details Add Writers Add Publishers & Shares Add Recording Re…" at bounding box center [339, 202] width 453 height 933
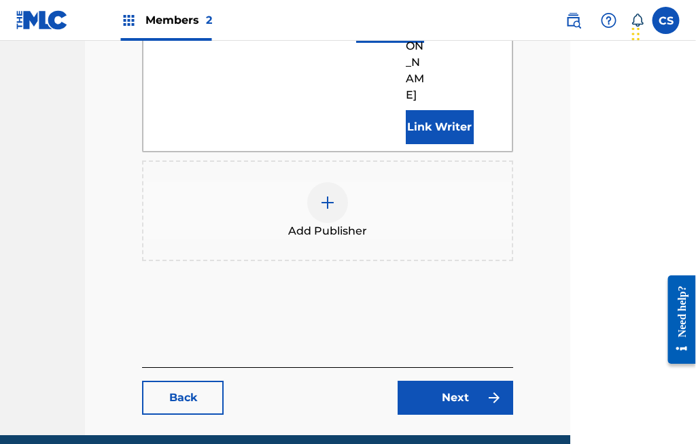
scroll to position [521, 126]
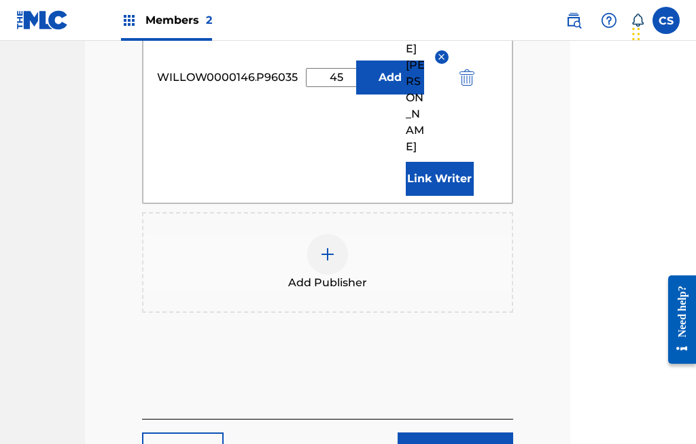
click at [466, 432] on link "Next" at bounding box center [456, 449] width 116 height 34
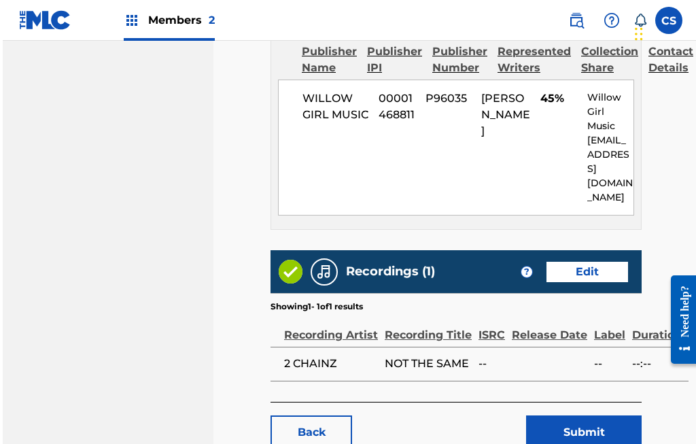
scroll to position [785, 0]
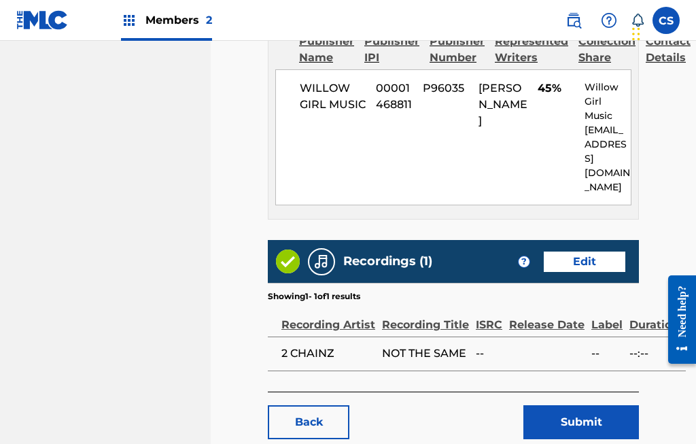
click at [588, 405] on button "Submit" at bounding box center [581, 422] width 116 height 34
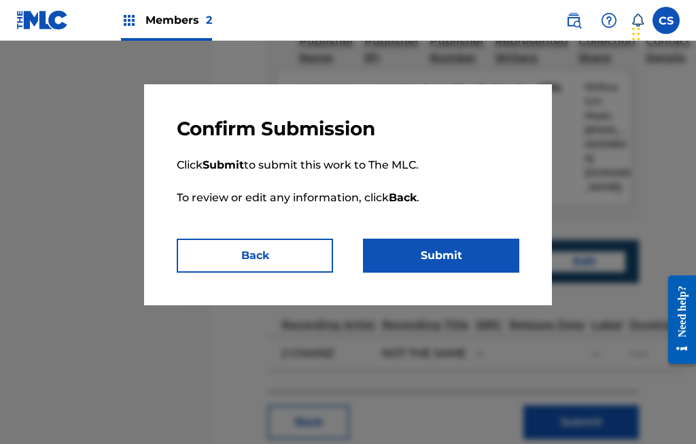
click at [464, 250] on button "Submit" at bounding box center [441, 256] width 156 height 34
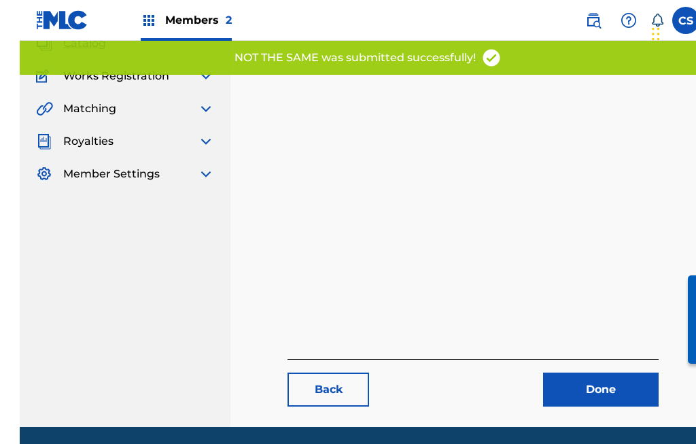
scroll to position [140, 0]
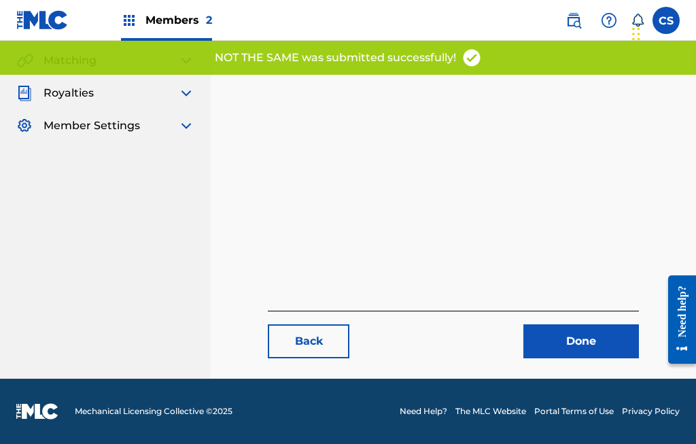
click at [589, 358] on link "Done" at bounding box center [581, 341] width 116 height 34
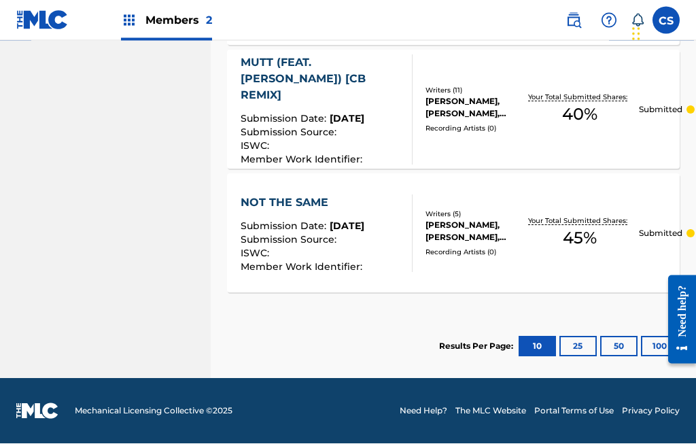
scroll to position [1409, 0]
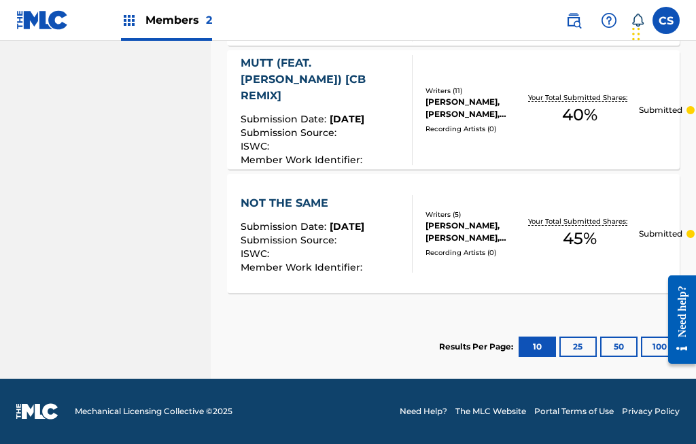
click at [571, 353] on button "25" at bounding box center [577, 346] width 37 height 20
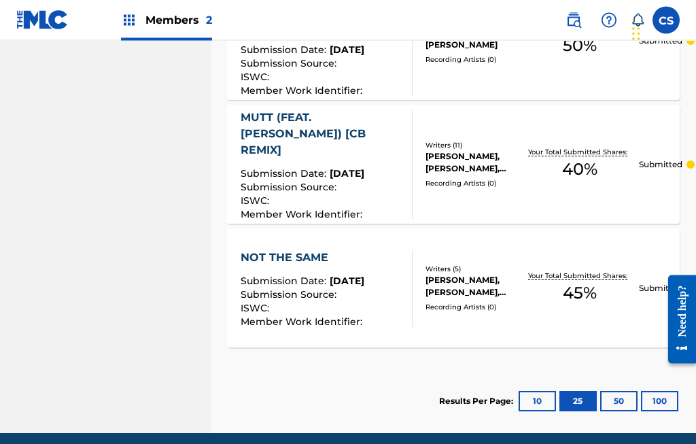
scroll to position [1358, 0]
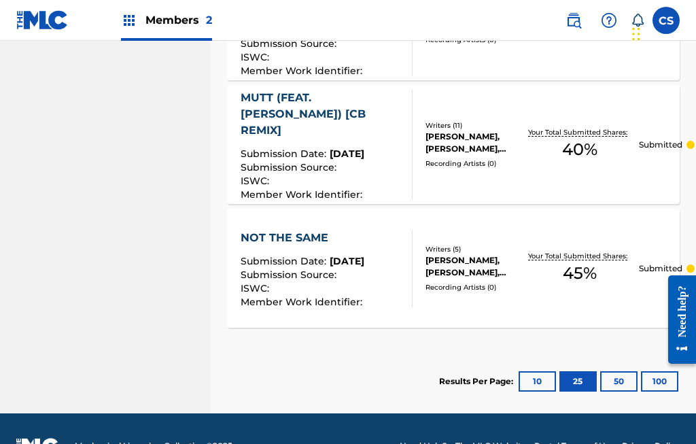
click at [611, 391] on button "50" at bounding box center [618, 381] width 37 height 20
click at [651, 391] on button "100" at bounding box center [659, 381] width 37 height 20
